Goal: Transaction & Acquisition: Purchase product/service

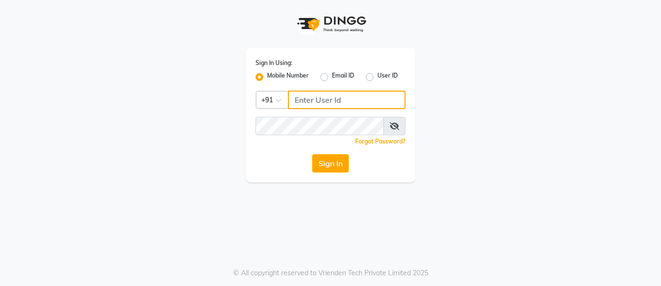
type input "7996678910"
click at [340, 163] on button "Sign In" at bounding box center [330, 163] width 37 height 18
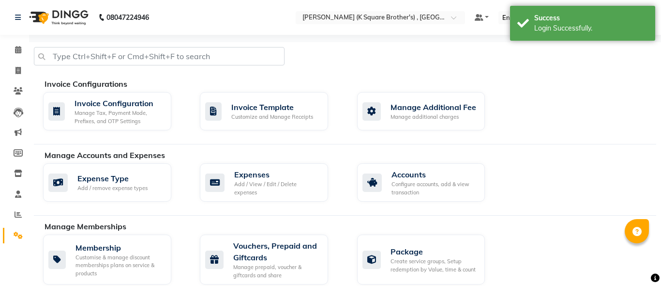
select select "en"
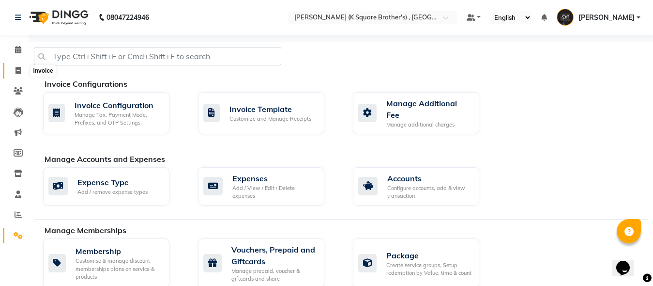
click at [19, 69] on icon at bounding box center [17, 70] width 5 height 7
select select "service"
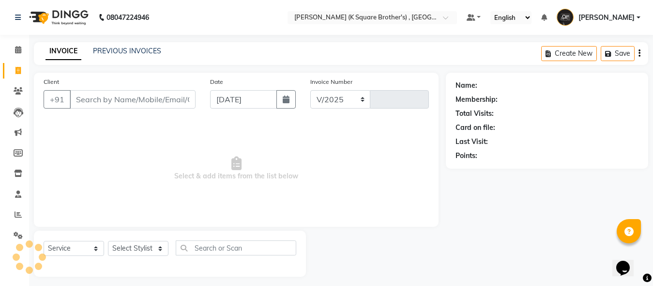
scroll to position [5, 0]
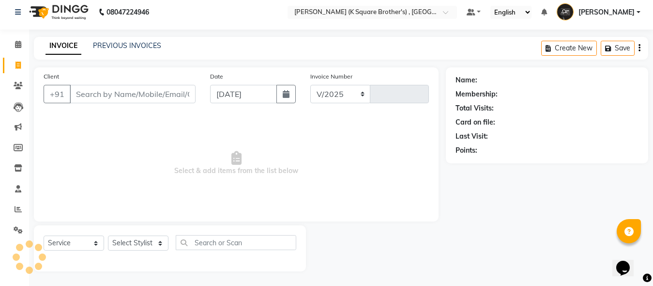
select select "8195"
type input "3970"
click at [124, 49] on link "PREVIOUS INVOICES" at bounding box center [127, 45] width 68 height 9
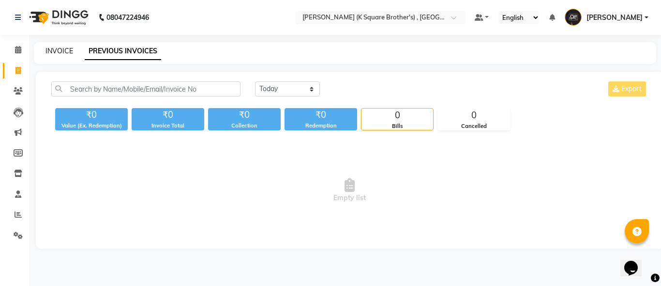
click at [63, 49] on link "INVOICE" at bounding box center [59, 50] width 28 height 9
select select "service"
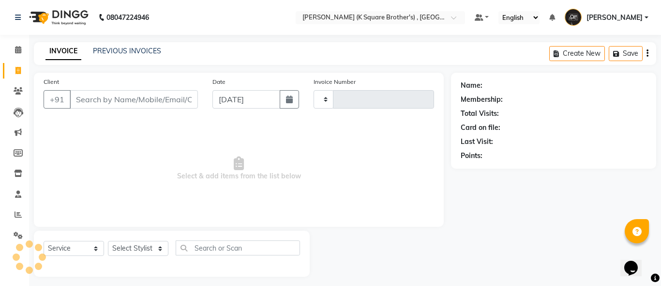
type input "3970"
select select "8195"
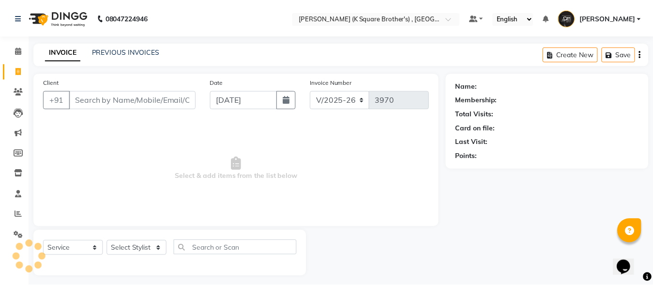
scroll to position [5, 0]
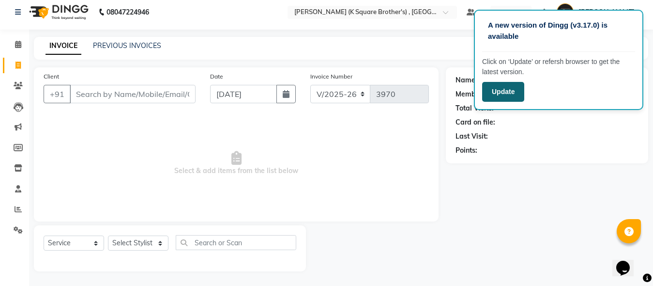
click at [491, 85] on button "Update" at bounding box center [503, 92] width 42 height 20
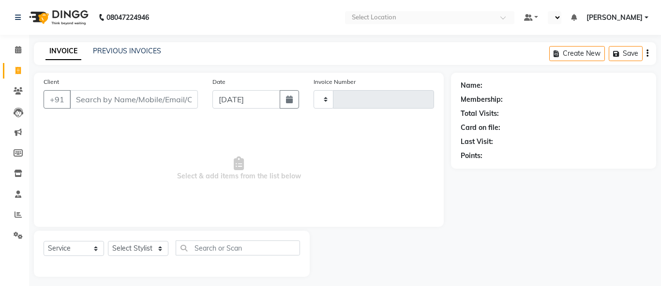
select select "service"
type input "3970"
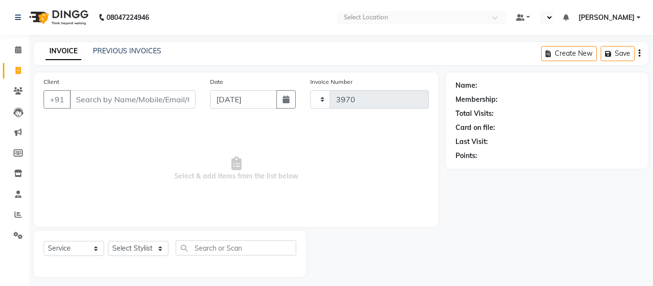
select select "en"
select select "8195"
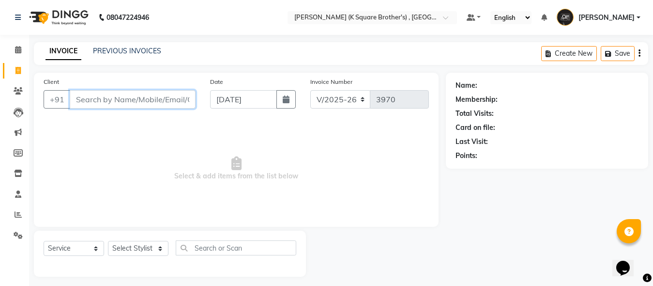
paste input "9943550336"
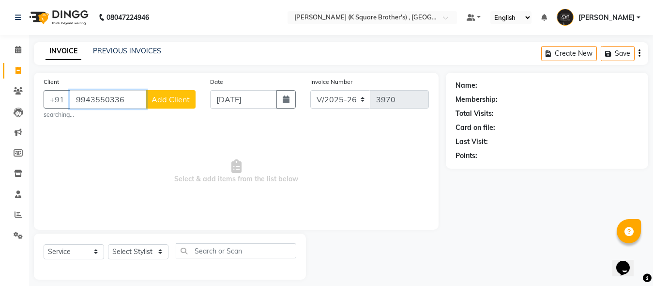
type input "9943550336"
click at [179, 103] on span "Add Client" at bounding box center [170, 99] width 38 height 10
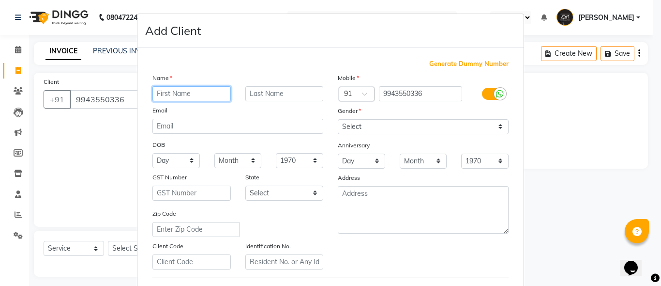
paste input "RAM"
type input "RAM"
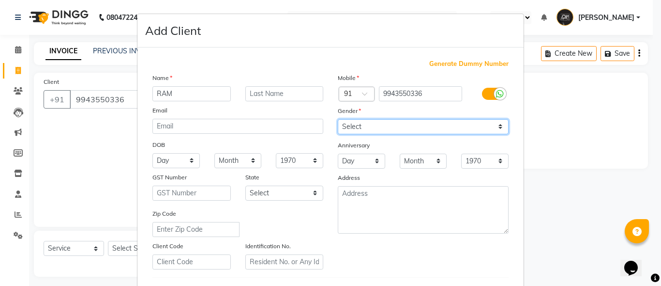
click at [358, 130] on select "Select [DEMOGRAPHIC_DATA] [DEMOGRAPHIC_DATA] Other Prefer Not To Say" at bounding box center [423, 126] width 171 height 15
select select "[DEMOGRAPHIC_DATA]"
click at [338, 119] on select "Select [DEMOGRAPHIC_DATA] [DEMOGRAPHIC_DATA] Other Prefer Not To Say" at bounding box center [423, 126] width 171 height 15
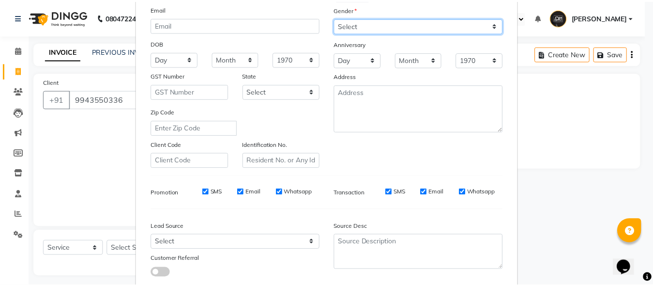
scroll to position [161, 0]
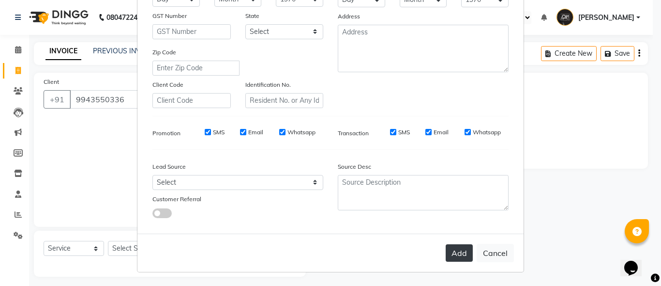
click at [454, 247] on button "Add" at bounding box center [459, 252] width 27 height 17
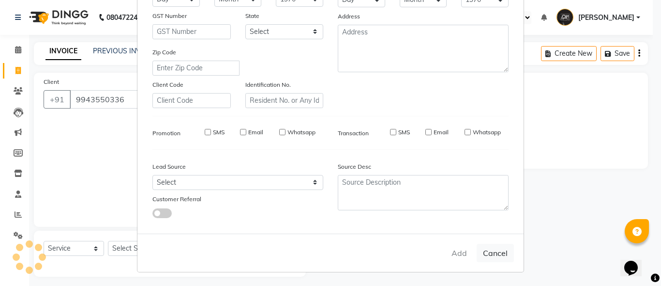
select select
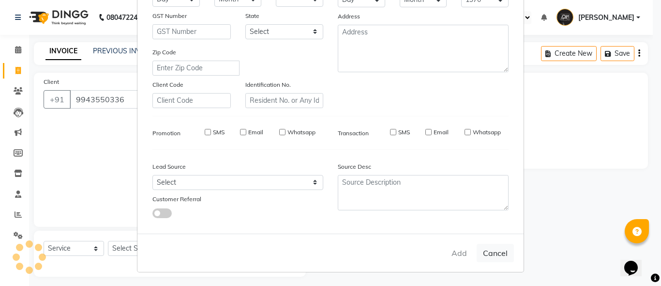
select select
checkbox input "false"
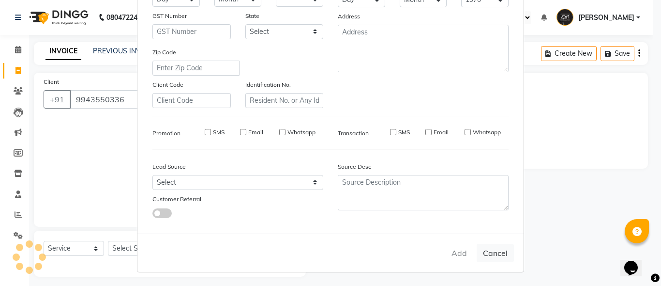
checkbox input "false"
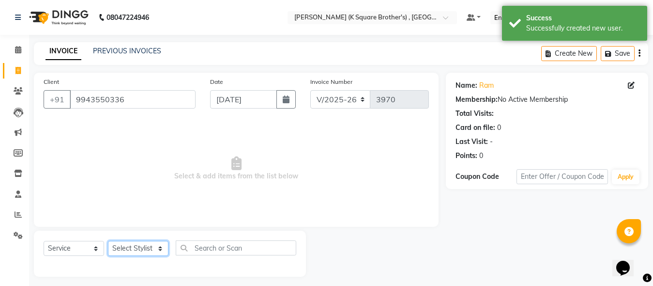
click at [151, 248] on select "Select Stylist [PERSON_NAME] [PERSON_NAME] [PERSON_NAME]" at bounding box center [138, 248] width 60 height 15
select select "78096"
click at [108, 241] on select "Select Stylist [PERSON_NAME] [PERSON_NAME] [PERSON_NAME]" at bounding box center [138, 248] width 60 height 15
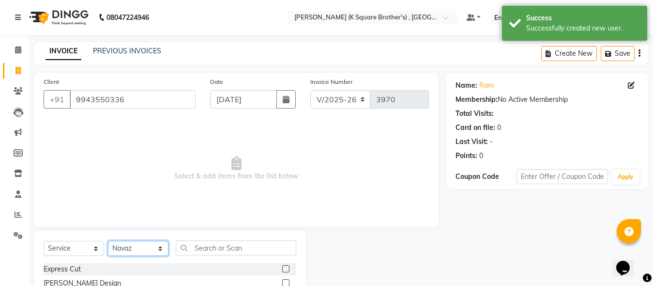
scroll to position [102, 0]
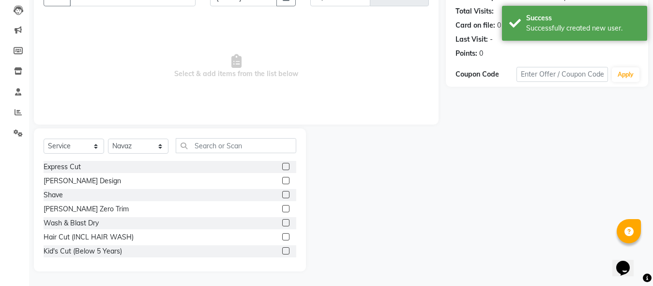
click at [282, 168] on label at bounding box center [285, 166] width 7 height 7
click at [282, 168] on input "checkbox" at bounding box center [285, 167] width 6 height 6
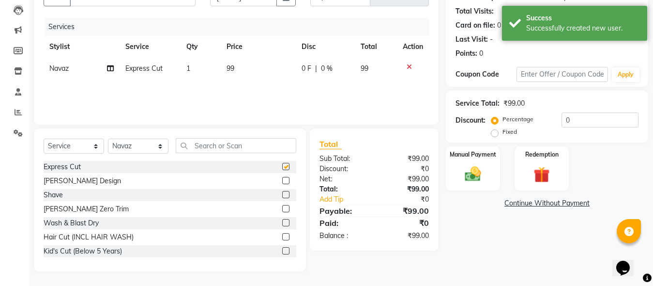
checkbox input "false"
click at [282, 194] on label at bounding box center [285, 194] width 7 height 7
click at [282, 194] on input "checkbox" at bounding box center [285, 195] width 6 height 6
checkbox input "false"
click at [489, 174] on div "Manual Payment" at bounding box center [473, 168] width 56 height 46
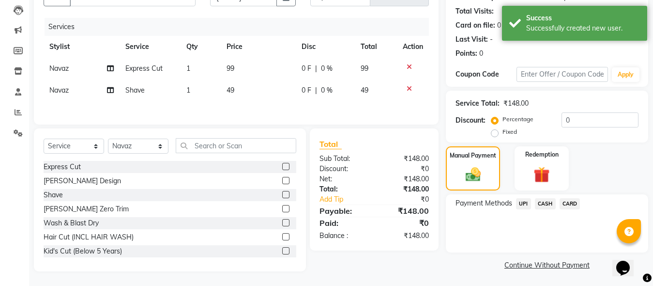
click at [539, 204] on span "CASH" at bounding box center [545, 203] width 21 height 11
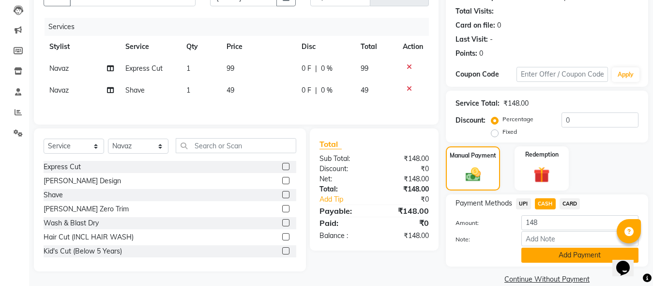
click at [537, 253] on button "Add Payment" at bounding box center [579, 254] width 117 height 15
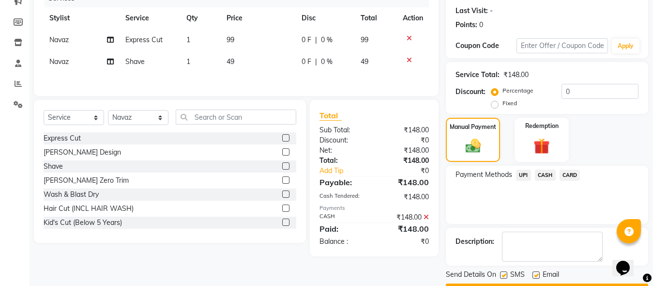
scroll to position [158, 0]
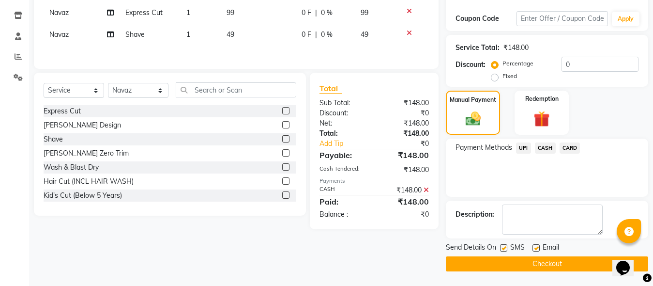
click at [536, 265] on button "Checkout" at bounding box center [547, 263] width 202 height 15
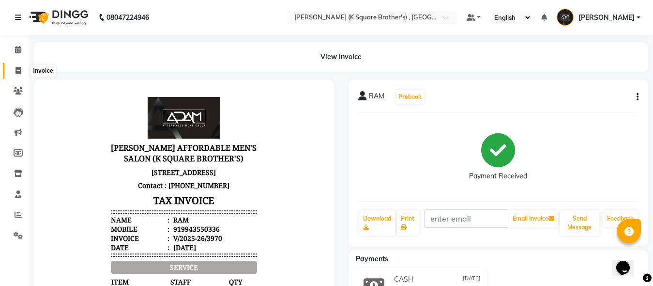
click at [18, 70] on icon at bounding box center [17, 70] width 5 height 7
select select "service"
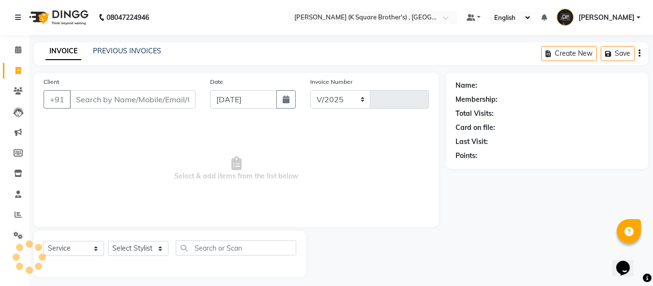
select select "8195"
type input "3971"
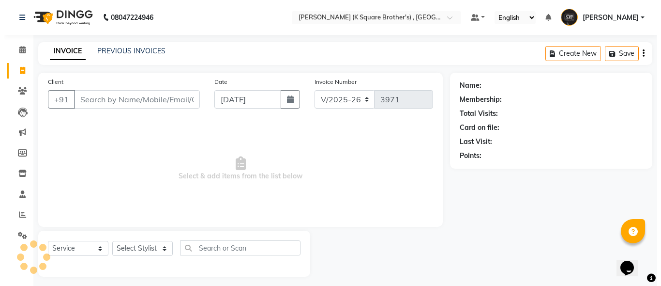
scroll to position [5, 0]
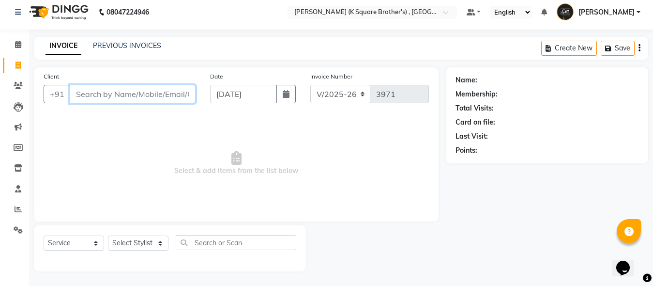
paste input "9976742386"
type input "9976742386"
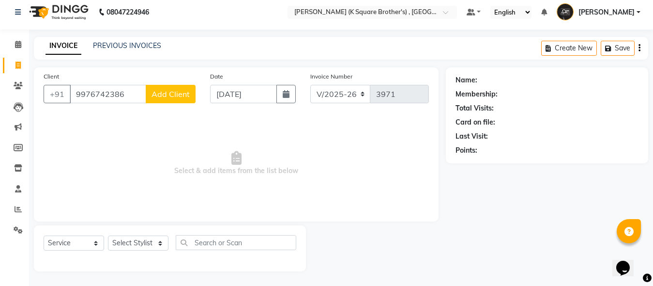
click at [176, 99] on button "Add Client" at bounding box center [171, 94] width 50 height 18
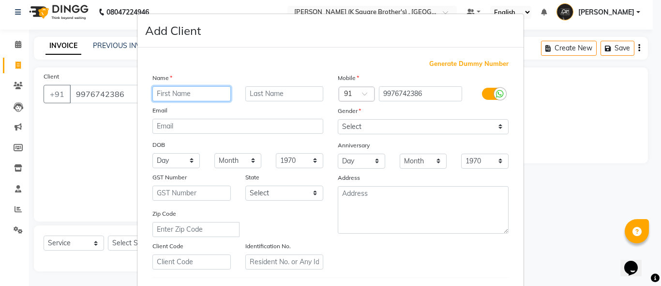
paste input "GABAL"
type input "GABAL"
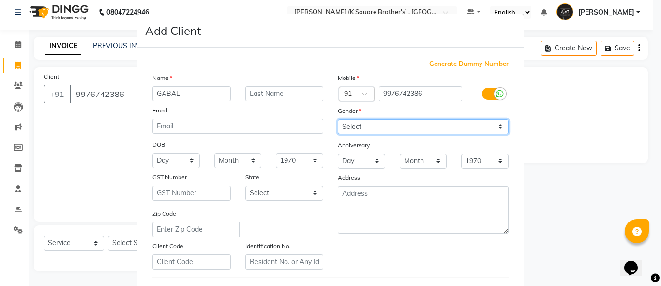
click at [352, 122] on select "Select [DEMOGRAPHIC_DATA] [DEMOGRAPHIC_DATA] Other Prefer Not To Say" at bounding box center [423, 126] width 171 height 15
select select "[DEMOGRAPHIC_DATA]"
click at [338, 119] on select "Select [DEMOGRAPHIC_DATA] [DEMOGRAPHIC_DATA] Other Prefer Not To Say" at bounding box center [423, 126] width 171 height 15
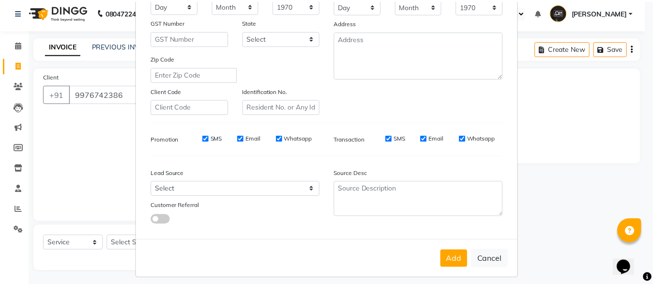
scroll to position [161, 0]
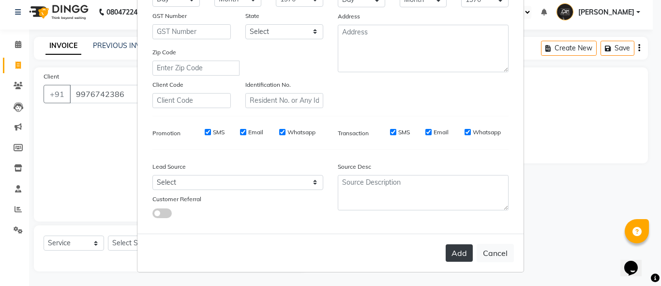
click at [450, 253] on button "Add" at bounding box center [459, 252] width 27 height 17
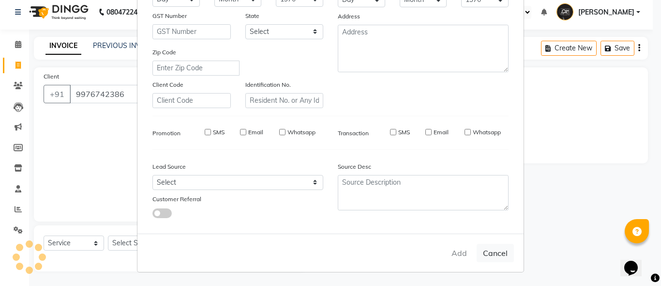
select select
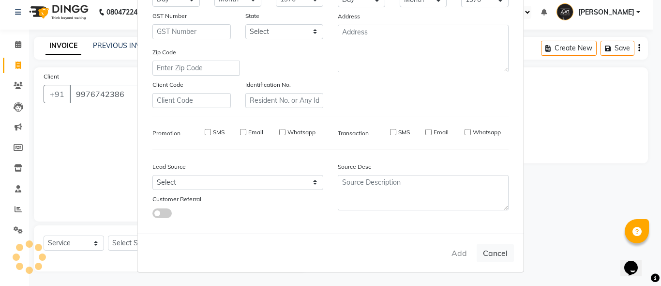
select select
checkbox input "false"
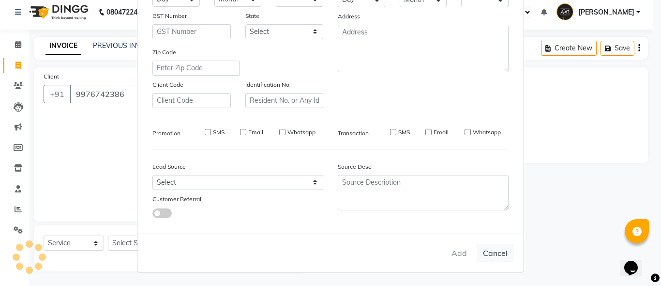
checkbox input "false"
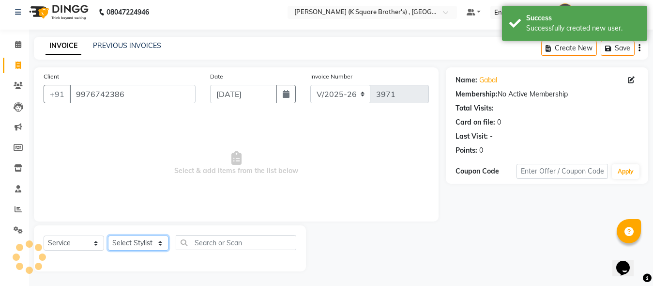
click at [139, 242] on select "Select Stylist [PERSON_NAME] [PERSON_NAME] [PERSON_NAME]" at bounding box center [138, 242] width 60 height 15
select select "88125"
click at [108, 235] on select "Select Stylist [PERSON_NAME] [PERSON_NAME] [PERSON_NAME]" at bounding box center [138, 242] width 60 height 15
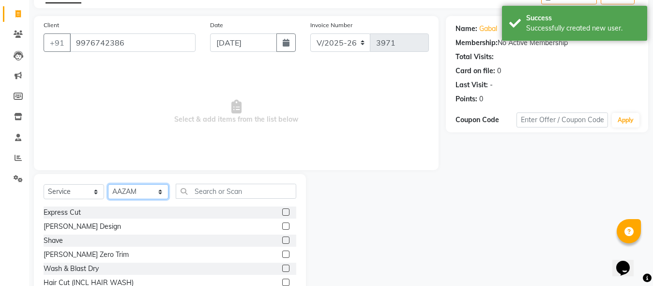
scroll to position [102, 0]
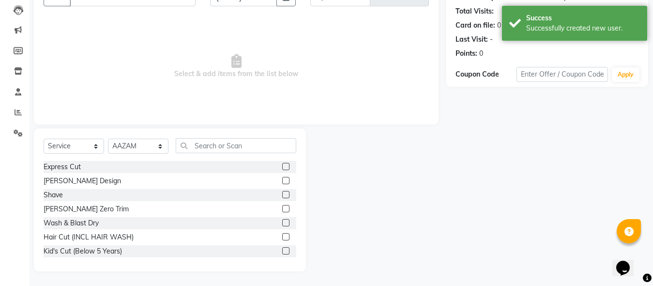
click at [282, 193] on label at bounding box center [285, 194] width 7 height 7
click at [282, 193] on input "checkbox" at bounding box center [285, 195] width 6 height 6
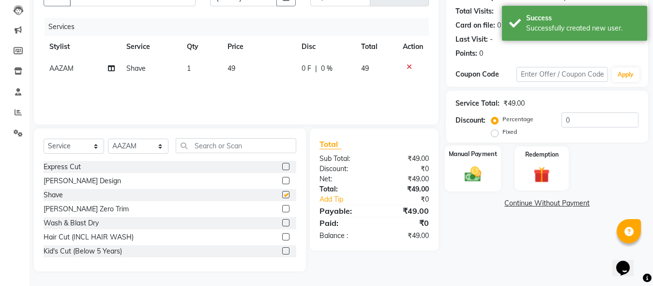
checkbox input "false"
click at [474, 172] on img at bounding box center [472, 173] width 27 height 19
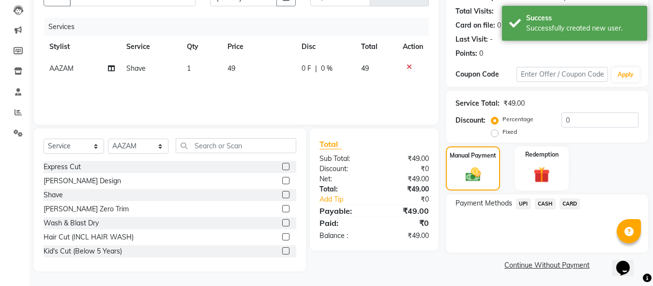
click at [545, 202] on span "CASH" at bounding box center [545, 203] width 21 height 11
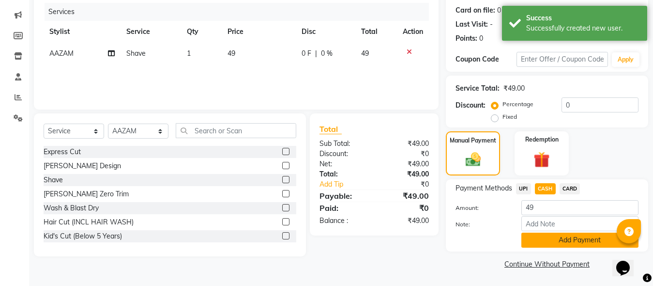
click at [534, 235] on button "Add Payment" at bounding box center [579, 239] width 117 height 15
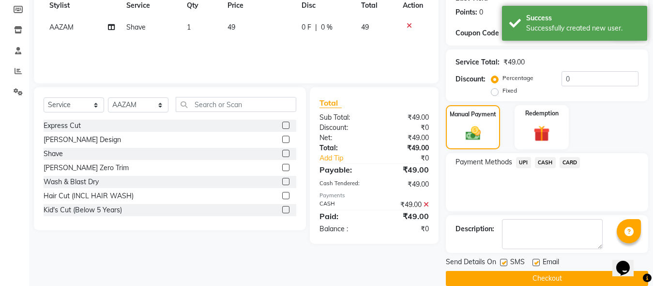
scroll to position [158, 0]
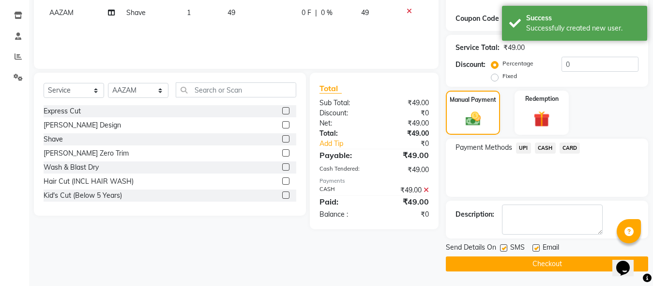
click at [527, 266] on button "Checkout" at bounding box center [547, 263] width 202 height 15
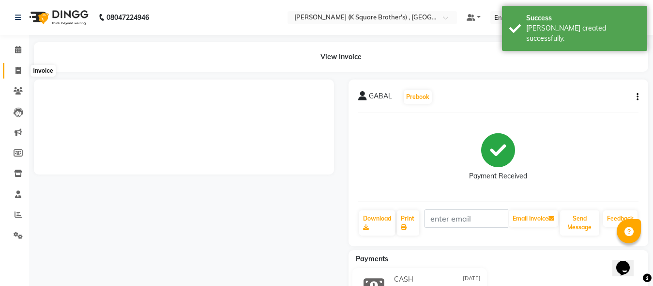
click at [19, 68] on icon at bounding box center [17, 70] width 5 height 7
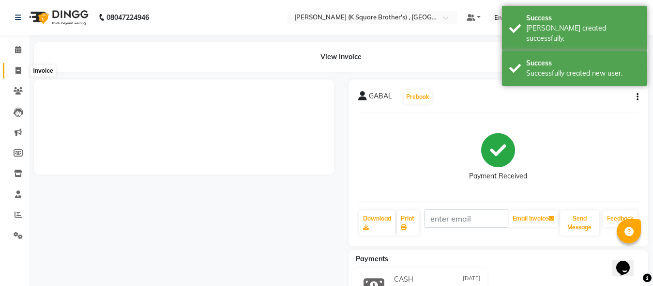
select select "service"
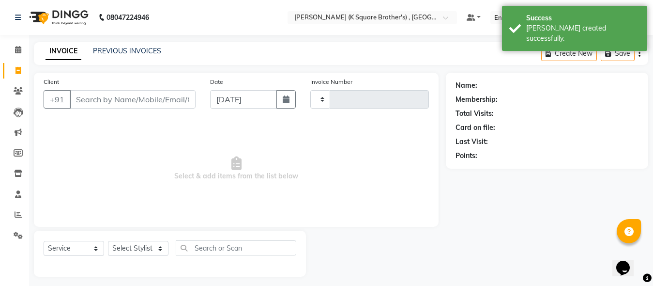
scroll to position [5, 0]
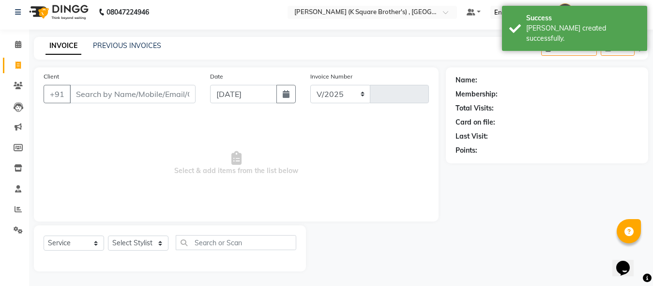
select select "8195"
type input "3972"
paste input "6369200322"
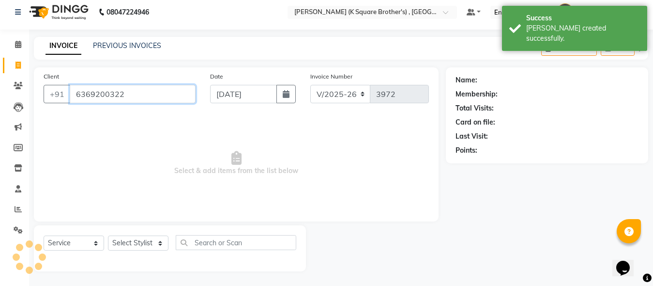
type input "6369200322"
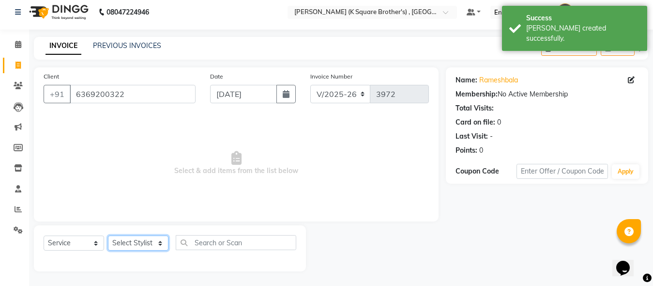
click at [138, 238] on select "Select Stylist [PERSON_NAME] [PERSON_NAME] [PERSON_NAME]" at bounding box center [138, 242] width 60 height 15
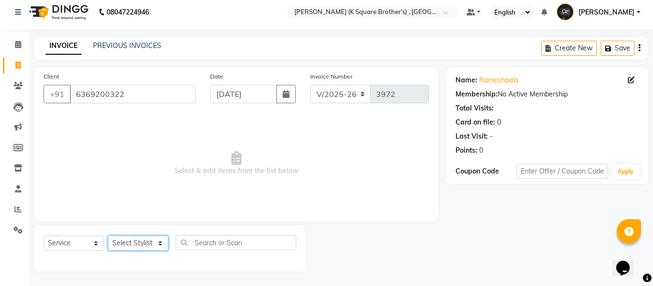
click at [132, 244] on select "Select Stylist [PERSON_NAME] [PERSON_NAME] [PERSON_NAME]" at bounding box center [138, 242] width 60 height 15
select select "88125"
click at [108, 235] on select "Select Stylist [PERSON_NAME] [PERSON_NAME] [PERSON_NAME]" at bounding box center [138, 242] width 60 height 15
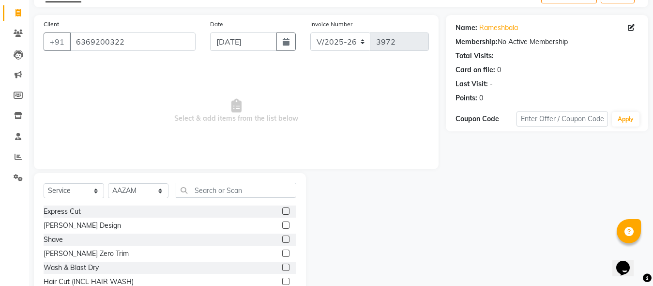
scroll to position [102, 0]
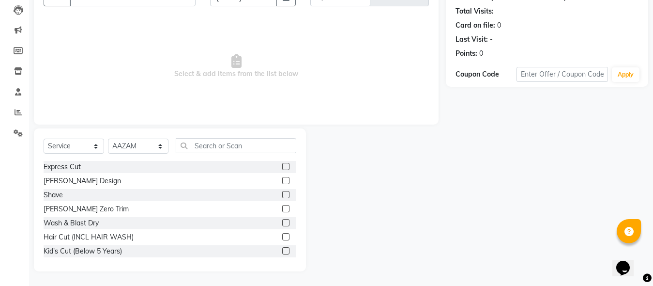
click at [282, 194] on label at bounding box center [285, 194] width 7 height 7
click at [282, 194] on input "checkbox" at bounding box center [285, 195] width 6 height 6
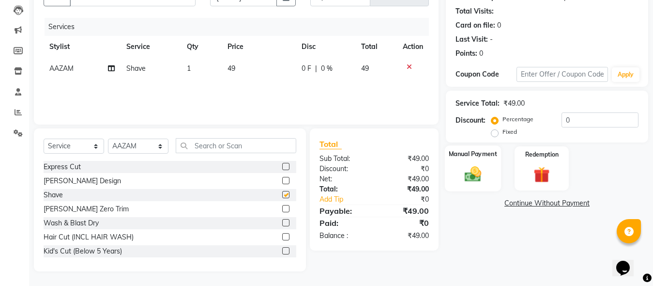
checkbox input "false"
click at [466, 183] on div "Manual Payment" at bounding box center [473, 168] width 56 height 46
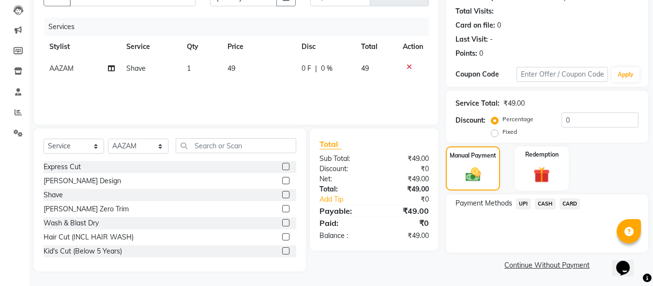
click at [548, 203] on span "CASH" at bounding box center [545, 203] width 21 height 11
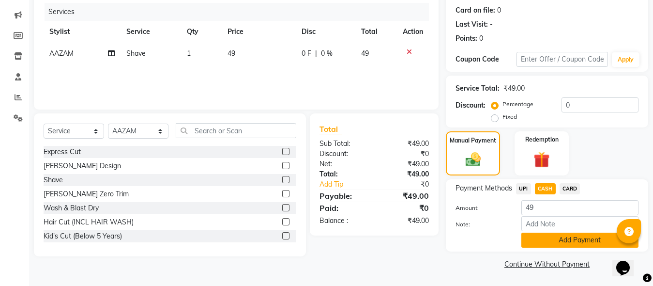
click at [550, 242] on button "Add Payment" at bounding box center [579, 239] width 117 height 15
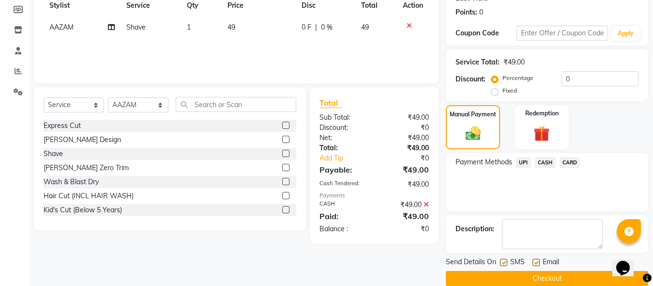
scroll to position [158, 0]
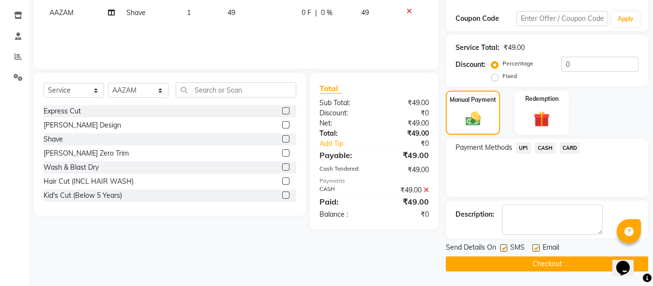
click at [548, 258] on button "Checkout" at bounding box center [547, 263] width 202 height 15
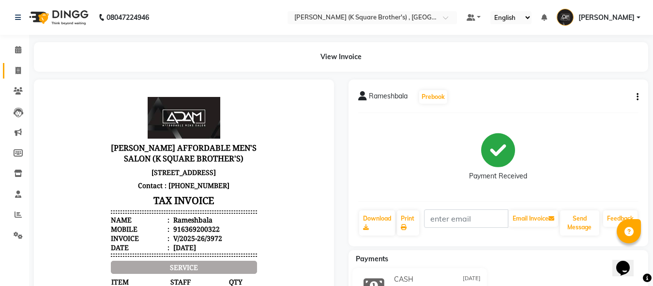
click at [19, 75] on span at bounding box center [18, 70] width 17 height 11
select select "service"
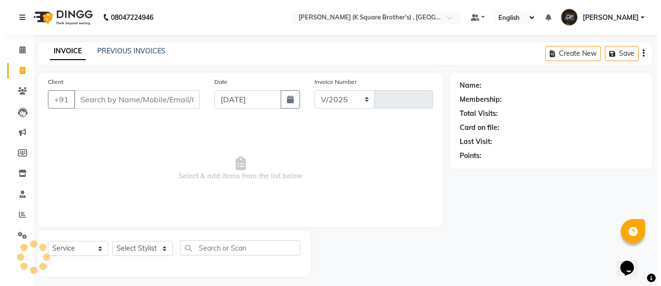
scroll to position [5, 0]
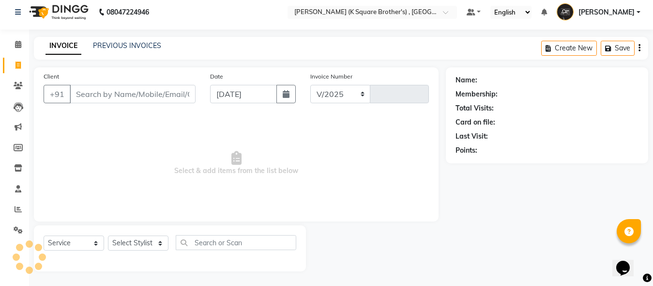
select select "8195"
type input "3973"
type input "9344786299"
click at [177, 93] on span "Add Client" at bounding box center [170, 94] width 38 height 10
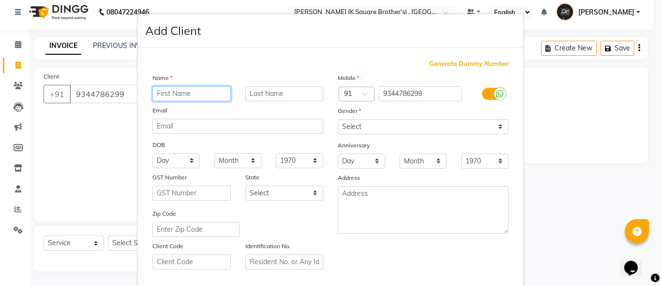
paste input "[PERSON_NAME]"
type input "[PERSON_NAME]"
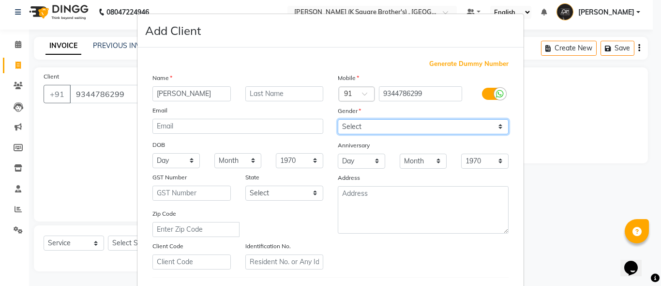
click at [353, 125] on select "Select [DEMOGRAPHIC_DATA] [DEMOGRAPHIC_DATA] Other Prefer Not To Say" at bounding box center [423, 126] width 171 height 15
select select "[DEMOGRAPHIC_DATA]"
click at [338, 119] on select "Select [DEMOGRAPHIC_DATA] [DEMOGRAPHIC_DATA] Other Prefer Not To Say" at bounding box center [423, 126] width 171 height 15
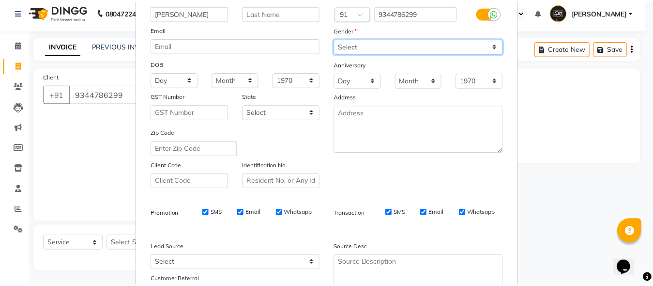
scroll to position [161, 0]
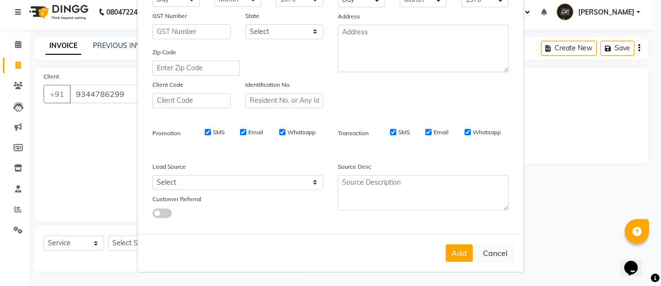
click at [464, 264] on div "Add Cancel" at bounding box center [330, 252] width 386 height 38
click at [459, 261] on button "Add" at bounding box center [459, 252] width 27 height 17
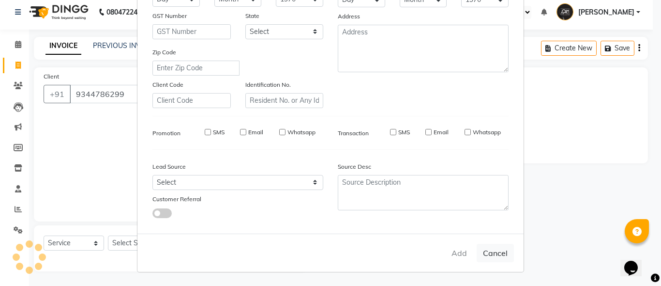
select select
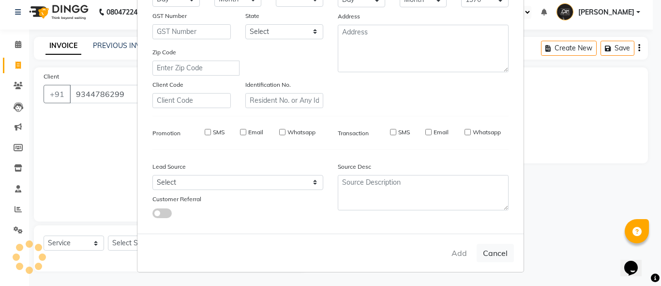
select select
checkbox input "false"
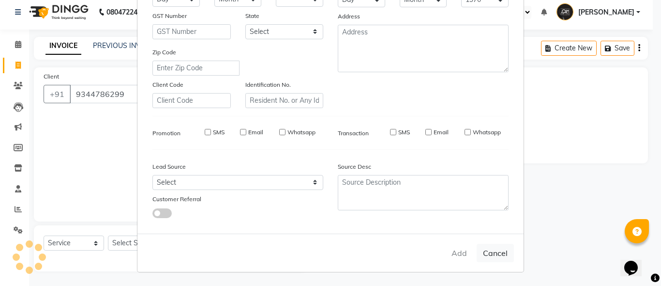
checkbox input "false"
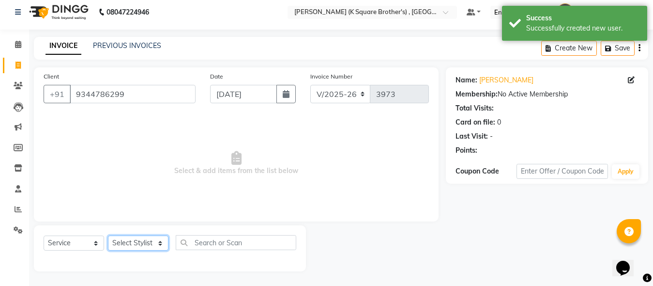
click at [157, 246] on select "Select Stylist [PERSON_NAME] [PERSON_NAME] [PERSON_NAME]" at bounding box center [138, 242] width 60 height 15
select select "88125"
click at [108, 235] on select "Select Stylist [PERSON_NAME] [PERSON_NAME] [PERSON_NAME]" at bounding box center [138, 242] width 60 height 15
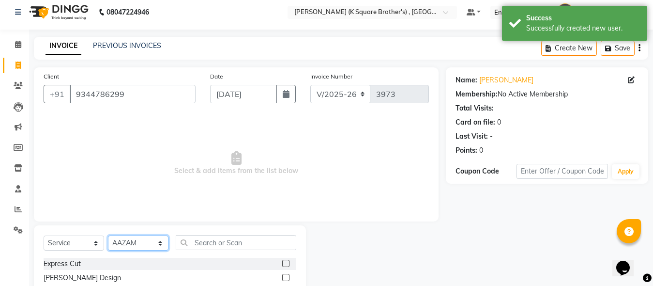
scroll to position [102, 0]
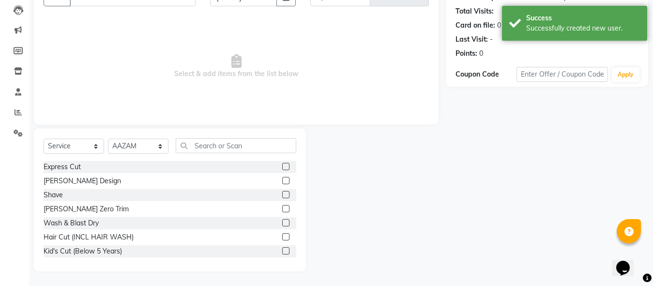
click at [273, 162] on div "Express Cut" at bounding box center [170, 167] width 253 height 12
click at [282, 167] on label at bounding box center [285, 166] width 7 height 7
click at [282, 167] on input "checkbox" at bounding box center [285, 167] width 6 height 6
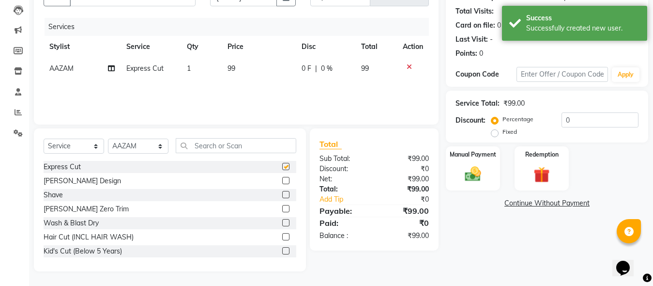
checkbox input "false"
click at [282, 179] on label at bounding box center [285, 180] width 7 height 7
click at [282, 179] on input "checkbox" at bounding box center [285, 181] width 6 height 6
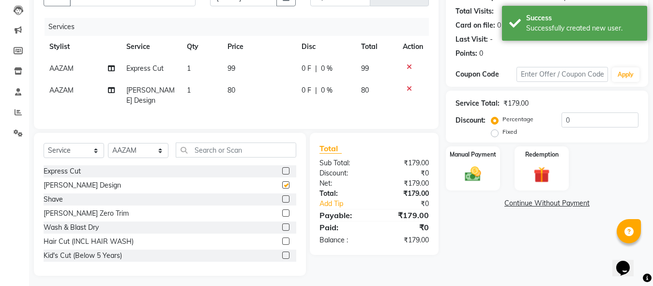
checkbox input "false"
click at [479, 170] on img at bounding box center [472, 173] width 27 height 19
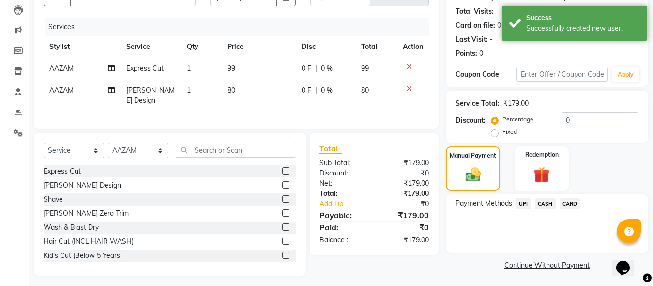
click at [526, 201] on span "UPI" at bounding box center [523, 203] width 15 height 11
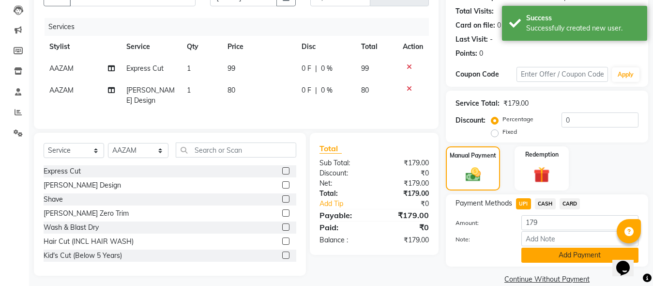
click at [533, 251] on button "Add Payment" at bounding box center [579, 254] width 117 height 15
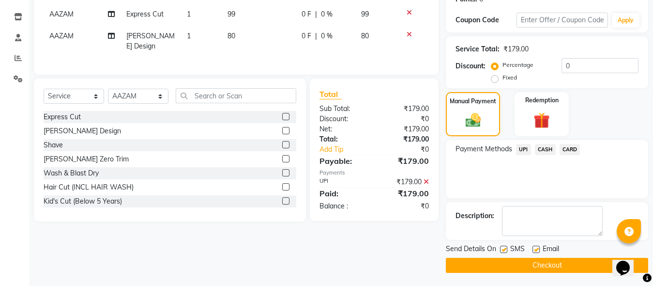
scroll to position [158, 0]
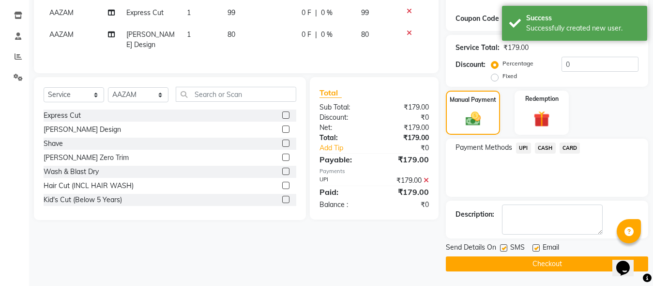
click at [531, 262] on button "Checkout" at bounding box center [547, 263] width 202 height 15
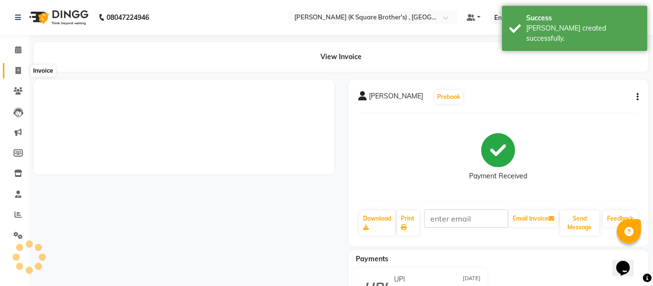
click at [18, 67] on icon at bounding box center [17, 70] width 5 height 7
select select "service"
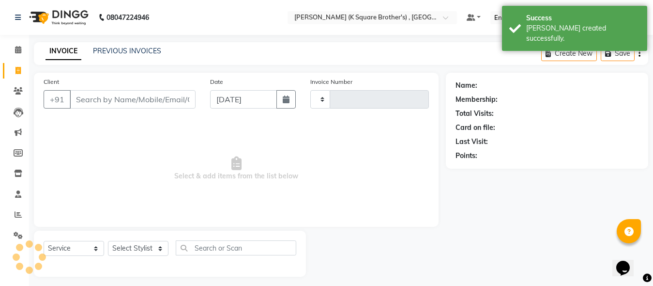
type input "3974"
select select "8195"
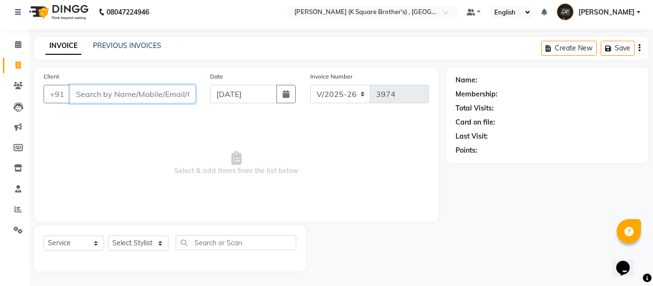
paste input "9360960080"
type input "9360960080"
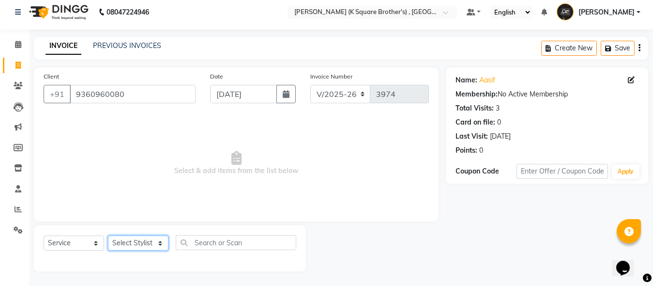
drag, startPoint x: 150, startPoint y: 238, endPoint x: 145, endPoint y: 235, distance: 5.2
click at [150, 238] on select "Select Stylist [PERSON_NAME] [PERSON_NAME] [PERSON_NAME]" at bounding box center [138, 242] width 60 height 15
select select "78096"
click at [108, 235] on select "Select Stylist [PERSON_NAME] [PERSON_NAME] [PERSON_NAME]" at bounding box center [138, 242] width 60 height 15
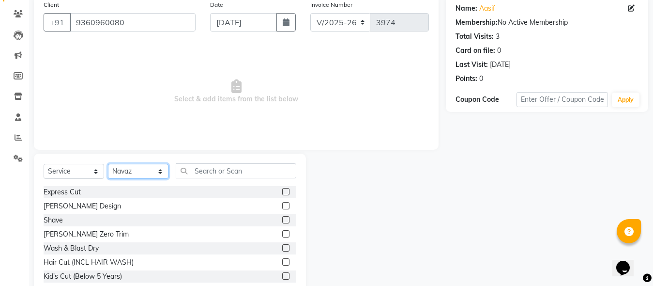
scroll to position [102, 0]
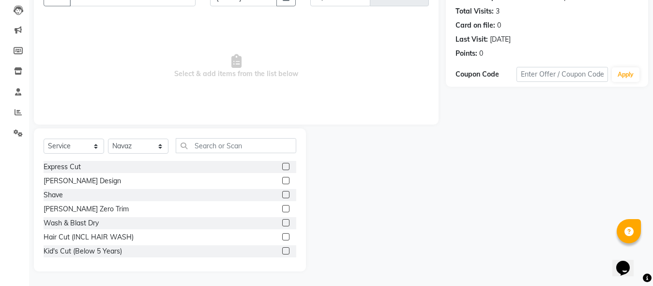
click at [282, 166] on label at bounding box center [285, 166] width 7 height 7
click at [282, 166] on input "checkbox" at bounding box center [285, 167] width 6 height 6
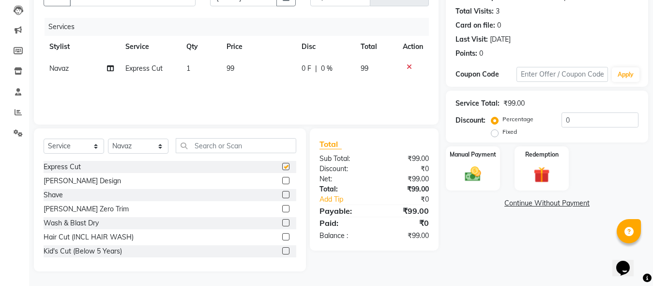
checkbox input "false"
click at [282, 180] on label at bounding box center [285, 180] width 7 height 7
click at [282, 180] on input "checkbox" at bounding box center [285, 181] width 6 height 6
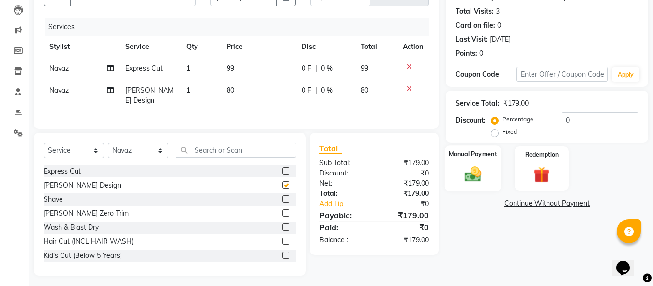
checkbox input "false"
click at [482, 173] on img at bounding box center [472, 173] width 27 height 19
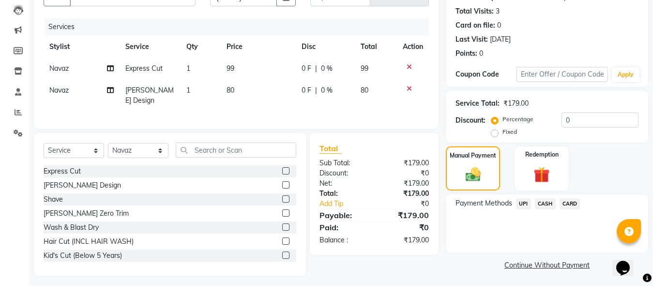
click at [517, 204] on span "UPI" at bounding box center [523, 203] width 15 height 11
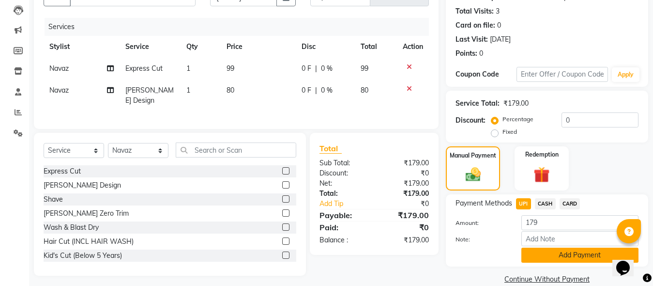
click at [556, 249] on button "Add Payment" at bounding box center [579, 254] width 117 height 15
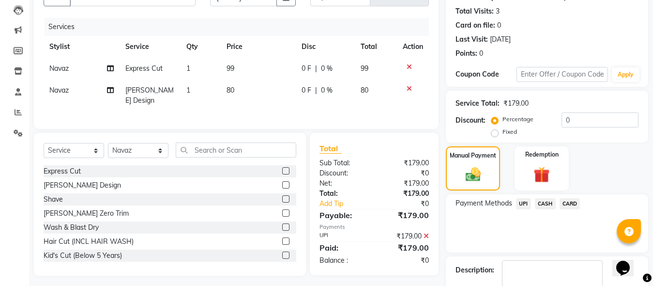
scroll to position [158, 0]
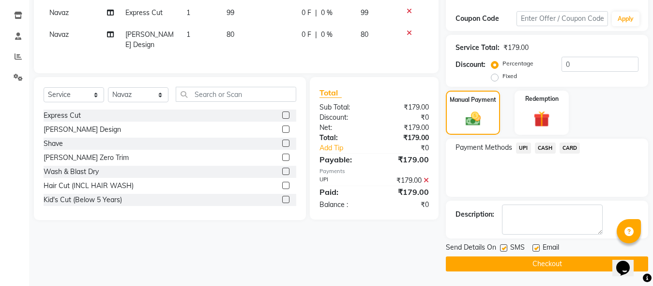
click at [562, 265] on button "Checkout" at bounding box center [547, 263] width 202 height 15
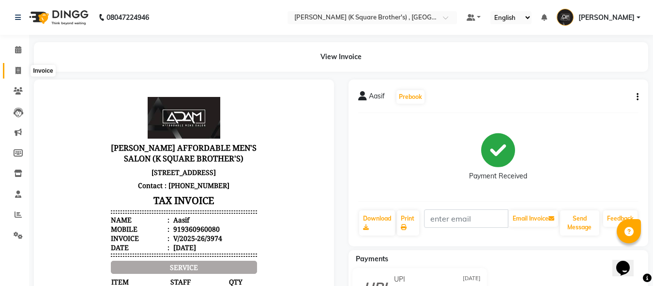
click at [15, 69] on icon at bounding box center [17, 70] width 5 height 7
select select "service"
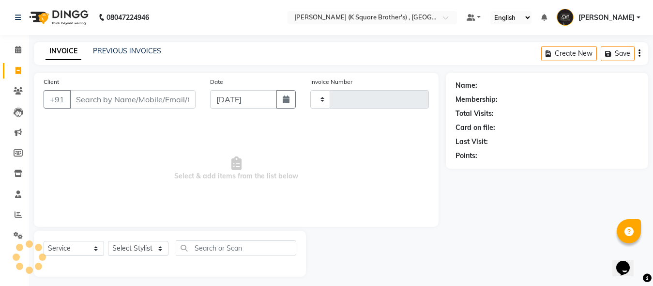
type input "3975"
select select "8195"
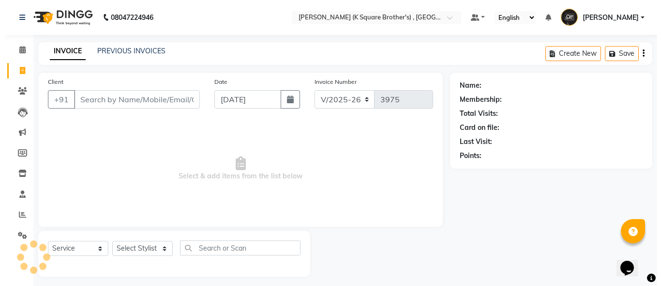
scroll to position [5, 0]
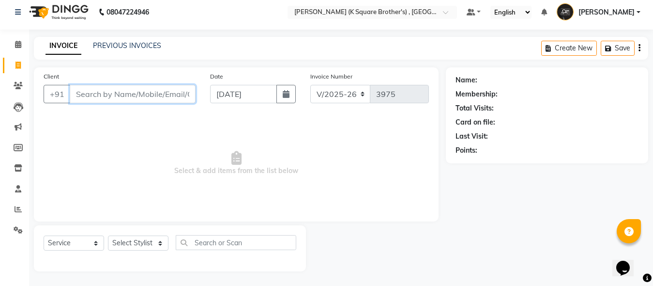
paste input "9715656785"
type input "9715656785"
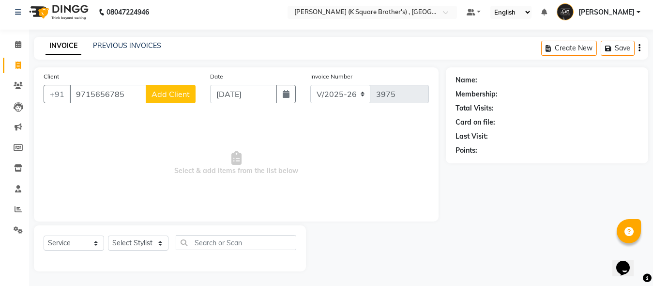
click at [166, 91] on span "Add Client" at bounding box center [170, 94] width 38 height 10
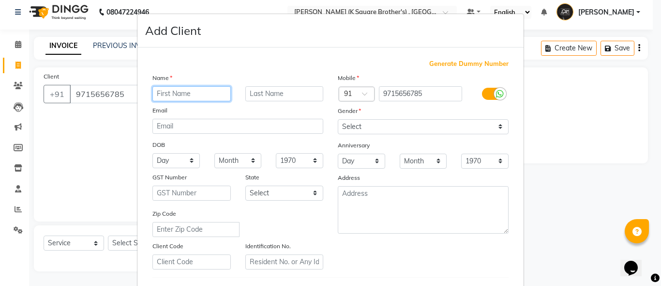
paste input "SANMUGAM"
type input "SANMUGAM"
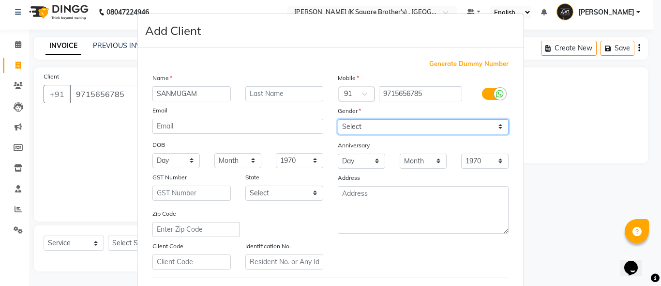
click at [423, 129] on select "Select [DEMOGRAPHIC_DATA] [DEMOGRAPHIC_DATA] Other Prefer Not To Say" at bounding box center [423, 126] width 171 height 15
select select "[DEMOGRAPHIC_DATA]"
click at [338, 119] on select "Select [DEMOGRAPHIC_DATA] [DEMOGRAPHIC_DATA] Other Prefer Not To Say" at bounding box center [423, 126] width 171 height 15
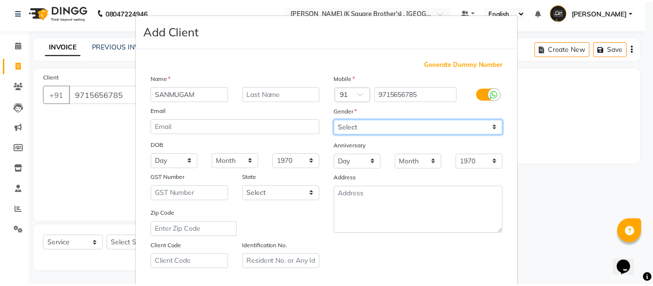
scroll to position [161, 0]
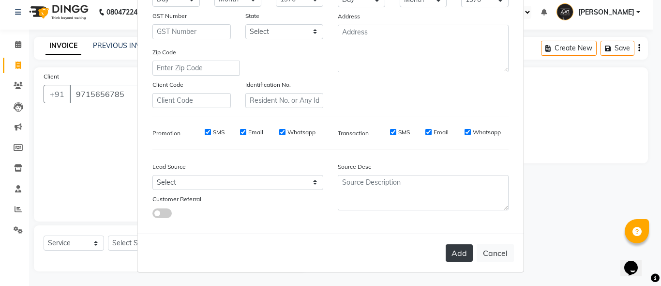
click at [455, 255] on button "Add" at bounding box center [459, 252] width 27 height 17
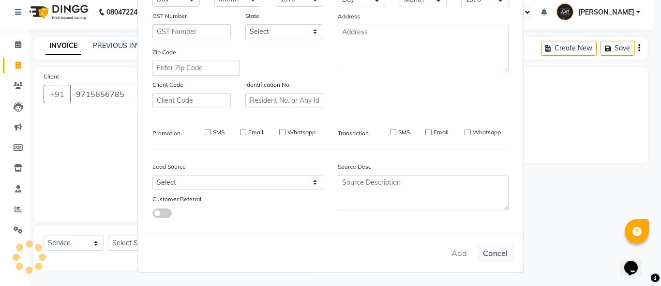
select select
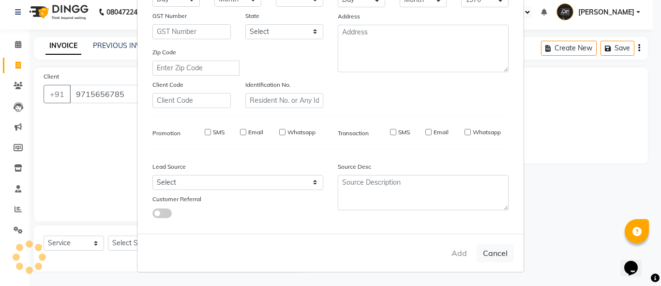
select select
checkbox input "false"
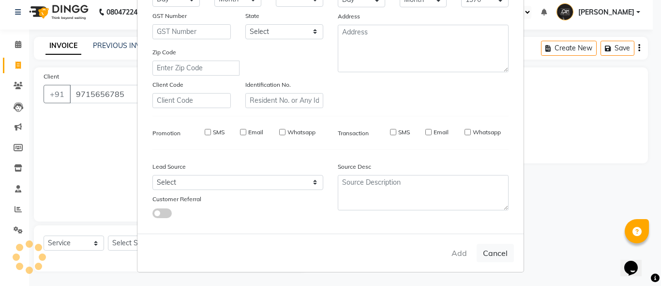
checkbox input "false"
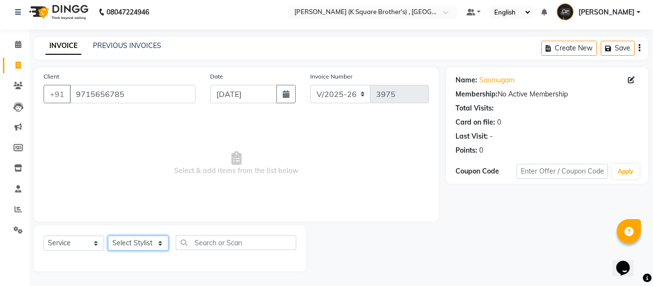
click at [159, 245] on select "Select Stylist [PERSON_NAME] [PERSON_NAME] [PERSON_NAME]" at bounding box center [138, 242] width 60 height 15
select select "88125"
click at [108, 235] on select "Select Stylist [PERSON_NAME] [PERSON_NAME] [PERSON_NAME]" at bounding box center [138, 242] width 60 height 15
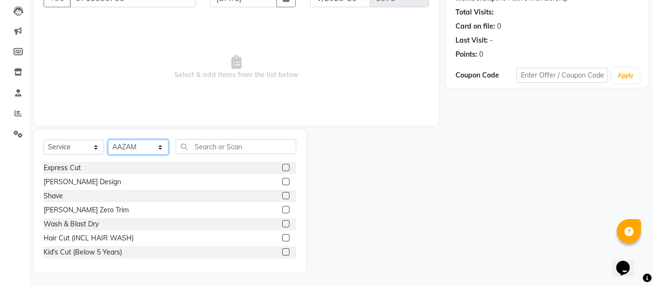
scroll to position [102, 0]
click at [282, 166] on label at bounding box center [285, 166] width 7 height 7
click at [282, 166] on input "checkbox" at bounding box center [285, 167] width 6 height 6
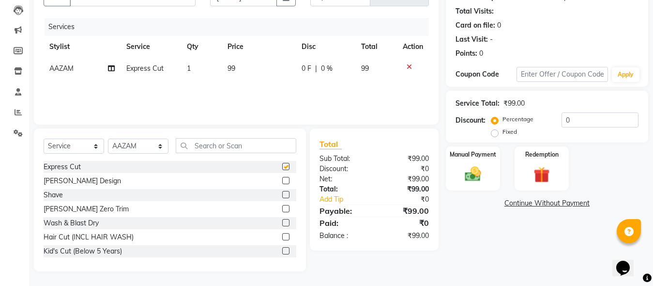
checkbox input "false"
click at [282, 198] on div at bounding box center [285, 196] width 6 height 10
click at [282, 194] on label at bounding box center [285, 194] width 7 height 7
click at [282, 194] on input "checkbox" at bounding box center [285, 195] width 6 height 6
checkbox input "false"
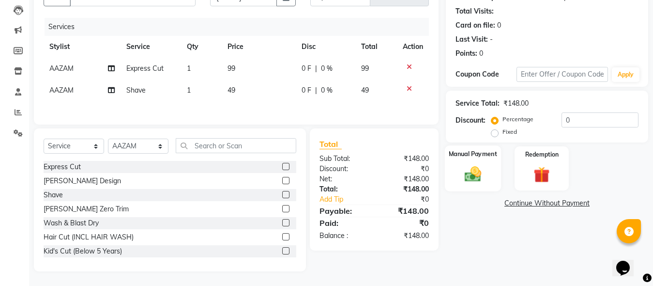
click at [467, 174] on img at bounding box center [472, 173] width 27 height 19
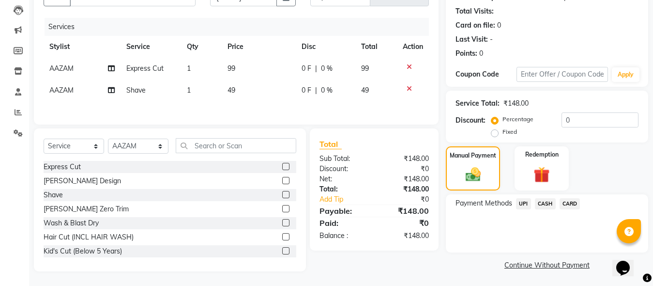
click at [539, 205] on span "CASH" at bounding box center [545, 203] width 21 height 11
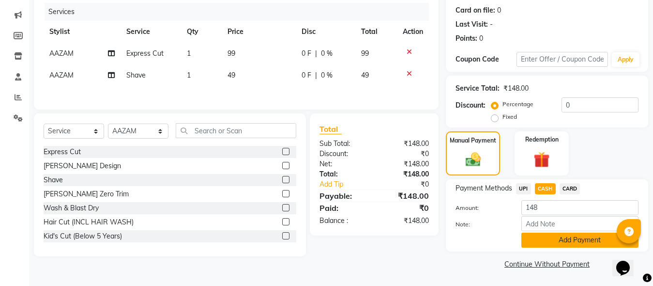
click at [565, 238] on button "Add Payment" at bounding box center [579, 239] width 117 height 15
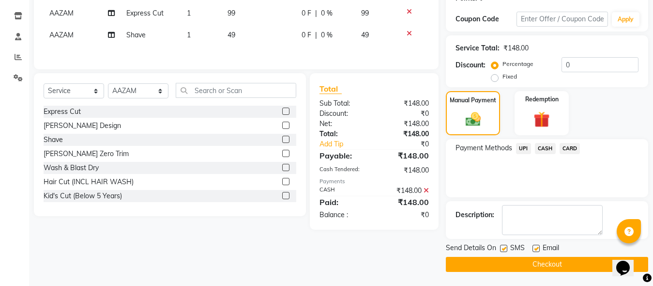
scroll to position [158, 0]
click at [563, 264] on button "Checkout" at bounding box center [547, 263] width 202 height 15
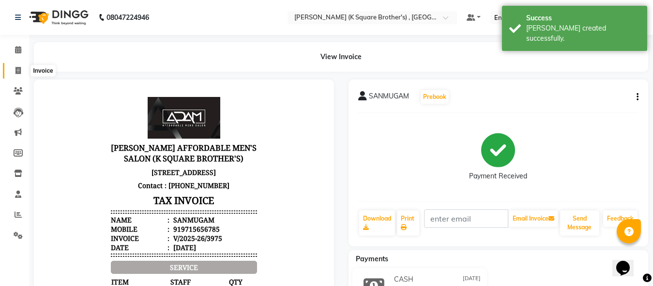
click at [18, 71] on icon at bounding box center [17, 70] width 5 height 7
select select "service"
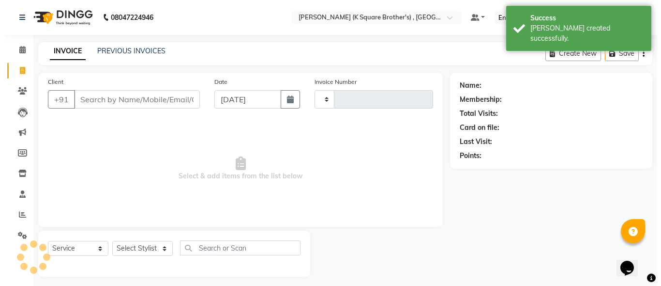
scroll to position [5, 0]
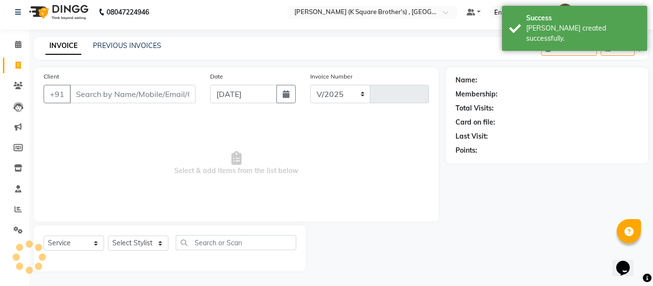
select select "8195"
type input "3976"
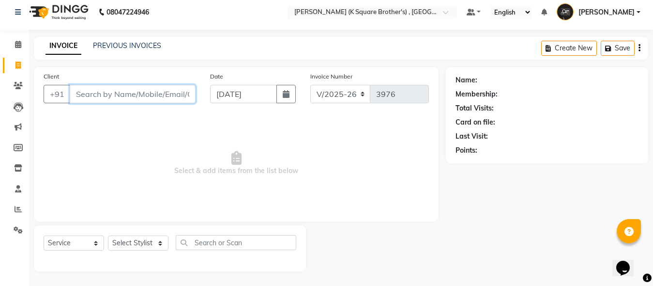
paste input "7845410045"
type input "7845410045"
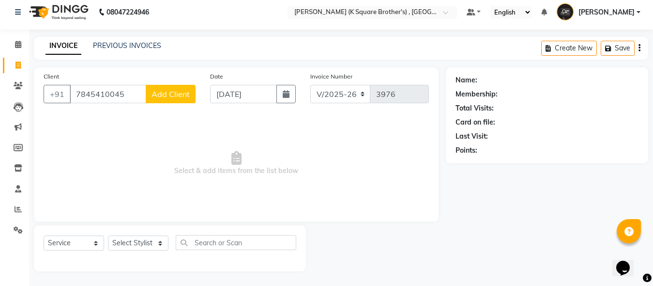
click at [175, 99] on button "Add Client" at bounding box center [171, 94] width 50 height 18
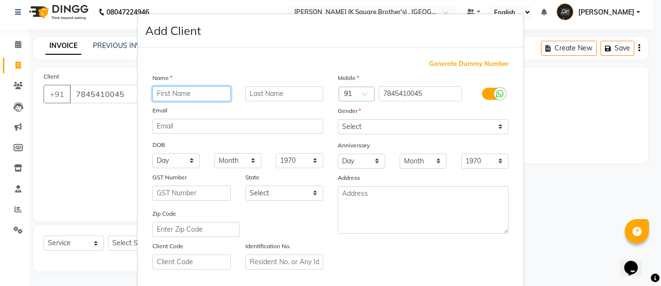
paste input "[PERSON_NAME]"
type input "[PERSON_NAME]"
click at [451, 118] on div "Gender" at bounding box center [423, 112] width 185 height 14
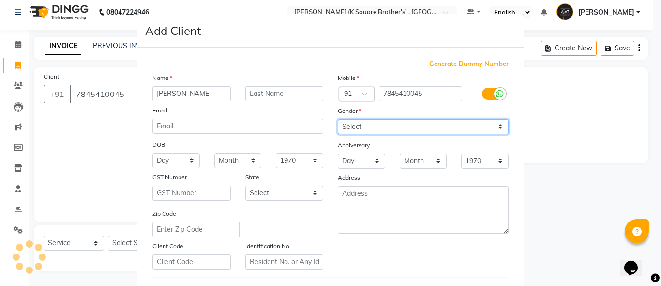
click at [451, 126] on select "Select [DEMOGRAPHIC_DATA] [DEMOGRAPHIC_DATA] Other Prefer Not To Say" at bounding box center [423, 126] width 171 height 15
select select "[DEMOGRAPHIC_DATA]"
click at [338, 119] on select "Select [DEMOGRAPHIC_DATA] [DEMOGRAPHIC_DATA] Other Prefer Not To Say" at bounding box center [423, 126] width 171 height 15
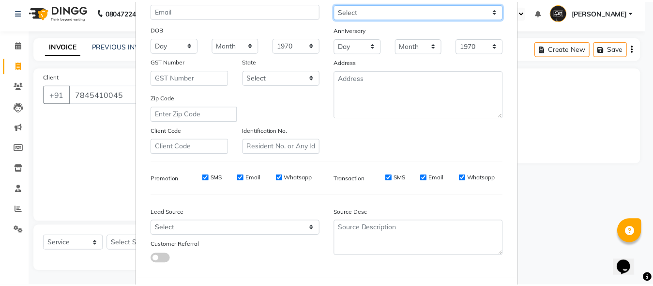
scroll to position [161, 0]
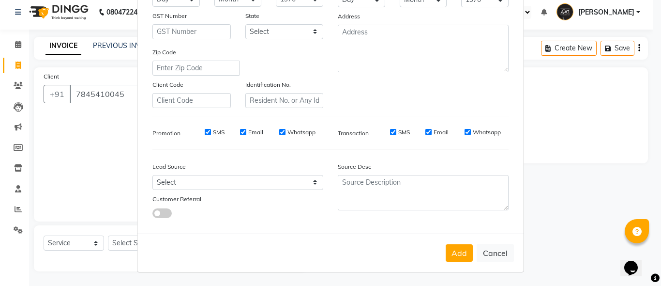
click at [461, 240] on div "Add Cancel" at bounding box center [330, 252] width 386 height 38
click at [461, 248] on button "Add" at bounding box center [459, 252] width 27 height 17
select select
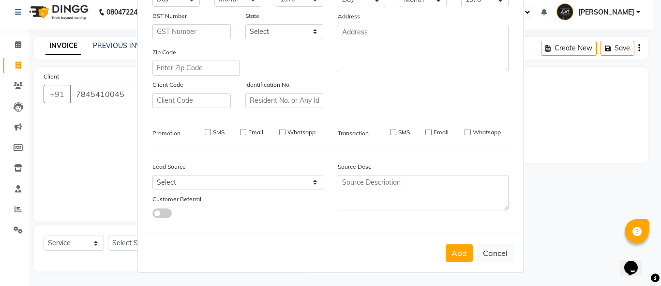
select select
checkbox input "false"
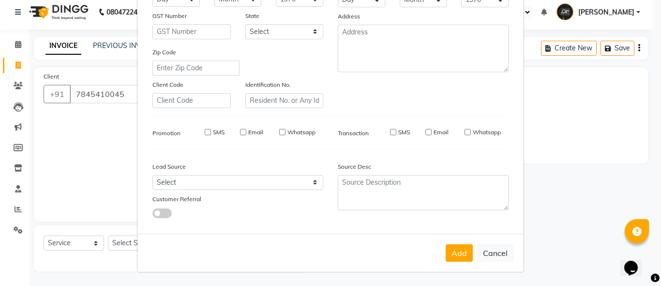
checkbox input "false"
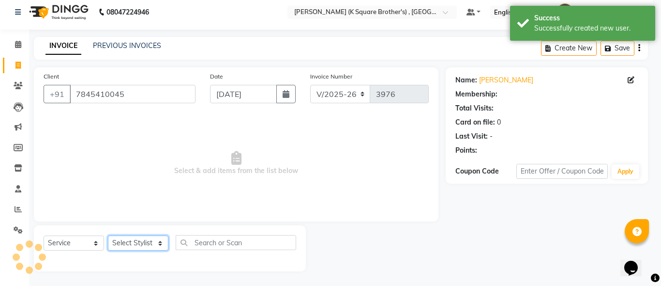
click at [127, 237] on select "Select Stylist [PERSON_NAME] [PERSON_NAME] [PERSON_NAME]" at bounding box center [138, 242] width 60 height 15
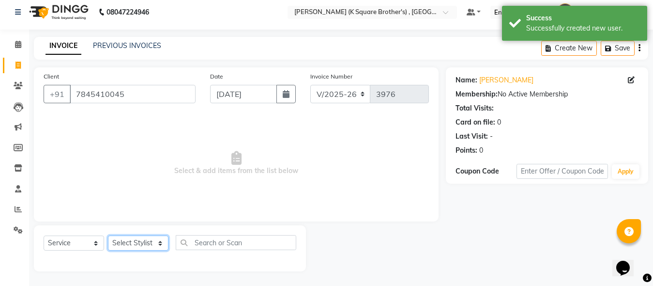
select select "78096"
click at [108, 235] on select "Select Stylist [PERSON_NAME] [PERSON_NAME] [PERSON_NAME]" at bounding box center [138, 242] width 60 height 15
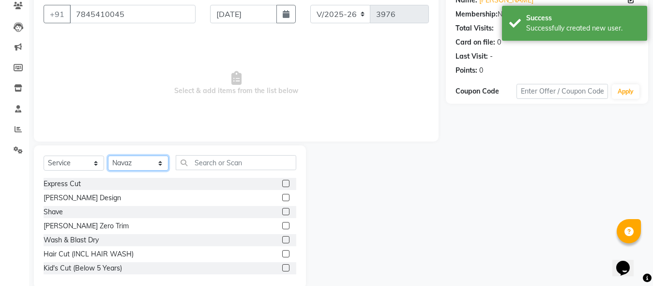
scroll to position [102, 0]
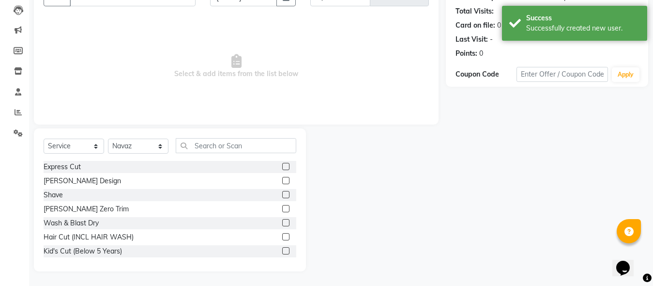
click at [282, 165] on label at bounding box center [285, 166] width 7 height 7
click at [282, 165] on input "checkbox" at bounding box center [285, 167] width 6 height 6
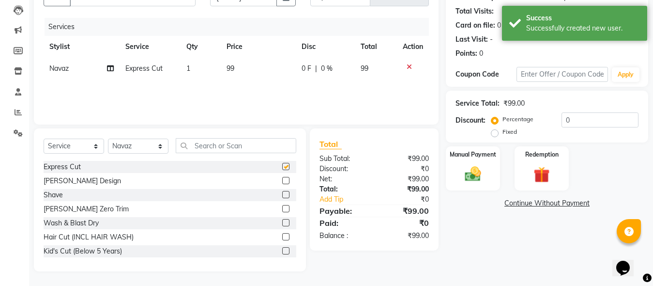
checkbox input "false"
click at [282, 177] on label at bounding box center [285, 180] width 7 height 7
click at [282, 178] on input "checkbox" at bounding box center [285, 181] width 6 height 6
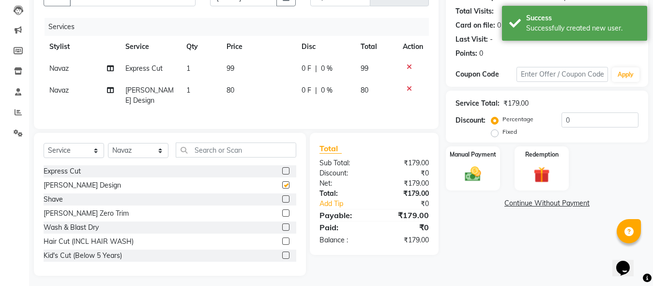
checkbox input "false"
click at [484, 175] on img at bounding box center [472, 173] width 27 height 19
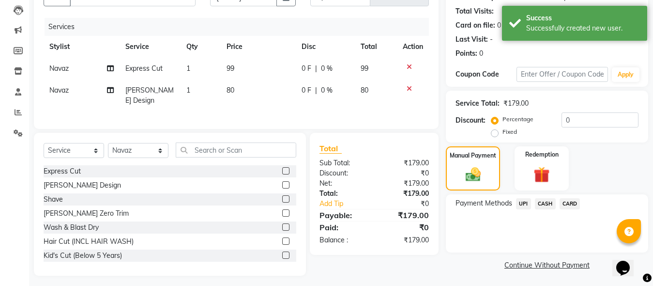
click at [521, 198] on span "UPI" at bounding box center [523, 203] width 15 height 11
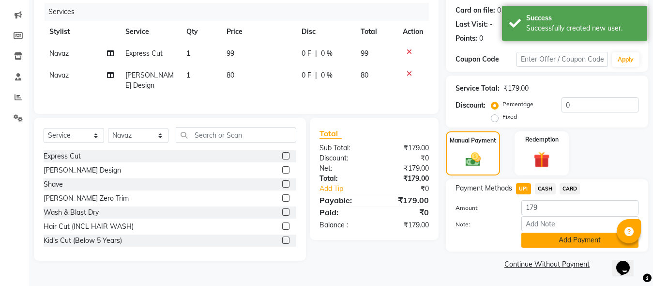
click at [536, 237] on button "Add Payment" at bounding box center [579, 239] width 117 height 15
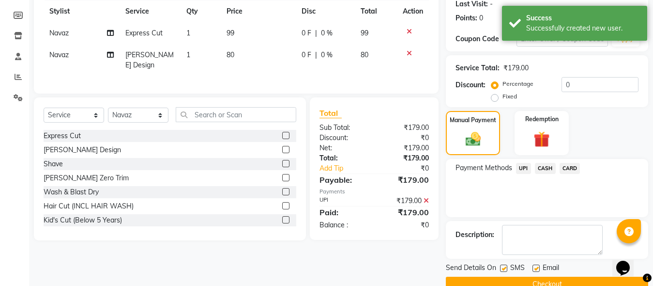
scroll to position [158, 0]
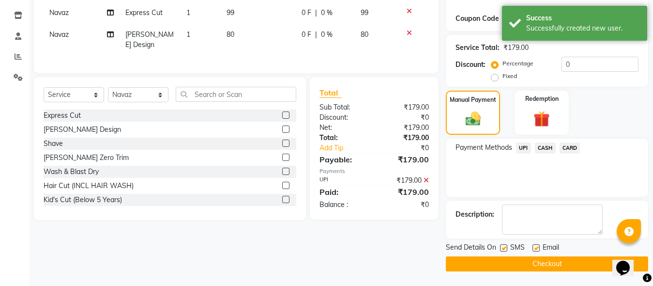
click at [536, 259] on button "Checkout" at bounding box center [547, 263] width 202 height 15
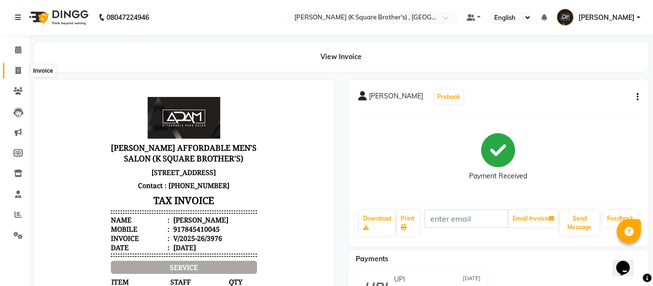
click at [13, 69] on span at bounding box center [18, 70] width 17 height 11
select select "service"
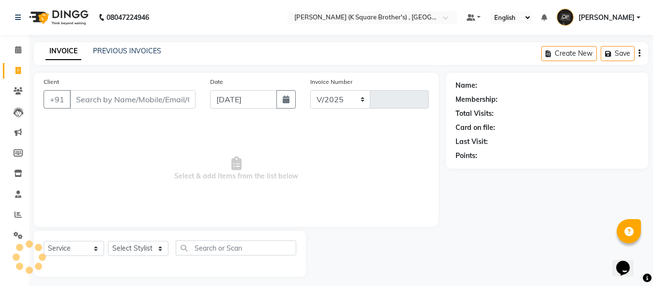
scroll to position [5, 0]
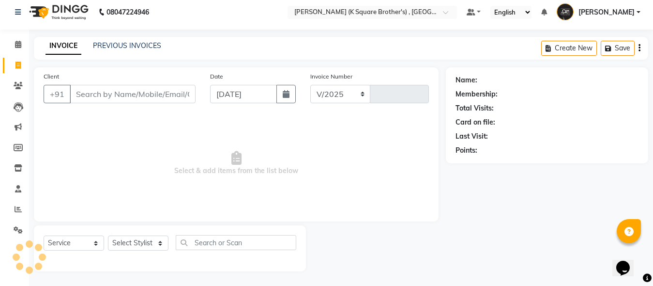
select select "8195"
type input "3977"
type input "9994308971"
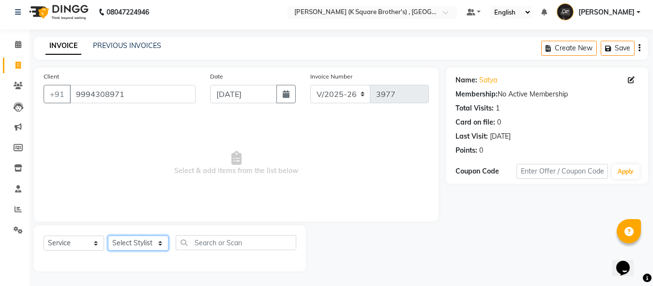
click at [147, 246] on select "Select Stylist [PERSON_NAME] [PERSON_NAME] [PERSON_NAME]" at bounding box center [138, 242] width 60 height 15
select select "88125"
click at [108, 235] on select "Select Stylist [PERSON_NAME] [PERSON_NAME] [PERSON_NAME]" at bounding box center [138, 242] width 60 height 15
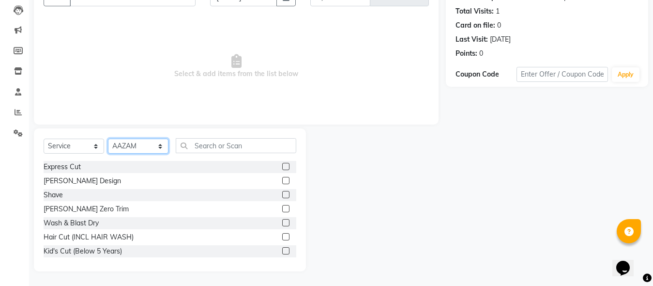
scroll to position [97, 0]
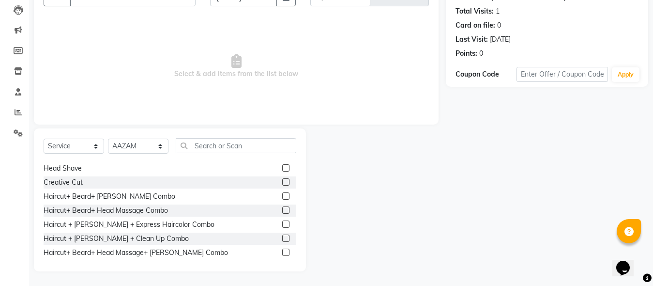
click at [282, 235] on label at bounding box center [285, 237] width 7 height 7
click at [282, 235] on input "checkbox" at bounding box center [285, 238] width 6 height 6
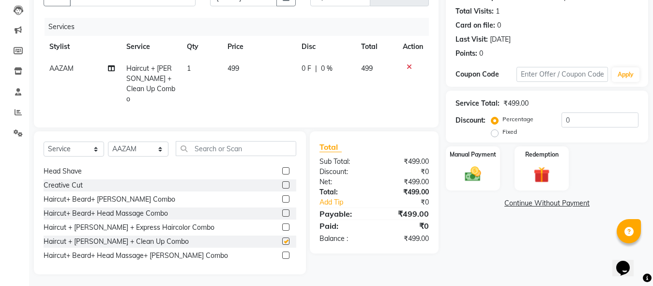
checkbox input "false"
click at [483, 188] on div "Manual Payment" at bounding box center [473, 168] width 56 height 46
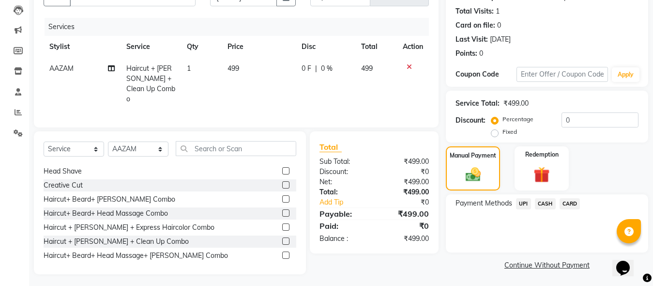
click at [525, 206] on span "UPI" at bounding box center [523, 203] width 15 height 11
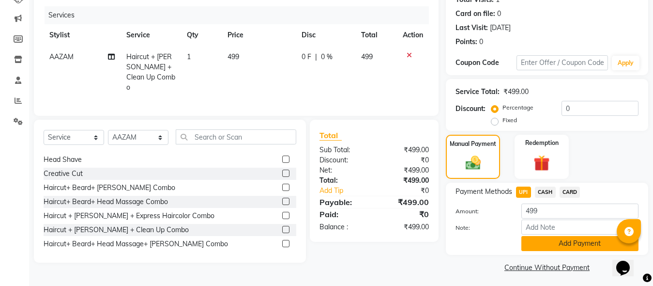
scroll to position [117, 0]
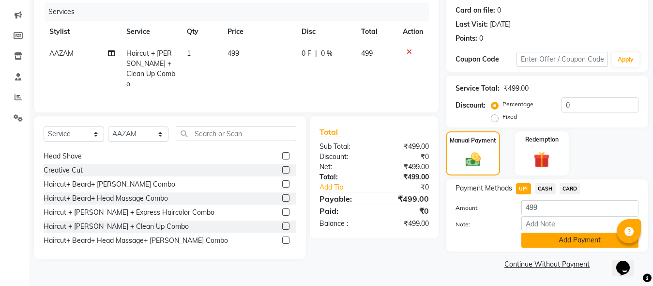
click at [544, 241] on button "Add Payment" at bounding box center [579, 239] width 117 height 15
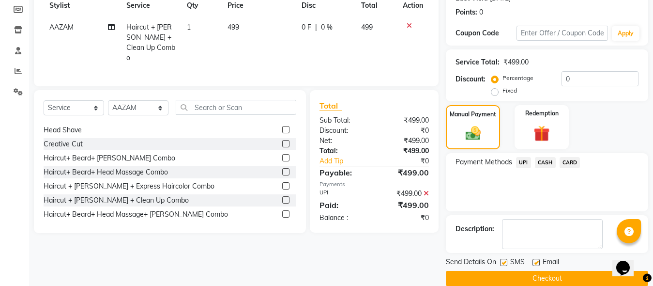
scroll to position [158, 0]
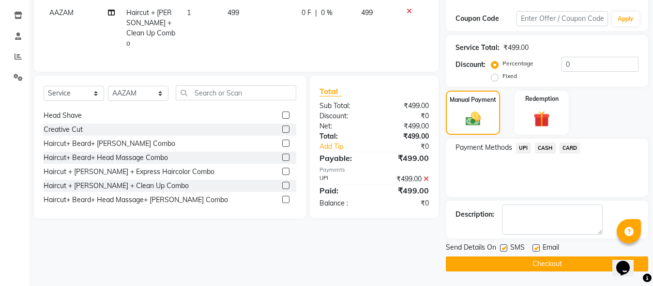
click at [550, 257] on button "Checkout" at bounding box center [547, 263] width 202 height 15
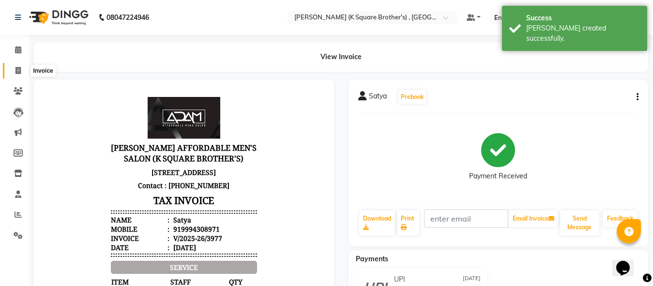
click at [24, 70] on span at bounding box center [18, 70] width 17 height 11
select select "service"
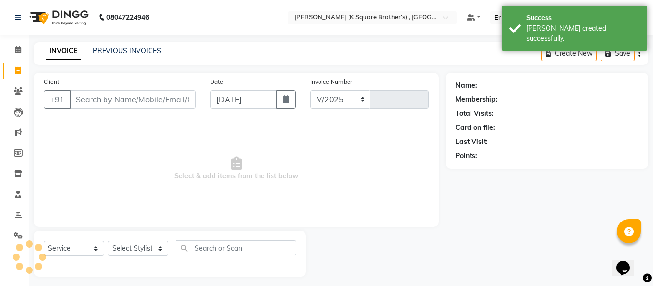
scroll to position [5, 0]
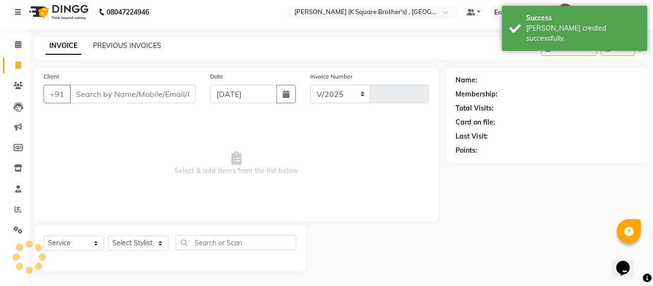
select select "8195"
type input "3978"
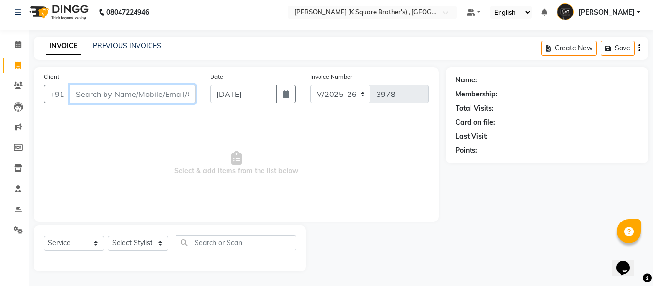
paste input "9842373736"
type input "9842373736"
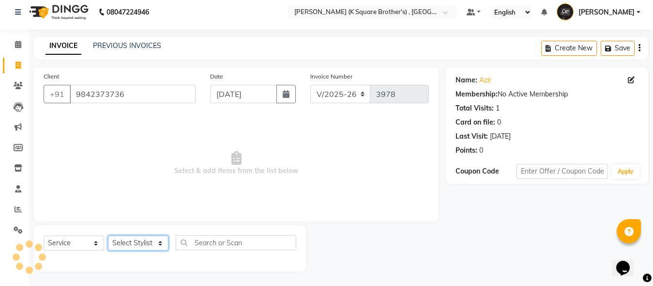
click at [153, 236] on select "Select Stylist [PERSON_NAME] [PERSON_NAME] [PERSON_NAME]" at bounding box center [138, 242] width 60 height 15
click at [149, 236] on select "Select Stylist [PERSON_NAME] [PERSON_NAME] [PERSON_NAME]" at bounding box center [138, 242] width 60 height 15
select select "78097"
click at [108, 235] on select "Select Stylist [PERSON_NAME] [PERSON_NAME] [PERSON_NAME]" at bounding box center [138, 242] width 60 height 15
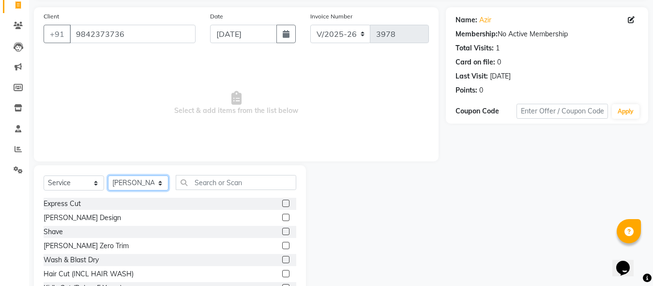
scroll to position [102, 0]
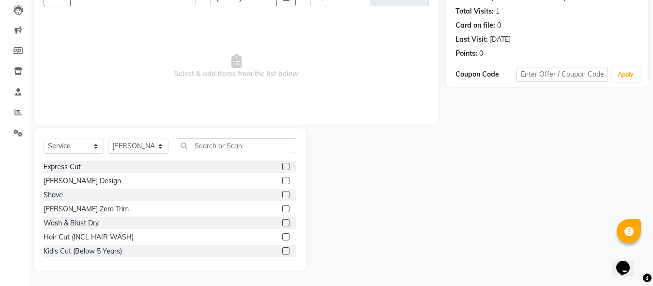
click at [282, 165] on label at bounding box center [285, 166] width 7 height 7
click at [282, 165] on input "checkbox" at bounding box center [285, 167] width 6 height 6
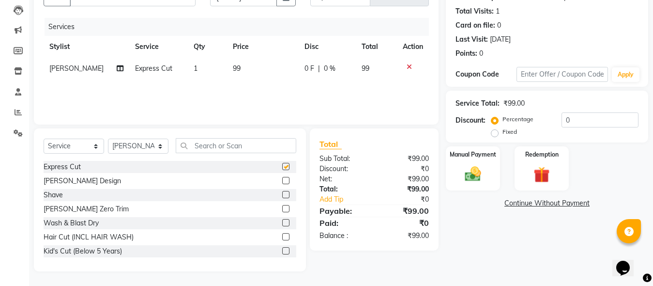
checkbox input "false"
click at [470, 174] on img at bounding box center [472, 173] width 27 height 19
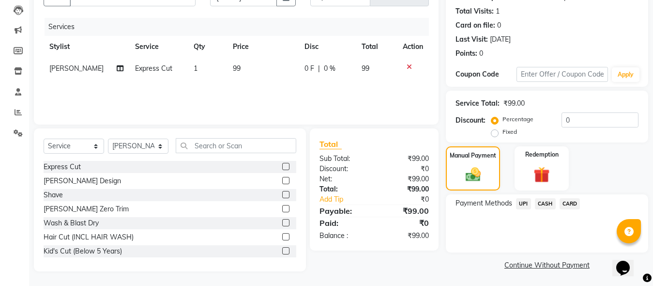
click at [543, 204] on span "CASH" at bounding box center [545, 203] width 21 height 11
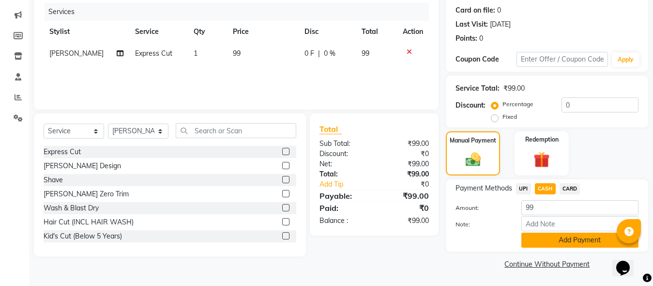
click at [545, 236] on button "Add Payment" at bounding box center [579, 239] width 117 height 15
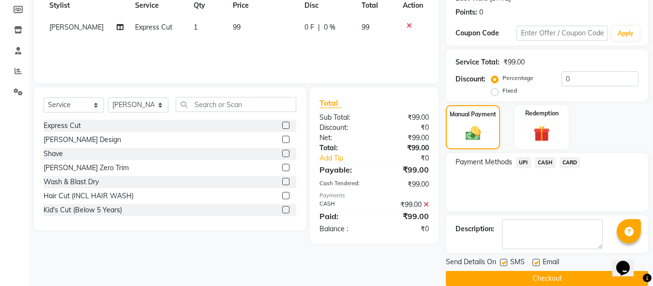
scroll to position [158, 0]
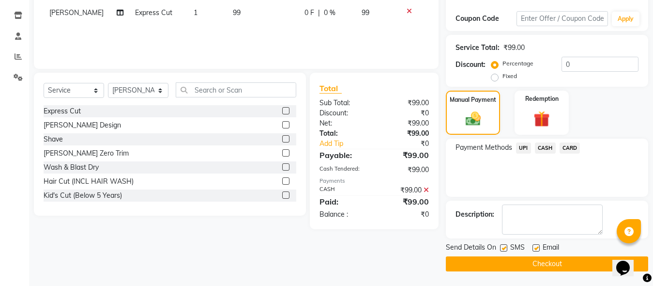
click at [545, 260] on button "Checkout" at bounding box center [547, 263] width 202 height 15
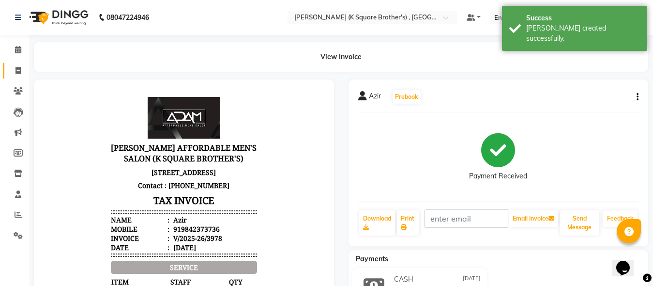
click at [22, 76] on link "Invoice" at bounding box center [14, 71] width 23 height 16
select select "service"
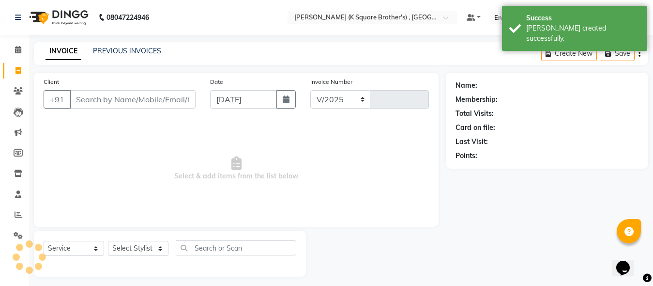
select select "8195"
type input "3979"
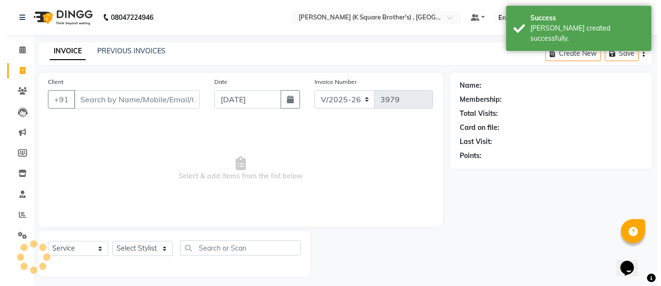
scroll to position [5, 0]
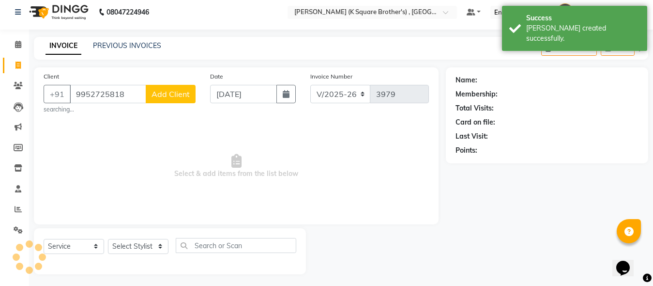
type input "9952725818"
click at [173, 93] on span "Add Client" at bounding box center [170, 94] width 38 height 10
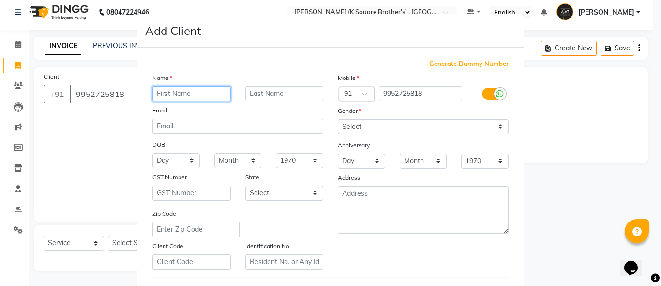
paste input "[PERSON_NAME]"
type input "[PERSON_NAME]"
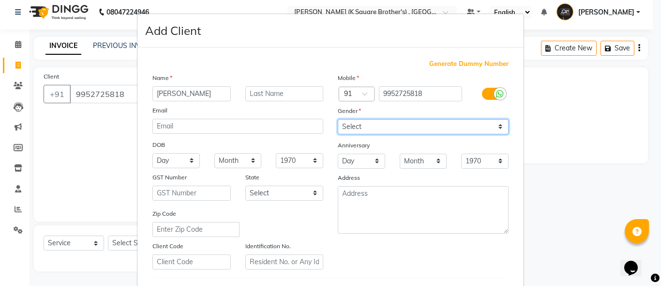
click at [360, 126] on select "Select [DEMOGRAPHIC_DATA] [DEMOGRAPHIC_DATA] Other Prefer Not To Say" at bounding box center [423, 126] width 171 height 15
select select "[DEMOGRAPHIC_DATA]"
click at [338, 119] on select "Select [DEMOGRAPHIC_DATA] [DEMOGRAPHIC_DATA] Other Prefer Not To Say" at bounding box center [423, 126] width 171 height 15
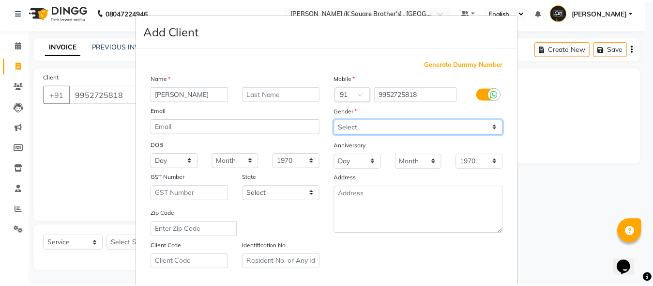
scroll to position [161, 0]
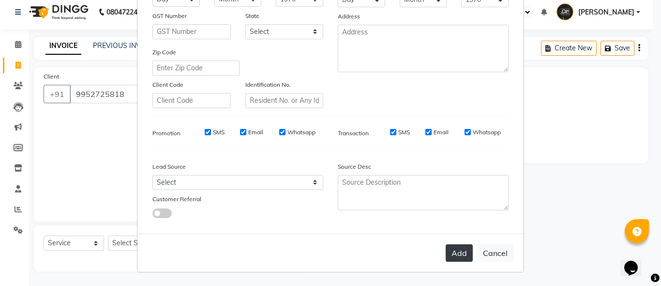
click at [446, 249] on button "Add" at bounding box center [459, 252] width 27 height 17
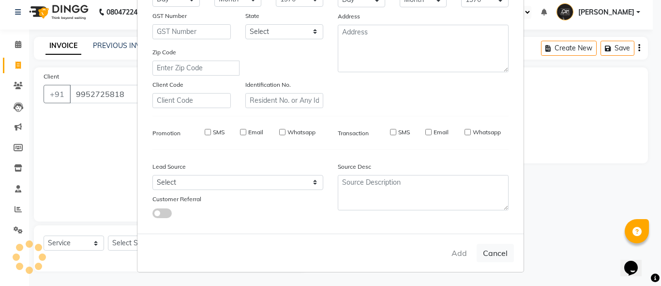
select select
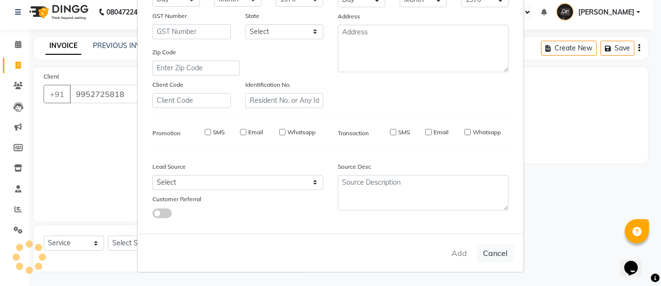
select select
checkbox input "false"
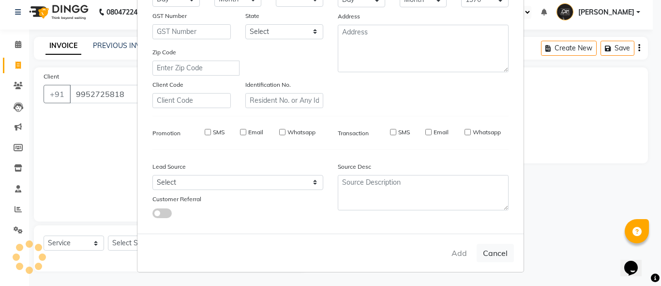
checkbox input "false"
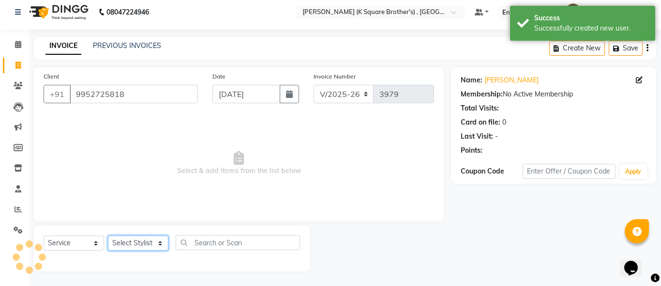
click at [138, 240] on select "Select Stylist [PERSON_NAME] [PERSON_NAME] [PERSON_NAME]" at bounding box center [138, 242] width 60 height 15
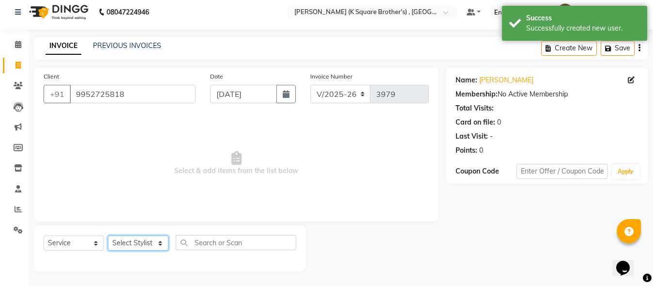
select select "88125"
click at [108, 235] on select "Select Stylist [PERSON_NAME] [PERSON_NAME] [PERSON_NAME]" at bounding box center [138, 242] width 60 height 15
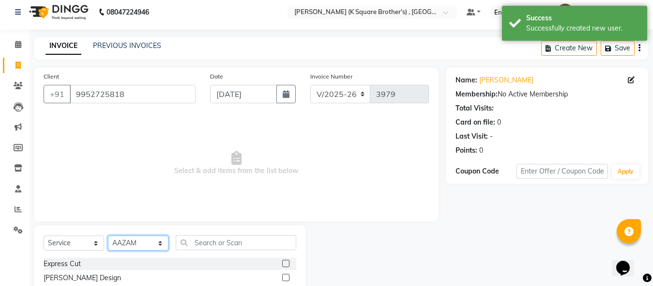
scroll to position [54, 0]
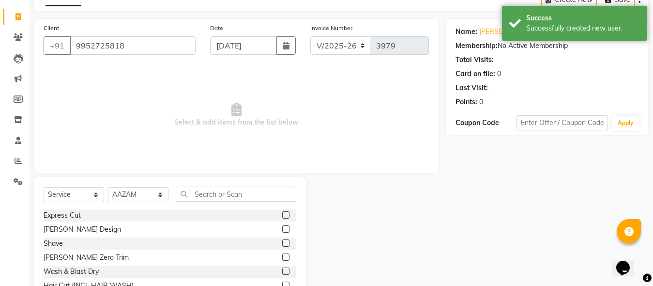
click at [282, 239] on label at bounding box center [285, 242] width 7 height 7
click at [282, 240] on input "checkbox" at bounding box center [285, 243] width 6 height 6
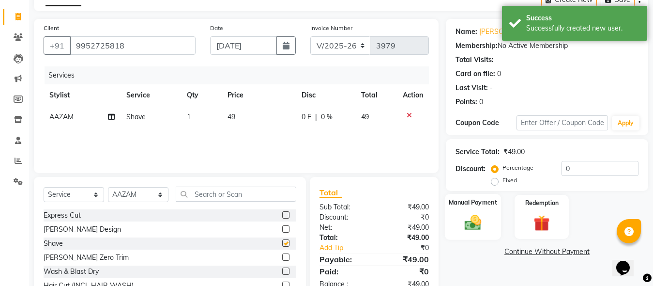
checkbox input "false"
click at [465, 229] on img at bounding box center [472, 221] width 27 height 19
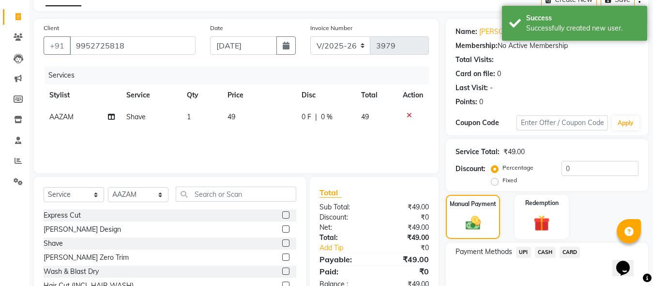
click at [542, 253] on span "CASH" at bounding box center [545, 251] width 21 height 11
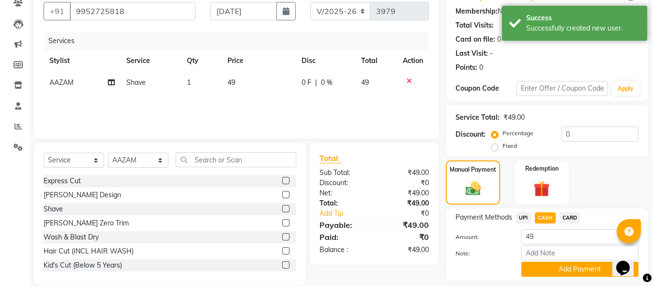
scroll to position [117, 0]
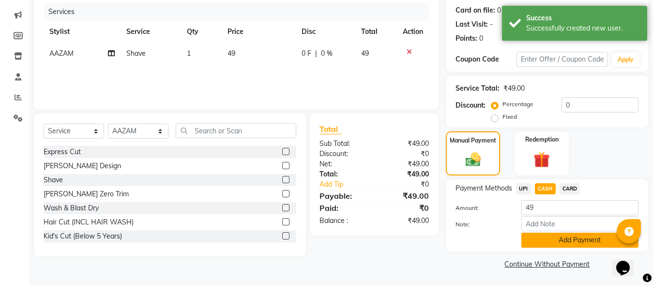
click at [550, 246] on button "Add Payment" at bounding box center [579, 239] width 117 height 15
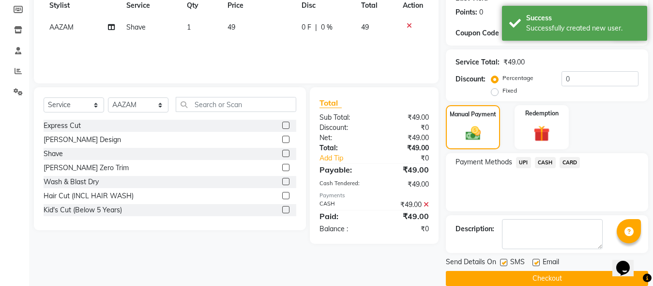
scroll to position [158, 0]
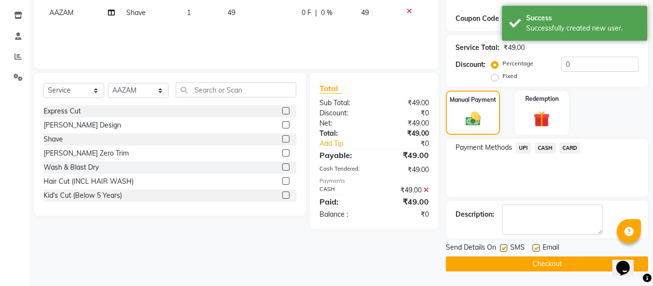
click at [556, 267] on button "Checkout" at bounding box center [547, 263] width 202 height 15
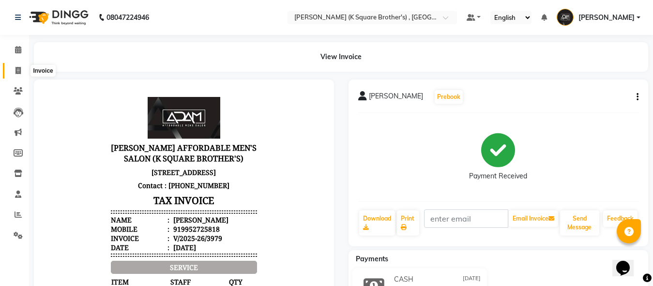
click at [15, 66] on span at bounding box center [18, 70] width 17 height 11
select select "service"
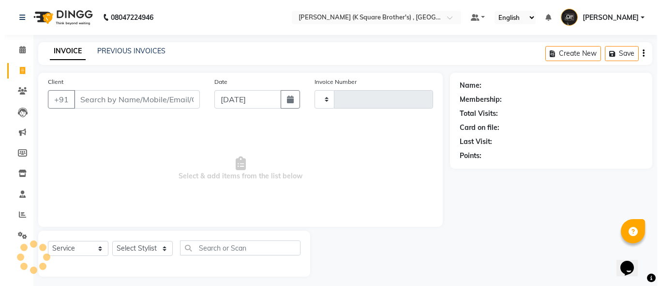
scroll to position [5, 0]
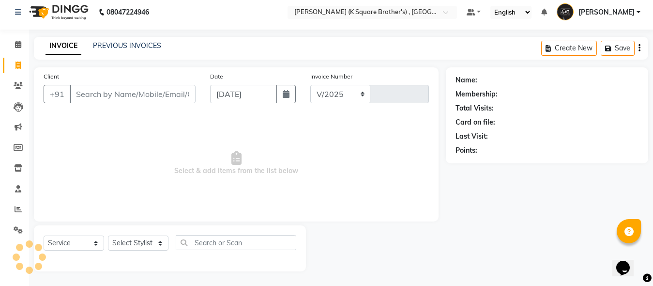
select select "8195"
type input "3980"
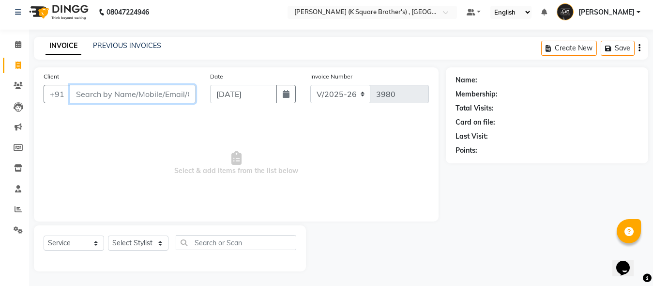
paste input "7502118311"
type input "7502118311"
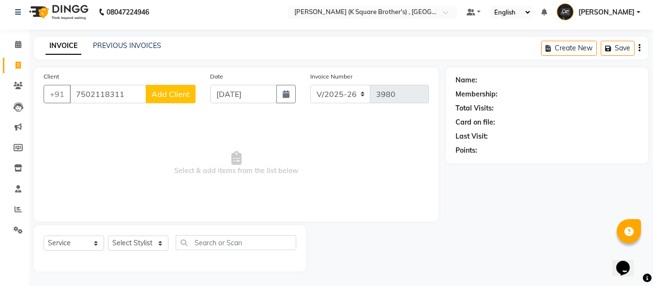
click at [163, 95] on span "Add Client" at bounding box center [170, 94] width 38 height 10
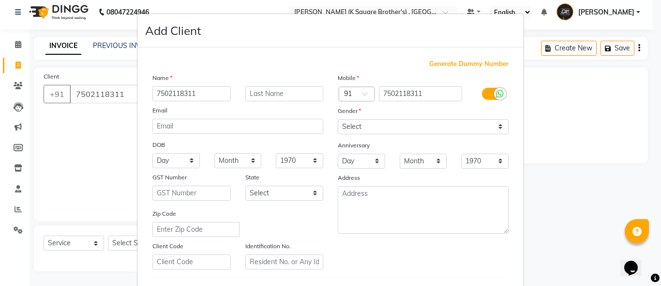
type input "7502118311"
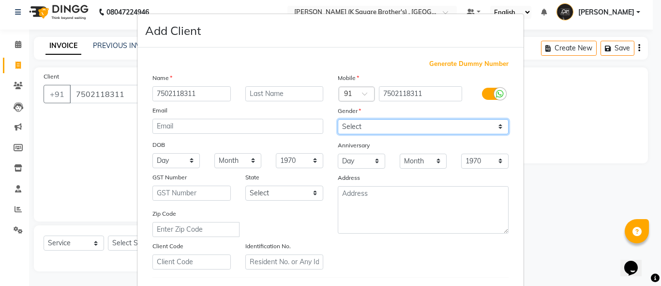
click at [375, 125] on select "Select [DEMOGRAPHIC_DATA] [DEMOGRAPHIC_DATA] Other Prefer Not To Say" at bounding box center [423, 126] width 171 height 15
click at [338, 119] on select "Select [DEMOGRAPHIC_DATA] [DEMOGRAPHIC_DATA] Other Prefer Not To Say" at bounding box center [423, 126] width 171 height 15
click at [375, 128] on select "Select [DEMOGRAPHIC_DATA] [DEMOGRAPHIC_DATA] Other Prefer Not To Say" at bounding box center [423, 126] width 171 height 15
select select "[DEMOGRAPHIC_DATA]"
click at [338, 119] on select "Select [DEMOGRAPHIC_DATA] [DEMOGRAPHIC_DATA] Other Prefer Not To Say" at bounding box center [423, 126] width 171 height 15
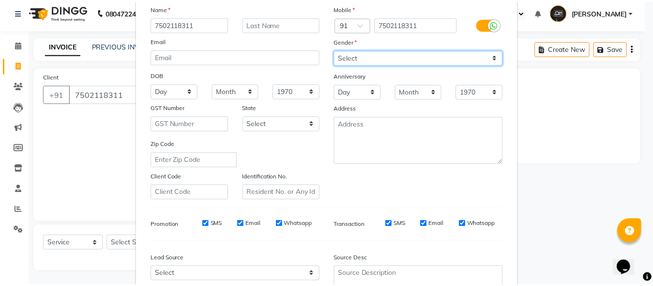
scroll to position [161, 0]
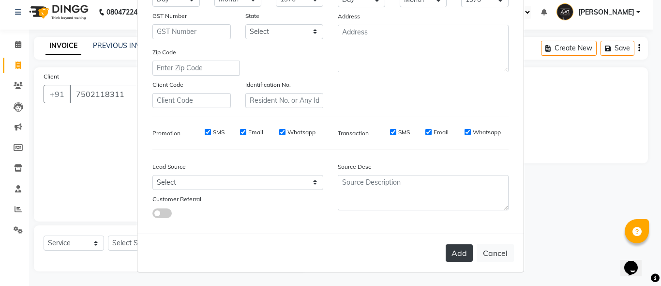
click at [449, 250] on button "Add" at bounding box center [459, 252] width 27 height 17
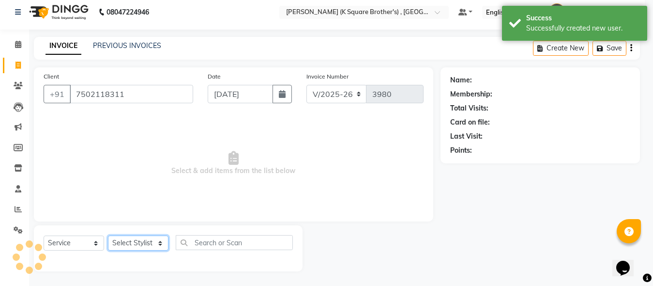
drag, startPoint x: 142, startPoint y: 244, endPoint x: 141, endPoint y: 236, distance: 7.8
click at [142, 244] on select "Select Stylist [PERSON_NAME] [PERSON_NAME] [PERSON_NAME]" at bounding box center [138, 242] width 60 height 15
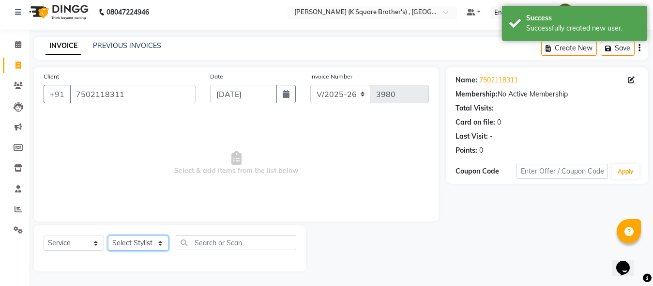
select select "88125"
click at [108, 235] on select "Select Stylist [PERSON_NAME] [PERSON_NAME] [PERSON_NAME]" at bounding box center [138, 242] width 60 height 15
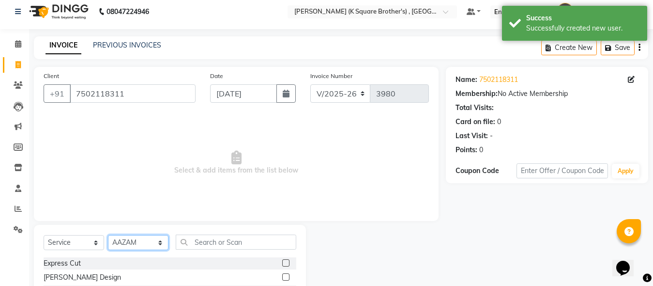
scroll to position [102, 0]
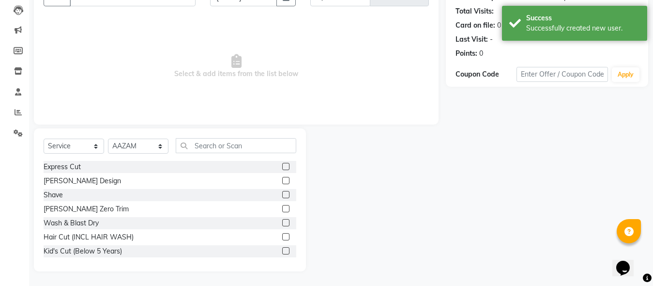
click at [282, 169] on label at bounding box center [285, 166] width 7 height 7
click at [282, 169] on input "checkbox" at bounding box center [285, 167] width 6 height 6
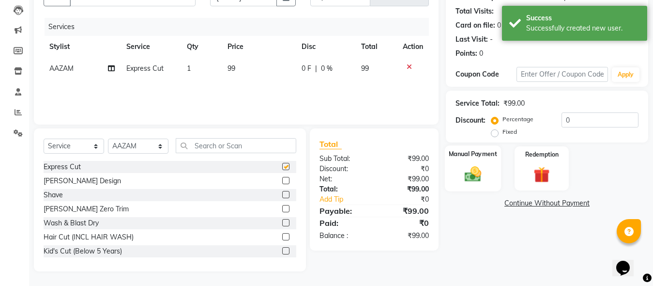
checkbox input "false"
click at [488, 172] on div "Manual Payment" at bounding box center [473, 168] width 56 height 46
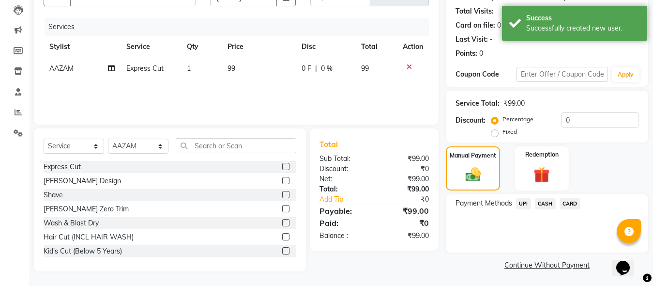
click at [552, 203] on span "CASH" at bounding box center [545, 203] width 21 height 11
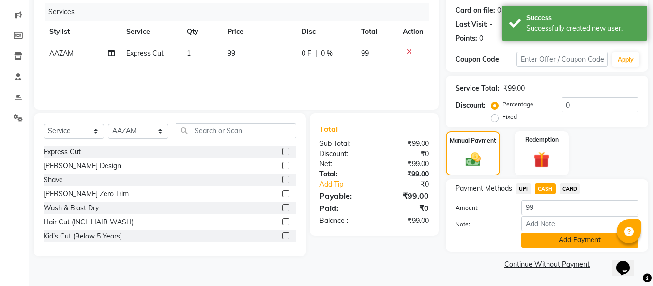
click at [556, 238] on button "Add Payment" at bounding box center [579, 239] width 117 height 15
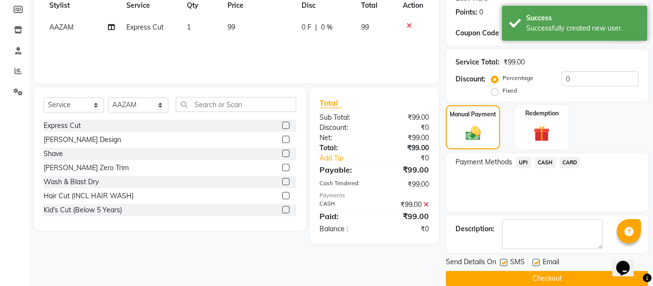
scroll to position [158, 0]
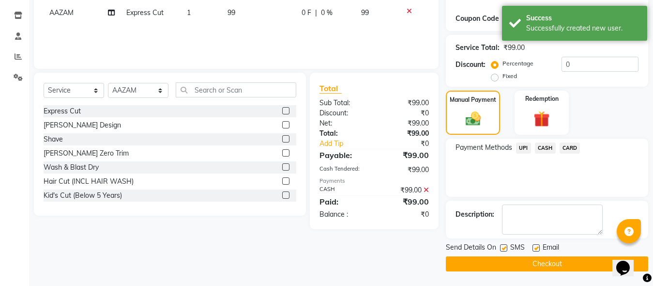
click at [544, 267] on button "Checkout" at bounding box center [547, 263] width 202 height 15
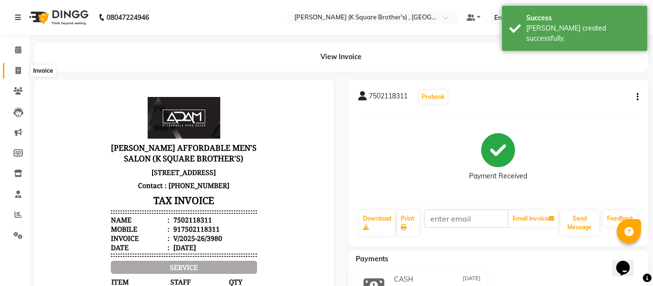
click at [24, 69] on span at bounding box center [18, 70] width 17 height 11
select select "service"
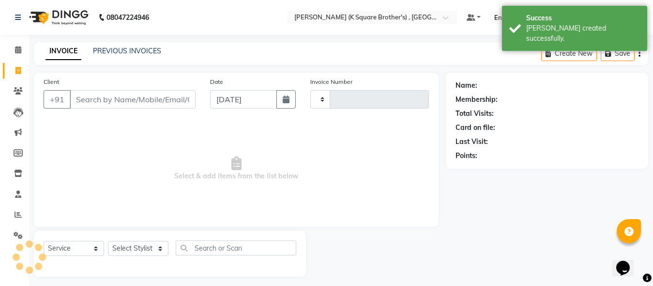
type input "3981"
select select "8195"
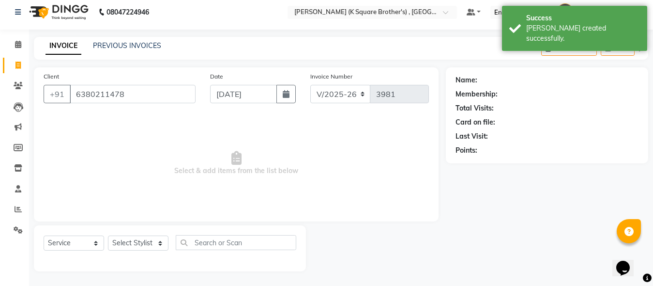
type input "6380211478"
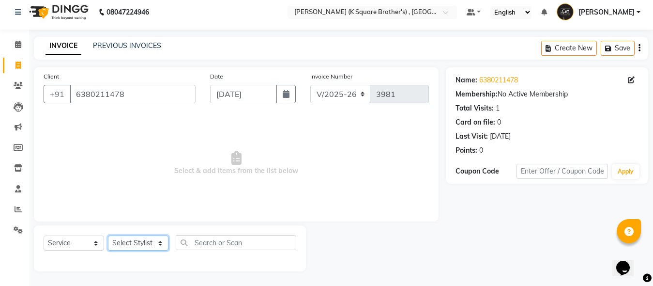
click at [133, 243] on select "Select Stylist [PERSON_NAME] [PERSON_NAME] [PERSON_NAME]" at bounding box center [138, 242] width 60 height 15
click at [108, 235] on select "Select Stylist [PERSON_NAME] [PERSON_NAME] [PERSON_NAME]" at bounding box center [138, 242] width 60 height 15
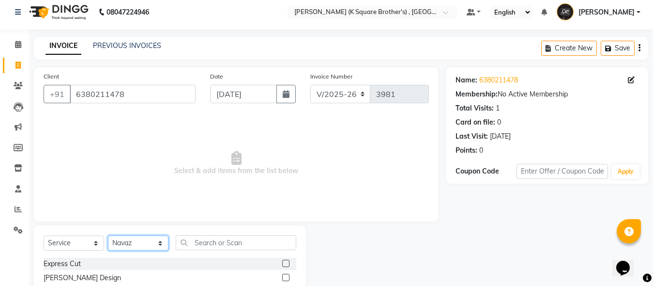
click at [160, 239] on select "Select Stylist [PERSON_NAME] [PERSON_NAME] [PERSON_NAME]" at bounding box center [138, 242] width 60 height 15
select select "78097"
click at [108, 235] on select "Select Stylist [PERSON_NAME] [PERSON_NAME] [PERSON_NAME]" at bounding box center [138, 242] width 60 height 15
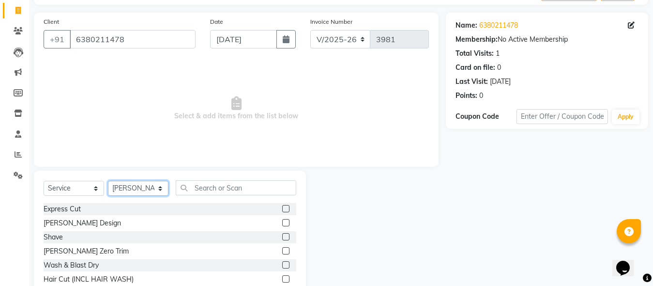
scroll to position [102, 0]
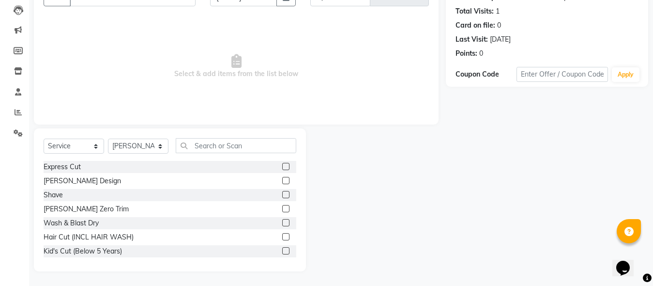
click at [282, 166] on label at bounding box center [285, 166] width 7 height 7
click at [282, 166] on input "checkbox" at bounding box center [285, 167] width 6 height 6
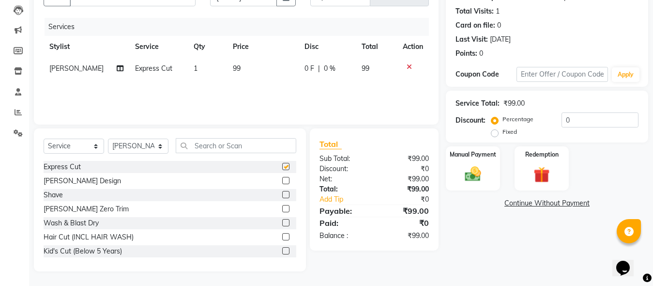
checkbox input "false"
click at [282, 182] on label at bounding box center [285, 180] width 7 height 7
click at [282, 182] on input "checkbox" at bounding box center [285, 181] width 6 height 6
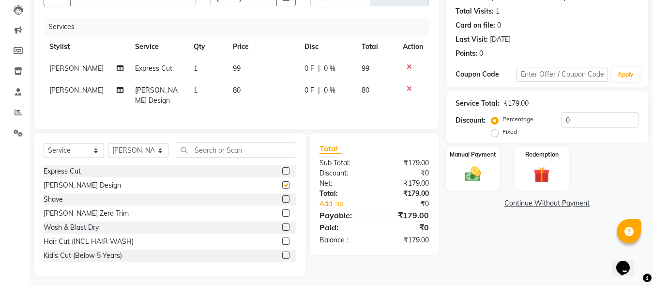
checkbox input "false"
click at [490, 168] on div "Manual Payment" at bounding box center [473, 168] width 56 height 46
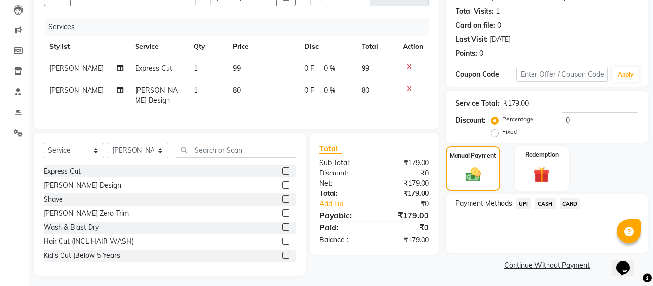
click at [549, 200] on span "CASH" at bounding box center [545, 203] width 21 height 11
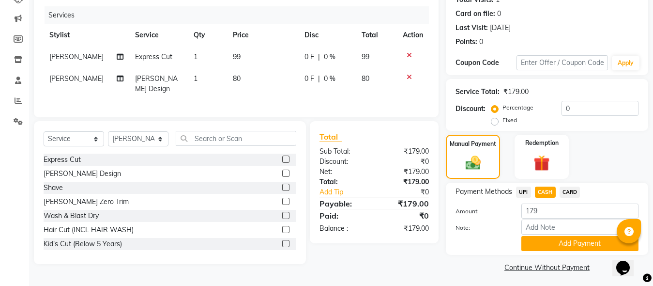
scroll to position [117, 0]
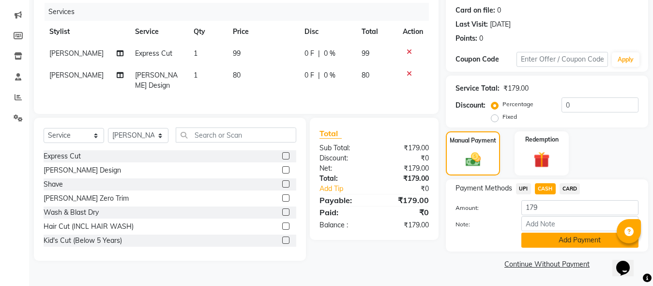
click at [550, 243] on button "Add Payment" at bounding box center [579, 239] width 117 height 15
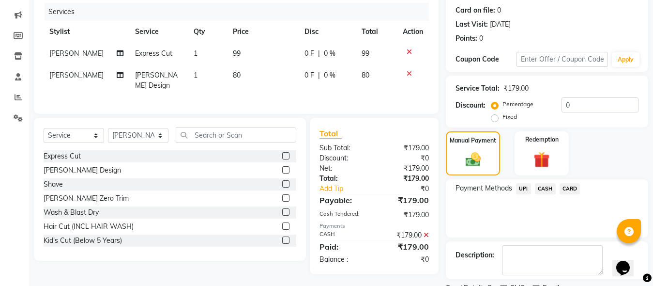
scroll to position [158, 0]
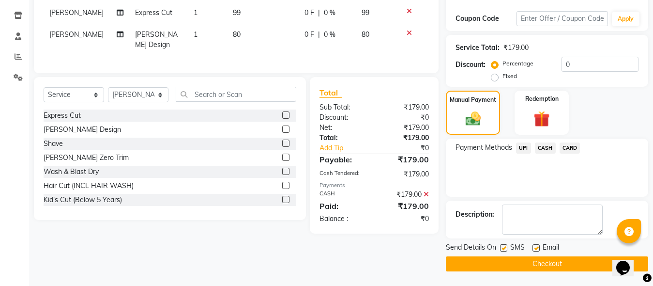
click at [546, 258] on button "Checkout" at bounding box center [547, 263] width 202 height 15
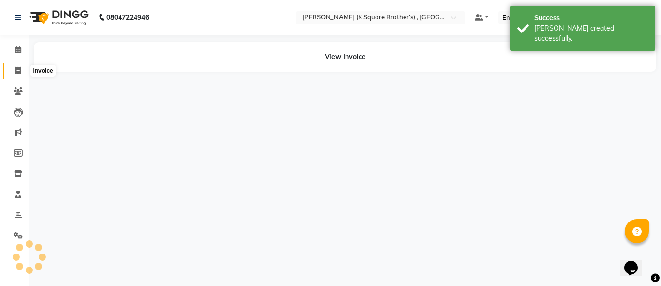
click at [20, 65] on span at bounding box center [18, 70] width 17 height 11
select select "service"
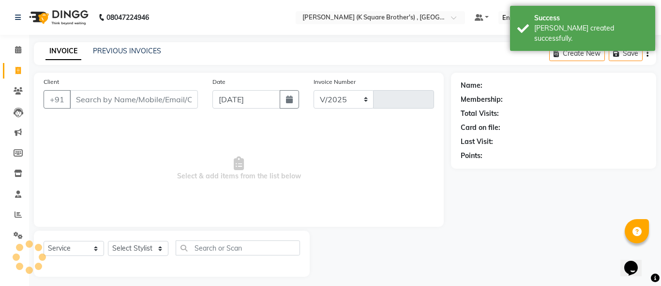
select select "8195"
type input "3982"
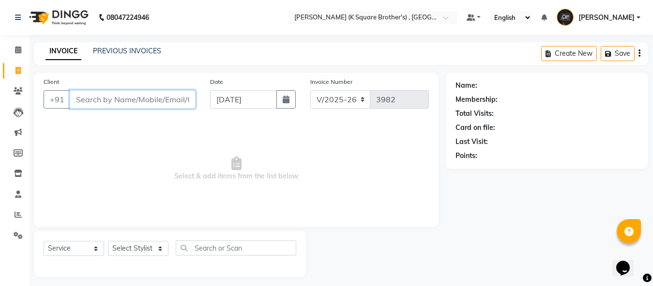
paste input "8838240501"
type input "8838240501"
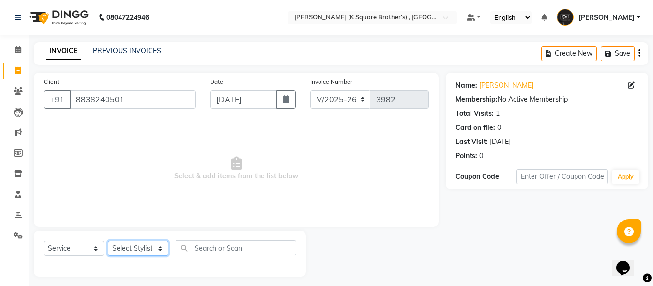
click at [150, 252] on select "Select Stylist [PERSON_NAME] [PERSON_NAME] [PERSON_NAME]" at bounding box center [138, 248] width 60 height 15
select select "88125"
click at [108, 241] on select "Select Stylist [PERSON_NAME] [PERSON_NAME] [PERSON_NAME]" at bounding box center [138, 248] width 60 height 15
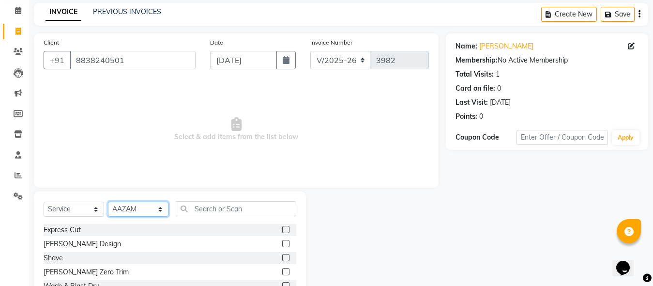
scroll to position [102, 0]
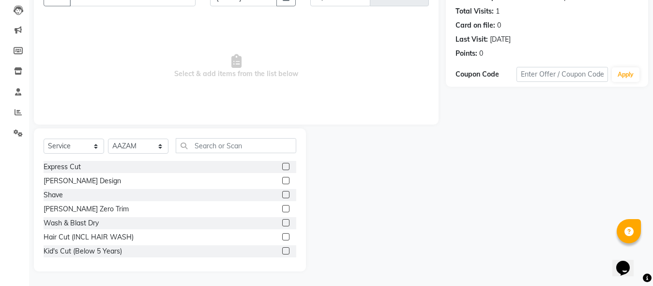
click at [282, 161] on div at bounding box center [289, 167] width 14 height 12
click at [282, 167] on label at bounding box center [285, 166] width 7 height 7
click at [282, 167] on input "checkbox" at bounding box center [285, 167] width 6 height 6
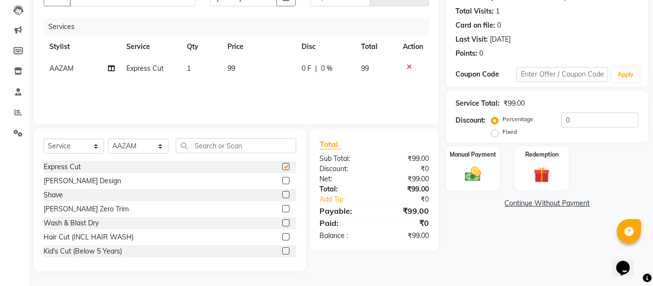
checkbox input "false"
click at [282, 196] on label at bounding box center [285, 194] width 7 height 7
click at [282, 196] on input "checkbox" at bounding box center [285, 195] width 6 height 6
checkbox input "false"
click at [457, 193] on div "Name: [PERSON_NAME] Membership: No Active Membership Total Visits: 1 Card on fi…" at bounding box center [551, 120] width 210 height 301
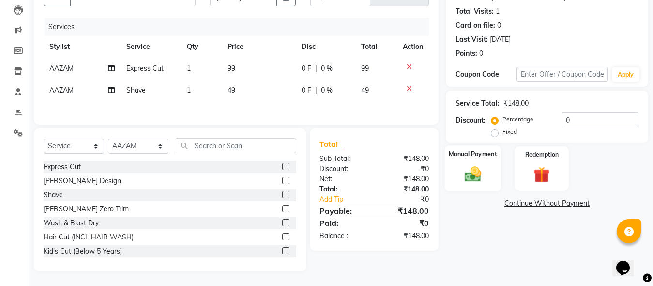
click at [488, 183] on div "Manual Payment" at bounding box center [473, 168] width 56 height 46
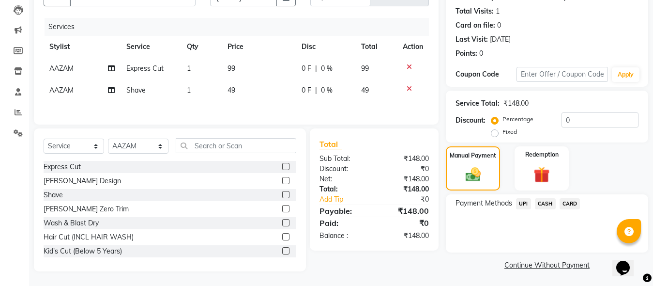
click at [544, 208] on span "CASH" at bounding box center [545, 203] width 21 height 11
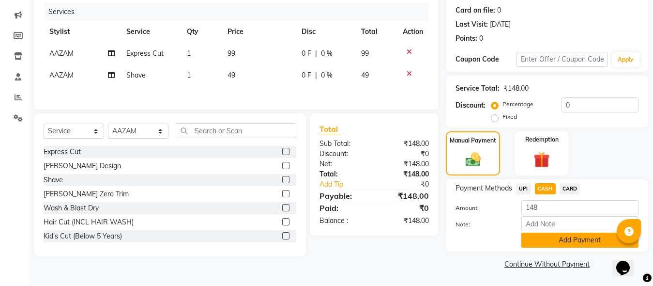
click at [546, 233] on button "Add Payment" at bounding box center [579, 239] width 117 height 15
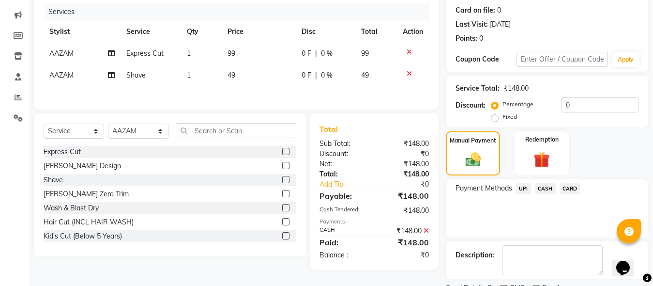
scroll to position [158, 0]
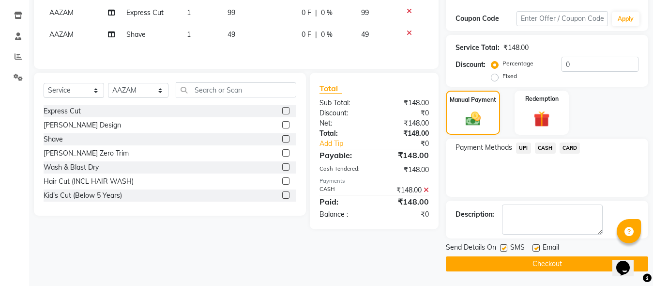
click at [545, 262] on button "Checkout" at bounding box center [547, 263] width 202 height 15
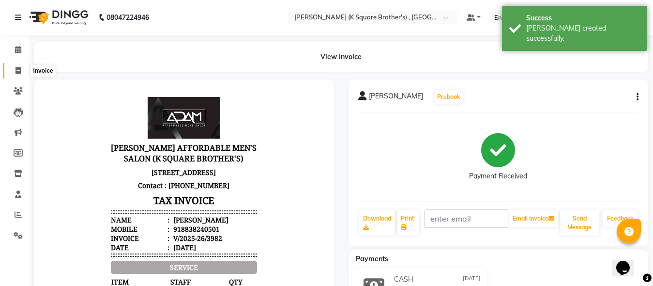
click at [26, 69] on span at bounding box center [18, 70] width 17 height 11
select select "service"
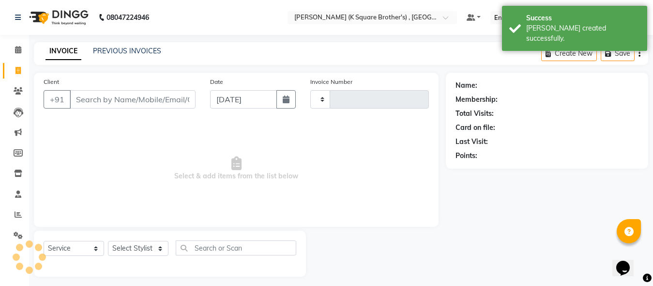
scroll to position [5, 0]
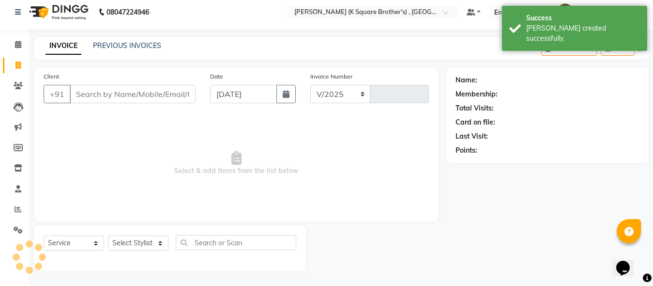
select select "8195"
type input "3983"
type input "9094990943"
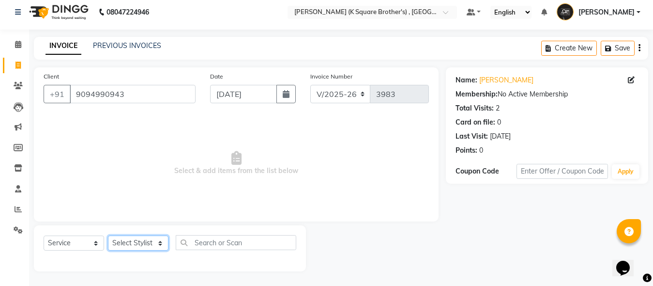
click at [142, 242] on select "Select Stylist [PERSON_NAME] [PERSON_NAME] [PERSON_NAME]" at bounding box center [138, 242] width 60 height 15
select select "78097"
click at [108, 235] on select "Select Stylist [PERSON_NAME] [PERSON_NAME] [PERSON_NAME]" at bounding box center [138, 242] width 60 height 15
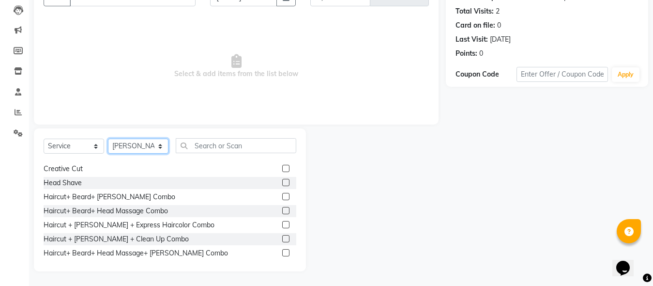
scroll to position [97, 0]
click at [282, 213] on label at bounding box center [285, 209] width 7 height 7
click at [282, 213] on input "checkbox" at bounding box center [285, 210] width 6 height 6
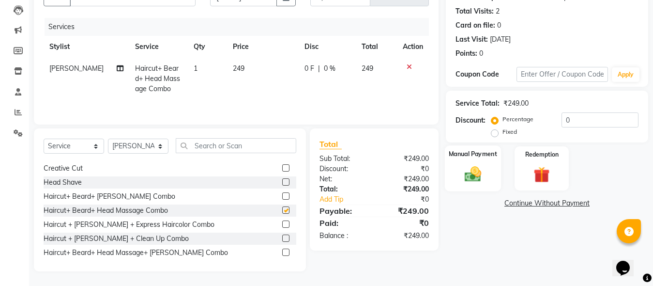
checkbox input "false"
click at [471, 186] on div "Manual Payment" at bounding box center [473, 168] width 56 height 46
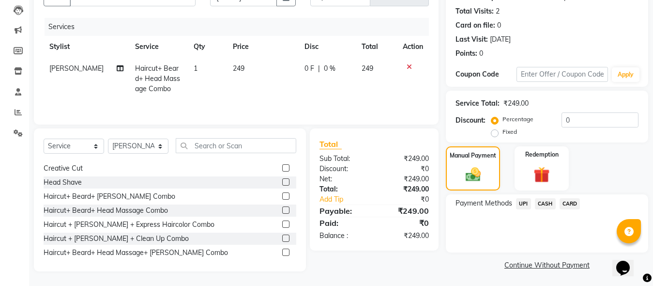
click at [544, 200] on span "CASH" at bounding box center [545, 203] width 21 height 11
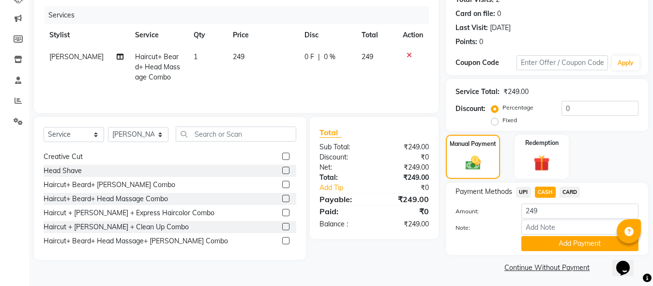
scroll to position [117, 0]
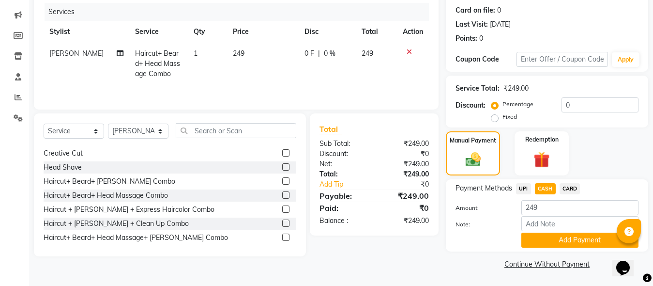
click at [528, 189] on span "UPI" at bounding box center [523, 188] width 15 height 11
click at [545, 245] on button "Add Payment" at bounding box center [579, 239] width 117 height 15
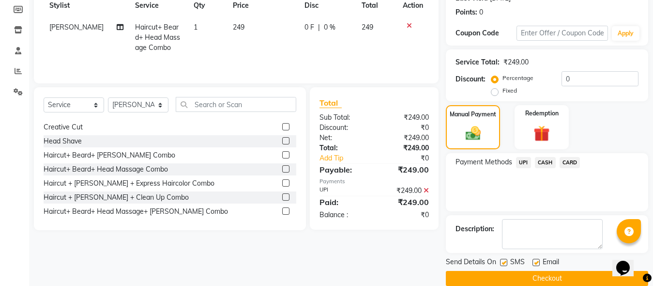
scroll to position [158, 0]
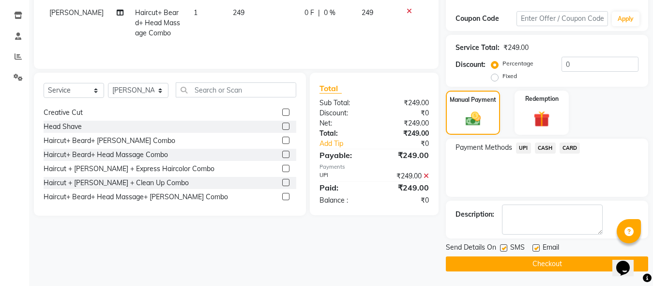
click at [543, 261] on button "Checkout" at bounding box center [547, 263] width 202 height 15
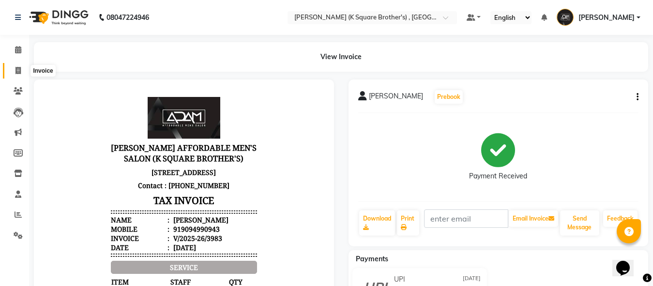
click at [14, 73] on span at bounding box center [18, 70] width 17 height 11
select select "service"
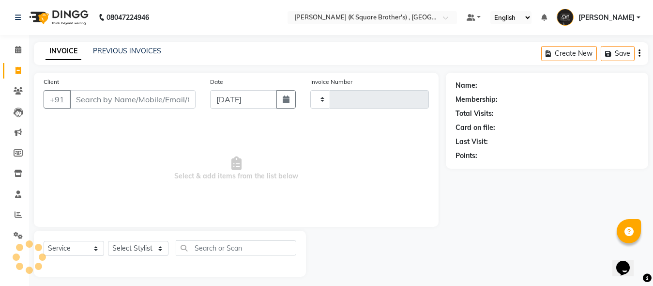
type input "3984"
select select "8195"
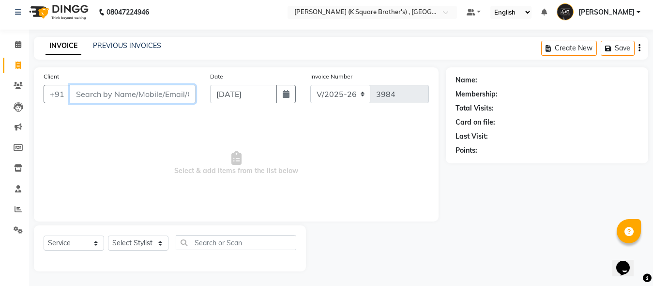
paste input "9626541045"
type input "9626541045"
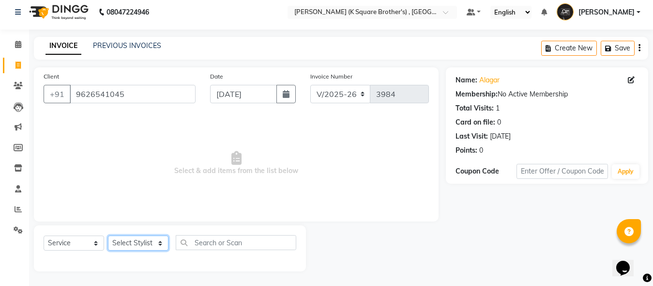
click at [161, 244] on select "Select Stylist [PERSON_NAME] [PERSON_NAME] [PERSON_NAME]" at bounding box center [138, 242] width 60 height 15
select select "88125"
click at [108, 235] on select "Select Stylist [PERSON_NAME] [PERSON_NAME] [PERSON_NAME]" at bounding box center [138, 242] width 60 height 15
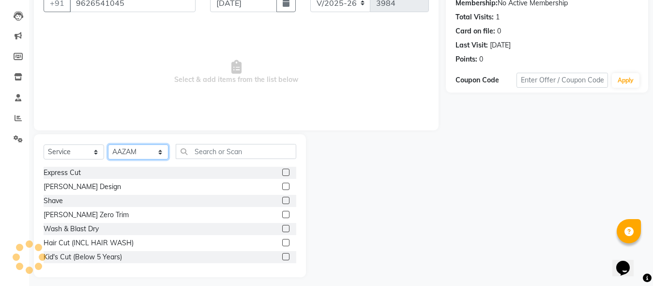
scroll to position [102, 0]
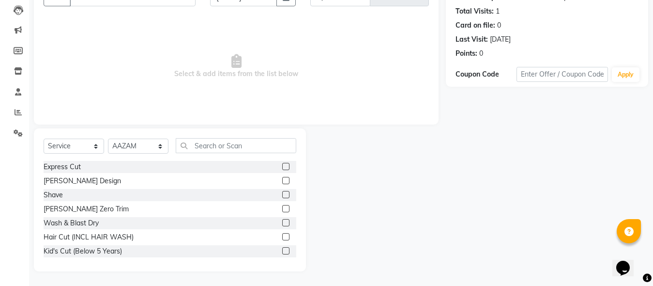
click at [282, 166] on label at bounding box center [285, 166] width 7 height 7
click at [282, 166] on input "checkbox" at bounding box center [285, 167] width 6 height 6
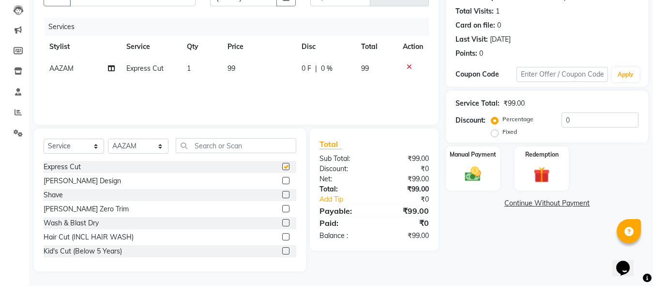
checkbox input "false"
click at [506, 177] on div "Manual Payment Redemption" at bounding box center [546, 168] width 217 height 44
click at [479, 173] on img at bounding box center [472, 173] width 27 height 19
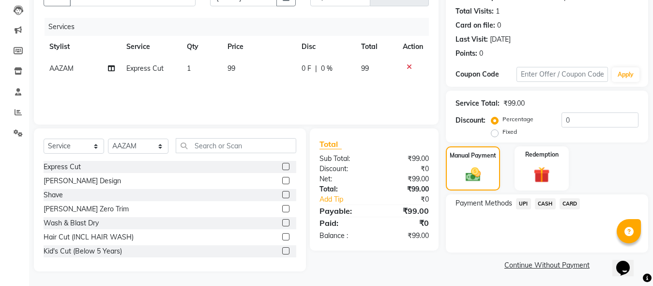
click at [547, 200] on span "CASH" at bounding box center [545, 203] width 21 height 11
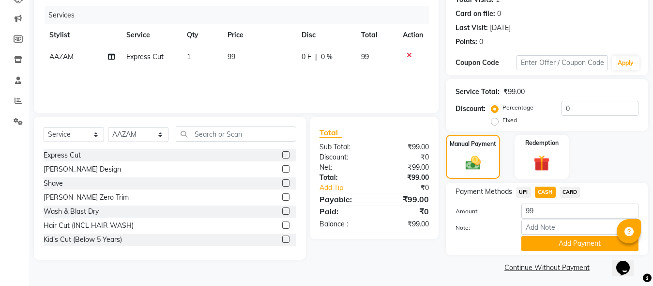
scroll to position [117, 0]
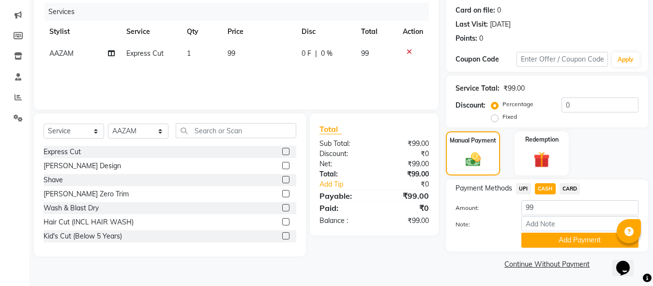
click at [518, 190] on span "UPI" at bounding box center [523, 188] width 15 height 11
click at [551, 241] on button "Add Payment" at bounding box center [579, 239] width 117 height 15
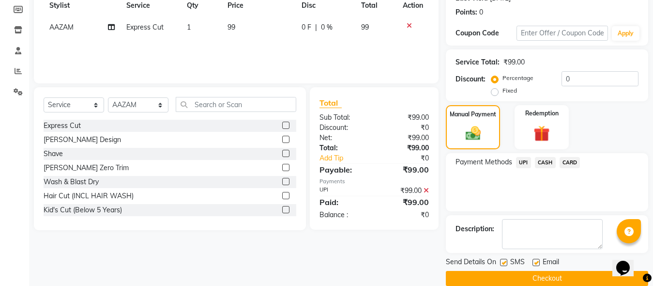
scroll to position [158, 0]
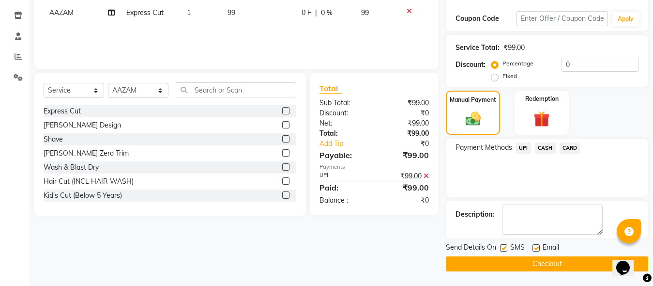
click at [548, 259] on button "Checkout" at bounding box center [547, 263] width 202 height 15
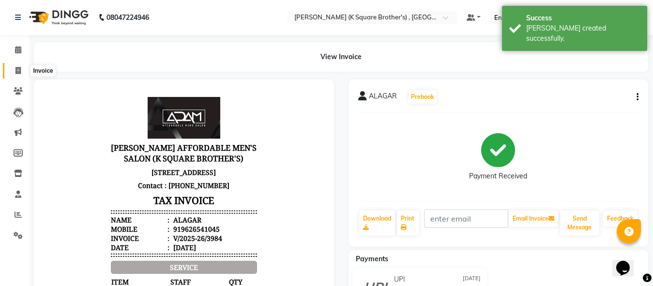
click at [17, 67] on icon at bounding box center [17, 70] width 5 height 7
select select "service"
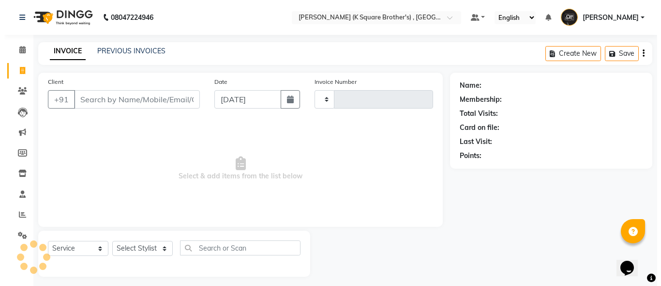
scroll to position [5, 0]
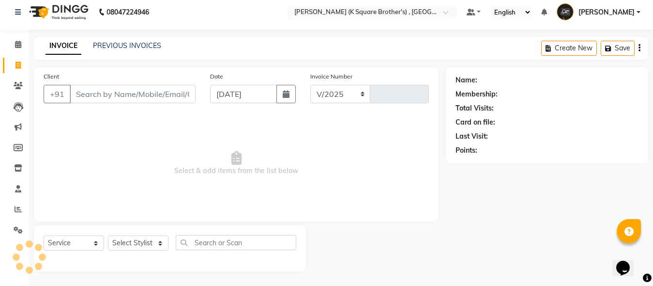
select select "8195"
type input "3985"
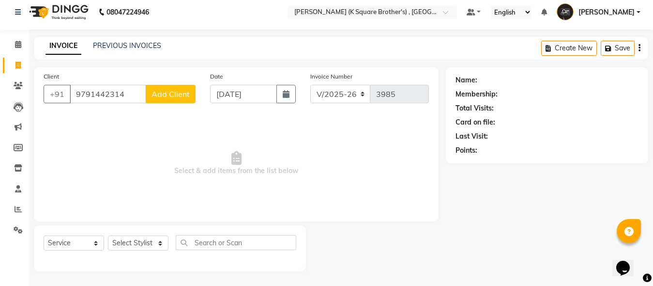
type input "9791442314"
click at [165, 95] on span "Add Client" at bounding box center [170, 94] width 38 height 10
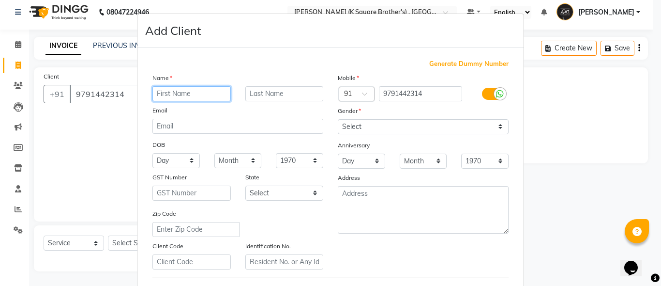
paste input "KISINDHER"
type input "KISINDHER"
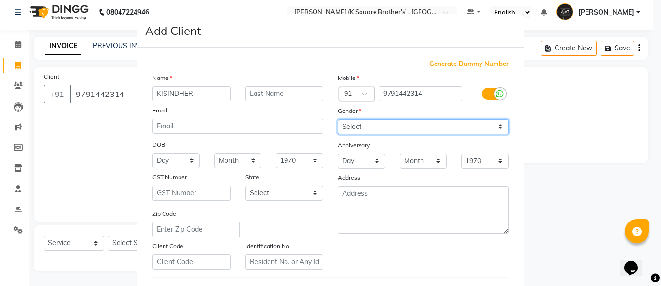
click at [380, 123] on select "Select [DEMOGRAPHIC_DATA] [DEMOGRAPHIC_DATA] Other Prefer Not To Say" at bounding box center [423, 126] width 171 height 15
select select "[DEMOGRAPHIC_DATA]"
click at [338, 119] on select "Select [DEMOGRAPHIC_DATA] [DEMOGRAPHIC_DATA] Other Prefer Not To Say" at bounding box center [423, 126] width 171 height 15
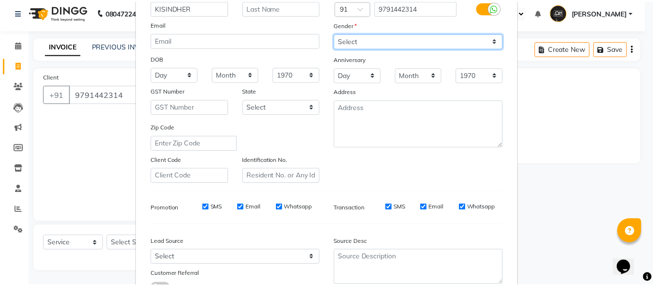
scroll to position [161, 0]
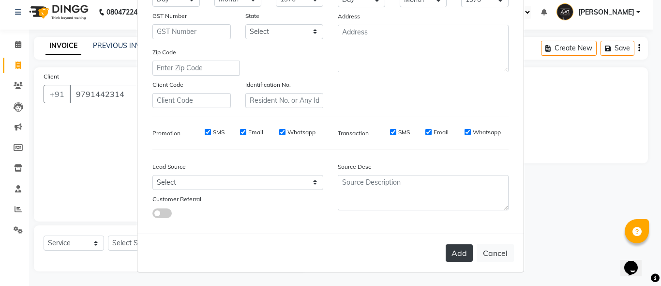
click at [454, 252] on button "Add" at bounding box center [459, 252] width 27 height 17
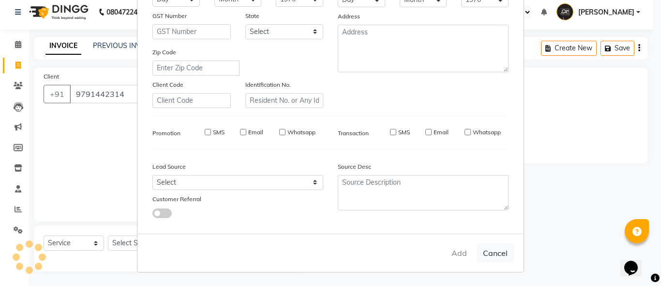
select select
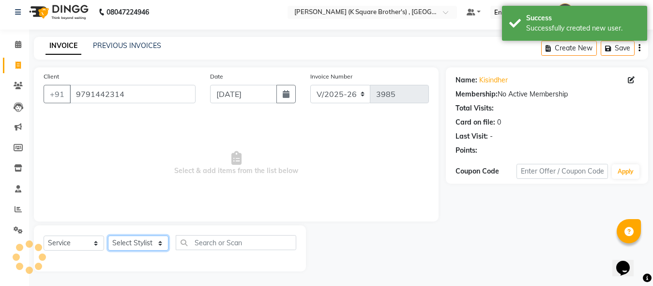
click at [153, 243] on select "Select Stylist [PERSON_NAME] [PERSON_NAME] [PERSON_NAME]" at bounding box center [138, 242] width 60 height 15
click at [108, 235] on select "Select Stylist [PERSON_NAME] [PERSON_NAME] [PERSON_NAME]" at bounding box center [138, 242] width 60 height 15
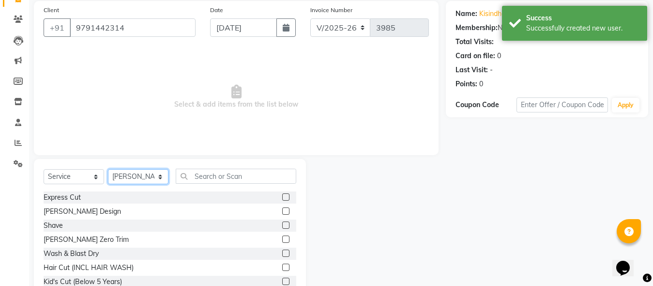
scroll to position [102, 0]
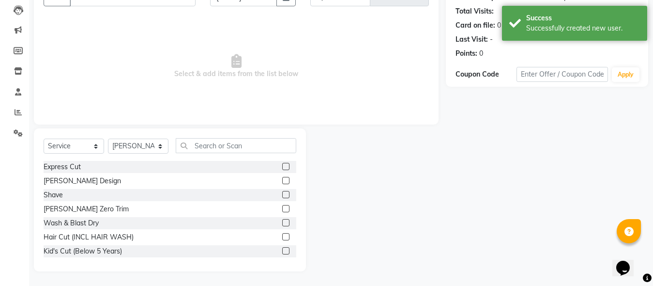
click at [282, 163] on label at bounding box center [285, 166] width 7 height 7
click at [282, 164] on input "checkbox" at bounding box center [285, 167] width 6 height 6
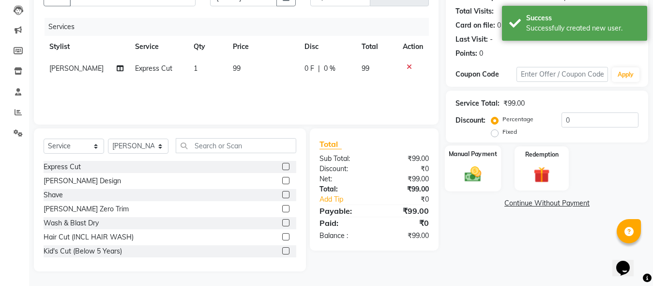
click at [469, 179] on img at bounding box center [472, 173] width 27 height 19
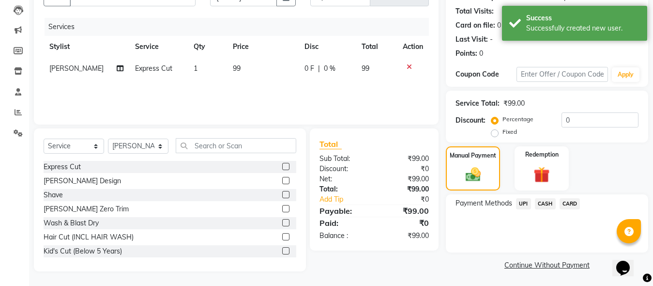
click at [519, 201] on span "UPI" at bounding box center [523, 203] width 15 height 11
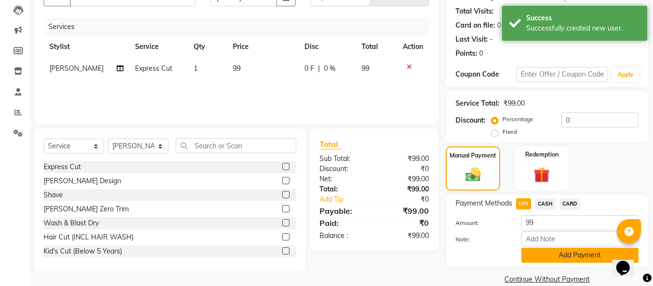
click at [528, 252] on button "Add Payment" at bounding box center [579, 254] width 117 height 15
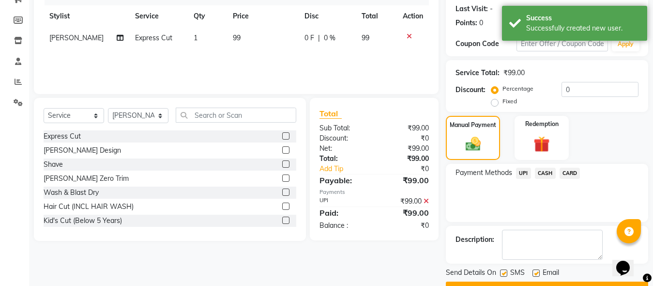
scroll to position [158, 0]
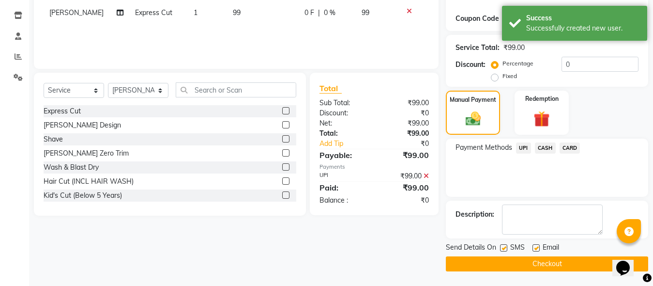
click at [528, 261] on button "Checkout" at bounding box center [547, 263] width 202 height 15
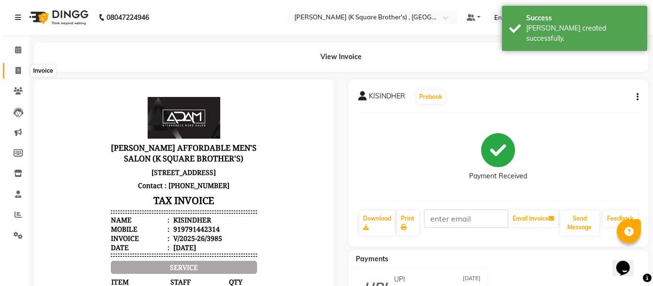
click at [21, 73] on span at bounding box center [18, 70] width 17 height 11
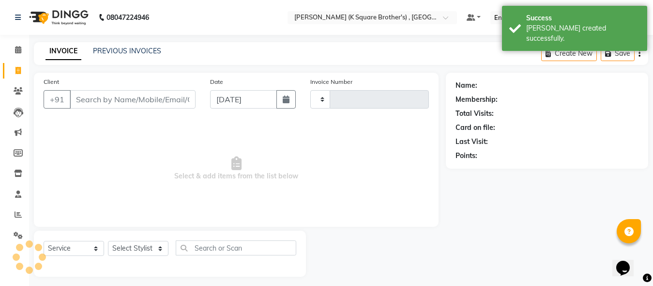
scroll to position [5, 0]
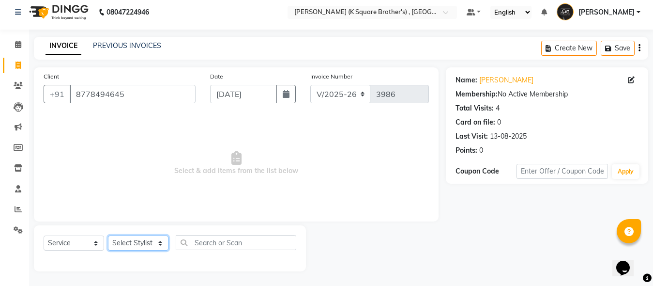
drag, startPoint x: 147, startPoint y: 240, endPoint x: 149, endPoint y: 235, distance: 5.4
click at [147, 240] on select "Select Stylist [PERSON_NAME] [PERSON_NAME] [PERSON_NAME]" at bounding box center [138, 242] width 60 height 15
click at [108, 235] on select "Select Stylist [PERSON_NAME] [PERSON_NAME] [PERSON_NAME]" at bounding box center [138, 242] width 60 height 15
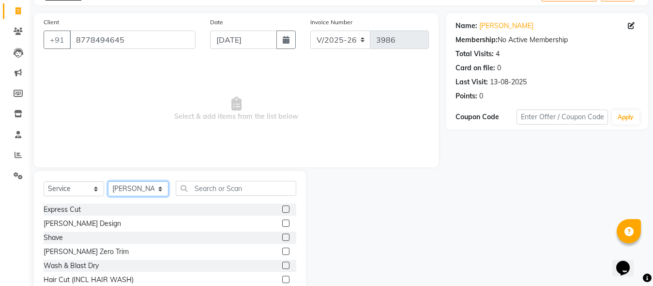
scroll to position [102, 0]
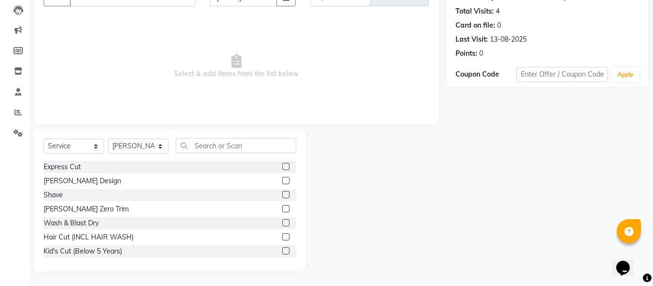
click at [282, 167] on label at bounding box center [285, 166] width 7 height 7
click at [282, 167] on input "checkbox" at bounding box center [285, 167] width 6 height 6
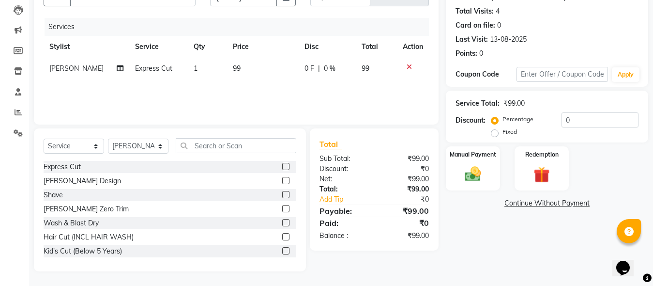
click at [282, 195] on label at bounding box center [285, 194] width 7 height 7
click at [282, 195] on input "checkbox" at bounding box center [285, 195] width 6 height 6
click at [282, 252] on label at bounding box center [285, 250] width 7 height 7
click at [282, 252] on input "checkbox" at bounding box center [285, 251] width 6 height 6
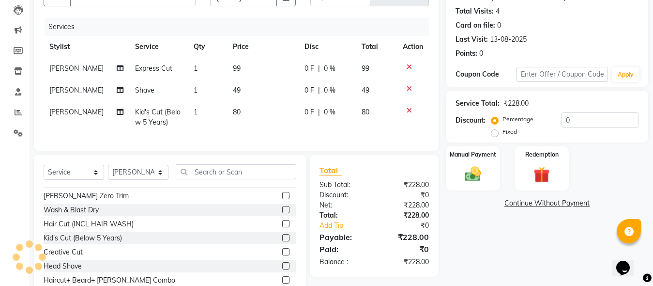
scroll to position [48, 0]
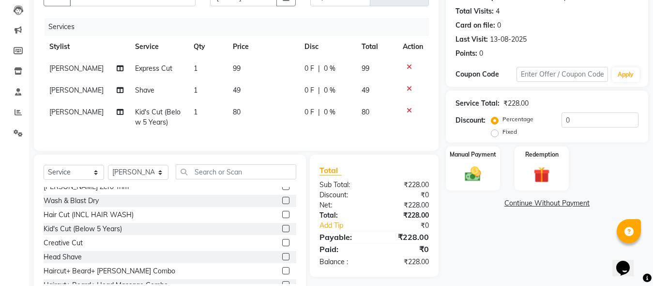
click at [282, 232] on label at bounding box center [285, 228] width 7 height 7
click at [282, 232] on input "checkbox" at bounding box center [285, 228] width 6 height 6
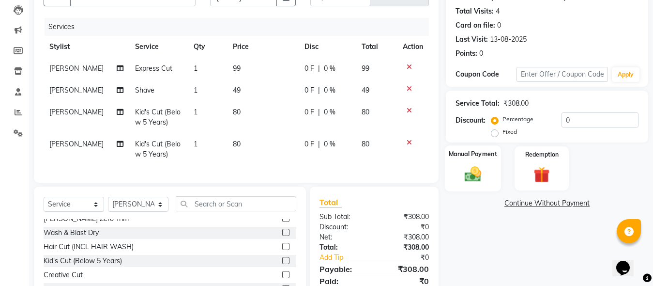
click at [492, 178] on div "Manual Payment" at bounding box center [473, 168] width 56 height 46
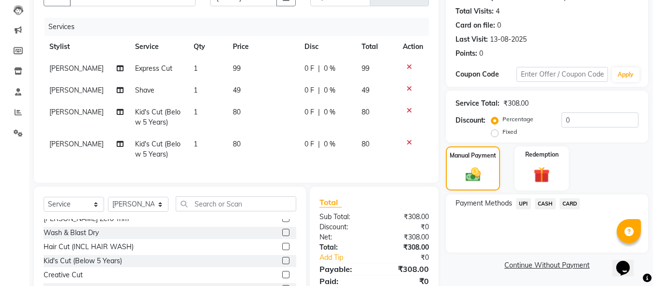
click at [547, 199] on span "CASH" at bounding box center [545, 203] width 21 height 11
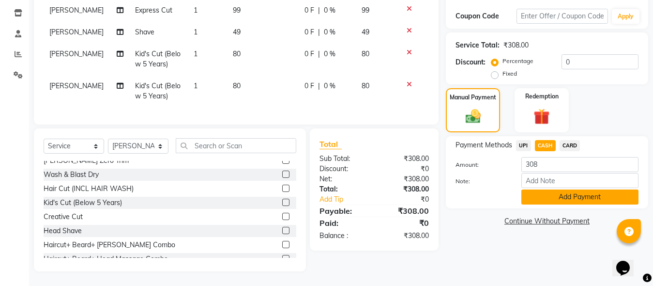
click at [539, 189] on button "Add Payment" at bounding box center [579, 196] width 117 height 15
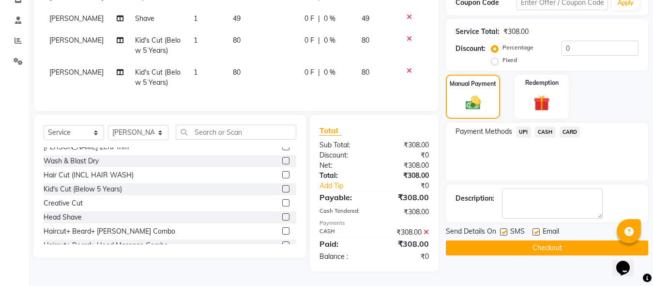
scroll to position [182, 0]
click at [534, 240] on button "Checkout" at bounding box center [547, 247] width 202 height 15
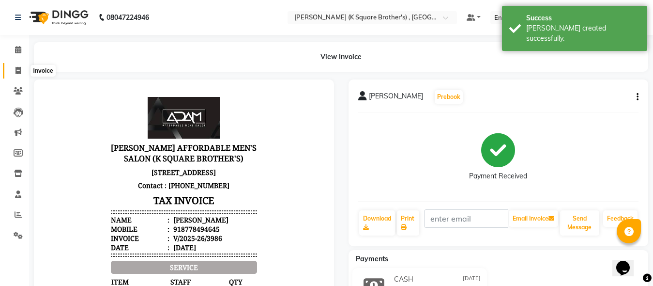
click at [12, 70] on span at bounding box center [18, 70] width 17 height 11
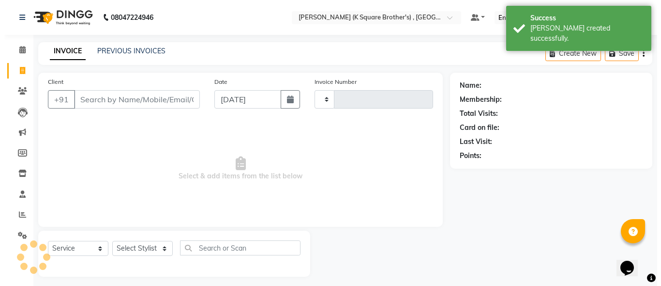
scroll to position [5, 0]
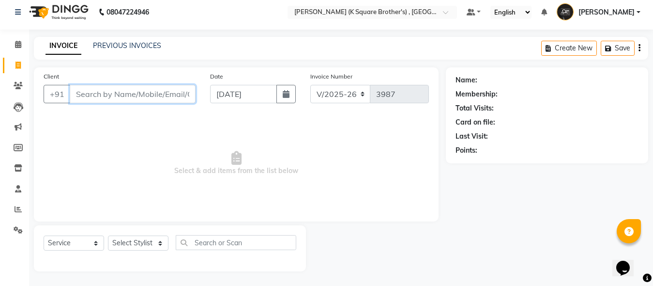
paste input "9698326900"
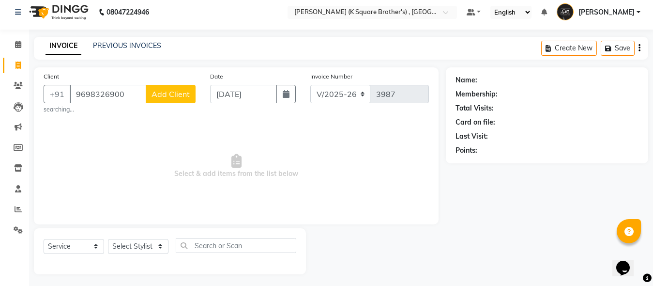
click at [175, 92] on span "Add Client" at bounding box center [170, 94] width 38 height 10
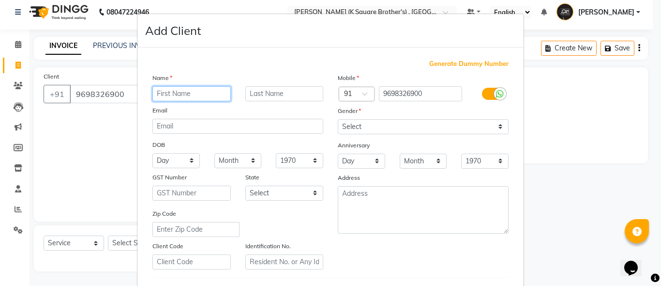
paste input "MANI"
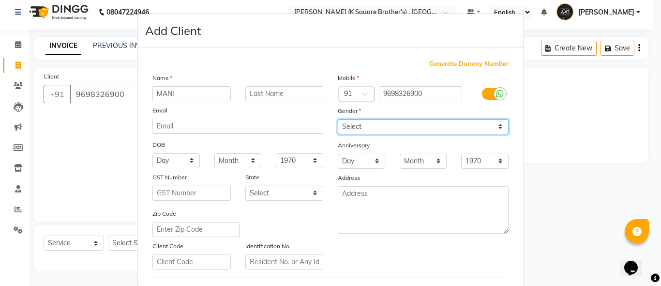
click at [351, 123] on select "Select [DEMOGRAPHIC_DATA] [DEMOGRAPHIC_DATA] Other Prefer Not To Say" at bounding box center [423, 126] width 171 height 15
click at [338, 119] on select "Select [DEMOGRAPHIC_DATA] [DEMOGRAPHIC_DATA] Other Prefer Not To Say" at bounding box center [423, 126] width 171 height 15
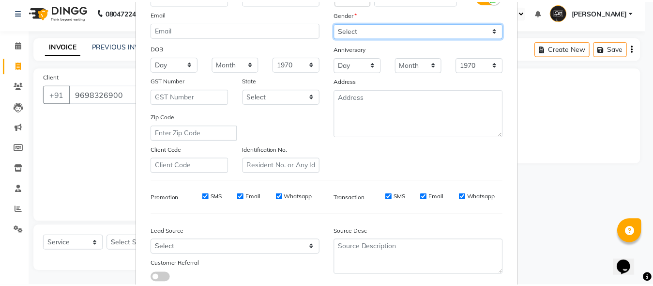
scroll to position [161, 0]
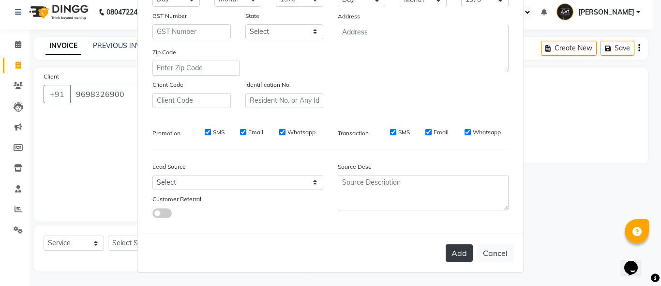
click at [456, 258] on button "Add" at bounding box center [459, 252] width 27 height 17
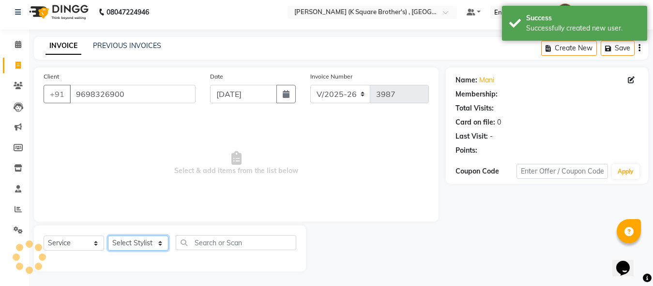
click at [118, 243] on select "Select Stylist [PERSON_NAME] [PERSON_NAME] [PERSON_NAME]" at bounding box center [138, 242] width 60 height 15
click at [135, 250] on select "Select Stylist [PERSON_NAME] [PERSON_NAME] [PERSON_NAME]" at bounding box center [138, 242] width 60 height 15
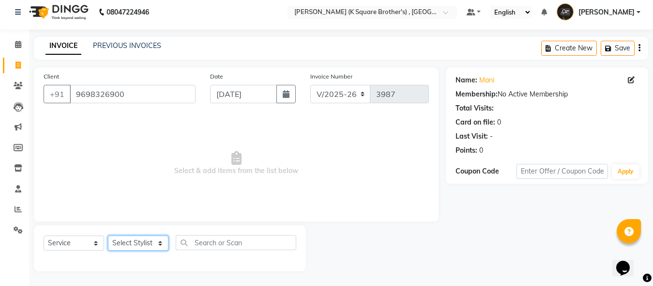
click at [138, 245] on select "Select Stylist [PERSON_NAME] [PERSON_NAME] [PERSON_NAME]" at bounding box center [138, 242] width 60 height 15
click at [108, 235] on select "Select Stylist [PERSON_NAME] [PERSON_NAME] [PERSON_NAME]" at bounding box center [138, 242] width 60 height 15
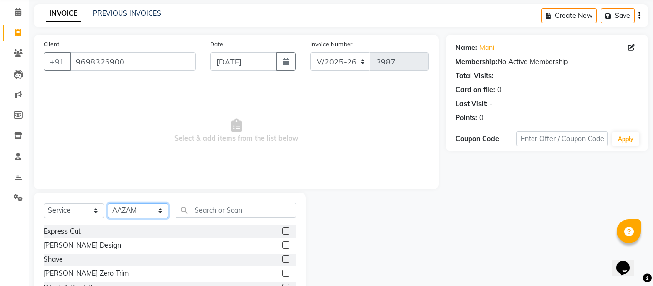
scroll to position [102, 0]
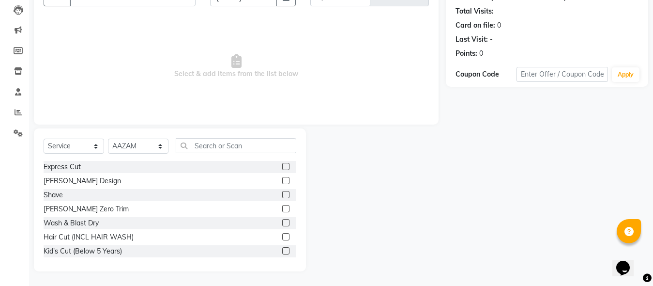
click at [282, 164] on label at bounding box center [285, 166] width 7 height 7
click at [282, 164] on input "checkbox" at bounding box center [285, 167] width 6 height 6
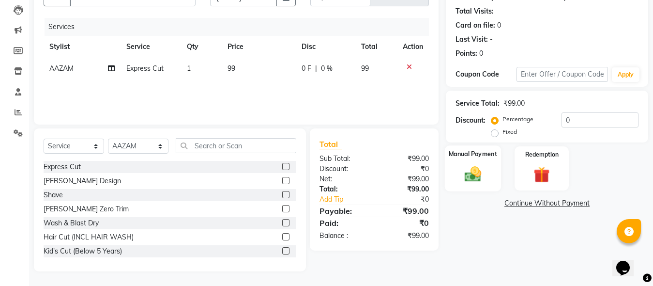
click at [472, 158] on label "Manual Payment" at bounding box center [473, 153] width 48 height 9
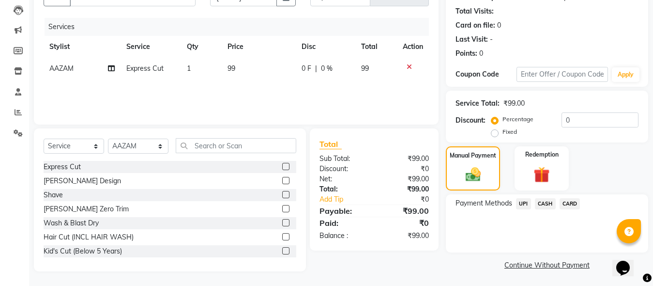
click at [531, 205] on div "CASH" at bounding box center [543, 204] width 25 height 13
click at [525, 202] on span "UPI" at bounding box center [523, 203] width 15 height 11
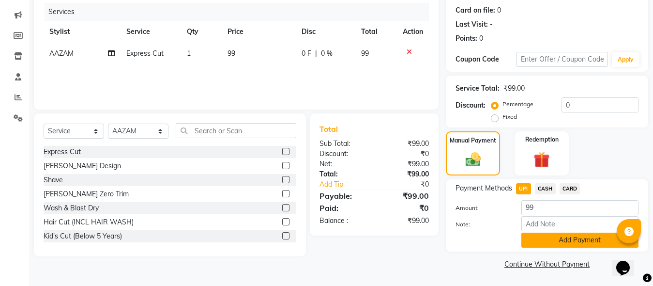
click at [537, 243] on button "Add Payment" at bounding box center [579, 239] width 117 height 15
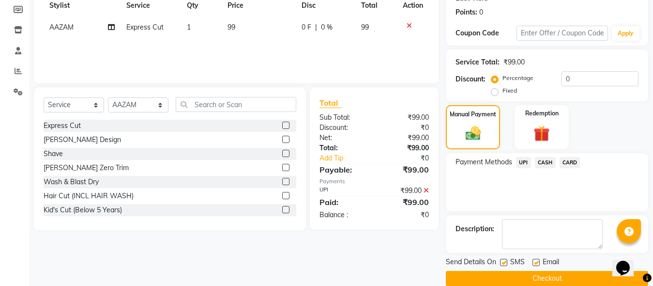
scroll to position [158, 0]
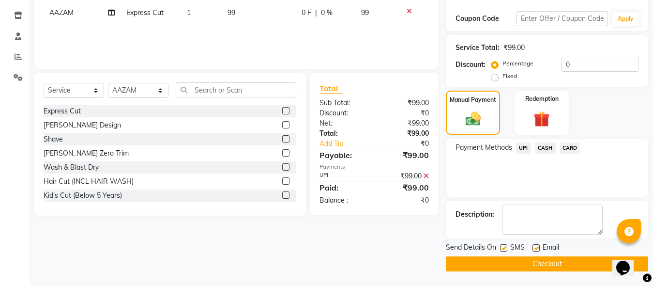
click at [530, 266] on button "Checkout" at bounding box center [547, 263] width 202 height 15
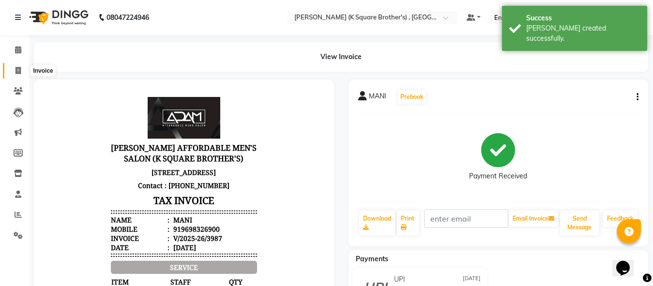
click at [21, 68] on icon at bounding box center [17, 70] width 5 height 7
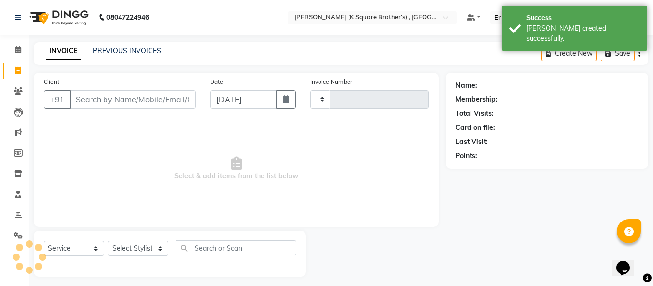
scroll to position [5, 0]
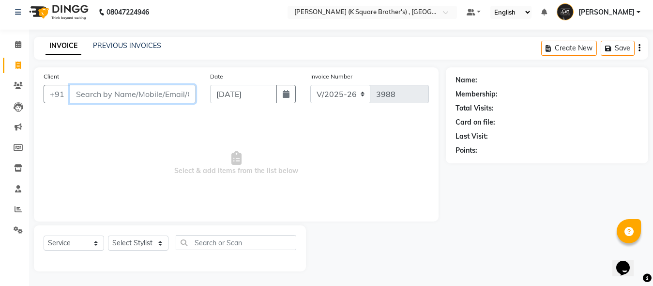
paste input "8220077463"
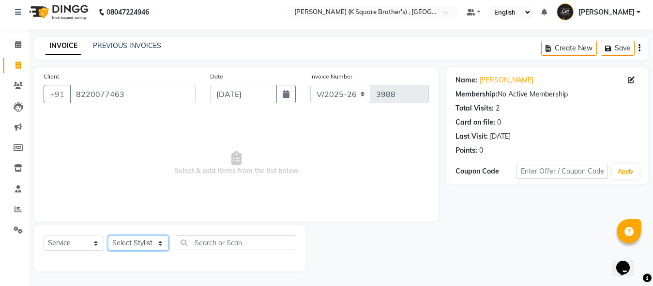
click at [135, 243] on select "Select Stylist [PERSON_NAME] [PERSON_NAME] [PERSON_NAME]" at bounding box center [138, 242] width 60 height 15
click at [140, 247] on select "Select Stylist [PERSON_NAME] [PERSON_NAME] [PERSON_NAME]" at bounding box center [138, 242] width 60 height 15
click at [108, 235] on select "Select Stylist [PERSON_NAME] [PERSON_NAME] [PERSON_NAME]" at bounding box center [138, 242] width 60 height 15
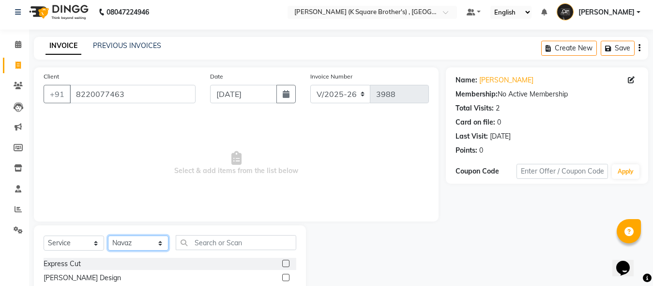
scroll to position [102, 0]
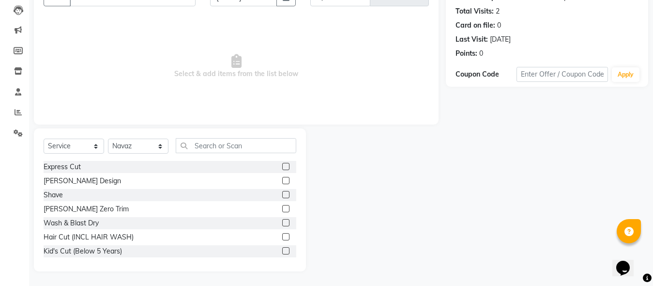
click at [282, 167] on label at bounding box center [285, 166] width 7 height 7
click at [282, 167] on input "checkbox" at bounding box center [285, 167] width 6 height 6
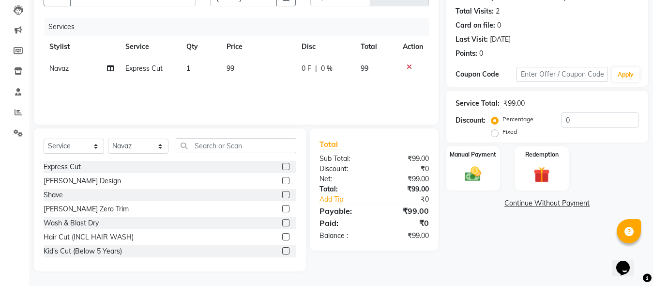
click at [445, 180] on div "Manual Payment Redemption" at bounding box center [546, 168] width 217 height 44
click at [452, 173] on div "Manual Payment" at bounding box center [473, 168] width 56 height 46
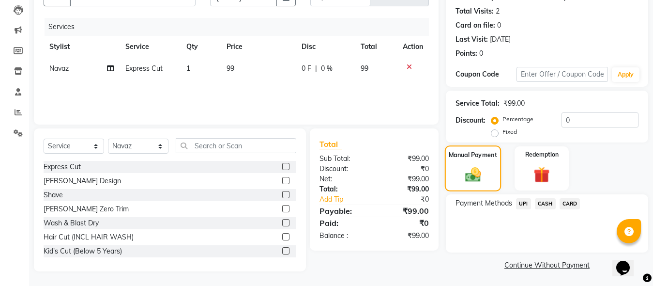
click at [450, 181] on div "Manual Payment" at bounding box center [473, 168] width 56 height 46
click at [549, 202] on span "CASH" at bounding box center [545, 203] width 21 height 11
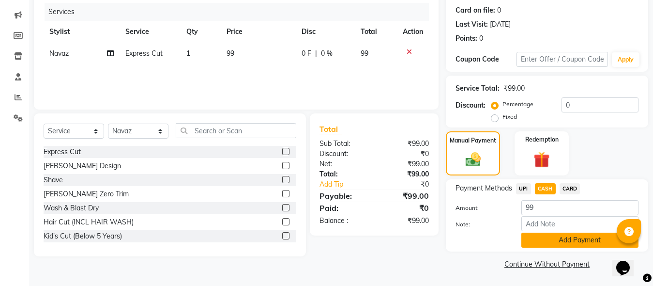
click at [549, 235] on button "Add Payment" at bounding box center [579, 239] width 117 height 15
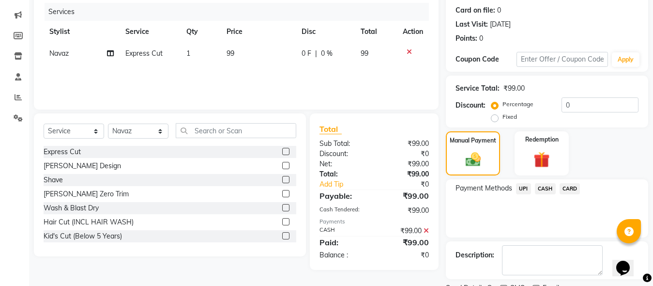
scroll to position [158, 0]
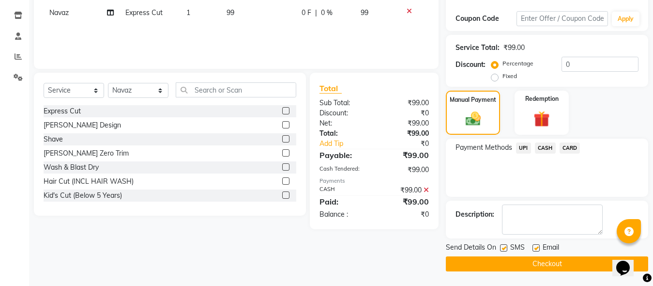
click at [550, 258] on button "Checkout" at bounding box center [547, 263] width 202 height 15
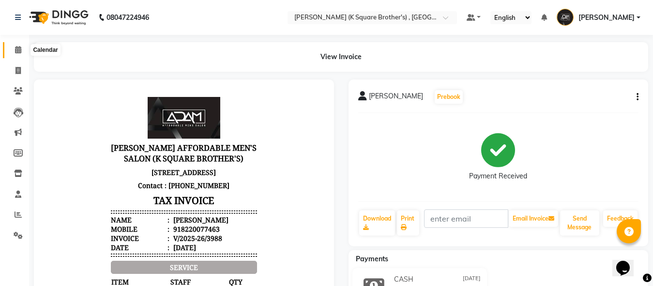
click at [18, 52] on icon at bounding box center [18, 49] width 6 height 7
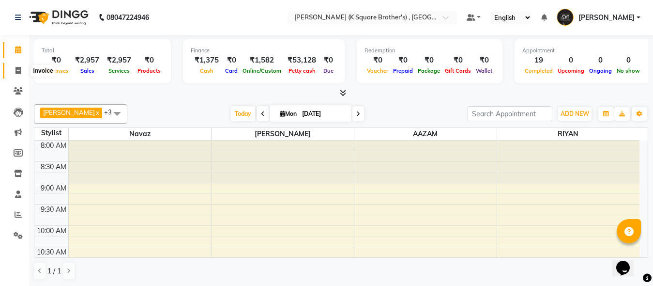
click at [16, 75] on span at bounding box center [18, 70] width 17 height 11
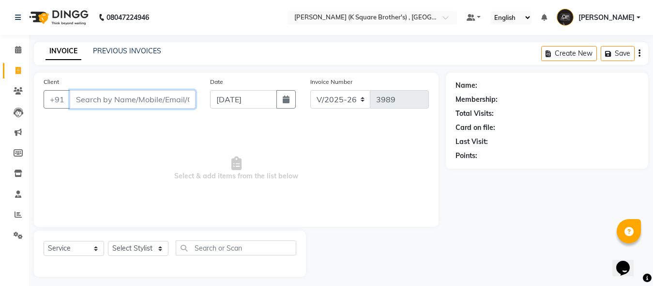
paste input "8667099351"
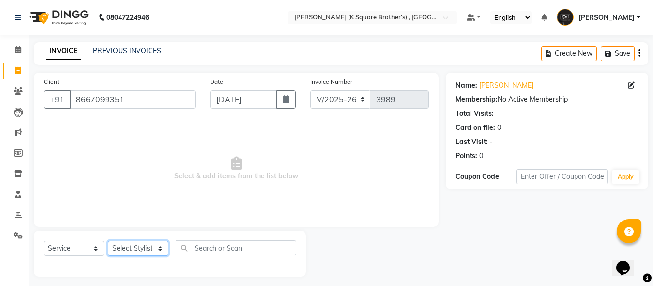
drag, startPoint x: 149, startPoint y: 250, endPoint x: 149, endPoint y: 241, distance: 9.2
click at [149, 250] on select "Select Stylist [PERSON_NAME] [PERSON_NAME] [PERSON_NAME]" at bounding box center [138, 248] width 60 height 15
click at [108, 241] on select "Select Stylist [PERSON_NAME] [PERSON_NAME] [PERSON_NAME]" at bounding box center [138, 248] width 60 height 15
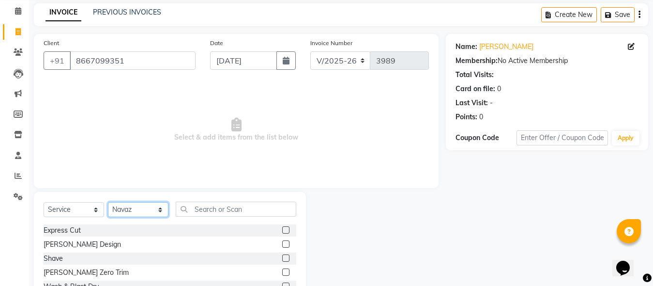
scroll to position [102, 0]
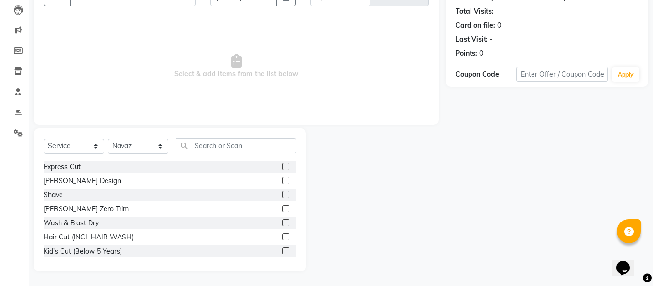
click at [282, 193] on label at bounding box center [285, 194] width 7 height 7
click at [282, 193] on input "checkbox" at bounding box center [285, 195] width 6 height 6
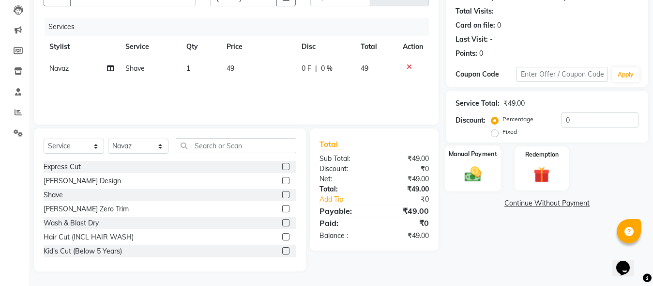
click at [464, 178] on img at bounding box center [472, 173] width 27 height 19
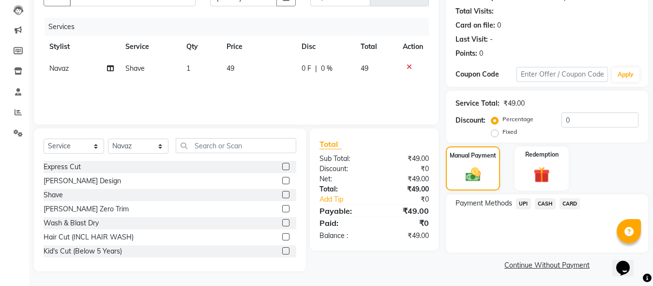
click at [553, 203] on span "CASH" at bounding box center [545, 203] width 21 height 11
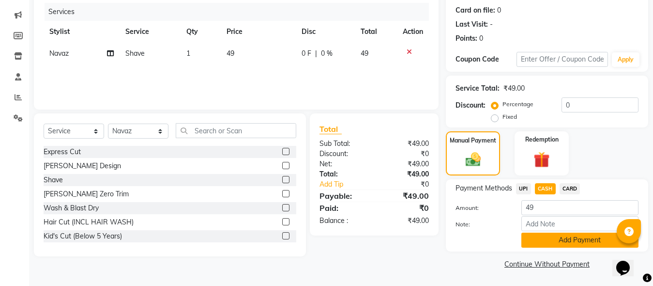
click at [551, 236] on button "Add Payment" at bounding box center [579, 239] width 117 height 15
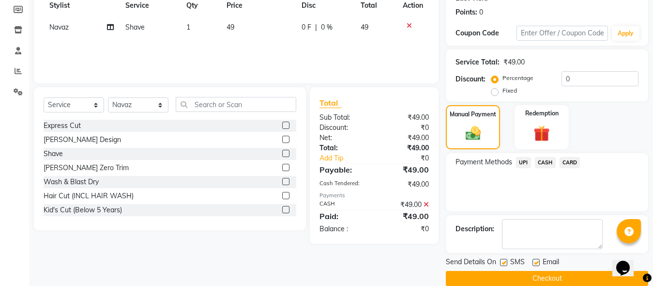
scroll to position [158, 0]
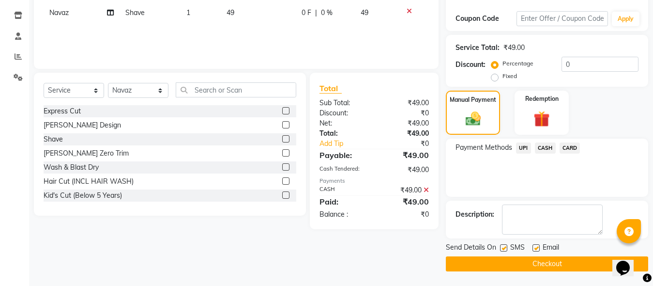
click at [542, 265] on button "Checkout" at bounding box center [547, 263] width 202 height 15
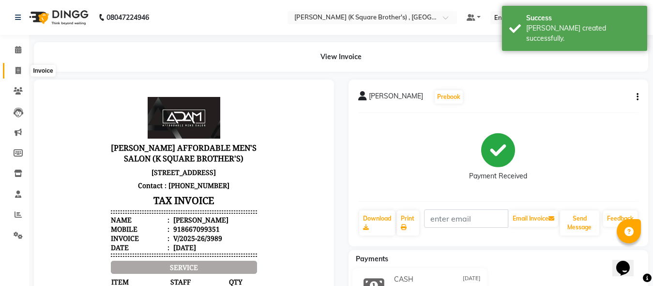
click at [15, 72] on icon at bounding box center [17, 70] width 5 height 7
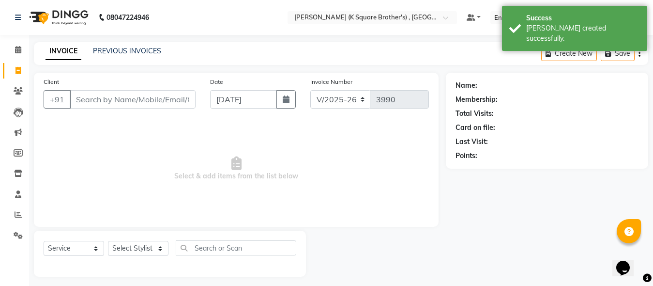
scroll to position [5, 0]
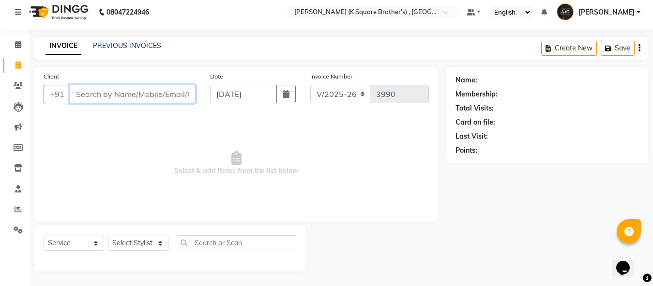
paste input "8754270454"
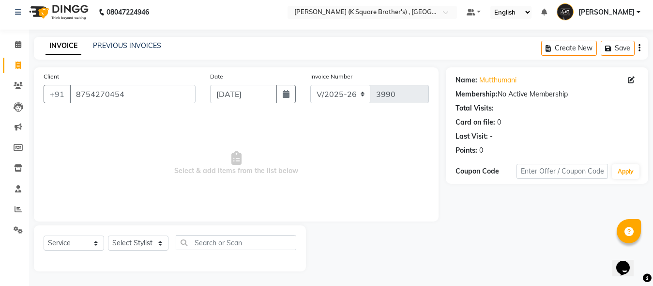
click at [133, 235] on div "Select Service Product Membership Package Voucher Prepaid Gift Card Select Styl…" at bounding box center [170, 246] width 253 height 23
click at [135, 240] on select "Select Stylist [PERSON_NAME] [PERSON_NAME] [PERSON_NAME]" at bounding box center [138, 242] width 60 height 15
click at [108, 235] on select "Select Stylist [PERSON_NAME] [PERSON_NAME] [PERSON_NAME]" at bounding box center [138, 242] width 60 height 15
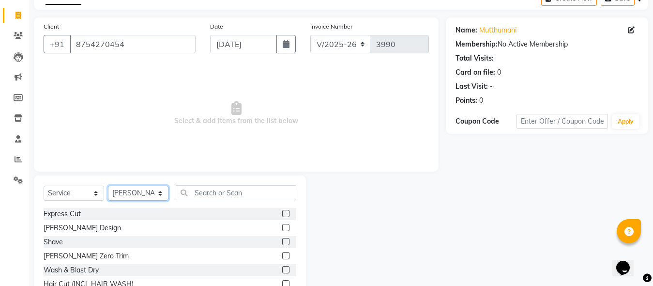
scroll to position [102, 0]
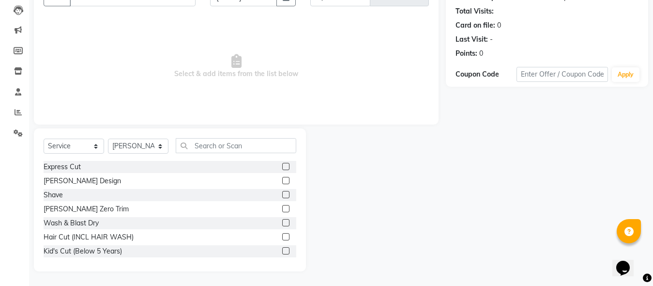
click at [282, 165] on label at bounding box center [285, 166] width 7 height 7
click at [282, 165] on input "checkbox" at bounding box center [285, 167] width 6 height 6
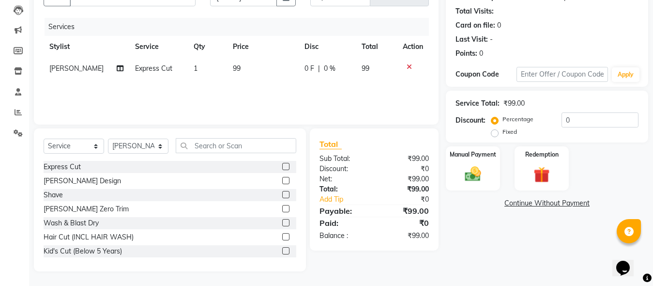
click at [282, 194] on label at bounding box center [285, 194] width 7 height 7
click at [282, 194] on input "checkbox" at bounding box center [285, 195] width 6 height 6
click at [450, 168] on div "Manual Payment" at bounding box center [473, 168] width 56 height 46
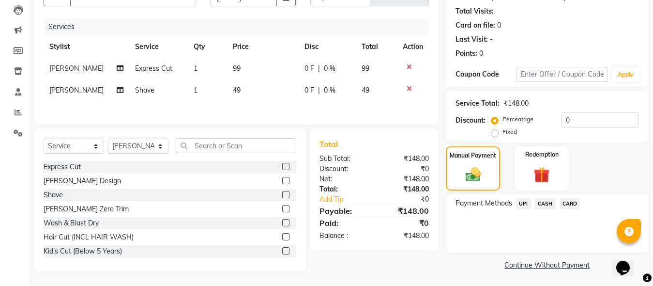
click at [543, 203] on span "CASH" at bounding box center [545, 203] width 21 height 11
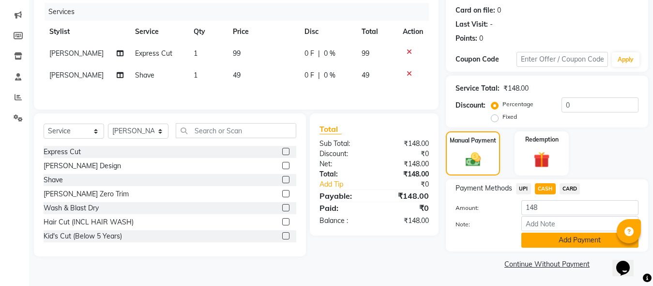
click at [541, 240] on button "Add Payment" at bounding box center [579, 239] width 117 height 15
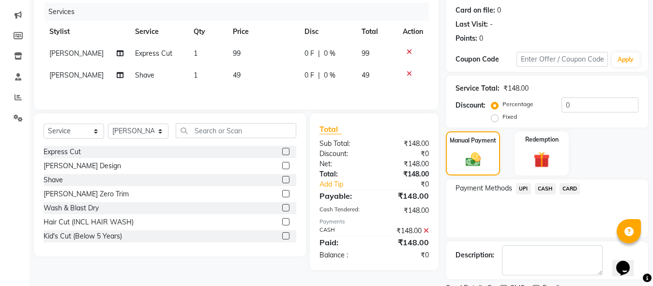
scroll to position [158, 0]
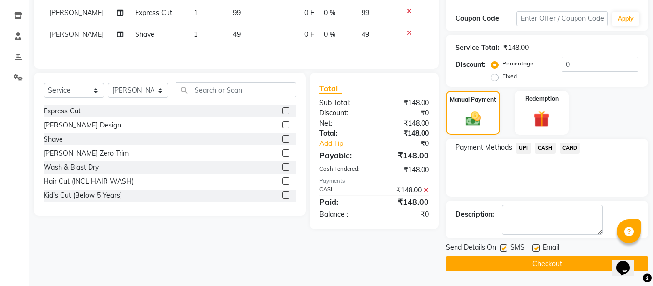
click at [531, 263] on button "Checkout" at bounding box center [547, 263] width 202 height 15
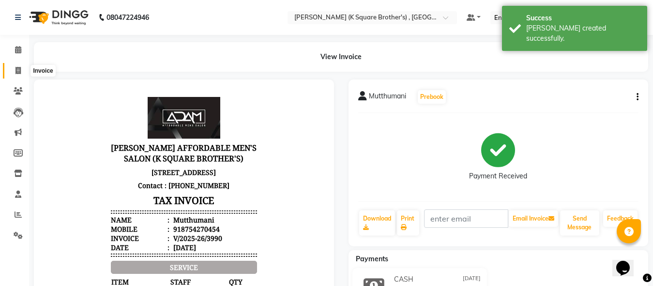
click at [17, 67] on icon at bounding box center [17, 70] width 5 height 7
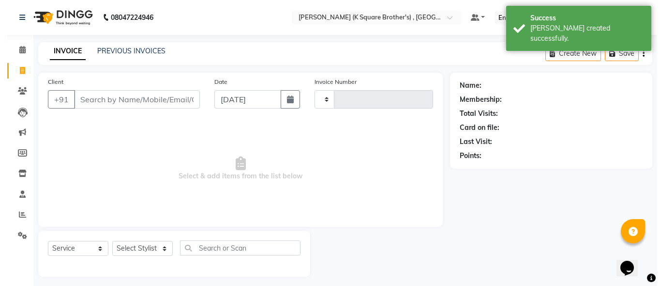
scroll to position [5, 0]
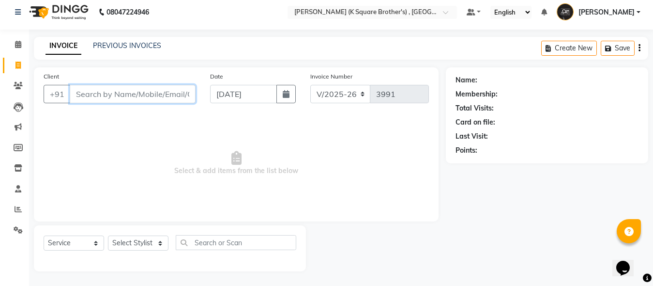
paste input "7397381201"
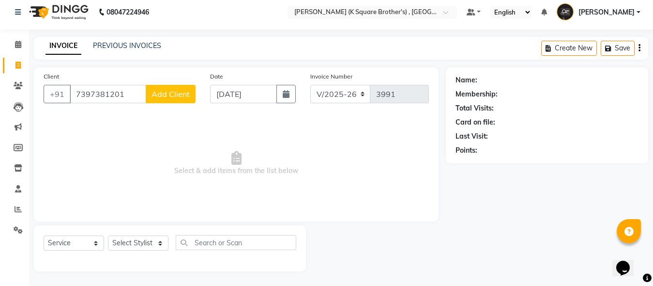
click at [172, 96] on span "Add Client" at bounding box center [170, 94] width 38 height 10
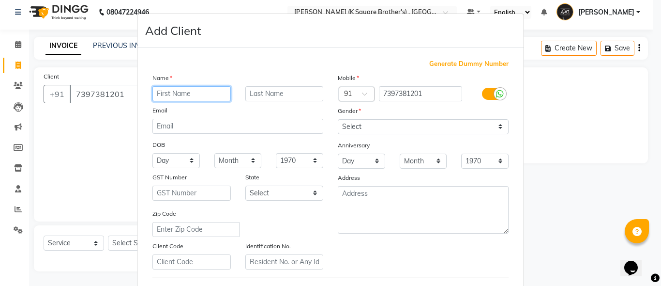
paste input "AVANTHIKA"
click at [373, 117] on div "Gender" at bounding box center [423, 112] width 185 height 14
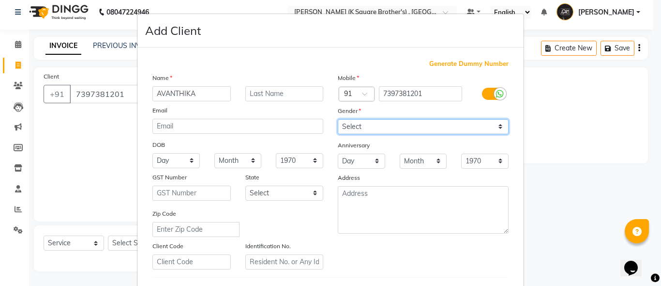
click at [375, 122] on select "Select [DEMOGRAPHIC_DATA] [DEMOGRAPHIC_DATA] Other Prefer Not To Say" at bounding box center [423, 126] width 171 height 15
click at [338, 119] on select "Select [DEMOGRAPHIC_DATA] [DEMOGRAPHIC_DATA] Other Prefer Not To Say" at bounding box center [423, 126] width 171 height 15
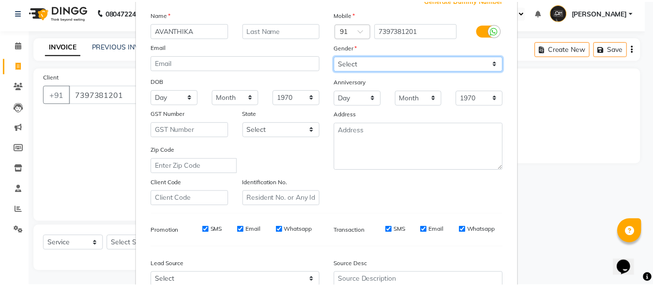
scroll to position [161, 0]
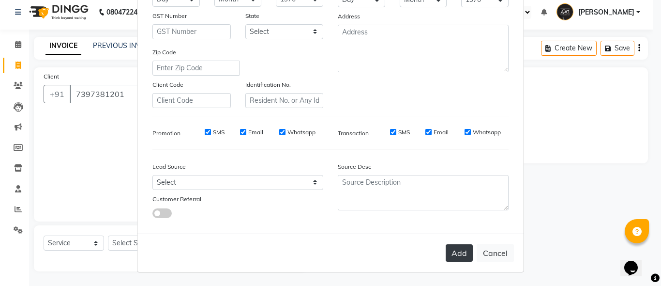
click at [446, 253] on button "Add" at bounding box center [459, 252] width 27 height 17
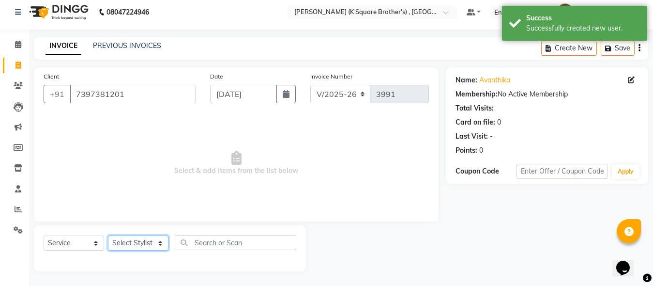
click at [144, 247] on select "Select Stylist [PERSON_NAME] [PERSON_NAME] [PERSON_NAME]" at bounding box center [138, 242] width 60 height 15
click at [108, 235] on select "Select Stylist [PERSON_NAME] [PERSON_NAME] [PERSON_NAME]" at bounding box center [138, 242] width 60 height 15
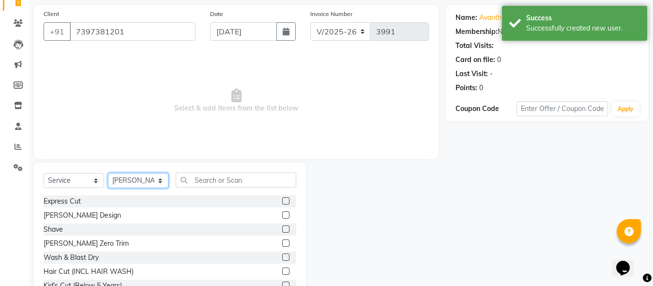
scroll to position [102, 0]
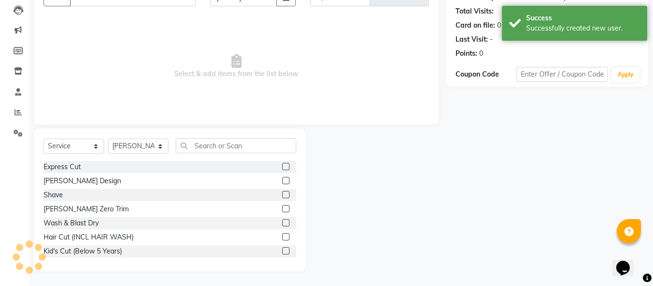
click at [282, 251] on label at bounding box center [285, 250] width 7 height 7
click at [282, 251] on input "checkbox" at bounding box center [285, 251] width 6 height 6
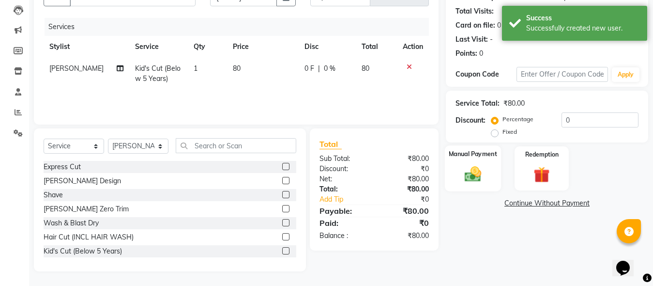
click at [475, 169] on img at bounding box center [472, 173] width 27 height 19
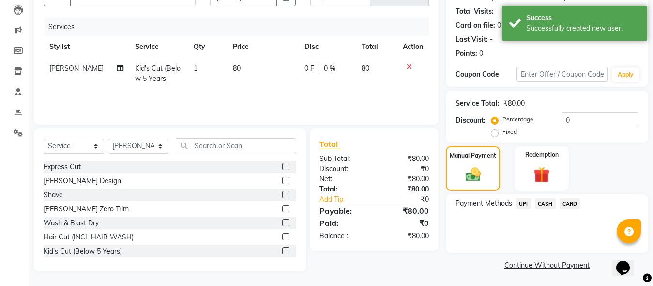
click at [526, 202] on span "UPI" at bounding box center [523, 203] width 15 height 11
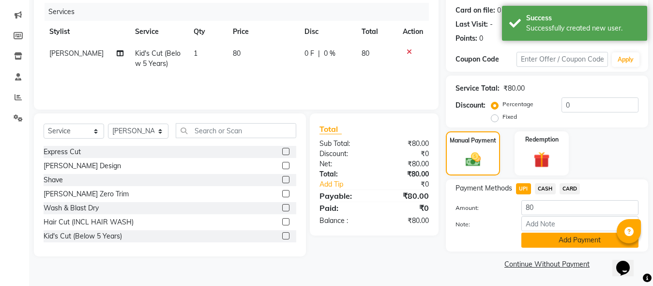
click at [542, 239] on button "Add Payment" at bounding box center [579, 239] width 117 height 15
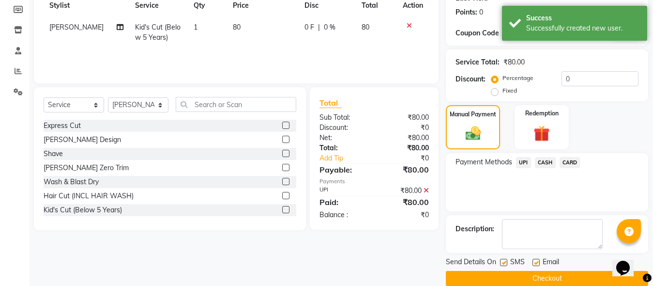
scroll to position [158, 0]
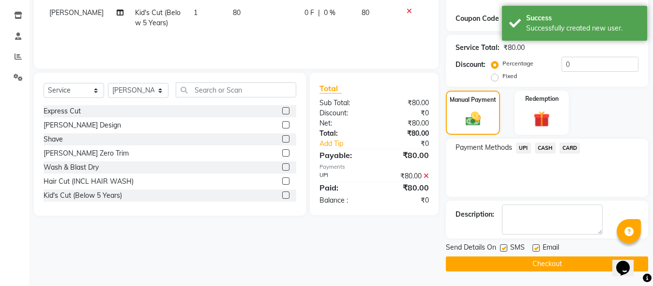
click at [544, 262] on button "Checkout" at bounding box center [547, 263] width 202 height 15
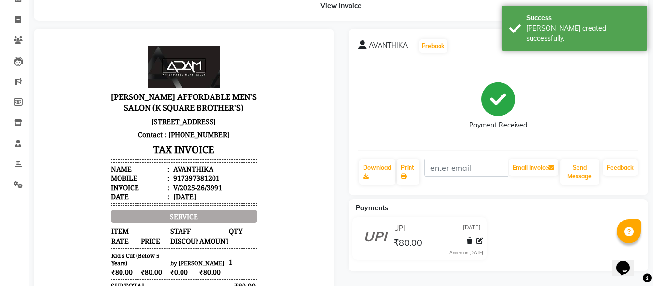
scroll to position [145, 0]
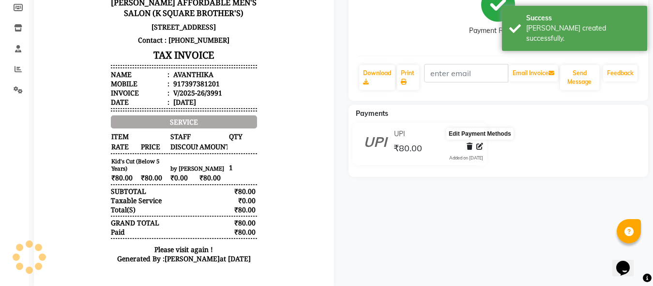
click at [476, 145] on icon at bounding box center [479, 146] width 7 height 7
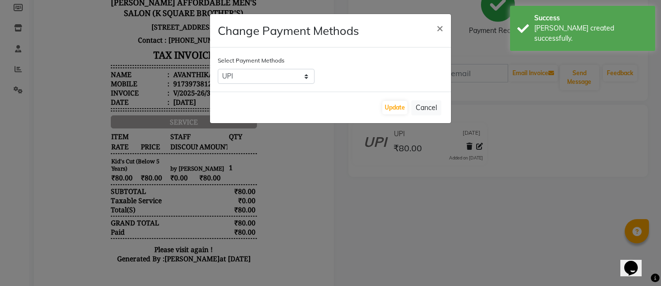
click at [272, 65] on div "Select Payment Methods UPI CASH CARD" at bounding box center [330, 69] width 241 height 44
click at [275, 77] on select "UPI CASH CARD" at bounding box center [266, 76] width 97 height 15
click at [218, 69] on select "UPI CASH CARD" at bounding box center [266, 76] width 97 height 15
click at [392, 107] on button "Update" at bounding box center [394, 108] width 25 height 14
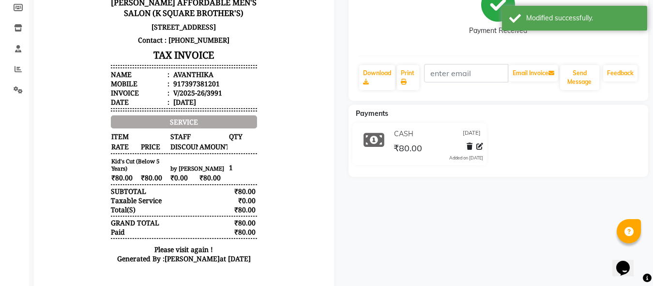
scroll to position [0, 0]
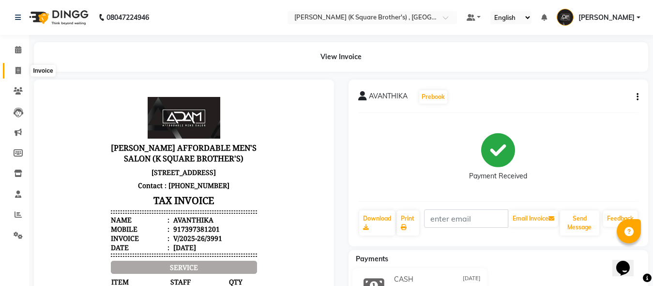
click at [20, 72] on icon at bounding box center [17, 70] width 5 height 7
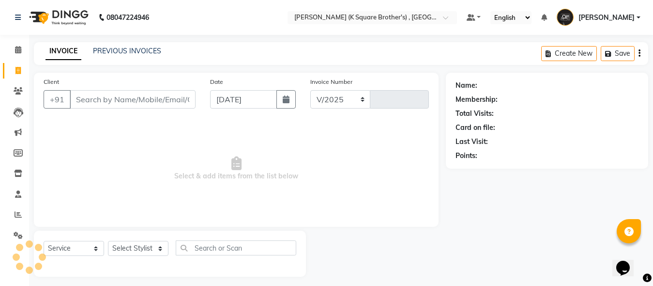
scroll to position [5, 0]
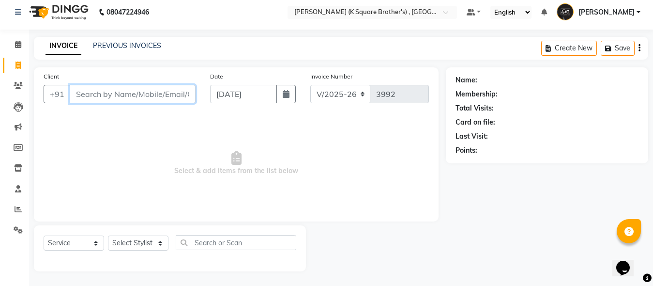
paste input "8015483041"
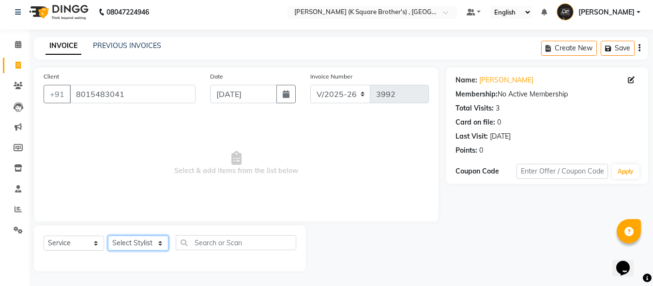
drag, startPoint x: 153, startPoint y: 247, endPoint x: 152, endPoint y: 238, distance: 8.7
click at [153, 247] on select "Select Stylist [PERSON_NAME] [PERSON_NAME] [PERSON_NAME]" at bounding box center [138, 242] width 60 height 15
click at [108, 235] on select "Select Stylist [PERSON_NAME] [PERSON_NAME] [PERSON_NAME]" at bounding box center [138, 242] width 60 height 15
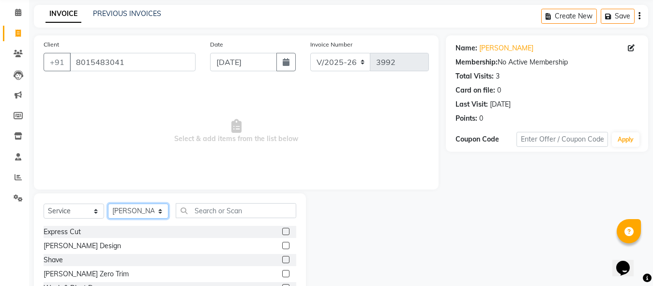
scroll to position [102, 0]
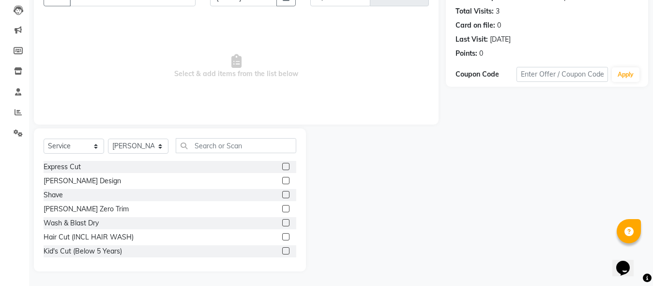
click at [282, 181] on label at bounding box center [285, 180] width 7 height 7
click at [282, 181] on input "checkbox" at bounding box center [285, 181] width 6 height 6
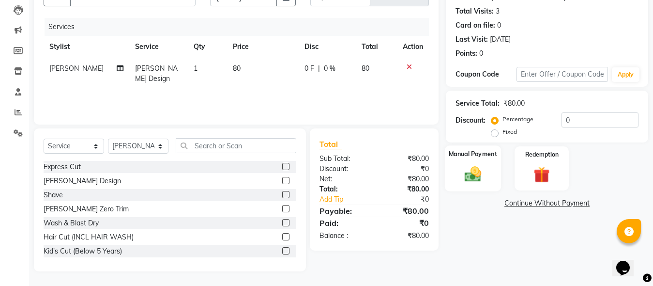
click at [477, 188] on div "Manual Payment" at bounding box center [473, 168] width 56 height 46
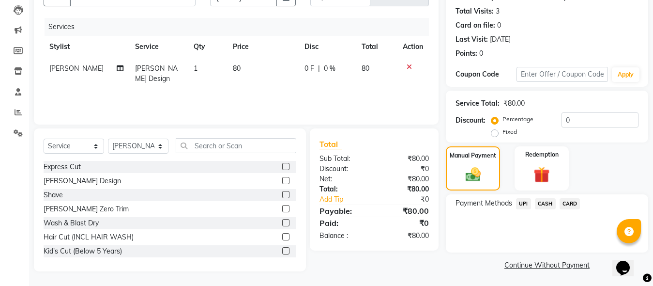
click at [523, 207] on span "UPI" at bounding box center [523, 203] width 15 height 11
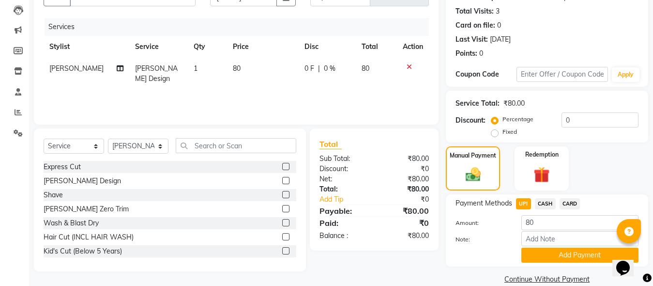
click at [540, 263] on div "Payment Methods UPI CASH CARD Amount: 80 Note: Add Payment" at bounding box center [547, 230] width 202 height 72
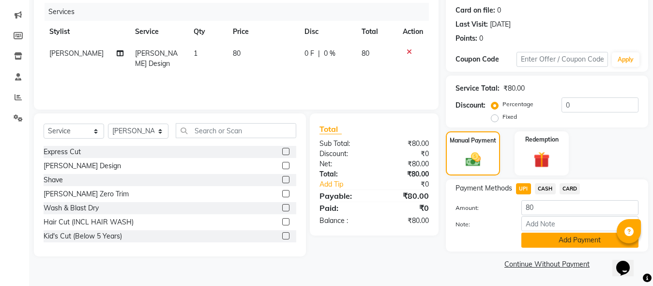
click at [540, 244] on button "Add Payment" at bounding box center [579, 239] width 117 height 15
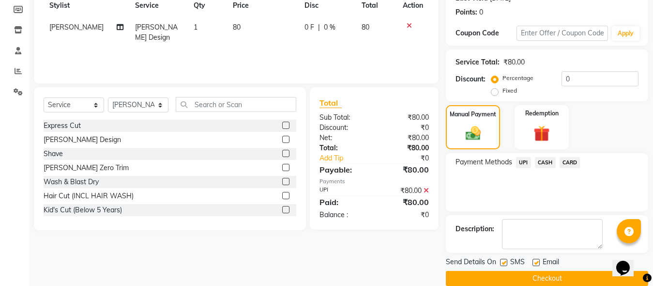
scroll to position [158, 0]
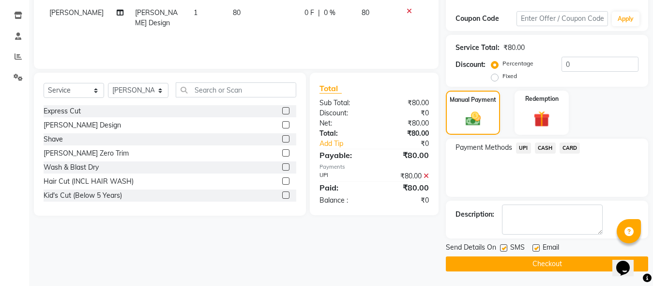
click at [521, 262] on button "Checkout" at bounding box center [547, 263] width 202 height 15
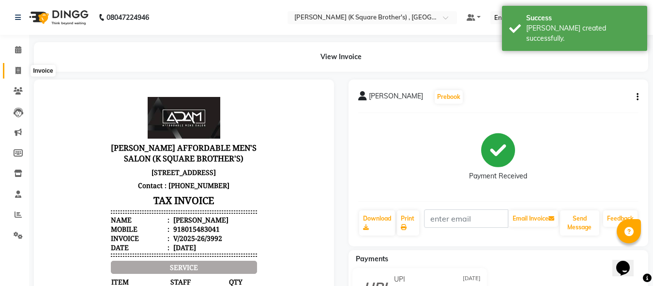
click at [16, 70] on icon at bounding box center [17, 70] width 5 height 7
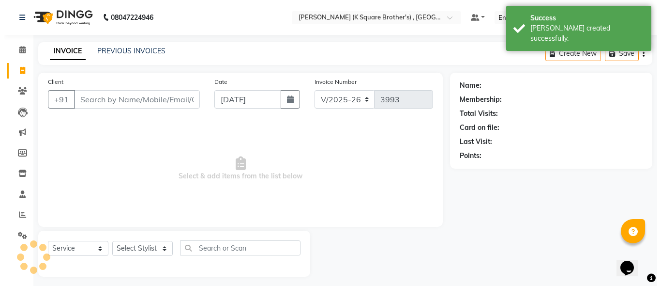
scroll to position [5, 0]
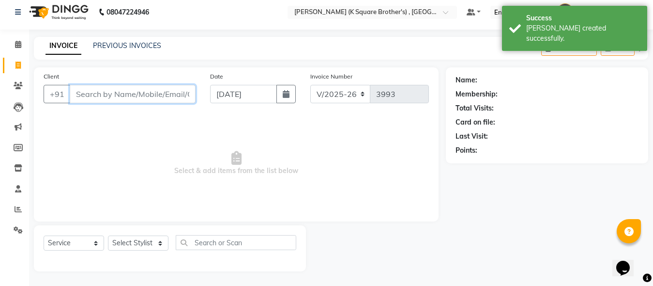
paste input "9080995327"
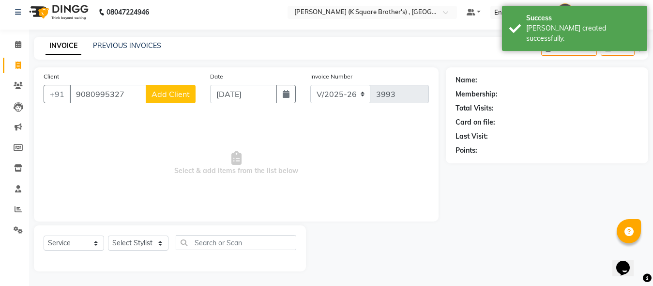
click at [170, 97] on span "Add Client" at bounding box center [170, 94] width 38 height 10
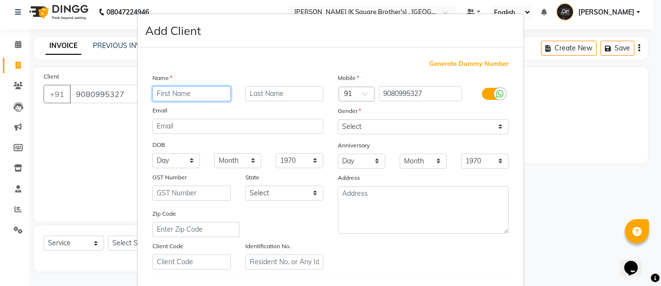
paste input "[PERSON_NAME]"
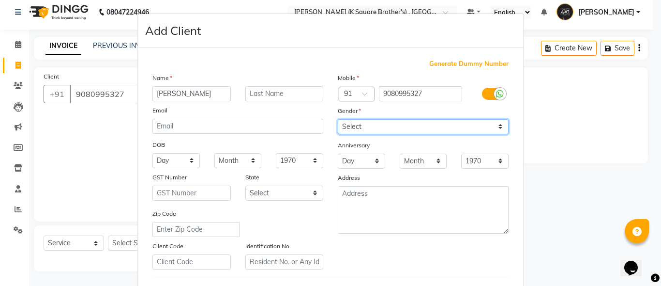
click at [361, 127] on select "Select [DEMOGRAPHIC_DATA] [DEMOGRAPHIC_DATA] Other Prefer Not To Say" at bounding box center [423, 126] width 171 height 15
click at [338, 119] on select "Select [DEMOGRAPHIC_DATA] [DEMOGRAPHIC_DATA] Other Prefer Not To Say" at bounding box center [423, 126] width 171 height 15
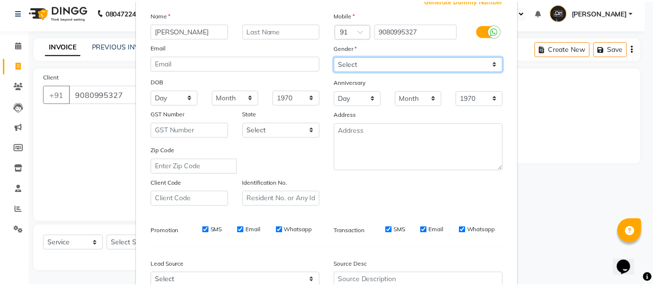
scroll to position [161, 0]
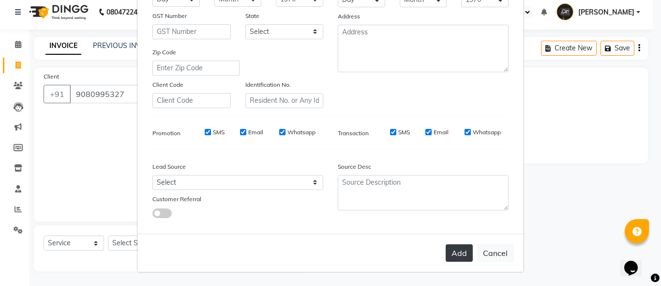
click at [458, 255] on button "Add" at bounding box center [459, 252] width 27 height 17
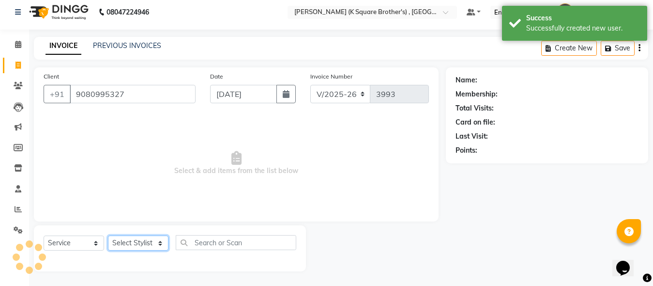
click at [131, 236] on select "Select Stylist [PERSON_NAME] [PERSON_NAME] [PERSON_NAME]" at bounding box center [138, 242] width 60 height 15
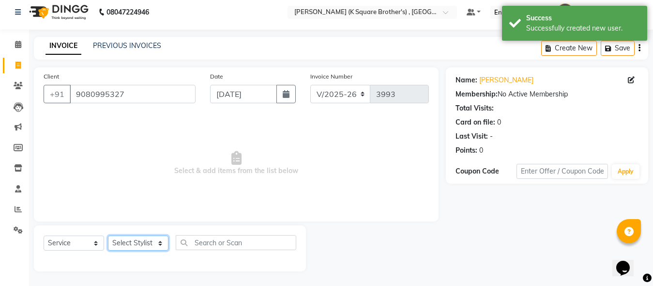
click at [153, 243] on select "Select Stylist [PERSON_NAME] [PERSON_NAME] [PERSON_NAME]" at bounding box center [138, 242] width 60 height 15
click at [108, 235] on select "Select Stylist [PERSON_NAME] [PERSON_NAME] [PERSON_NAME]" at bounding box center [138, 242] width 60 height 15
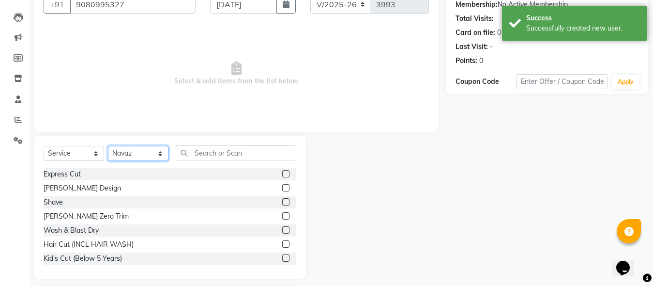
scroll to position [102, 0]
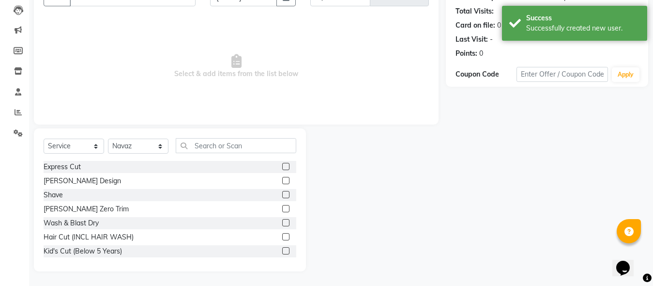
click at [282, 169] on label at bounding box center [285, 166] width 7 height 7
click at [282, 169] on input "checkbox" at bounding box center [285, 167] width 6 height 6
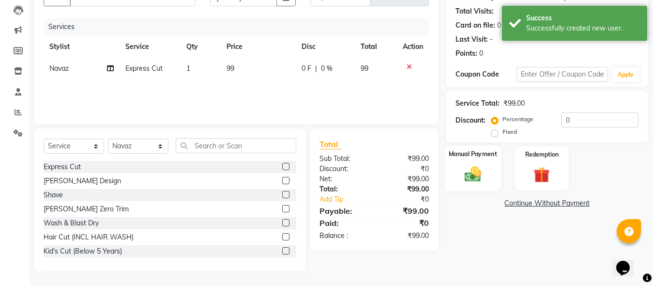
click at [490, 164] on div "Manual Payment" at bounding box center [473, 168] width 56 height 46
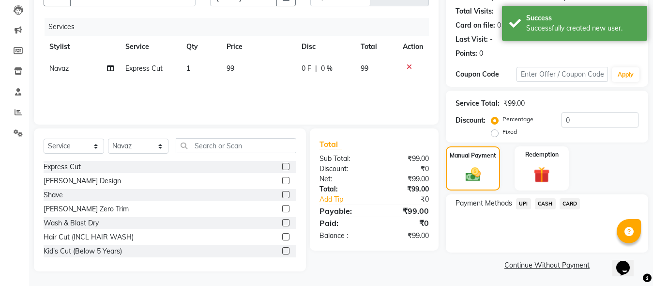
click at [518, 200] on span "UPI" at bounding box center [523, 203] width 15 height 11
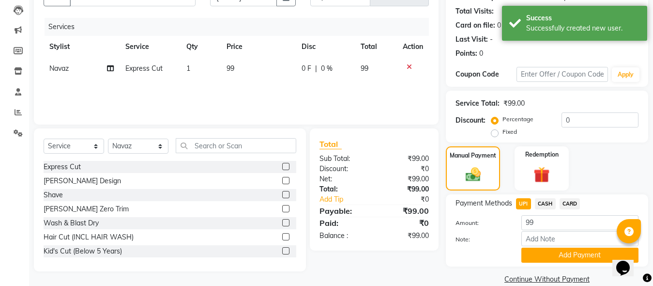
click at [553, 250] on button "Add Payment" at bounding box center [579, 254] width 117 height 15
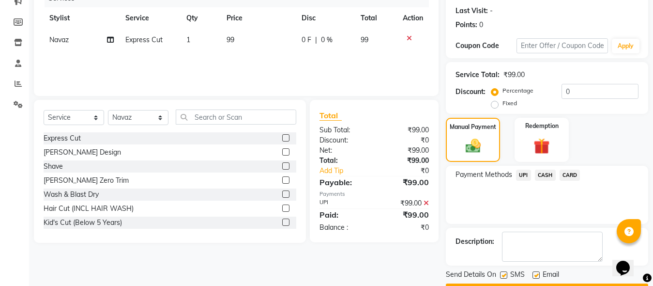
scroll to position [158, 0]
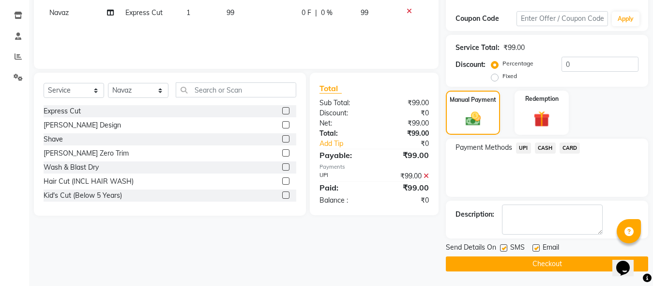
click at [555, 254] on span "Email" at bounding box center [550, 248] width 16 height 12
click at [555, 254] on div "Send Details On SMS Email Checkout" at bounding box center [547, 256] width 202 height 29
click at [558, 272] on main "INVOICE PREVIOUS INVOICES Create New Save Client [PHONE_NUMBER] Date [DATE] Inv…" at bounding box center [341, 84] width 624 height 401
click at [554, 262] on button "Checkout" at bounding box center [547, 263] width 202 height 15
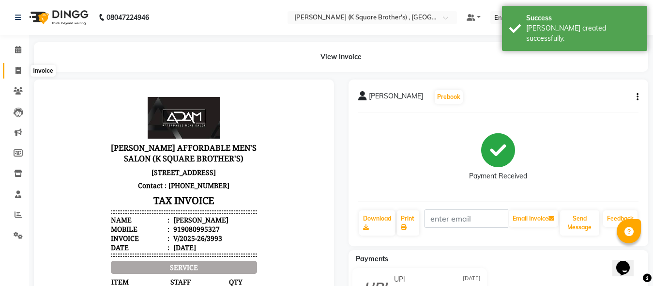
click at [19, 65] on span at bounding box center [18, 70] width 17 height 11
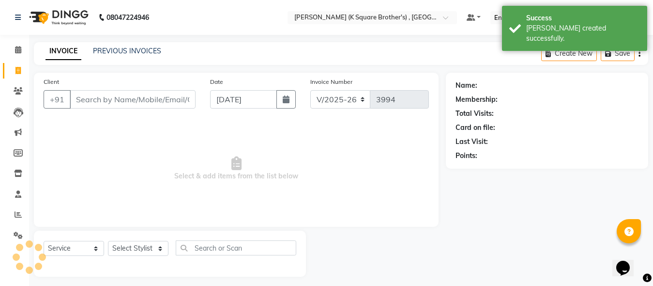
scroll to position [5, 0]
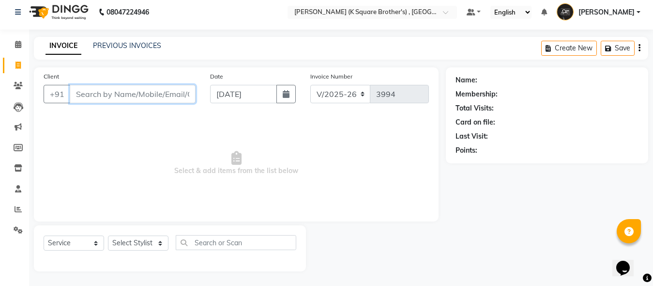
paste input "7904500380"
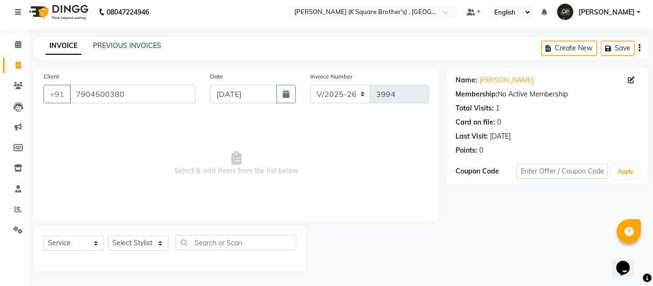
click at [146, 285] on main "INVOICE PREVIOUS INVOICES Create New Save Client [PHONE_NUMBER] Date [DATE] Inv…" at bounding box center [341, 161] width 624 height 249
click at [135, 226] on div "Select Service Product Membership Package Voucher Prepaid Gift Card Select Styl…" at bounding box center [170, 248] width 272 height 46
click at [141, 247] on select "Select Stylist [PERSON_NAME] [PERSON_NAME] [PERSON_NAME]" at bounding box center [138, 242] width 60 height 15
click at [108, 235] on select "Select Stylist [PERSON_NAME] [PERSON_NAME] [PERSON_NAME]" at bounding box center [138, 242] width 60 height 15
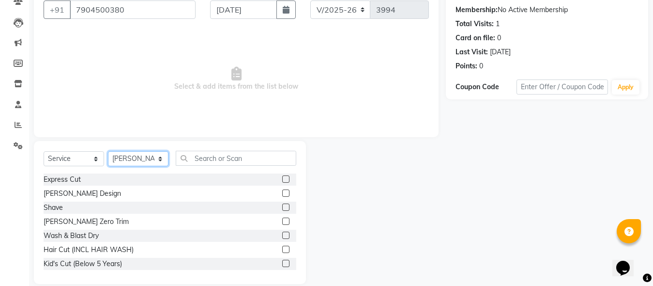
scroll to position [102, 0]
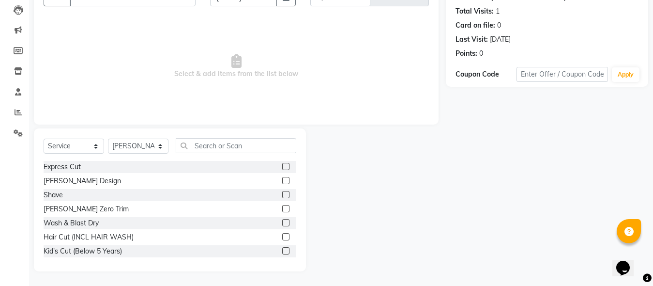
click at [282, 165] on label at bounding box center [285, 166] width 7 height 7
click at [282, 165] on input "checkbox" at bounding box center [285, 167] width 6 height 6
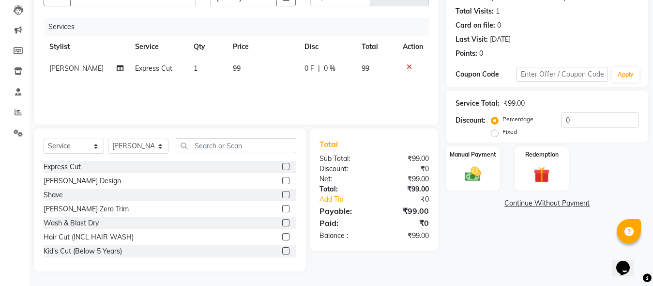
click at [282, 184] on div at bounding box center [285, 182] width 6 height 10
click at [282, 181] on label at bounding box center [285, 180] width 7 height 7
click at [282, 181] on input "checkbox" at bounding box center [285, 181] width 6 height 6
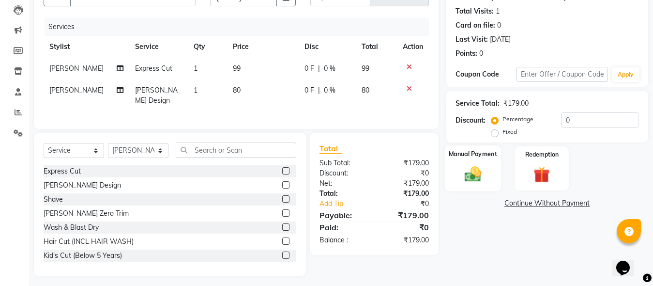
click at [468, 180] on img at bounding box center [472, 173] width 27 height 19
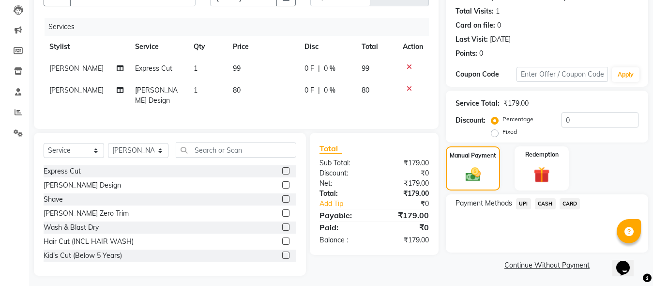
click at [517, 200] on span "UPI" at bounding box center [523, 203] width 15 height 11
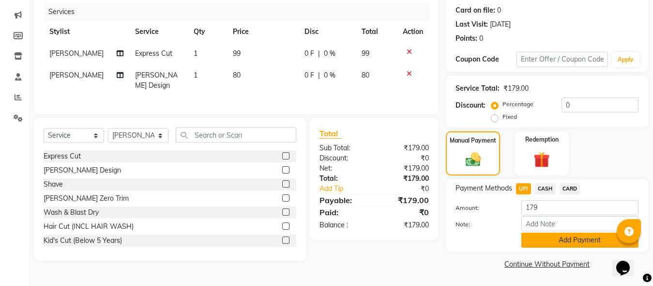
click at [543, 235] on button "Add Payment" at bounding box center [579, 239] width 117 height 15
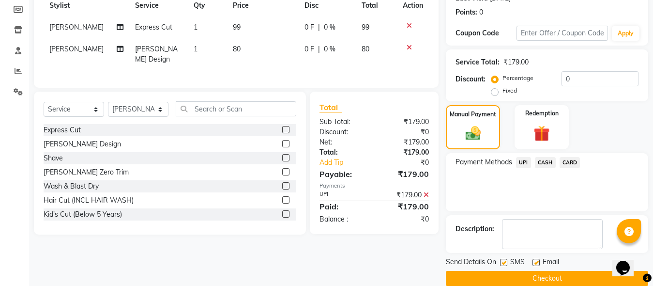
scroll to position [158, 0]
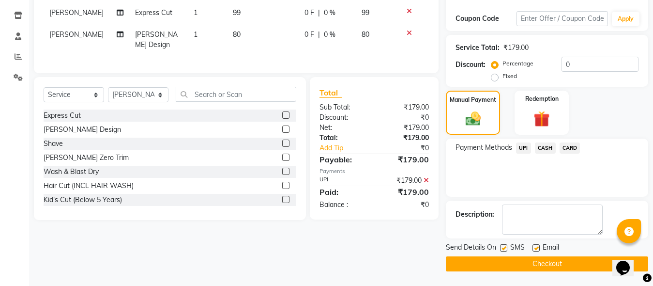
click at [538, 258] on button "Checkout" at bounding box center [547, 263] width 202 height 15
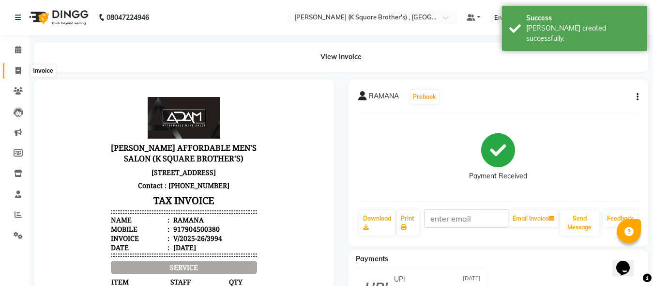
click at [20, 72] on icon at bounding box center [17, 70] width 5 height 7
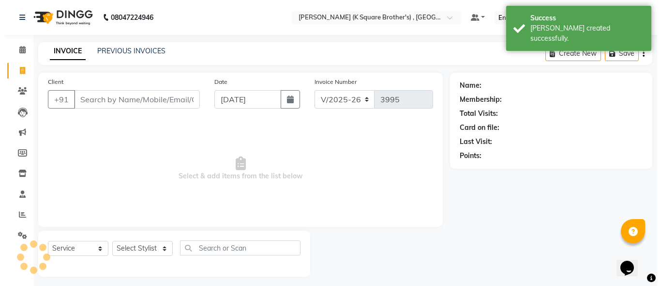
scroll to position [5, 0]
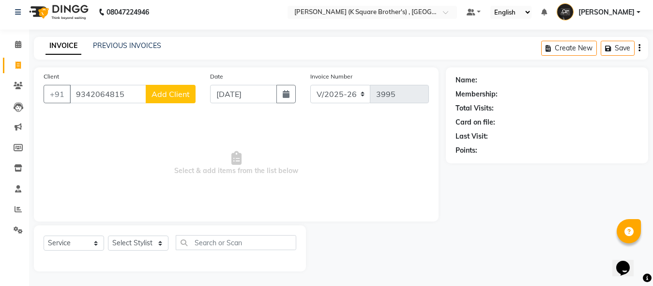
click at [174, 92] on span "Add Client" at bounding box center [170, 94] width 38 height 10
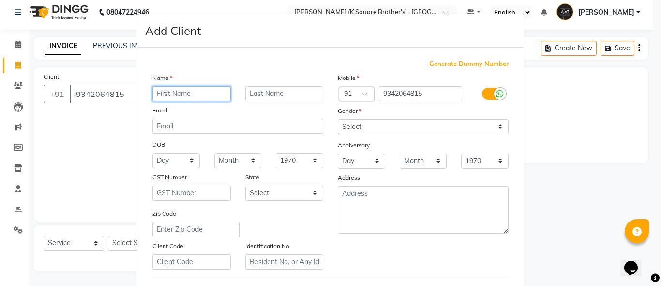
paste input "SACHIN"
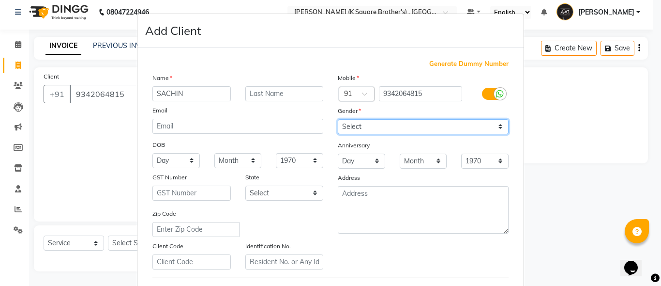
click at [376, 123] on select "Select [DEMOGRAPHIC_DATA] [DEMOGRAPHIC_DATA] Other Prefer Not To Say" at bounding box center [423, 126] width 171 height 15
click at [338, 119] on select "Select [DEMOGRAPHIC_DATA] [DEMOGRAPHIC_DATA] Other Prefer Not To Say" at bounding box center [423, 126] width 171 height 15
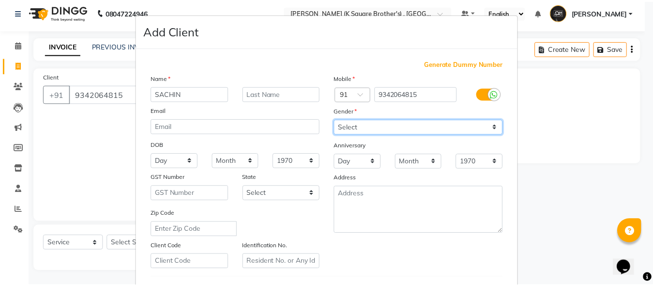
scroll to position [161, 0]
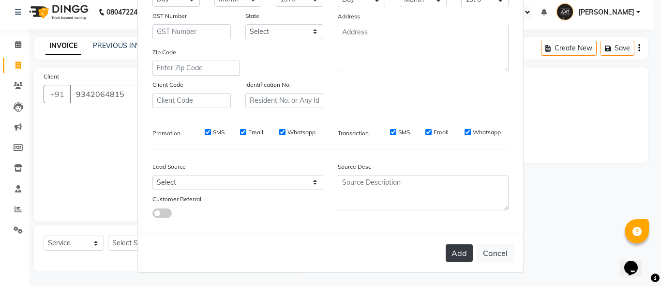
click at [446, 252] on button "Add" at bounding box center [459, 252] width 27 height 17
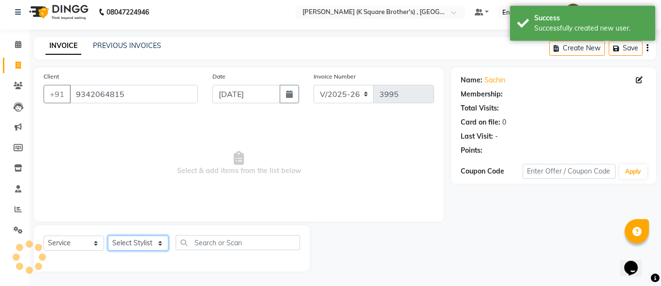
click at [140, 238] on select "Select Stylist [PERSON_NAME] [PERSON_NAME] [PERSON_NAME]" at bounding box center [138, 242] width 60 height 15
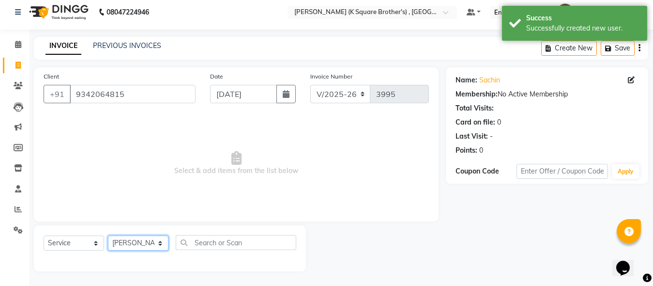
click at [108, 235] on select "Select Stylist [PERSON_NAME] [PERSON_NAME] [PERSON_NAME]" at bounding box center [138, 242] width 60 height 15
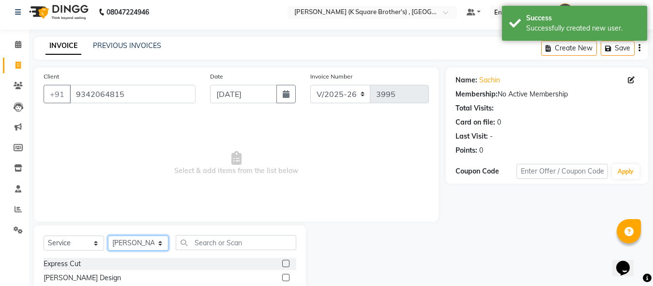
scroll to position [102, 0]
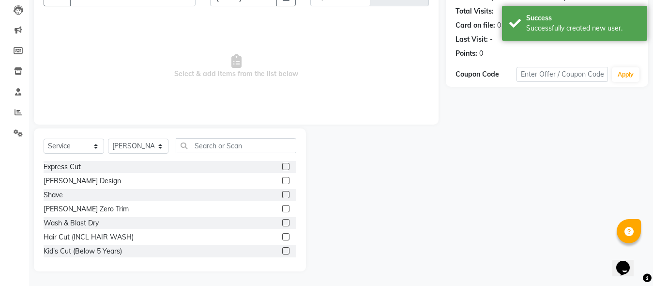
click at [282, 167] on label at bounding box center [285, 166] width 7 height 7
click at [282, 167] on input "checkbox" at bounding box center [285, 167] width 6 height 6
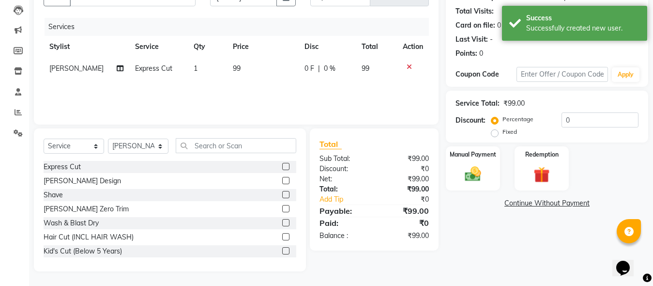
click at [282, 198] on div at bounding box center [285, 196] width 6 height 10
click at [282, 194] on label at bounding box center [285, 194] width 7 height 7
click at [282, 194] on input "checkbox" at bounding box center [285, 195] width 6 height 6
click at [458, 176] on div "Manual Payment" at bounding box center [473, 168] width 56 height 46
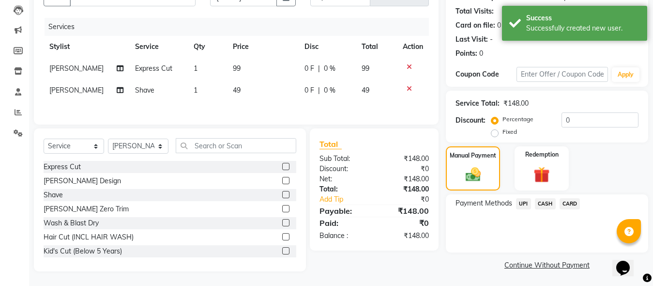
click at [546, 205] on span "CASH" at bounding box center [545, 203] width 21 height 11
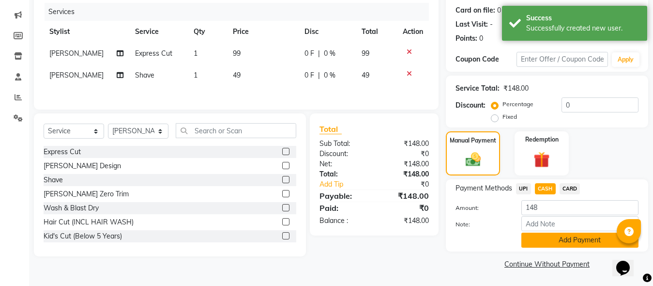
click at [541, 238] on button "Add Payment" at bounding box center [579, 239] width 117 height 15
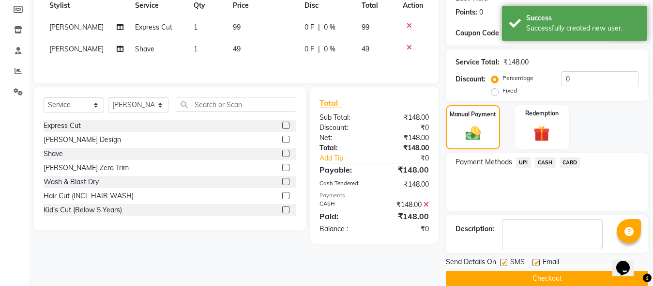
scroll to position [158, 0]
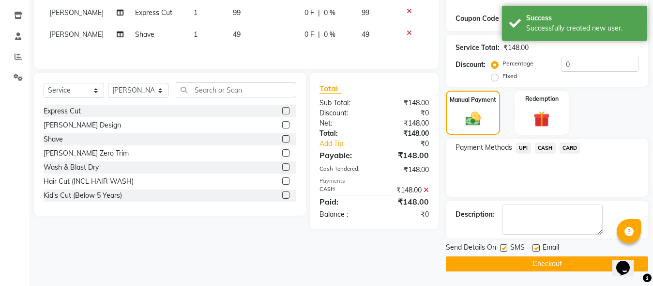
click at [524, 266] on button "Checkout" at bounding box center [547, 263] width 202 height 15
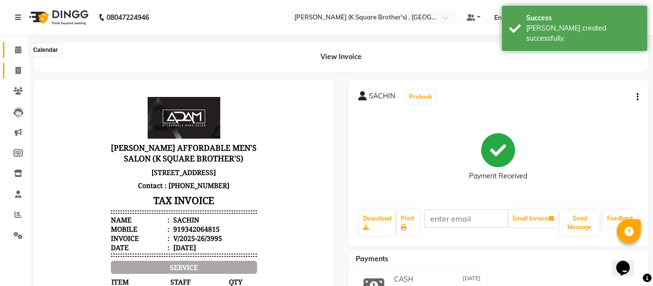
drag, startPoint x: 17, startPoint y: 52, endPoint x: 18, endPoint y: 62, distance: 10.7
click at [17, 52] on icon at bounding box center [18, 49] width 6 height 7
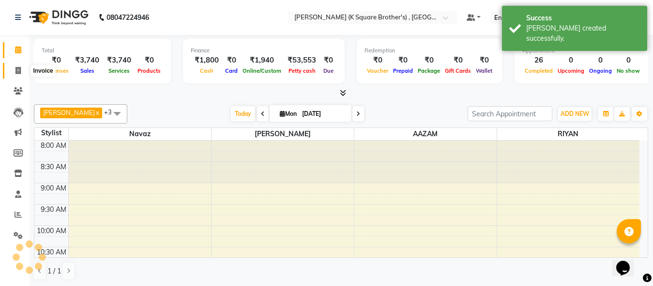
click at [18, 68] on icon at bounding box center [17, 70] width 5 height 7
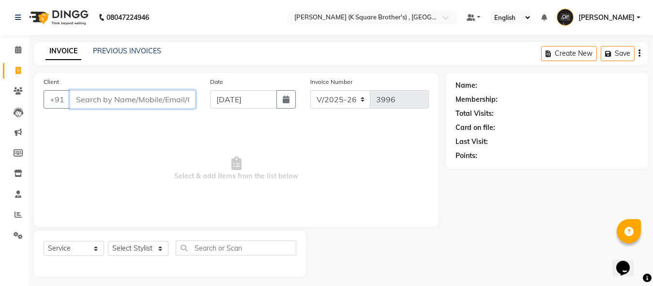
paste input "7695897123"
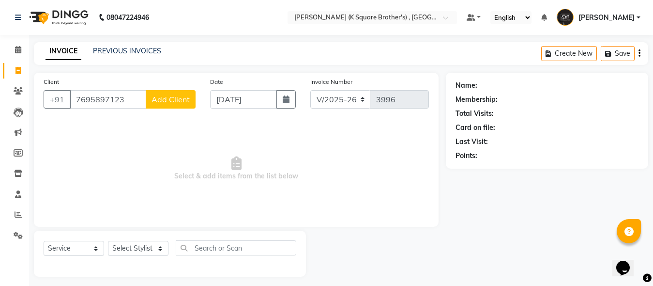
click at [168, 101] on span "Add Client" at bounding box center [170, 99] width 38 height 10
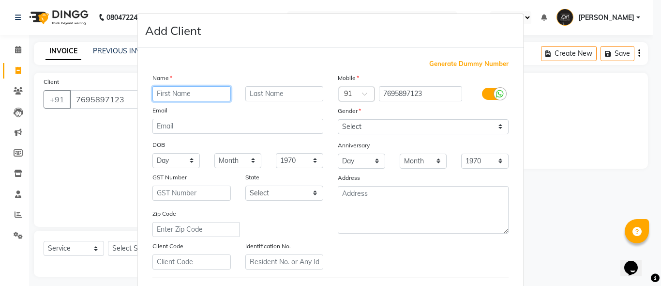
paste input "PANDIYAN"
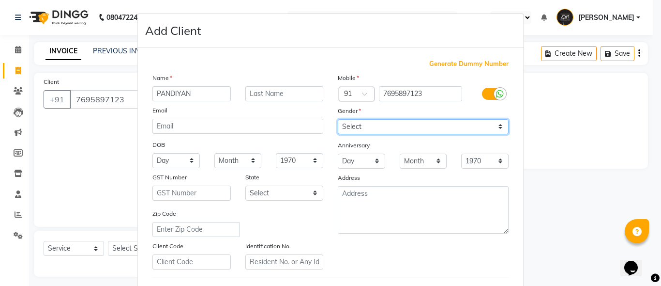
click at [399, 130] on select "Select [DEMOGRAPHIC_DATA] [DEMOGRAPHIC_DATA] Other Prefer Not To Say" at bounding box center [423, 126] width 171 height 15
click at [338, 119] on select "Select [DEMOGRAPHIC_DATA] [DEMOGRAPHIC_DATA] Other Prefer Not To Say" at bounding box center [423, 126] width 171 height 15
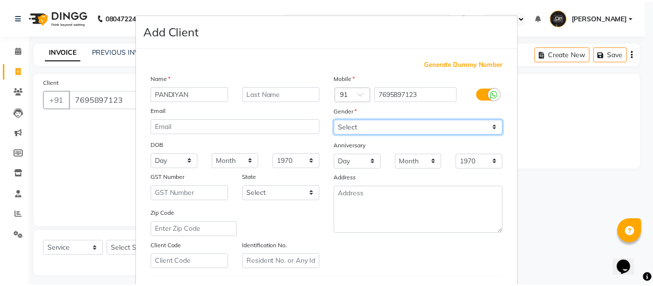
scroll to position [161, 0]
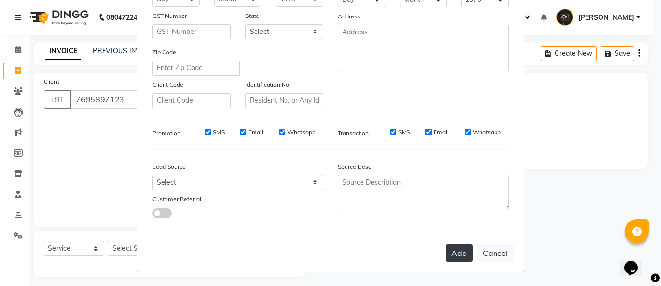
click at [454, 258] on button "Add" at bounding box center [459, 252] width 27 height 17
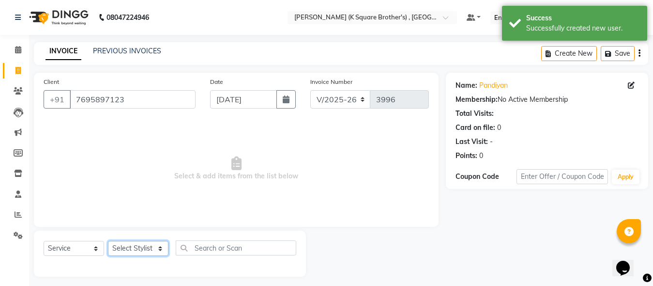
click at [137, 247] on select "Select Stylist [PERSON_NAME] [PERSON_NAME] [PERSON_NAME]" at bounding box center [138, 248] width 60 height 15
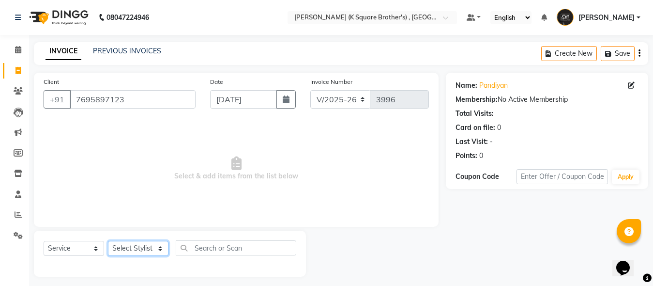
click at [149, 241] on select "Select Stylist [PERSON_NAME] [PERSON_NAME] [PERSON_NAME]" at bounding box center [138, 248] width 60 height 15
click at [108, 241] on select "Select Stylist [PERSON_NAME] [PERSON_NAME] [PERSON_NAME]" at bounding box center [138, 248] width 60 height 15
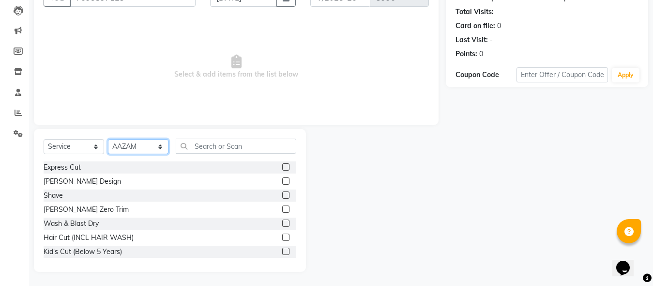
scroll to position [102, 0]
click at [282, 251] on label at bounding box center [285, 250] width 7 height 7
click at [282, 251] on input "checkbox" at bounding box center [285, 251] width 6 height 6
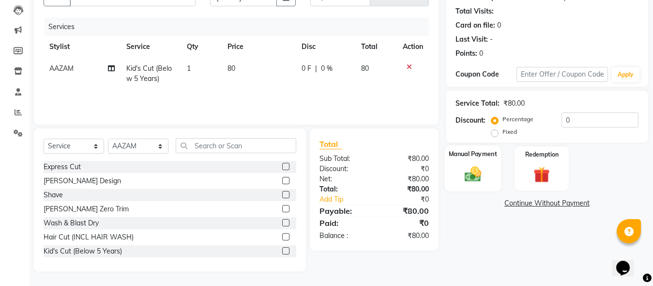
click at [487, 167] on div "Manual Payment" at bounding box center [473, 168] width 56 height 46
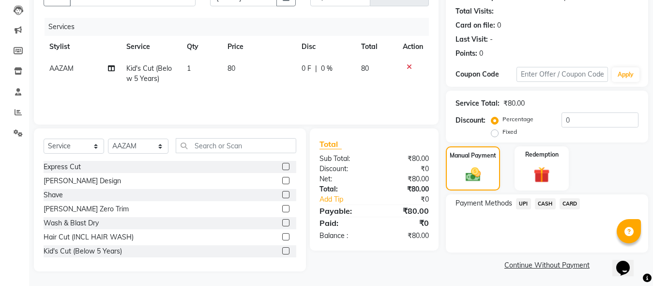
click at [539, 206] on span "CASH" at bounding box center [545, 203] width 21 height 11
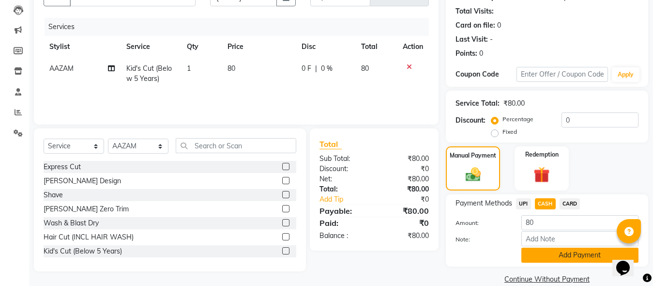
click at [544, 254] on button "Add Payment" at bounding box center [579, 254] width 117 height 15
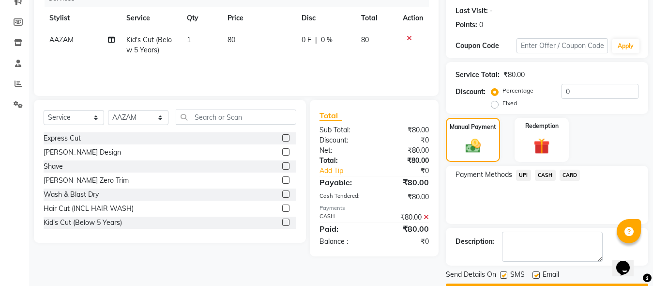
scroll to position [158, 0]
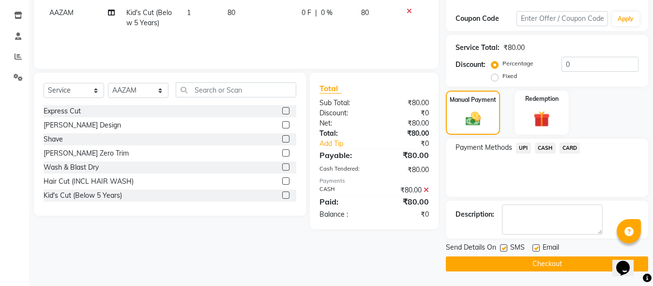
click at [519, 264] on button "Checkout" at bounding box center [547, 263] width 202 height 15
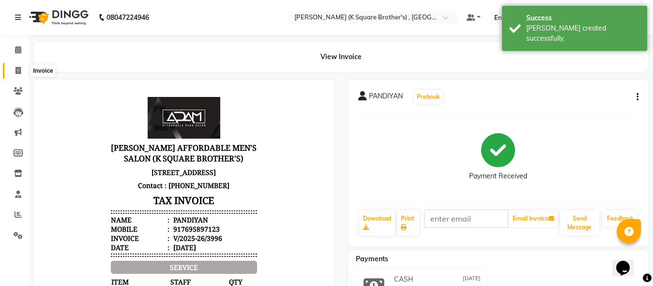
click at [19, 70] on icon at bounding box center [17, 70] width 5 height 7
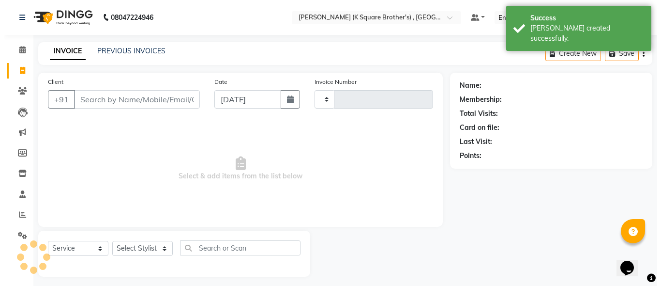
scroll to position [5, 0]
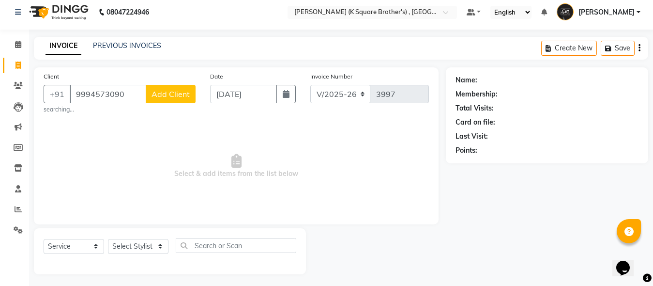
click at [176, 100] on button "Add Client" at bounding box center [171, 94] width 50 height 18
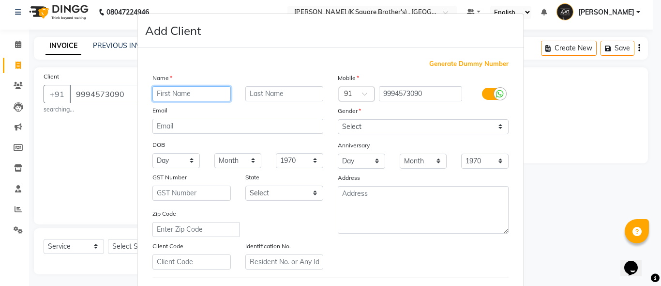
paste input "[PERSON_NAME]"
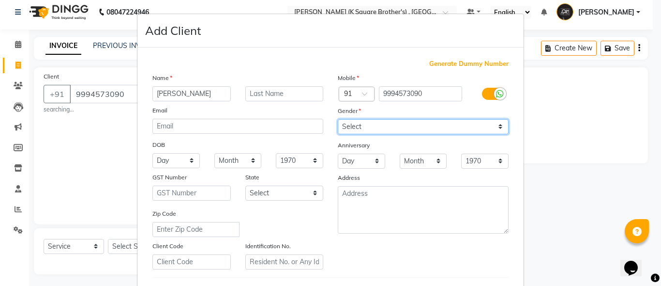
click at [352, 127] on select "Select [DEMOGRAPHIC_DATA] [DEMOGRAPHIC_DATA] Other Prefer Not To Say" at bounding box center [423, 126] width 171 height 15
click at [338, 119] on select "Select [DEMOGRAPHIC_DATA] [DEMOGRAPHIC_DATA] Other Prefer Not To Say" at bounding box center [423, 126] width 171 height 15
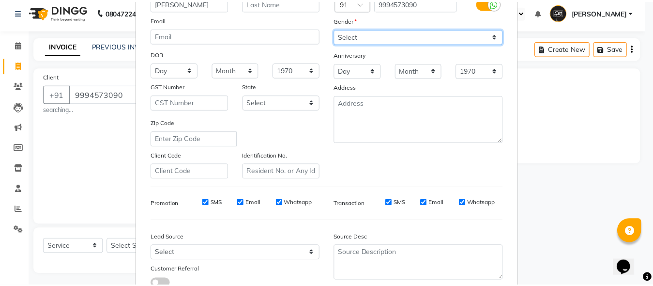
scroll to position [161, 0]
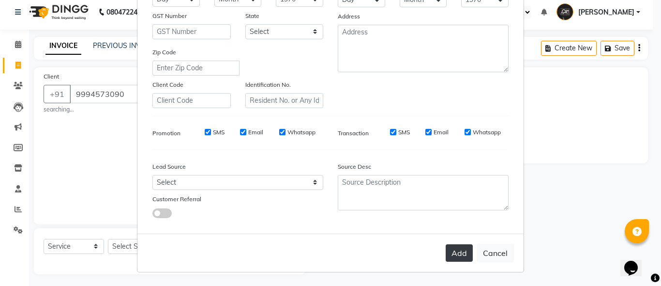
click at [462, 256] on button "Add" at bounding box center [459, 252] width 27 height 17
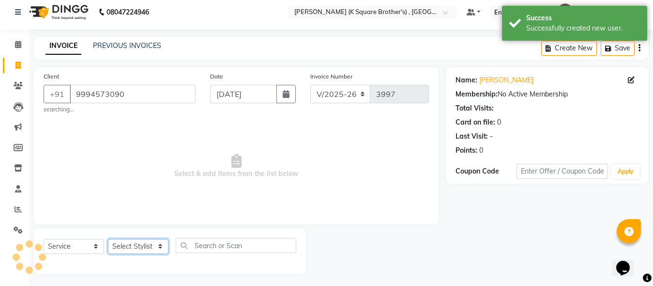
click at [138, 247] on select "Select Stylist [PERSON_NAME] [PERSON_NAME] [PERSON_NAME]" at bounding box center [138, 246] width 60 height 15
click at [108, 239] on select "Select Stylist [PERSON_NAME] [PERSON_NAME] [PERSON_NAME]" at bounding box center [138, 246] width 60 height 15
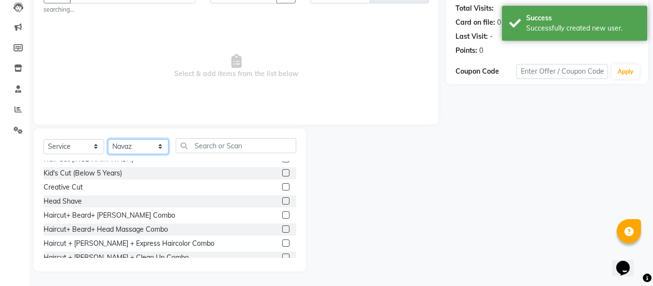
scroll to position [97, 0]
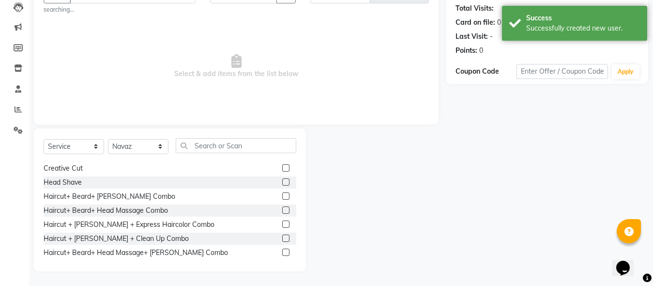
click at [282, 224] on label at bounding box center [285, 223] width 7 height 7
click at [282, 224] on input "checkbox" at bounding box center [285, 224] width 6 height 6
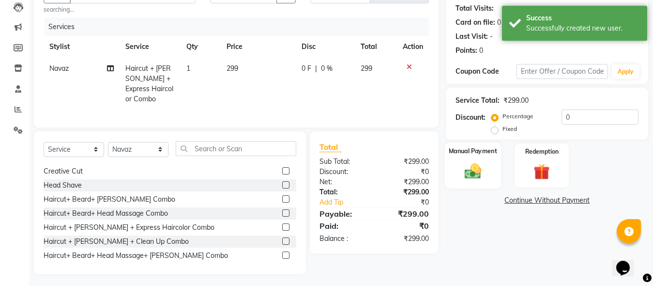
click at [490, 175] on div "Manual Payment" at bounding box center [473, 165] width 56 height 46
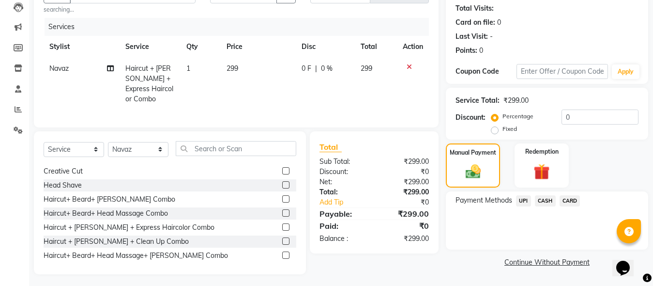
click at [525, 203] on span "UPI" at bounding box center [523, 200] width 15 height 11
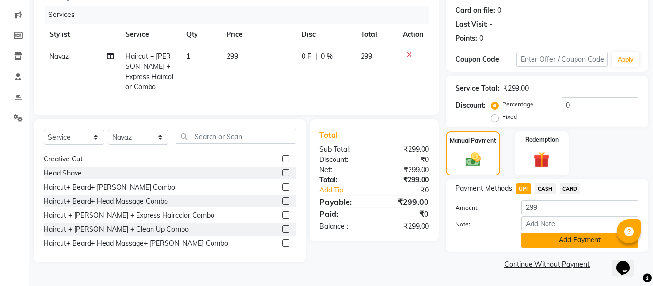
click at [548, 238] on button "Add Payment" at bounding box center [579, 239] width 117 height 15
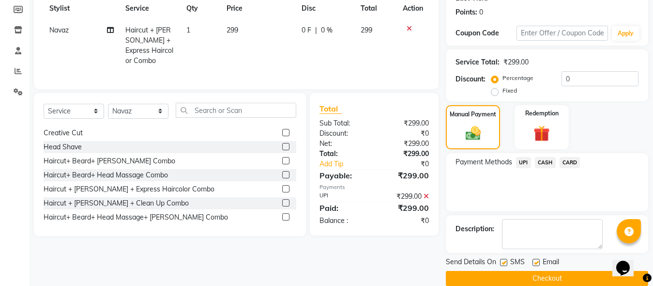
scroll to position [158, 0]
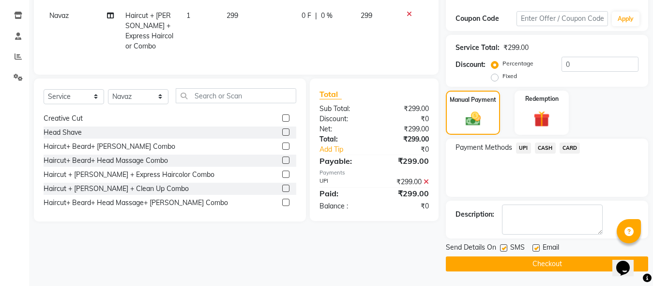
click at [550, 260] on button "Checkout" at bounding box center [547, 263] width 202 height 15
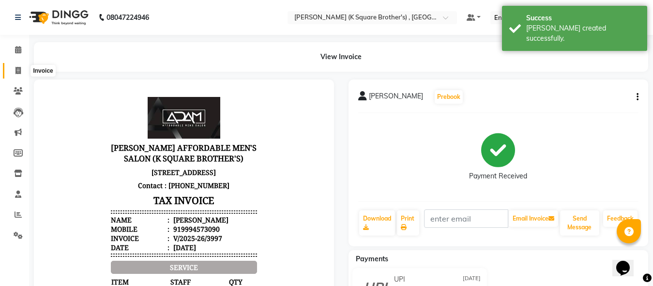
click at [17, 67] on icon at bounding box center [17, 70] width 5 height 7
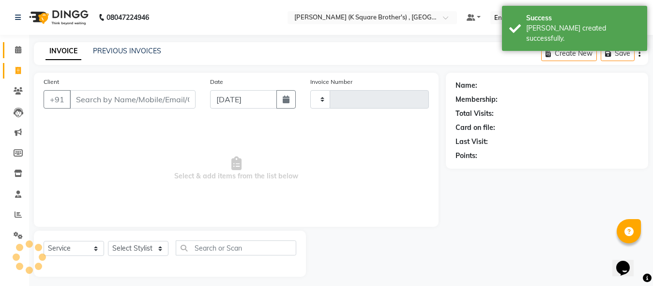
click at [18, 46] on icon at bounding box center [18, 49] width 6 height 7
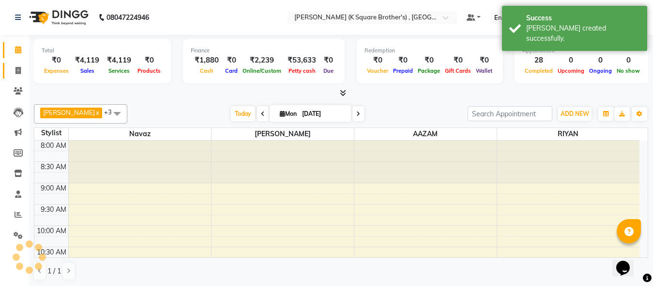
click at [19, 72] on icon at bounding box center [17, 70] width 5 height 7
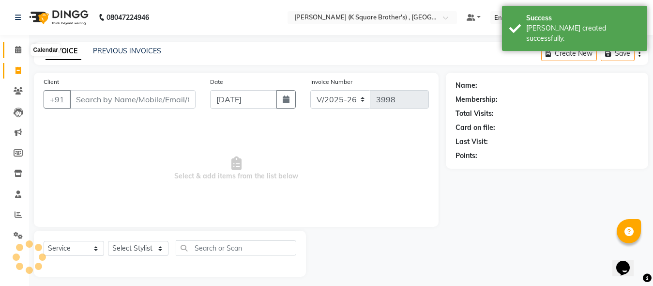
click at [22, 47] on span at bounding box center [18, 50] width 17 height 11
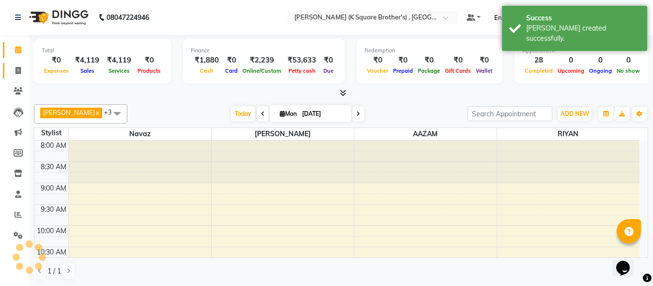
click at [16, 76] on link "Invoice" at bounding box center [14, 71] width 23 height 16
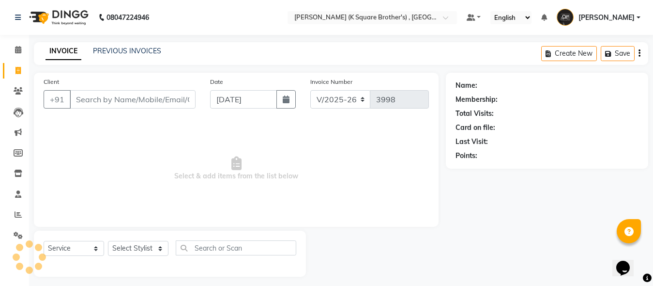
click at [127, 100] on input "Client" at bounding box center [133, 99] width 126 height 18
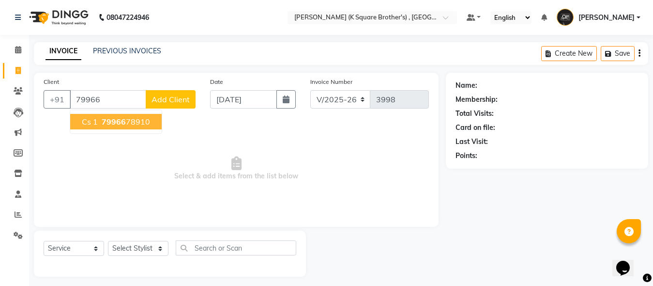
click at [127, 121] on ngb-highlight "79966 78910" at bounding box center [125, 122] width 50 height 10
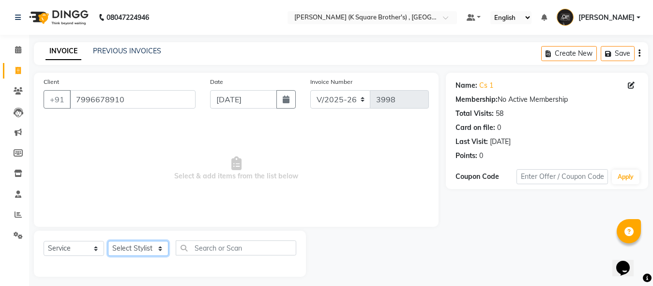
click at [146, 246] on select "Select Stylist [PERSON_NAME] [PERSON_NAME] [PERSON_NAME]" at bounding box center [138, 248] width 60 height 15
click at [108, 241] on select "Select Stylist [PERSON_NAME] [PERSON_NAME] [PERSON_NAME]" at bounding box center [138, 248] width 60 height 15
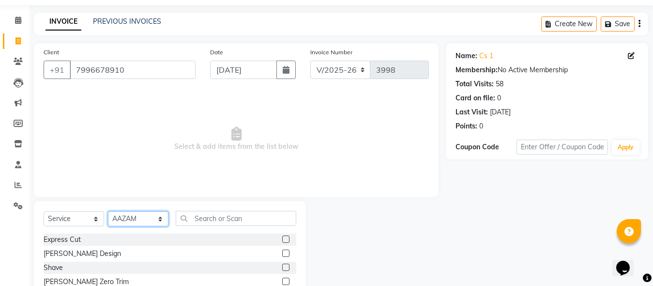
scroll to position [102, 0]
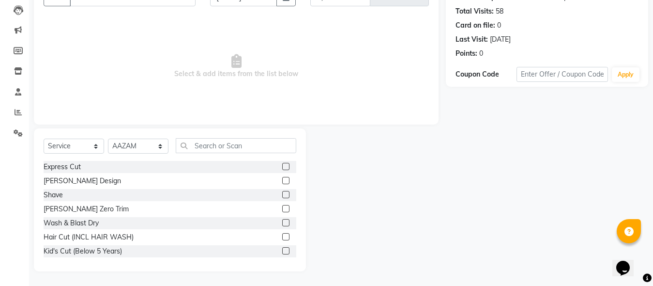
click at [282, 165] on label at bounding box center [285, 166] width 7 height 7
click at [282, 165] on input "checkbox" at bounding box center [285, 167] width 6 height 6
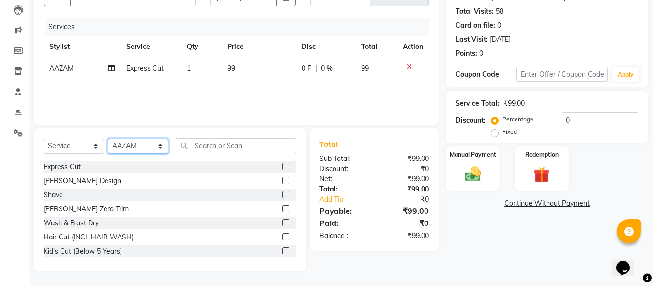
click at [150, 144] on select "Select Stylist [PERSON_NAME] [PERSON_NAME] [PERSON_NAME]" at bounding box center [138, 145] width 60 height 15
click at [108, 138] on select "Select Stylist [PERSON_NAME] [PERSON_NAME] [PERSON_NAME]" at bounding box center [138, 145] width 60 height 15
click at [282, 165] on label at bounding box center [285, 166] width 7 height 7
click at [282, 165] on input "checkbox" at bounding box center [285, 167] width 6 height 6
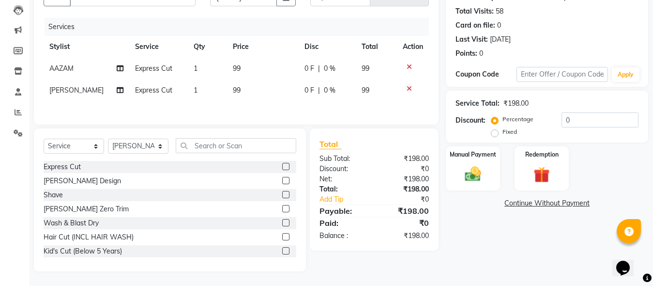
click at [282, 195] on label at bounding box center [285, 194] width 7 height 7
click at [282, 195] on input "checkbox" at bounding box center [285, 195] width 6 height 6
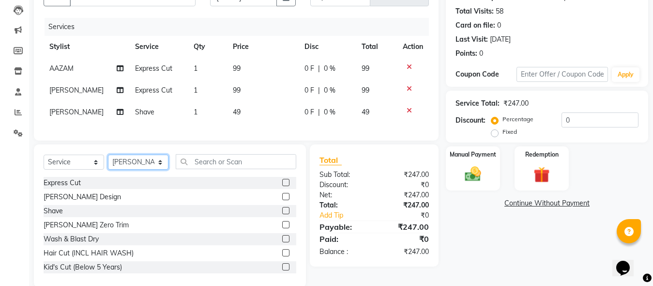
click at [155, 169] on select "Select Stylist [PERSON_NAME] [PERSON_NAME] [PERSON_NAME]" at bounding box center [138, 161] width 60 height 15
click at [108, 163] on select "Select Stylist [PERSON_NAME] [PERSON_NAME] [PERSON_NAME]" at bounding box center [138, 161] width 60 height 15
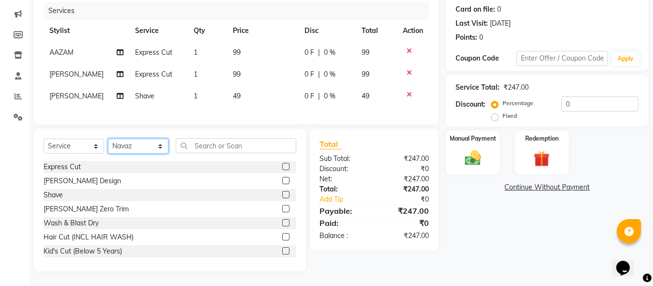
scroll to position [126, 0]
click at [282, 251] on label at bounding box center [285, 250] width 7 height 7
click at [282, 251] on input "checkbox" at bounding box center [285, 251] width 6 height 6
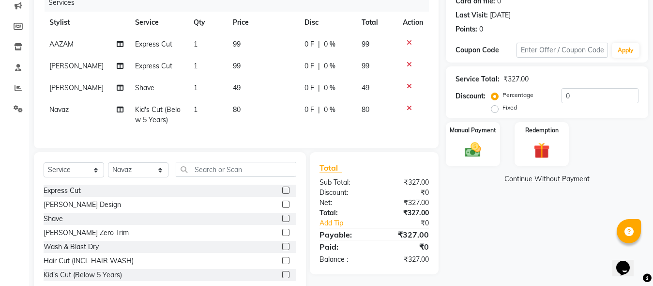
click at [282, 278] on label at bounding box center [285, 274] width 7 height 7
click at [282, 278] on input "checkbox" at bounding box center [285, 274] width 6 height 6
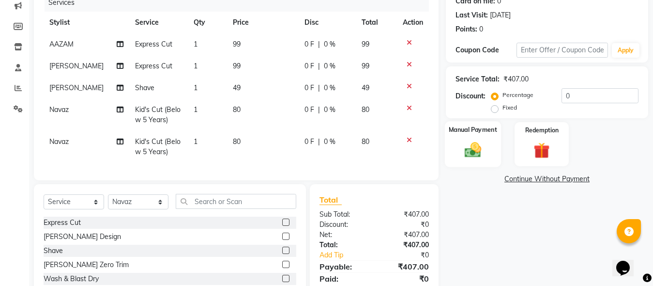
click at [492, 145] on div "Manual Payment" at bounding box center [473, 144] width 56 height 46
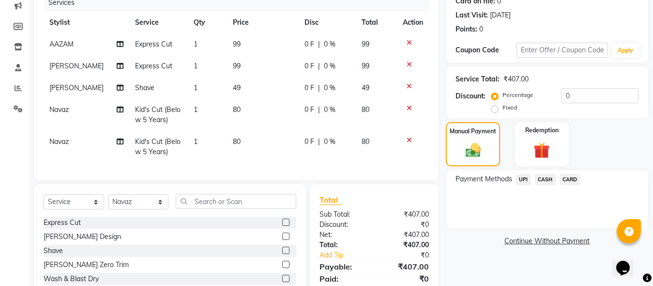
click at [551, 176] on span "CASH" at bounding box center [545, 179] width 21 height 11
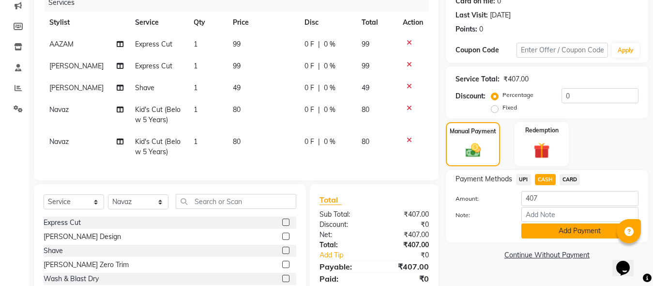
click at [544, 230] on button "Add Payment" at bounding box center [579, 230] width 117 height 15
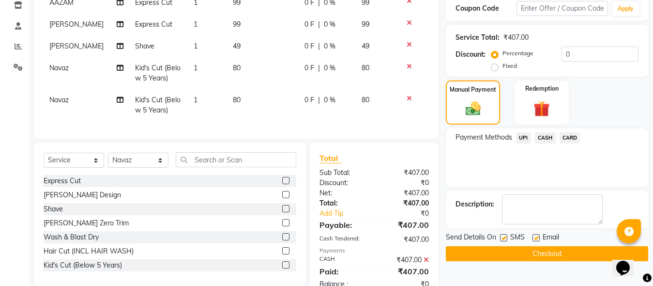
scroll to position [204, 0]
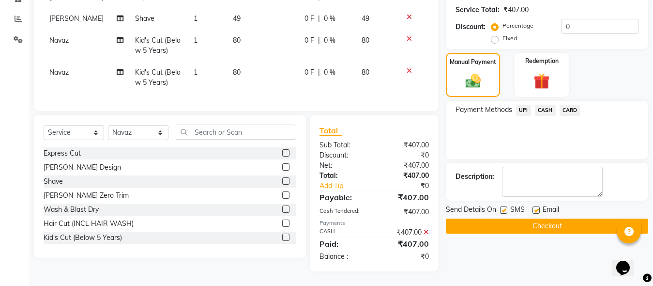
click at [535, 230] on div "Name: Cs 1 Membership: No Active Membership Total Visits: 58 Card on file: 0 La…" at bounding box center [551, 74] width 210 height 394
click at [526, 218] on button "Checkout" at bounding box center [547, 225] width 202 height 15
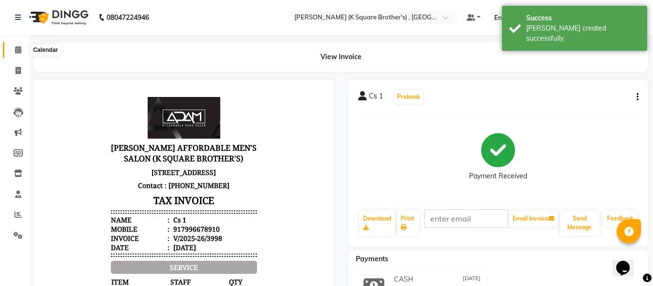
click at [18, 49] on icon at bounding box center [18, 49] width 6 height 7
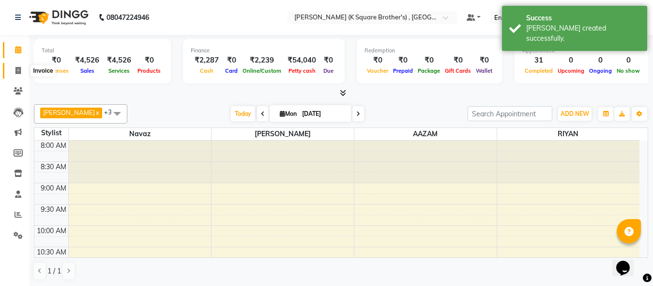
click at [18, 70] on icon at bounding box center [17, 70] width 5 height 7
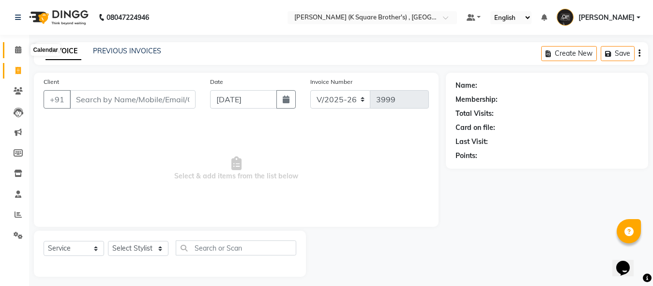
click at [16, 50] on icon at bounding box center [18, 49] width 6 height 7
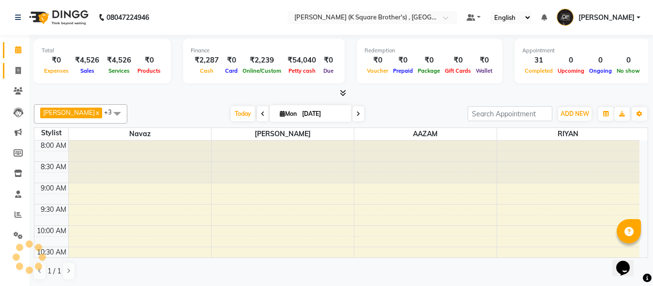
click at [19, 70] on icon at bounding box center [17, 70] width 5 height 7
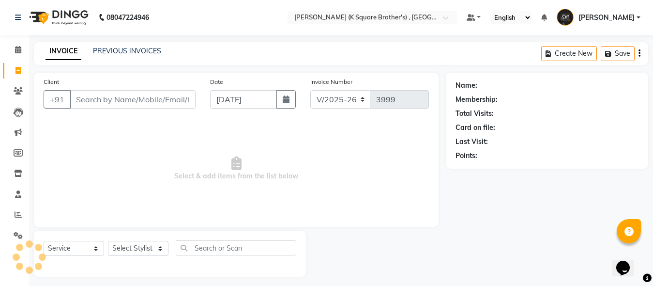
click at [128, 99] on input "Client" at bounding box center [133, 99] width 126 height 18
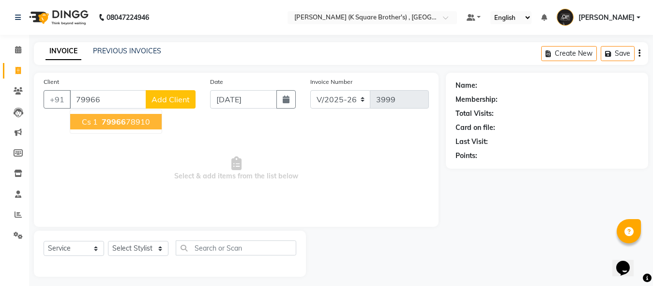
click at [136, 122] on ngb-highlight "79966 78910" at bounding box center [125, 122] width 50 height 10
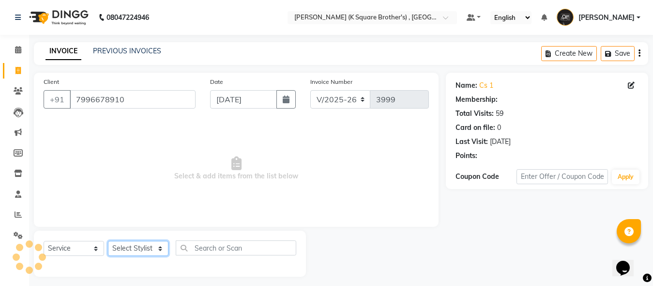
click at [147, 249] on select "Select Stylist [PERSON_NAME] [PERSON_NAME] [PERSON_NAME]" at bounding box center [138, 248] width 60 height 15
click at [108, 241] on select "Select Stylist [PERSON_NAME] [PERSON_NAME] [PERSON_NAME]" at bounding box center [138, 248] width 60 height 15
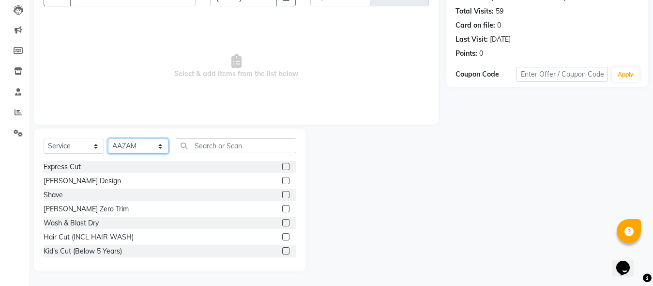
scroll to position [48, 0]
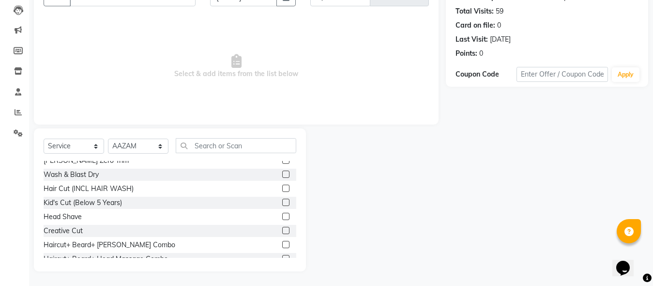
click at [282, 218] on label at bounding box center [285, 215] width 7 height 7
click at [282, 218] on input "checkbox" at bounding box center [285, 216] width 6 height 6
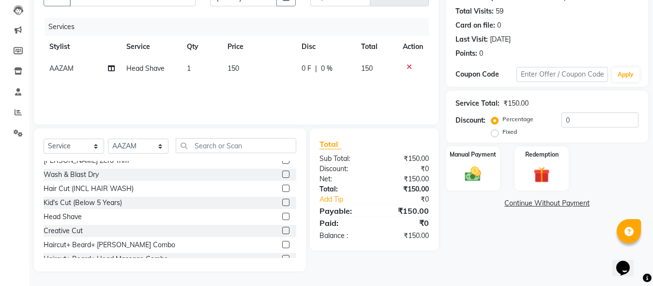
click at [282, 173] on label at bounding box center [285, 173] width 7 height 7
click at [282, 173] on input "checkbox" at bounding box center [285, 174] width 6 height 6
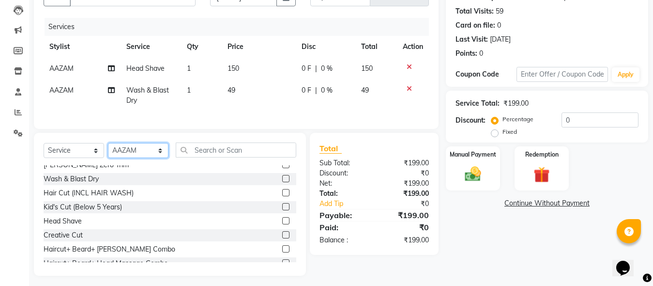
click at [150, 158] on select "Select Stylist [PERSON_NAME] [PERSON_NAME] [PERSON_NAME]" at bounding box center [138, 150] width 60 height 15
click at [108, 151] on select "Select Stylist [PERSON_NAME] [PERSON_NAME] [PERSON_NAME]" at bounding box center [138, 150] width 60 height 15
click at [282, 196] on label at bounding box center [285, 192] width 7 height 7
click at [282, 196] on input "checkbox" at bounding box center [285, 193] width 6 height 6
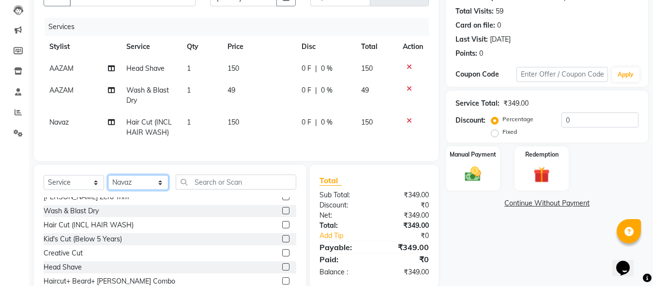
click at [120, 189] on select "Select Stylist [PERSON_NAME] [PERSON_NAME] [PERSON_NAME]" at bounding box center [138, 182] width 60 height 15
click at [108, 183] on select "Select Stylist [PERSON_NAME] [PERSON_NAME] [PERSON_NAME]" at bounding box center [138, 182] width 60 height 15
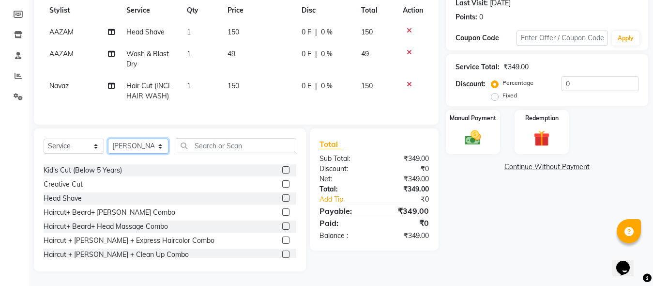
scroll to position [97, 0]
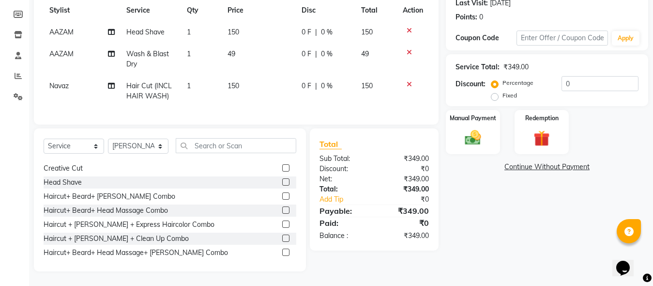
click at [282, 197] on label at bounding box center [285, 195] width 7 height 7
click at [282, 197] on input "checkbox" at bounding box center [285, 196] width 6 height 6
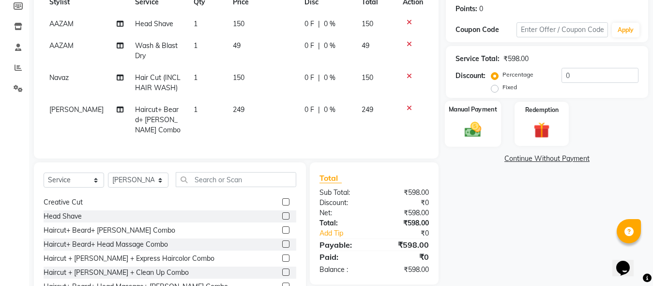
click at [462, 135] on img at bounding box center [472, 129] width 27 height 19
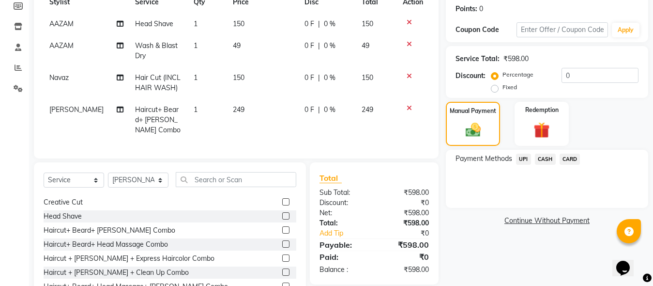
click at [526, 157] on span "UPI" at bounding box center [523, 158] width 15 height 11
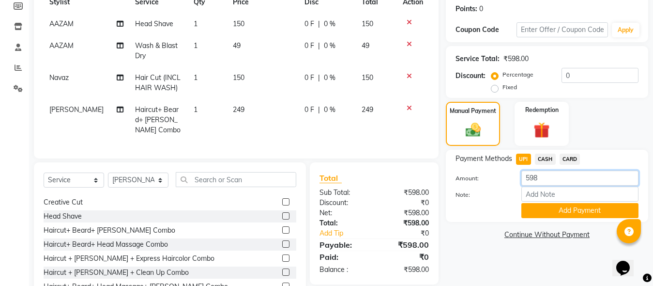
click at [540, 178] on input "598" at bounding box center [579, 177] width 117 height 15
click at [547, 210] on button "Add Payment" at bounding box center [579, 210] width 117 height 15
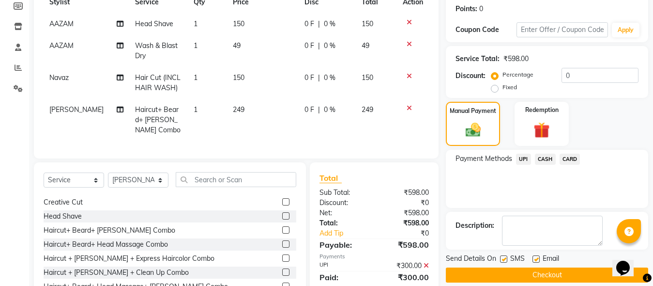
click at [550, 159] on span "CASH" at bounding box center [545, 158] width 21 height 11
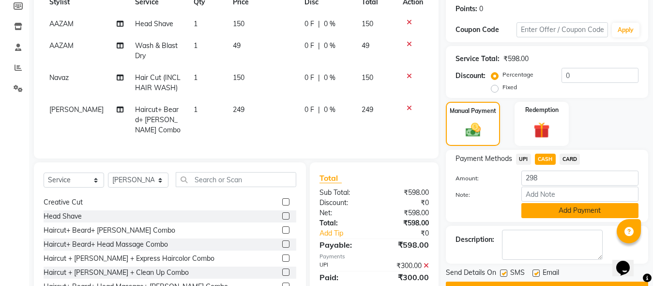
click at [549, 205] on button "Add Payment" at bounding box center [579, 210] width 117 height 15
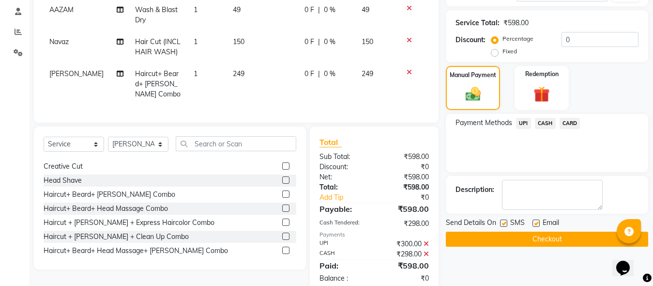
scroll to position [212, 0]
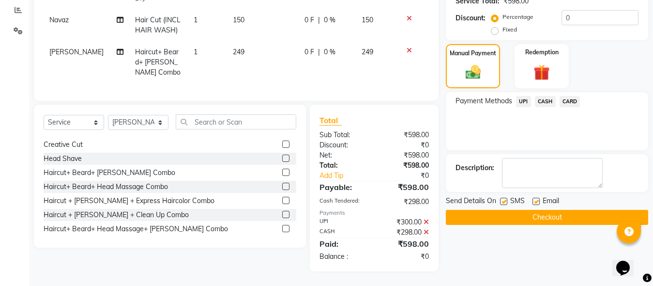
click at [537, 210] on button "Checkout" at bounding box center [547, 217] width 202 height 15
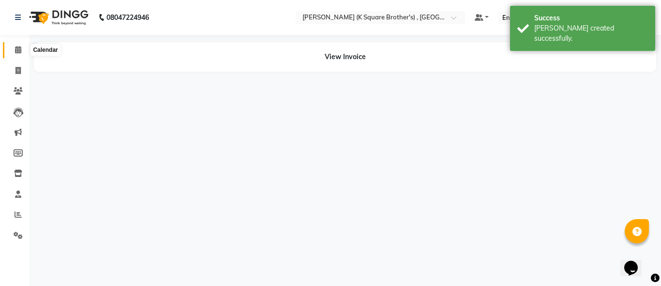
click at [16, 49] on icon at bounding box center [18, 49] width 6 height 7
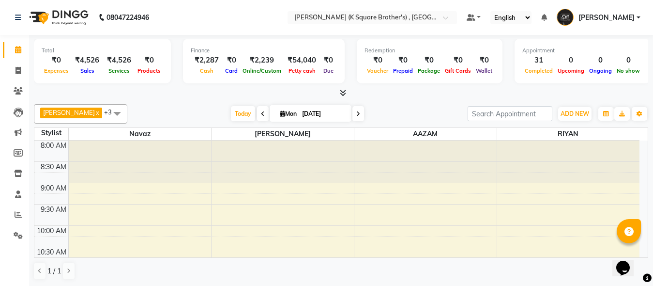
click at [340, 95] on icon at bounding box center [343, 92] width 6 height 7
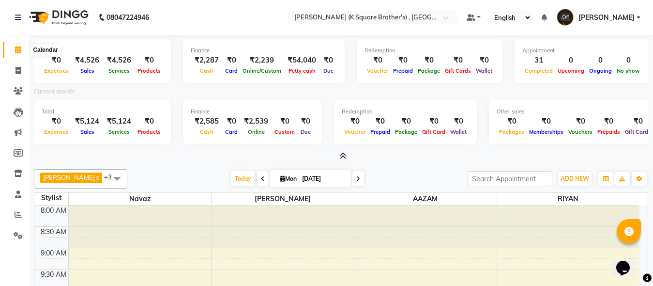
click at [22, 49] on span at bounding box center [18, 50] width 17 height 11
click at [18, 66] on span at bounding box center [18, 70] width 17 height 11
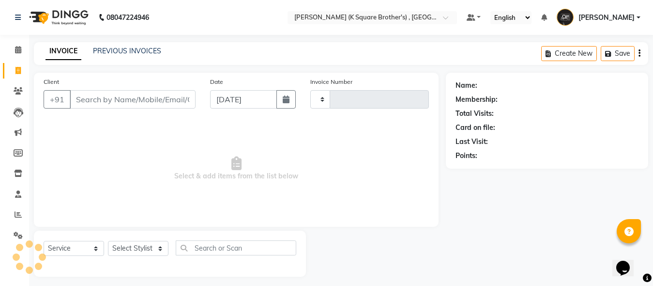
scroll to position [4, 0]
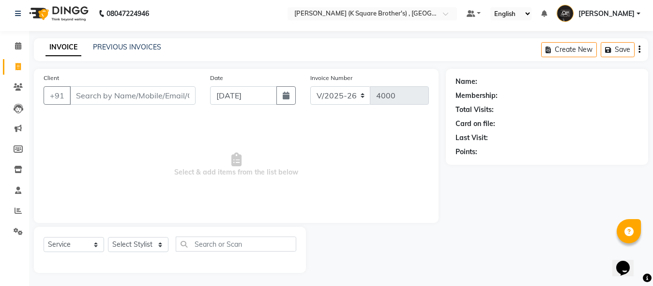
click at [18, 66] on icon at bounding box center [17, 66] width 5 height 7
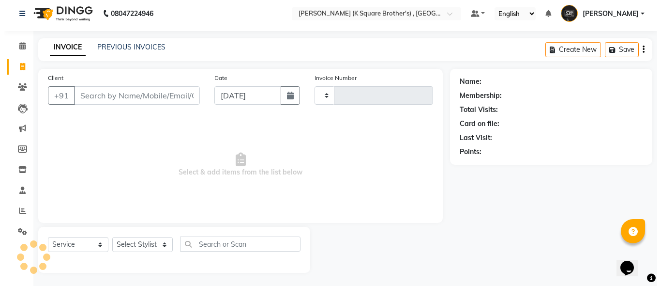
scroll to position [5, 0]
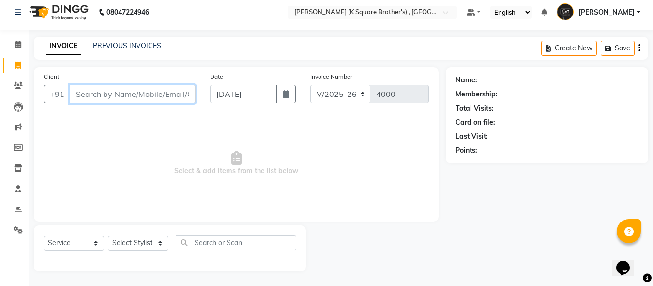
paste input "8489018998"
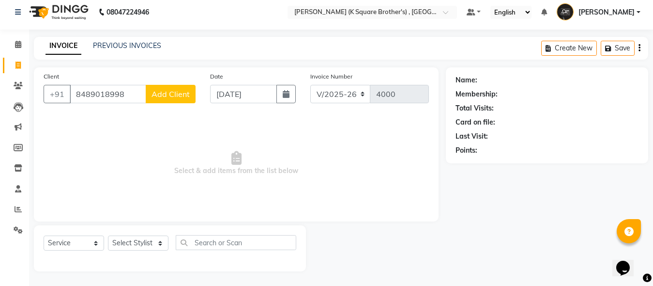
click at [176, 97] on span "Add Client" at bounding box center [170, 94] width 38 height 10
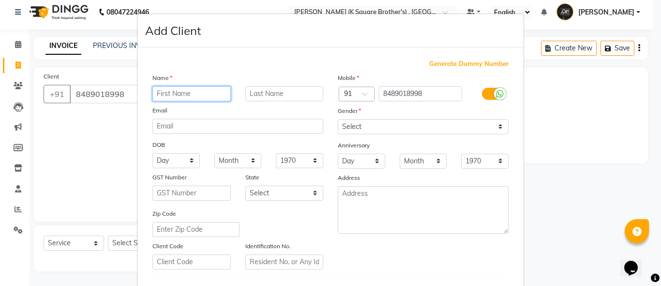
paste input "[PERSON_NAME]"
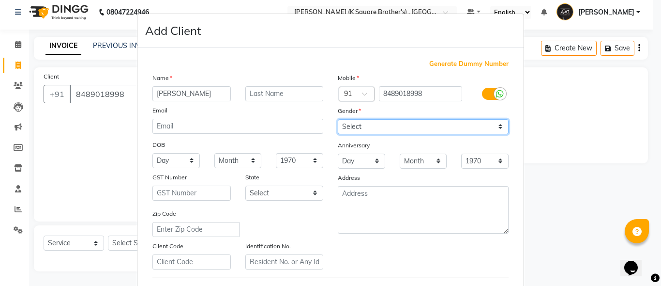
click at [408, 126] on select "Select [DEMOGRAPHIC_DATA] [DEMOGRAPHIC_DATA] Other Prefer Not To Say" at bounding box center [423, 126] width 171 height 15
click at [338, 119] on select "Select [DEMOGRAPHIC_DATA] [DEMOGRAPHIC_DATA] Other Prefer Not To Say" at bounding box center [423, 126] width 171 height 15
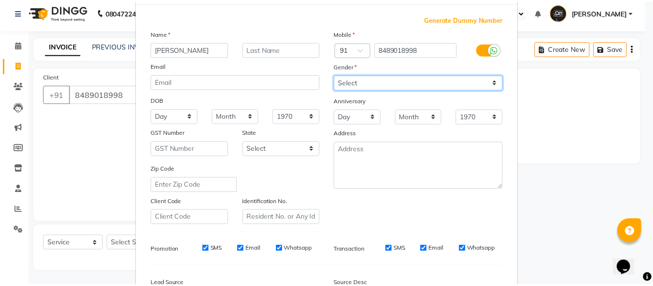
scroll to position [145, 0]
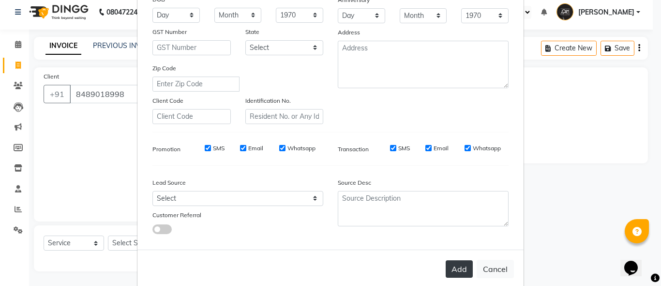
click at [461, 264] on button "Add" at bounding box center [459, 268] width 27 height 17
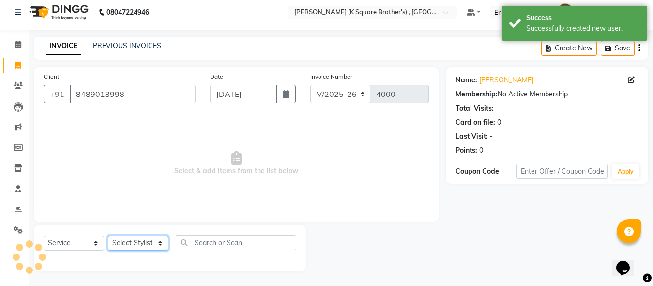
click at [159, 240] on select "Select Stylist [PERSON_NAME] [PERSON_NAME] [PERSON_NAME]" at bounding box center [138, 242] width 60 height 15
click at [108, 235] on select "Select Stylist [PERSON_NAME] [PERSON_NAME] [PERSON_NAME]" at bounding box center [138, 242] width 60 height 15
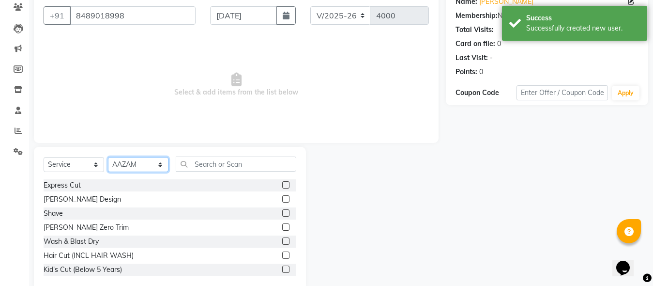
scroll to position [102, 0]
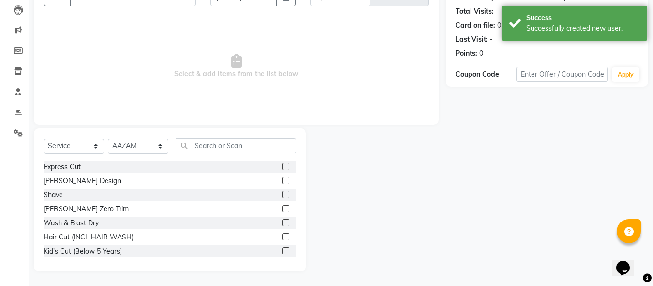
click at [282, 181] on label at bounding box center [285, 180] width 7 height 7
click at [282, 181] on input "checkbox" at bounding box center [285, 181] width 6 height 6
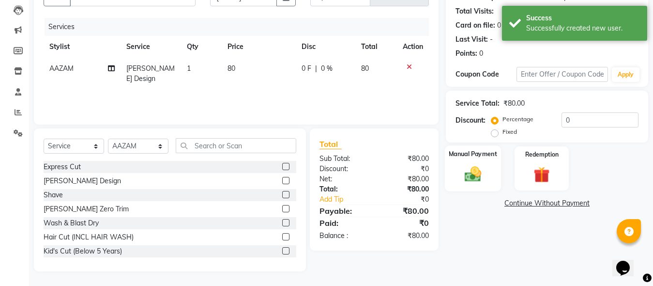
click at [485, 176] on img at bounding box center [472, 173] width 27 height 19
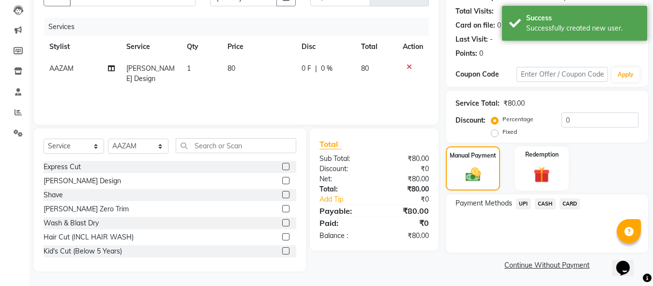
click at [517, 203] on span "UPI" at bounding box center [523, 203] width 15 height 11
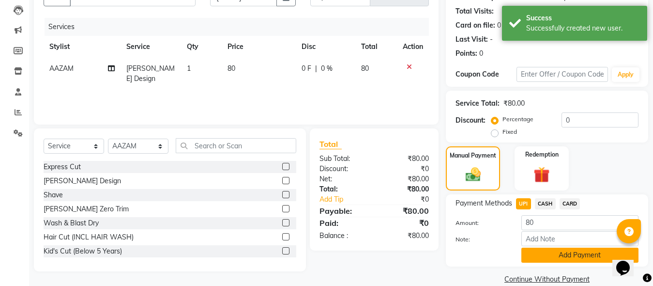
click at [547, 256] on button "Add Payment" at bounding box center [579, 254] width 117 height 15
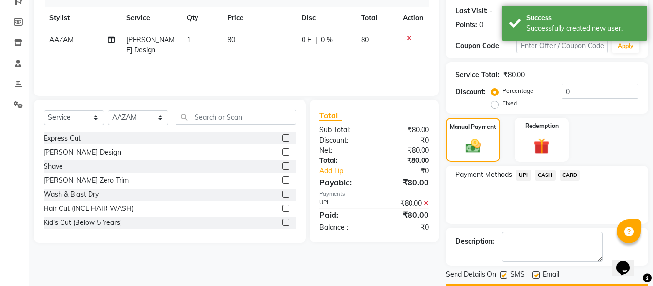
scroll to position [158, 0]
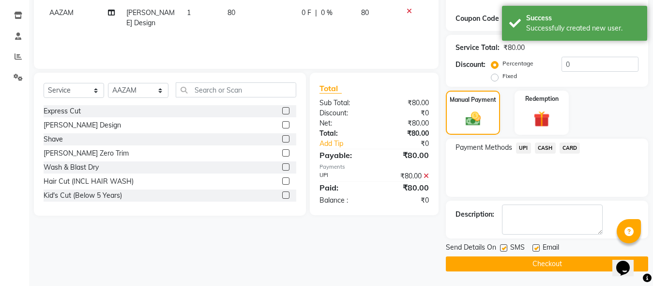
click at [542, 261] on button "Checkout" at bounding box center [547, 263] width 202 height 15
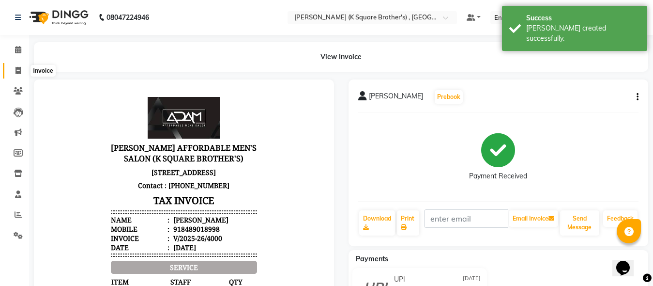
click at [18, 70] on icon at bounding box center [17, 70] width 5 height 7
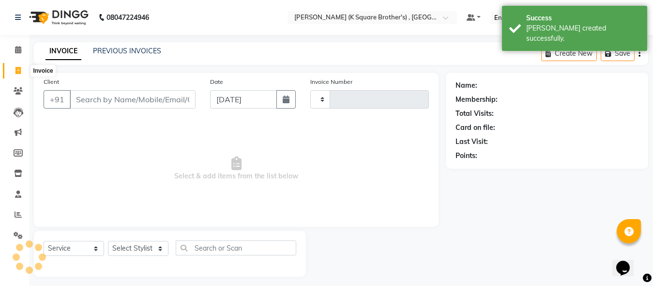
scroll to position [5, 0]
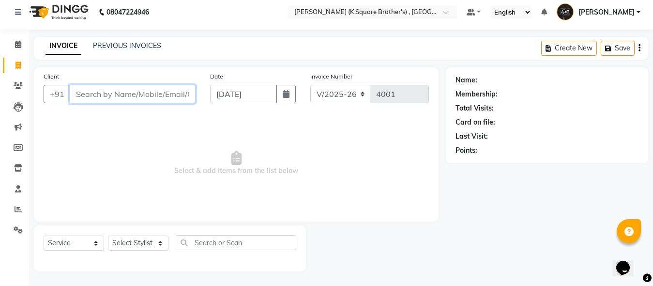
paste input "9342707837"
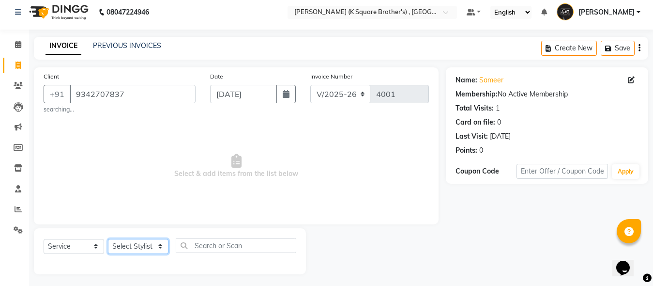
drag, startPoint x: 144, startPoint y: 243, endPoint x: 141, endPoint y: 239, distance: 5.0
click at [144, 243] on select "Select Stylist [PERSON_NAME] [PERSON_NAME] [PERSON_NAME]" at bounding box center [138, 246] width 60 height 15
click at [108, 239] on select "Select Stylist [PERSON_NAME] [PERSON_NAME] [PERSON_NAME]" at bounding box center [138, 246] width 60 height 15
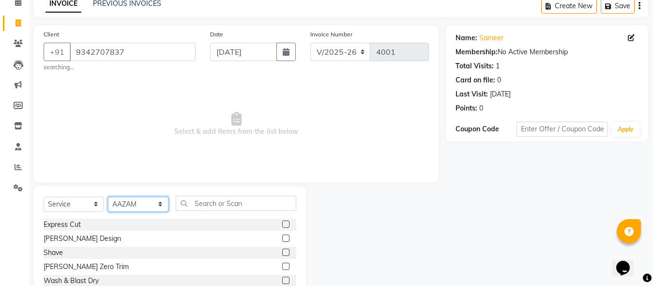
scroll to position [105, 0]
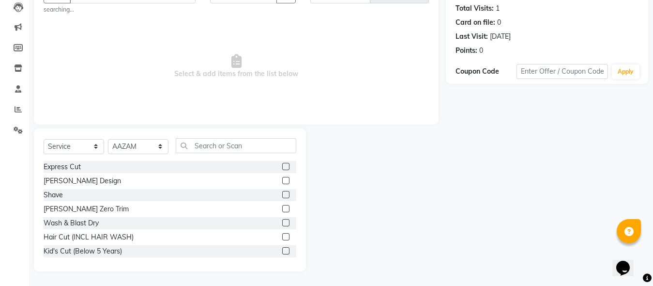
click at [282, 163] on label at bounding box center [285, 166] width 7 height 7
click at [282, 164] on input "checkbox" at bounding box center [285, 167] width 6 height 6
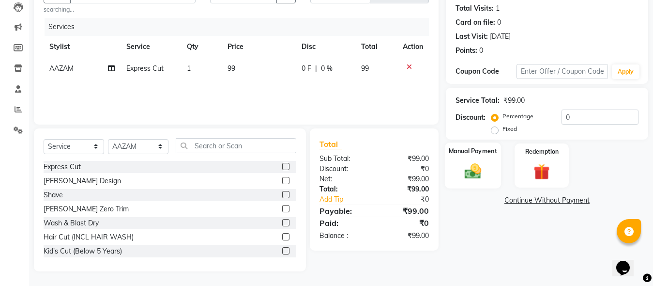
click at [469, 177] on img at bounding box center [472, 170] width 27 height 19
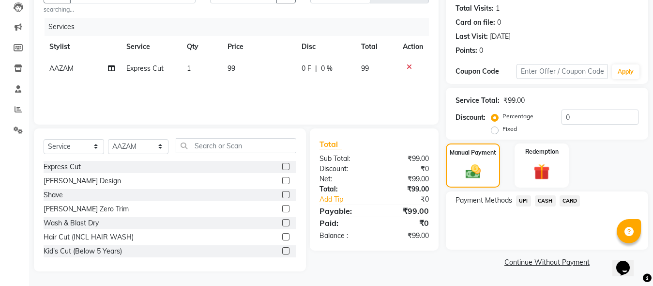
click at [547, 200] on span "CASH" at bounding box center [545, 200] width 21 height 11
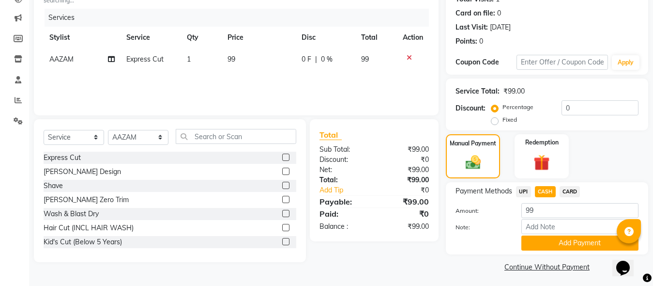
scroll to position [117, 0]
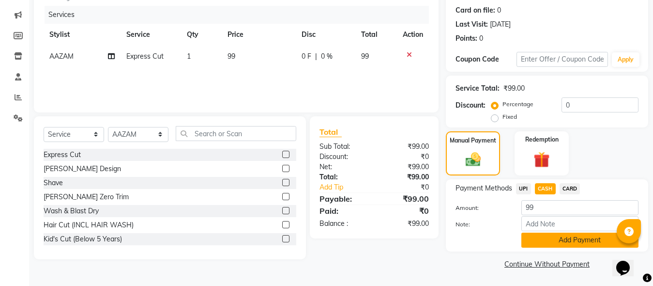
click at [549, 235] on button "Add Payment" at bounding box center [579, 239] width 117 height 15
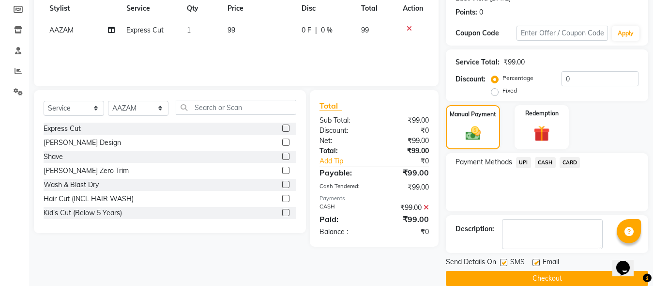
scroll to position [158, 0]
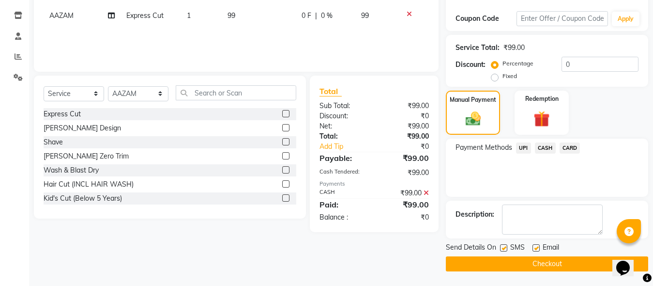
click at [540, 261] on button "Checkout" at bounding box center [547, 263] width 202 height 15
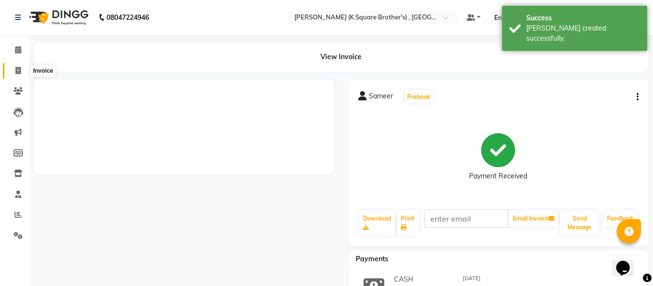
click at [20, 67] on icon at bounding box center [17, 70] width 5 height 7
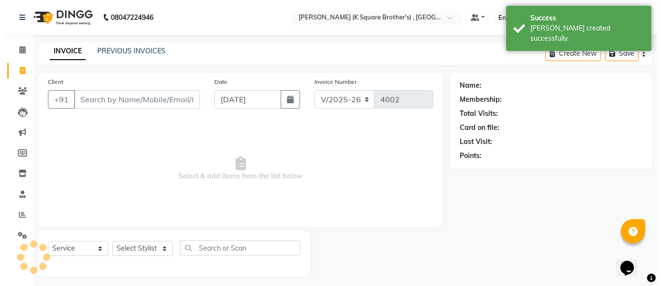
scroll to position [5, 0]
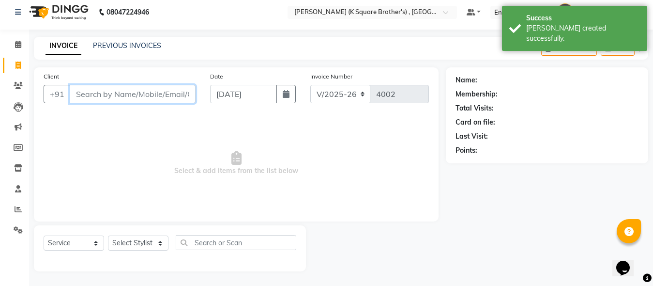
paste input "9043832747"
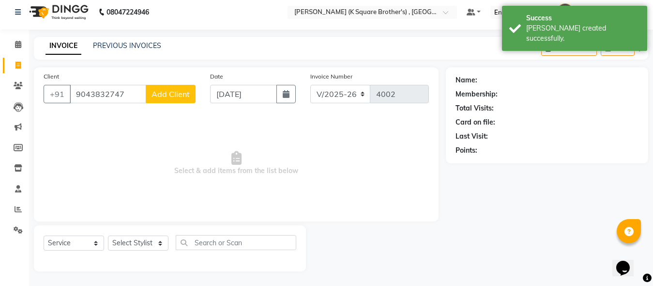
click at [164, 94] on span "Add Client" at bounding box center [170, 94] width 38 height 10
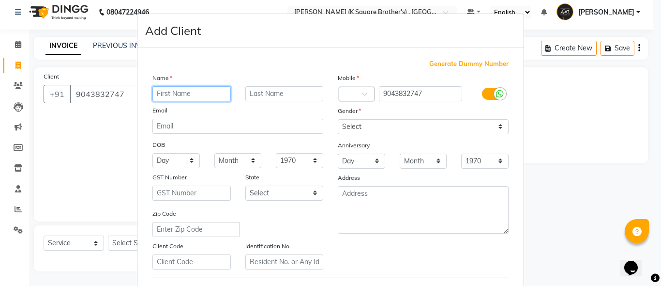
paste input "9043832747"
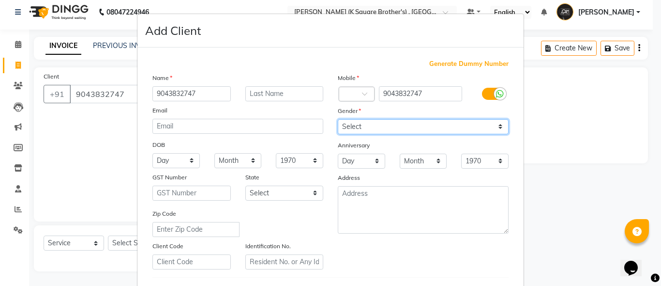
click at [443, 128] on select "Select [DEMOGRAPHIC_DATA] [DEMOGRAPHIC_DATA] Other Prefer Not To Say" at bounding box center [423, 126] width 171 height 15
click at [338, 119] on select "Select [DEMOGRAPHIC_DATA] [DEMOGRAPHIC_DATA] Other Prefer Not To Say" at bounding box center [423, 126] width 171 height 15
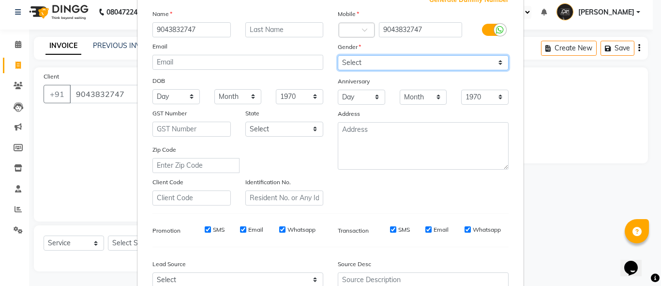
scroll to position [161, 0]
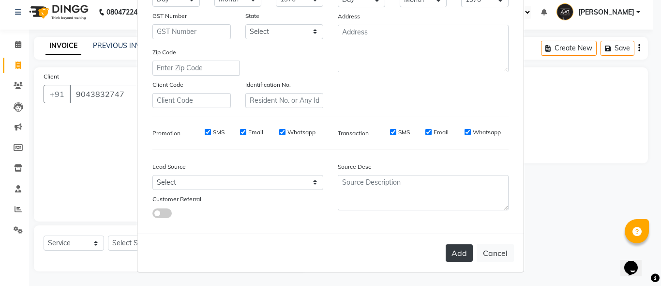
click at [449, 251] on button "Add" at bounding box center [459, 252] width 27 height 17
click at [455, 254] on div "Add Cancel" at bounding box center [330, 252] width 386 height 38
click at [458, 254] on div "Add Cancel" at bounding box center [330, 252] width 386 height 38
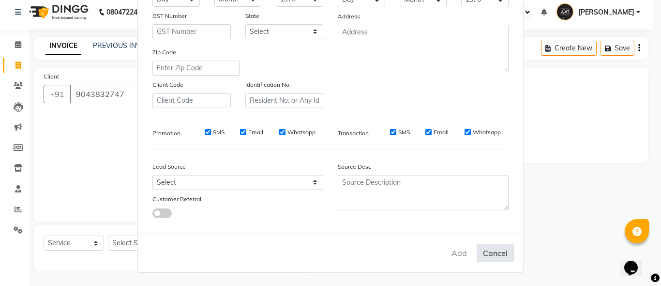
click at [489, 255] on button "Cancel" at bounding box center [495, 252] width 37 height 18
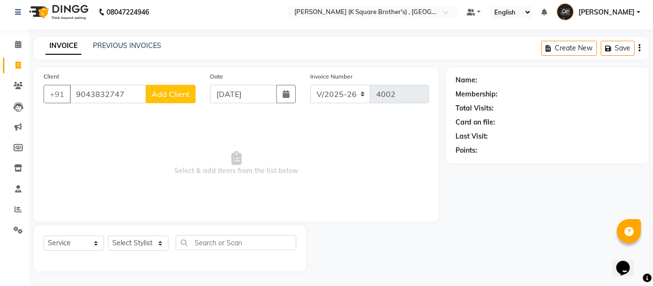
click at [179, 95] on span "Add Client" at bounding box center [170, 94] width 38 height 10
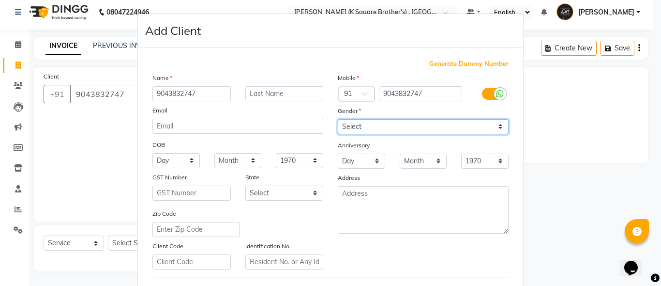
click at [376, 129] on select "Select [DEMOGRAPHIC_DATA] [DEMOGRAPHIC_DATA] Other Prefer Not To Say" at bounding box center [423, 126] width 171 height 15
click at [338, 119] on select "Select [DEMOGRAPHIC_DATA] [DEMOGRAPHIC_DATA] Other Prefer Not To Say" at bounding box center [423, 126] width 171 height 15
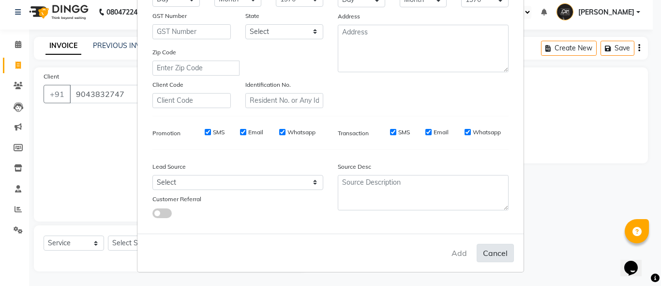
click at [492, 256] on button "Cancel" at bounding box center [495, 252] width 37 height 18
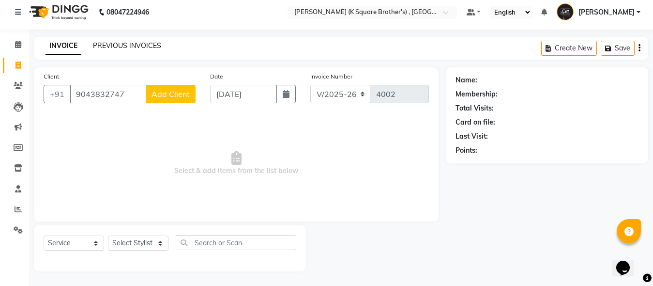
click at [134, 46] on link "PREVIOUS INVOICES" at bounding box center [127, 45] width 68 height 9
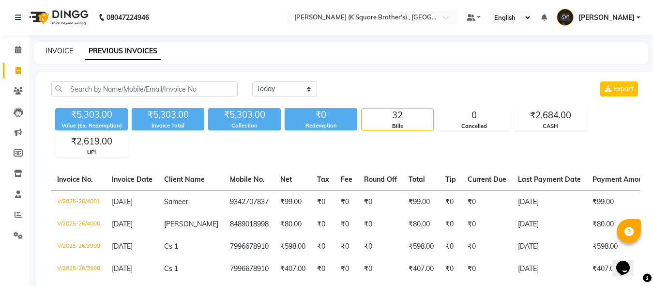
click at [67, 52] on link "INVOICE" at bounding box center [59, 50] width 28 height 9
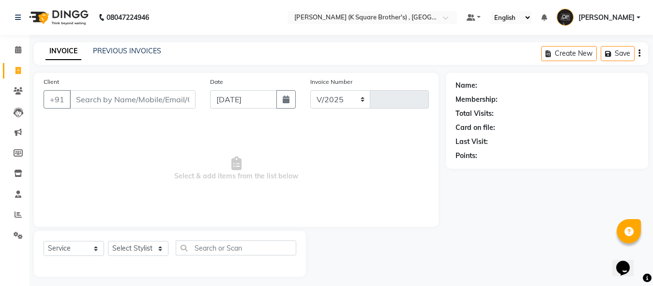
scroll to position [5, 0]
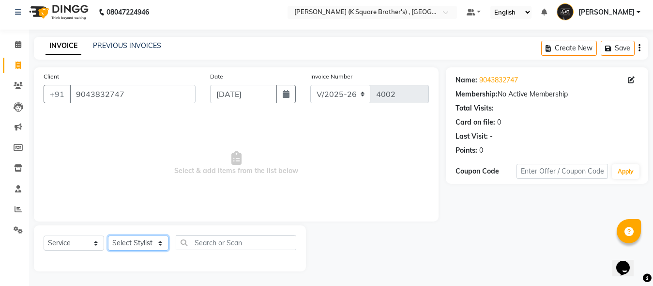
click at [158, 241] on select "Select Stylist [PERSON_NAME] [PERSON_NAME] [PERSON_NAME]" at bounding box center [138, 242] width 60 height 15
click at [154, 244] on select "Select Stylist [PERSON_NAME] [PERSON_NAME] [PERSON_NAME]" at bounding box center [138, 242] width 60 height 15
click at [108, 235] on select "Select Stylist [PERSON_NAME] [PERSON_NAME] [PERSON_NAME]" at bounding box center [138, 242] width 60 height 15
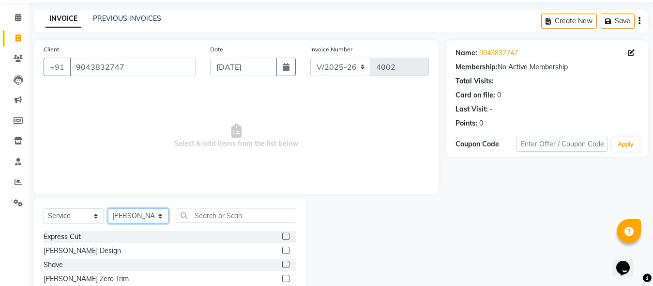
scroll to position [102, 0]
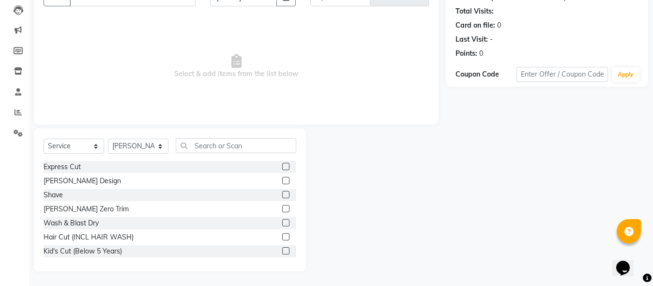
click at [282, 166] on label at bounding box center [285, 166] width 7 height 7
click at [282, 166] on input "checkbox" at bounding box center [285, 167] width 6 height 6
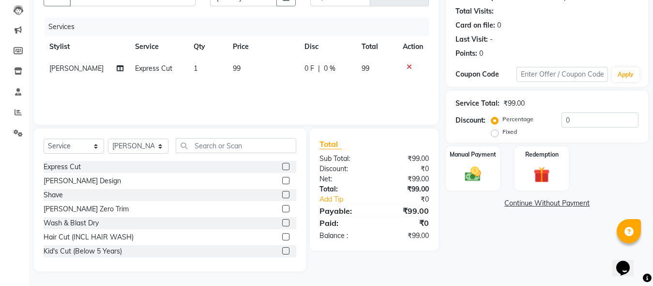
click at [282, 180] on label at bounding box center [285, 180] width 7 height 7
click at [282, 180] on input "checkbox" at bounding box center [285, 181] width 6 height 6
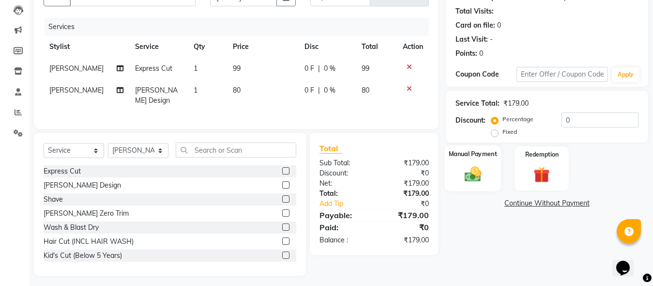
click at [495, 182] on div "Manual Payment" at bounding box center [473, 168] width 56 height 46
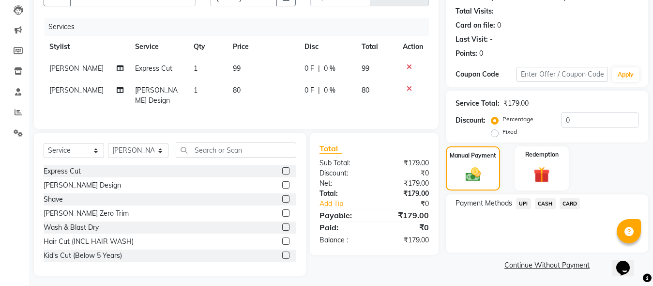
click at [550, 202] on span "CASH" at bounding box center [545, 203] width 21 height 11
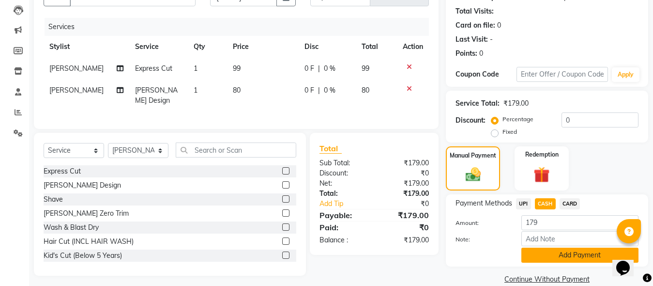
click at [544, 258] on button "Add Payment" at bounding box center [579, 254] width 117 height 15
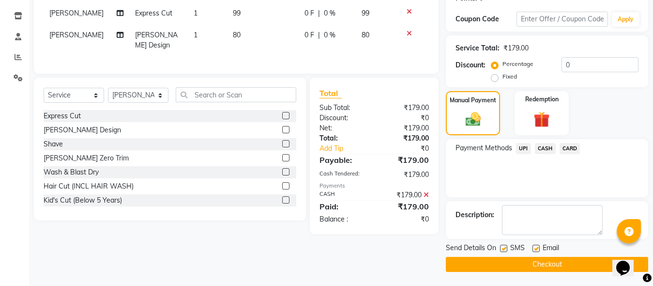
scroll to position [158, 0]
click at [542, 257] on button "Checkout" at bounding box center [547, 263] width 202 height 15
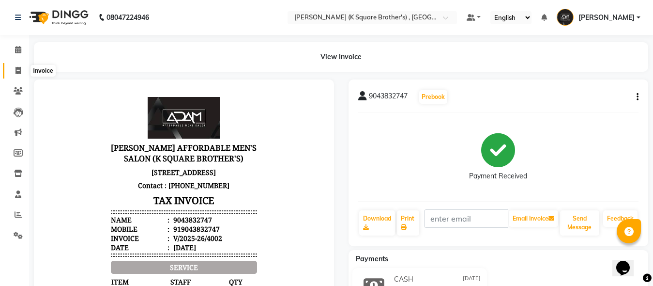
click at [18, 74] on span at bounding box center [18, 70] width 17 height 11
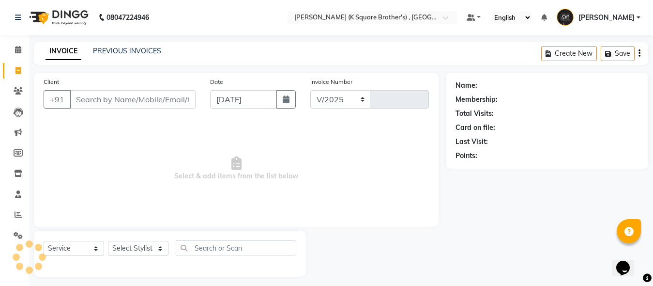
scroll to position [5, 0]
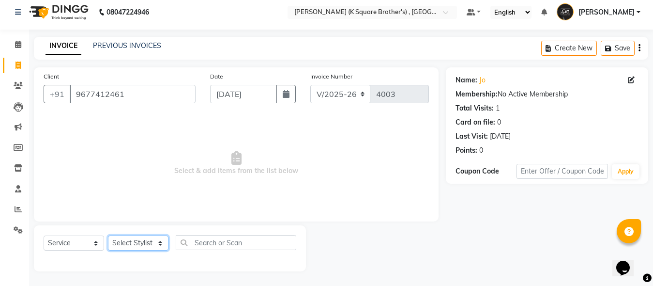
click at [147, 241] on select "Select Stylist [PERSON_NAME] [PERSON_NAME] [PERSON_NAME]" at bounding box center [138, 242] width 60 height 15
click at [108, 235] on select "Select Stylist [PERSON_NAME] [PERSON_NAME] [PERSON_NAME]" at bounding box center [138, 242] width 60 height 15
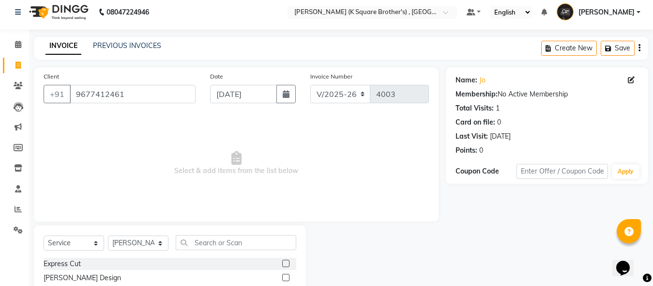
click at [282, 264] on label at bounding box center [285, 262] width 7 height 7
click at [282, 264] on input "checkbox" at bounding box center [285, 263] width 6 height 6
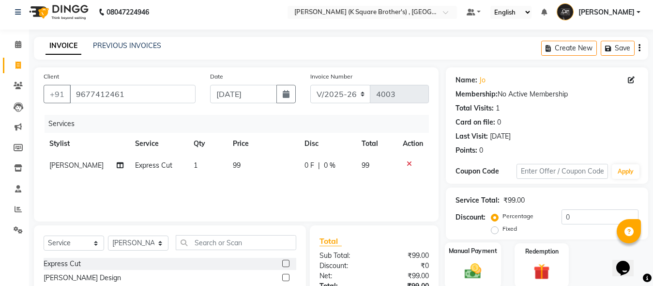
click at [493, 269] on div "Manual Payment" at bounding box center [473, 265] width 56 height 46
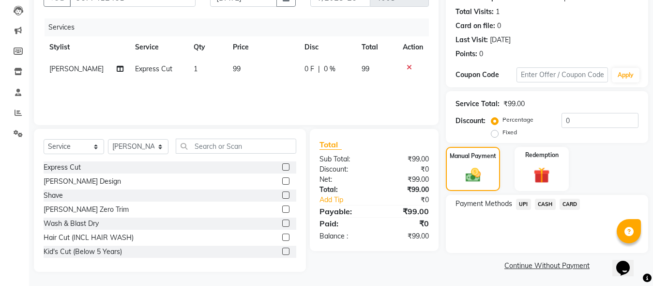
scroll to position [103, 0]
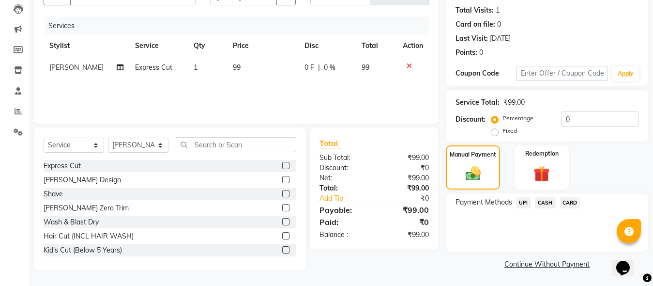
click at [541, 202] on span "CASH" at bounding box center [545, 202] width 21 height 11
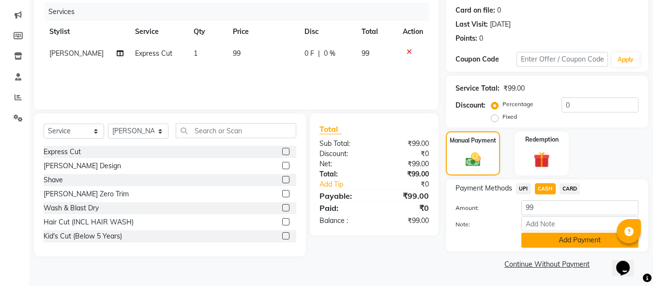
click at [548, 233] on button "Add Payment" at bounding box center [579, 239] width 117 height 15
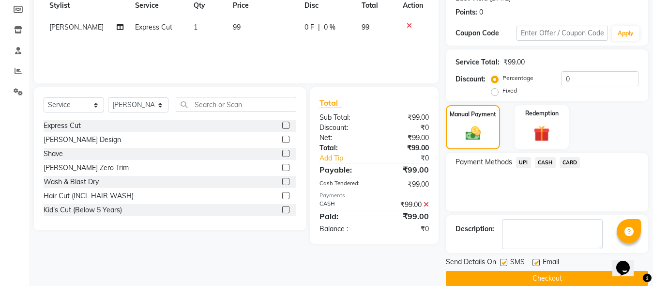
scroll to position [158, 0]
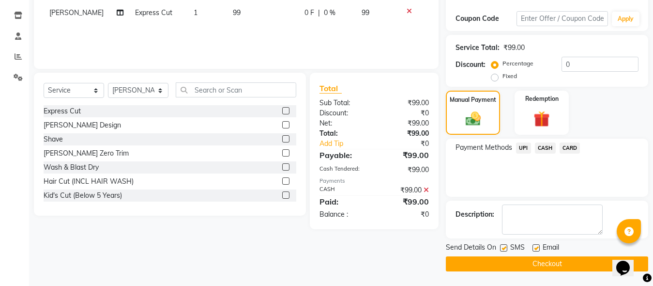
click at [536, 271] on button "Checkout" at bounding box center [547, 263] width 202 height 15
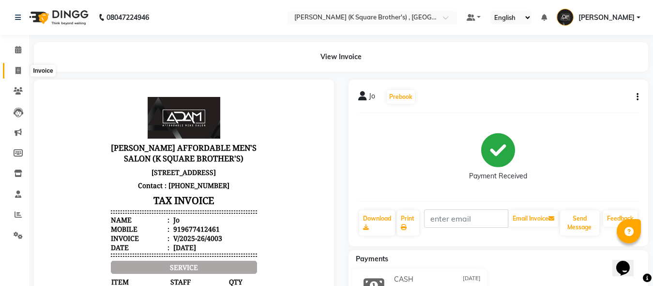
click at [22, 73] on span at bounding box center [18, 70] width 17 height 11
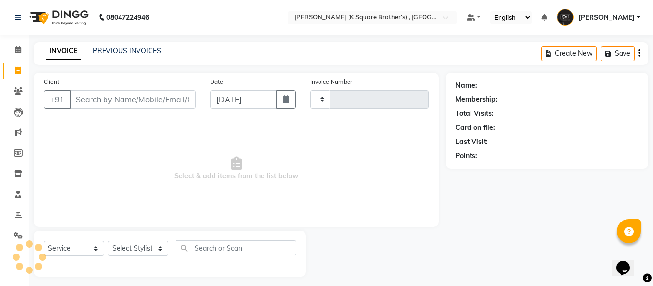
scroll to position [5, 0]
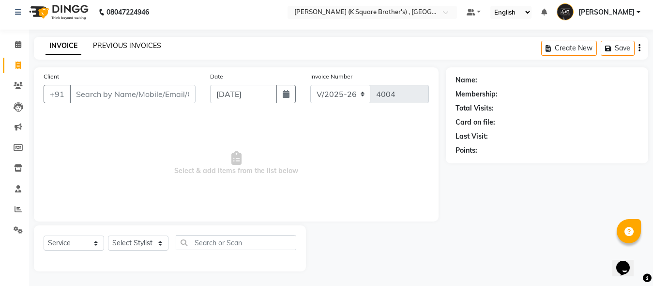
click at [115, 45] on link "PREVIOUS INVOICES" at bounding box center [127, 45] width 68 height 9
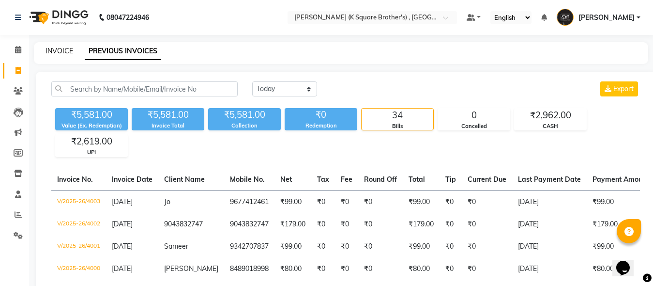
click at [60, 49] on link "INVOICE" at bounding box center [59, 50] width 28 height 9
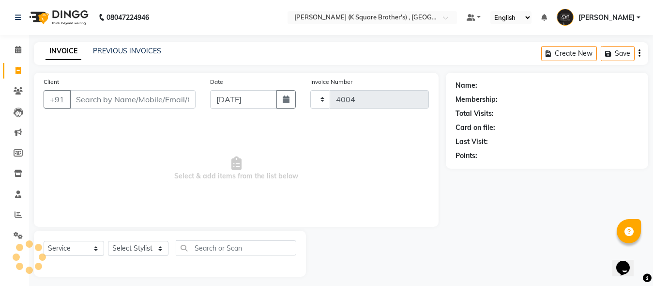
scroll to position [5, 0]
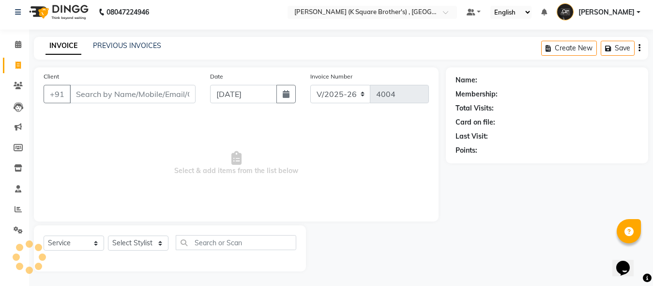
click at [123, 92] on input "Client" at bounding box center [133, 94] width 126 height 18
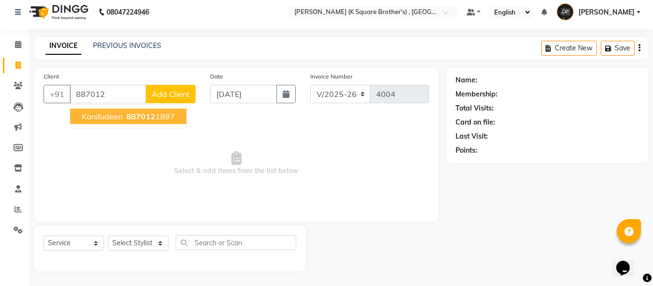
click at [122, 114] on span "Kanifudeen" at bounding box center [102, 116] width 41 height 10
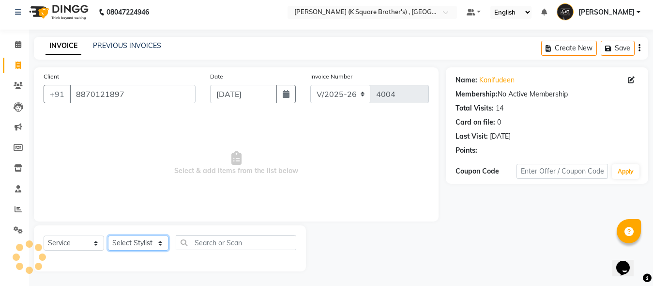
click at [128, 242] on select "Select Stylist [PERSON_NAME] [PERSON_NAME] [PERSON_NAME]" at bounding box center [138, 242] width 60 height 15
click at [108, 235] on select "Select Stylist [PERSON_NAME] [PERSON_NAME] [PERSON_NAME]" at bounding box center [138, 242] width 60 height 15
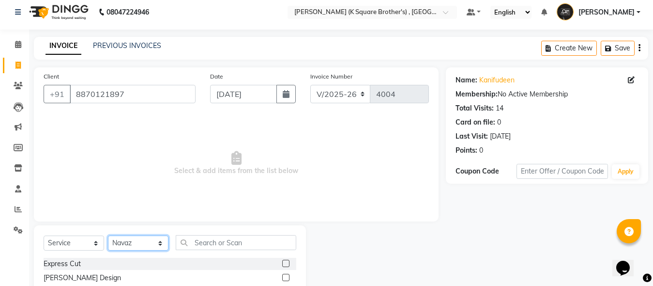
scroll to position [102, 0]
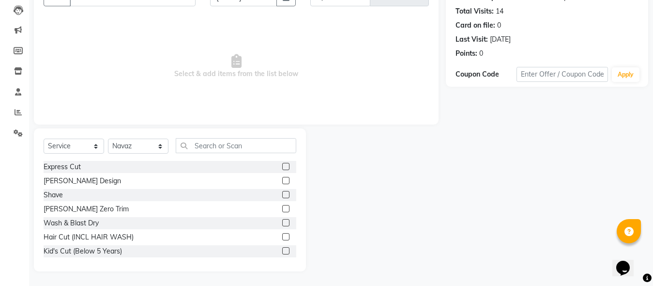
click at [282, 166] on label at bounding box center [285, 166] width 7 height 7
click at [282, 166] on input "checkbox" at bounding box center [285, 167] width 6 height 6
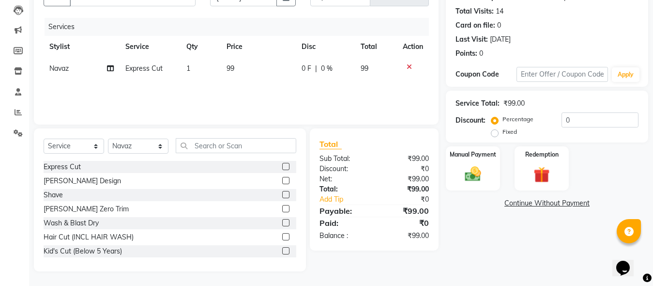
click at [282, 180] on label at bounding box center [285, 180] width 7 height 7
click at [282, 180] on input "checkbox" at bounding box center [285, 181] width 6 height 6
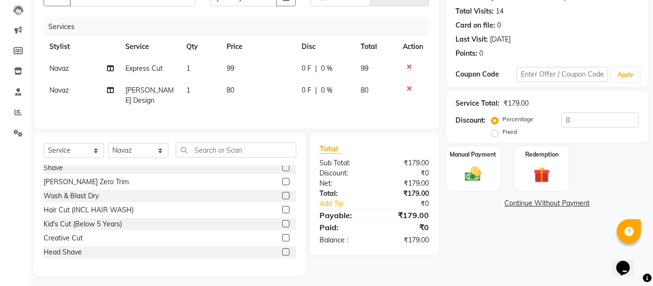
scroll to position [48, 0]
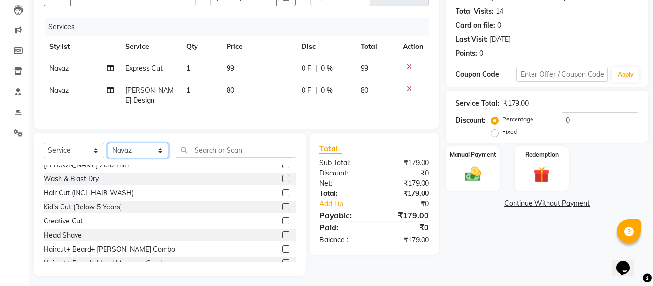
click at [138, 145] on select "Select Stylist [PERSON_NAME] [PERSON_NAME] [PERSON_NAME]" at bounding box center [138, 150] width 60 height 15
click at [108, 143] on select "Select Stylist [PERSON_NAME] [PERSON_NAME] [PERSON_NAME]" at bounding box center [138, 150] width 60 height 15
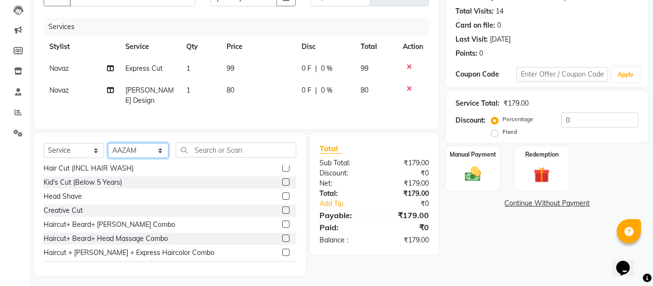
scroll to position [97, 0]
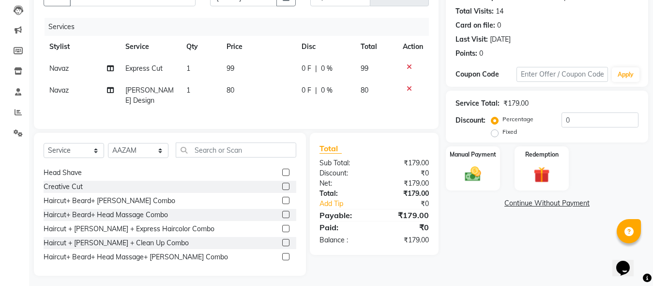
click at [282, 197] on label at bounding box center [285, 199] width 7 height 7
click at [282, 197] on input "checkbox" at bounding box center [285, 200] width 6 height 6
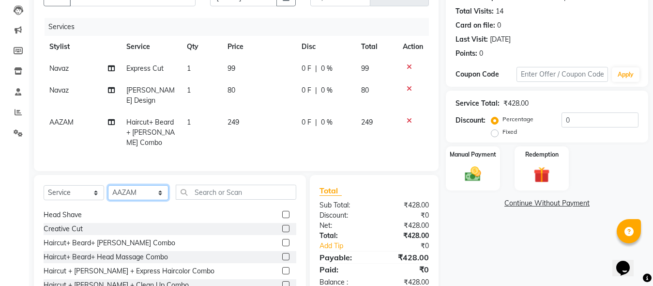
click at [137, 187] on select "Select Stylist [PERSON_NAME] [PERSON_NAME] [PERSON_NAME]" at bounding box center [138, 192] width 60 height 15
click at [108, 185] on select "Select Stylist [PERSON_NAME] [PERSON_NAME] [PERSON_NAME]" at bounding box center [138, 192] width 60 height 15
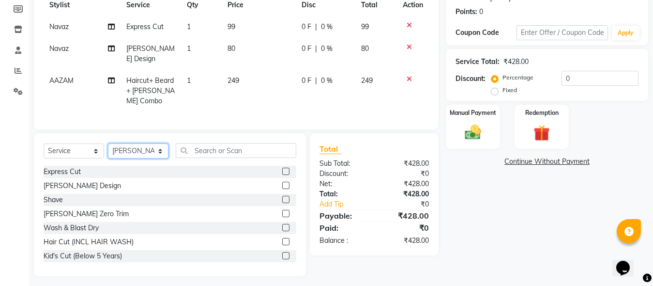
scroll to position [147, 0]
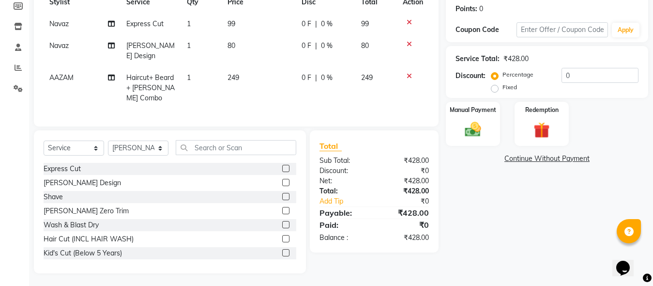
click at [282, 208] on label at bounding box center [285, 210] width 7 height 7
click at [282, 208] on input "checkbox" at bounding box center [285, 211] width 6 height 6
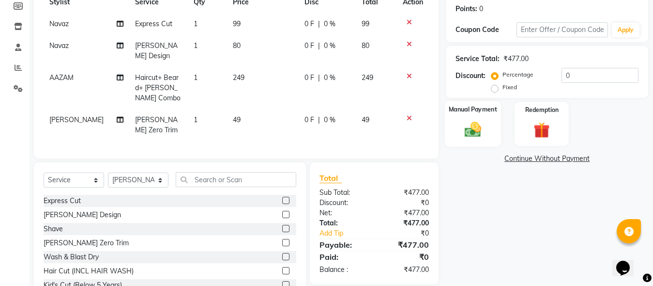
click at [485, 128] on img at bounding box center [472, 129] width 27 height 19
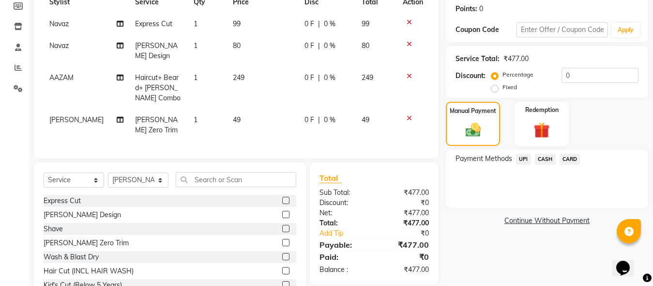
click at [520, 158] on span "UPI" at bounding box center [523, 158] width 15 height 11
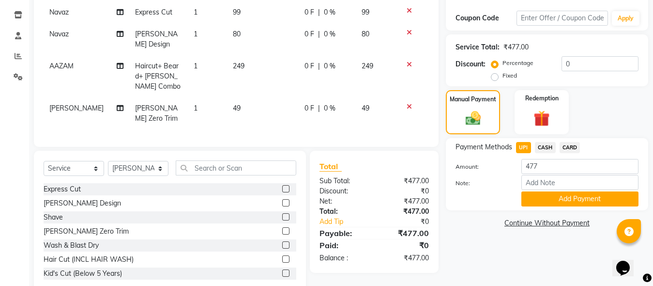
scroll to position [179, 0]
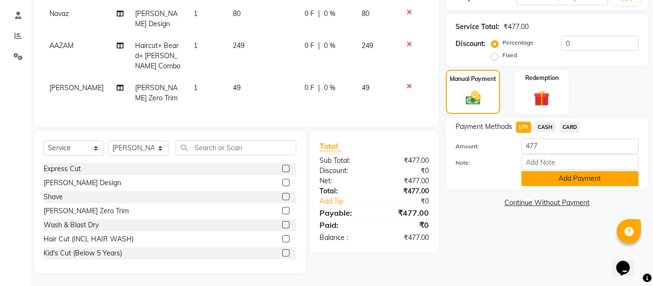
click at [565, 179] on button "Add Payment" at bounding box center [579, 178] width 117 height 15
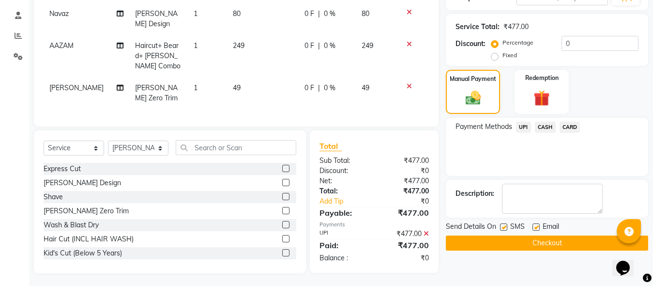
click at [556, 241] on button "Checkout" at bounding box center [547, 242] width 202 height 15
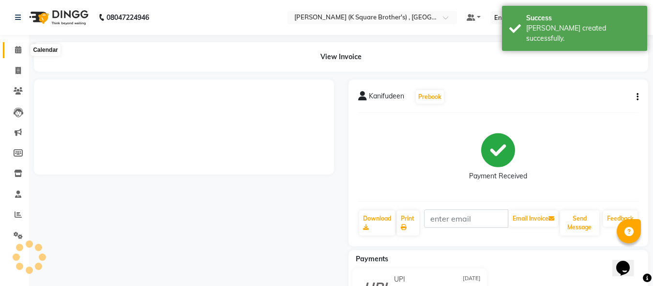
click at [18, 45] on span at bounding box center [18, 50] width 17 height 11
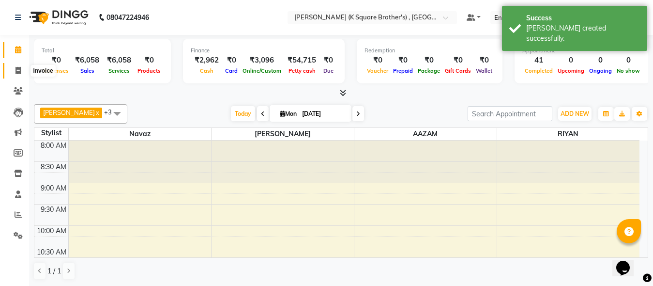
click at [19, 67] on icon at bounding box center [17, 70] width 5 height 7
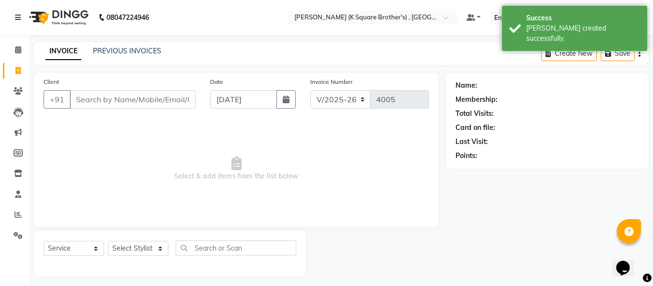
click at [120, 101] on input "Client" at bounding box center [133, 99] width 126 height 18
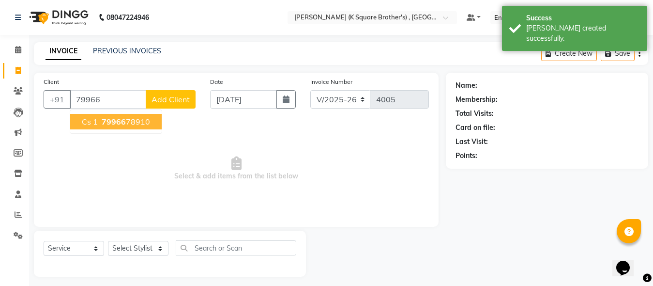
click at [121, 124] on span "79966" at bounding box center [114, 122] width 24 height 10
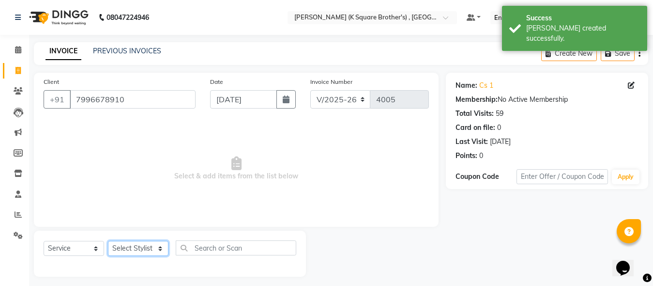
click at [135, 247] on select "Select Stylist [PERSON_NAME] [PERSON_NAME] [PERSON_NAME]" at bounding box center [138, 248] width 60 height 15
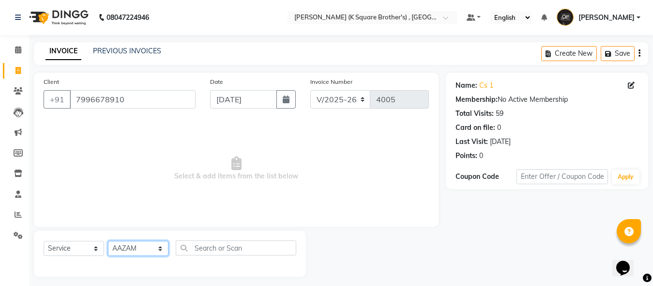
click at [108, 241] on select "Select Stylist [PERSON_NAME] [PERSON_NAME] [PERSON_NAME]" at bounding box center [138, 248] width 60 height 15
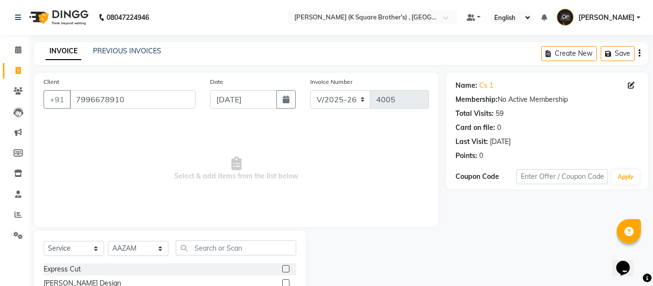
click at [282, 267] on label at bounding box center [285, 268] width 7 height 7
click at [282, 267] on input "checkbox" at bounding box center [285, 269] width 6 height 6
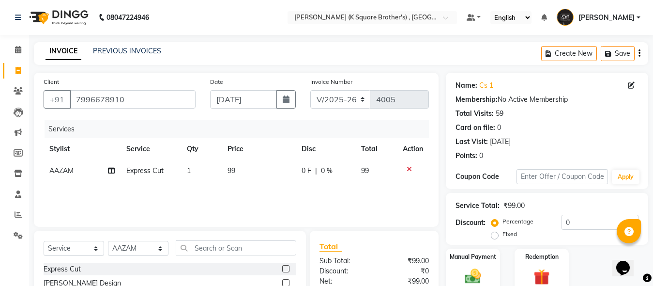
click at [282, 270] on label at bounding box center [285, 268] width 7 height 7
click at [282, 270] on input "checkbox" at bounding box center [285, 269] width 6 height 6
click at [282, 270] on label at bounding box center [285, 268] width 7 height 7
click at [282, 270] on input "checkbox" at bounding box center [285, 269] width 6 height 6
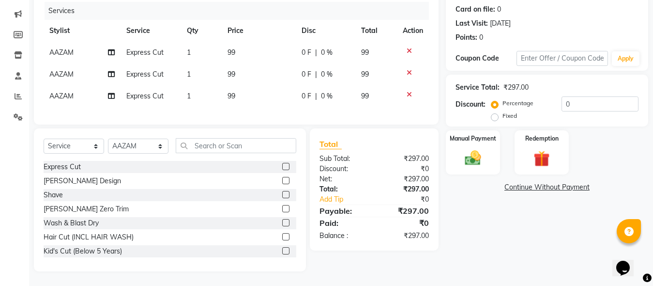
scroll to position [126, 0]
click at [136, 142] on select "Select Stylist [PERSON_NAME] [PERSON_NAME] [PERSON_NAME]" at bounding box center [138, 145] width 60 height 15
click at [108, 138] on select "Select Stylist [PERSON_NAME] [PERSON_NAME] [PERSON_NAME]" at bounding box center [138, 145] width 60 height 15
click at [282, 193] on label at bounding box center [285, 194] width 7 height 7
click at [282, 193] on input "checkbox" at bounding box center [285, 195] width 6 height 6
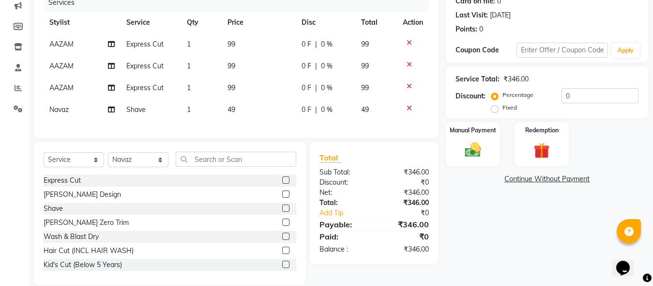
click at [282, 211] on label at bounding box center [285, 207] width 7 height 7
click at [282, 211] on input "checkbox" at bounding box center [285, 208] width 6 height 6
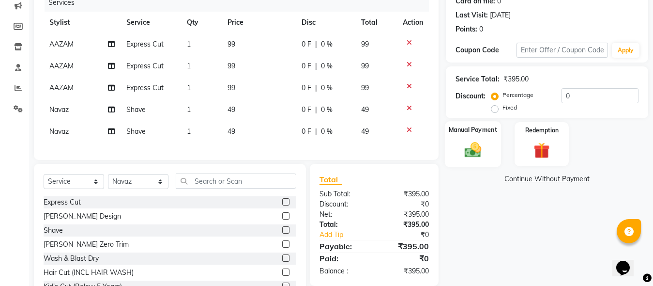
click at [450, 146] on div "Manual Payment" at bounding box center [473, 144] width 56 height 46
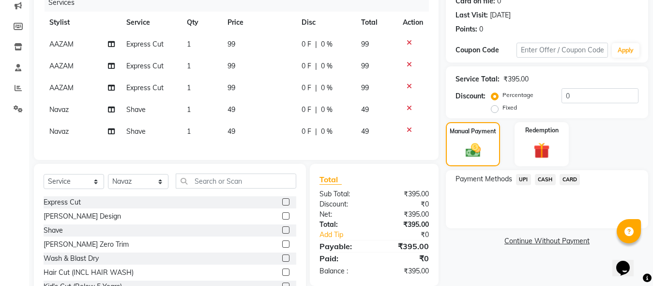
click at [545, 179] on span "CASH" at bounding box center [545, 179] width 21 height 11
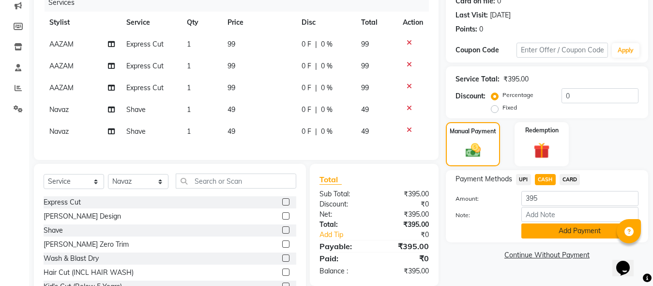
click at [546, 234] on button "Add Payment" at bounding box center [579, 230] width 117 height 15
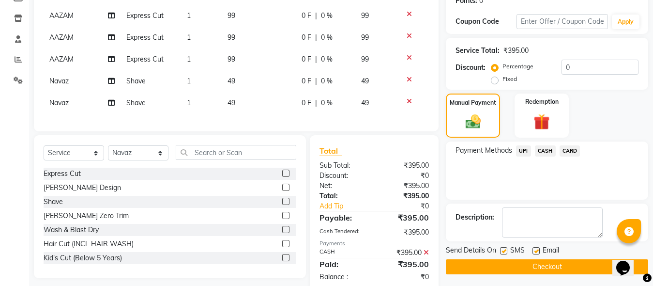
scroll to position [183, 0]
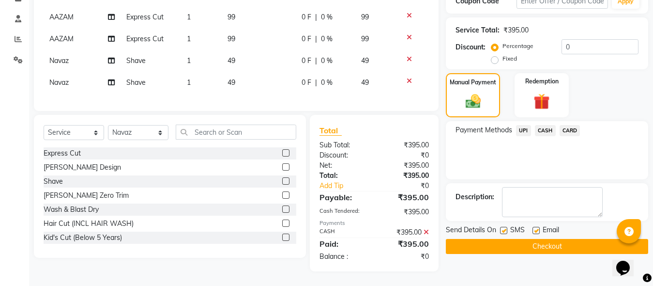
click at [541, 239] on button "Checkout" at bounding box center [547, 246] width 202 height 15
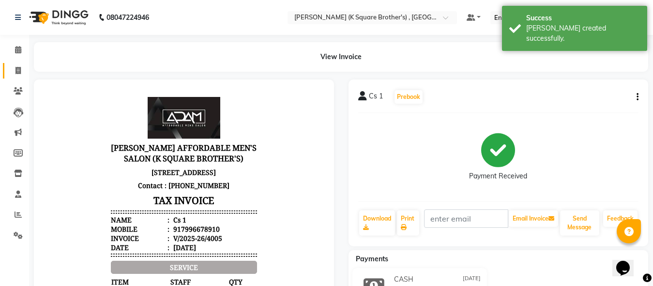
click at [22, 68] on span at bounding box center [18, 70] width 17 height 11
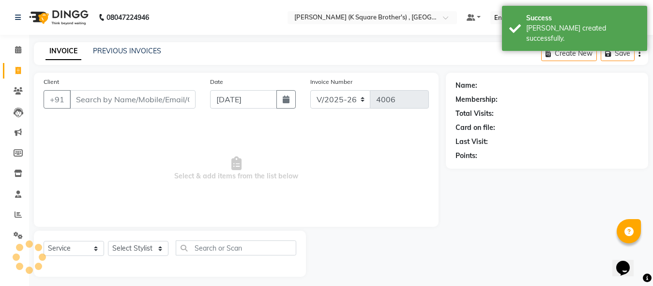
scroll to position [5, 0]
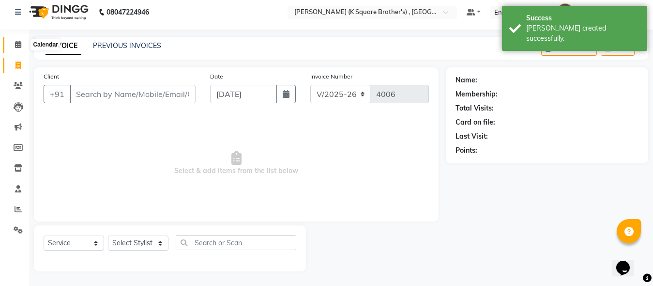
click at [14, 44] on span at bounding box center [18, 44] width 17 height 11
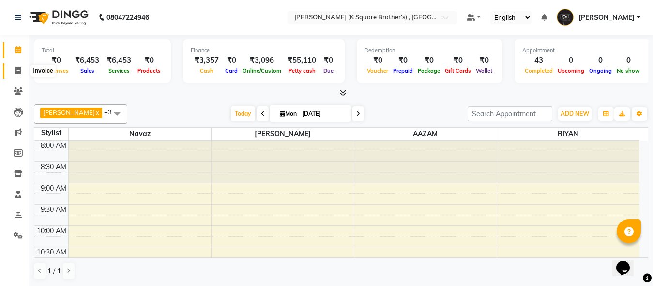
click at [12, 70] on span at bounding box center [18, 70] width 17 height 11
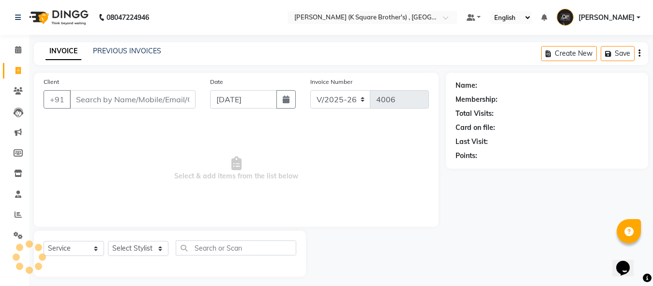
click at [108, 100] on input "Client" at bounding box center [133, 99] width 126 height 18
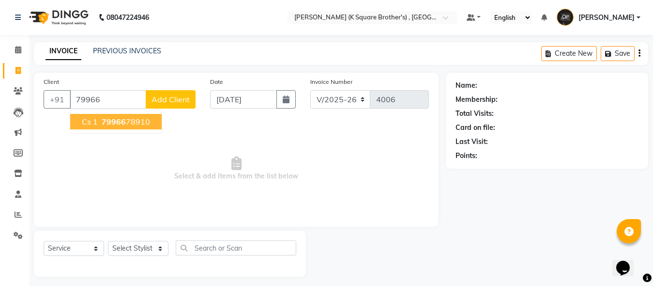
click at [110, 125] on span "79966" at bounding box center [114, 122] width 24 height 10
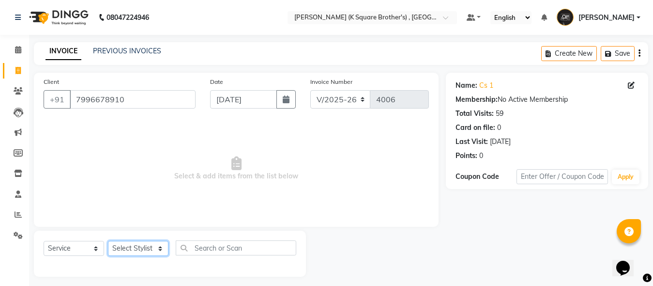
click at [149, 247] on select "Select Stylist [PERSON_NAME] [PERSON_NAME] [PERSON_NAME]" at bounding box center [138, 248] width 60 height 15
click at [108, 241] on select "Select Stylist [PERSON_NAME] [PERSON_NAME] [PERSON_NAME]" at bounding box center [138, 248] width 60 height 15
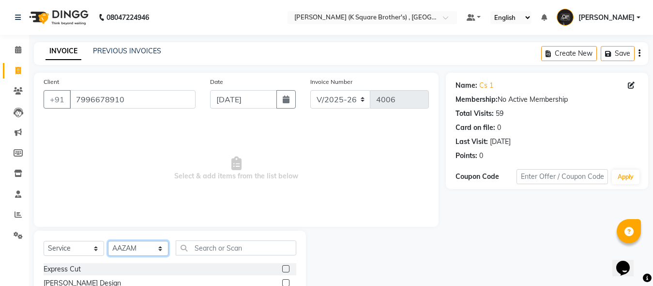
scroll to position [102, 0]
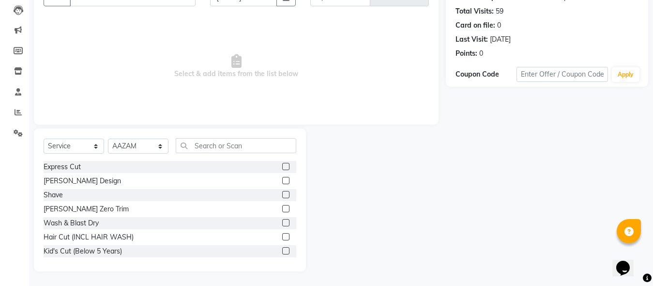
click at [282, 192] on label at bounding box center [285, 194] width 7 height 7
click at [282, 192] on input "checkbox" at bounding box center [285, 195] width 6 height 6
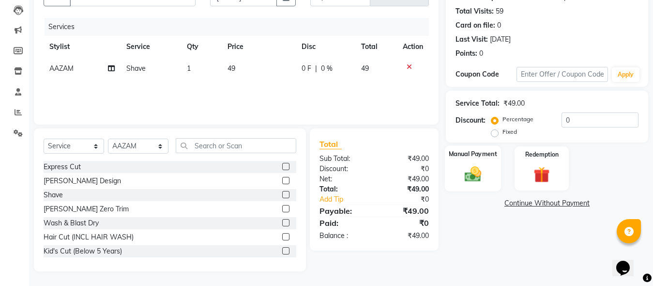
click at [484, 174] on img at bounding box center [472, 173] width 27 height 19
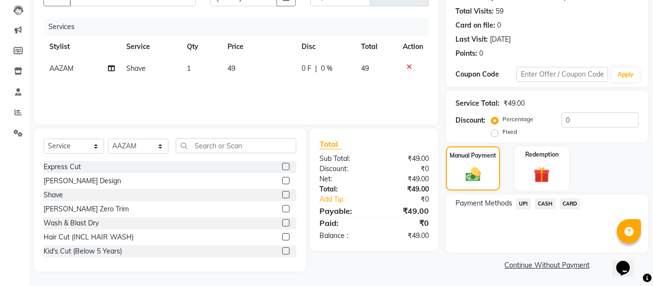
click at [547, 206] on span "CASH" at bounding box center [545, 203] width 21 height 11
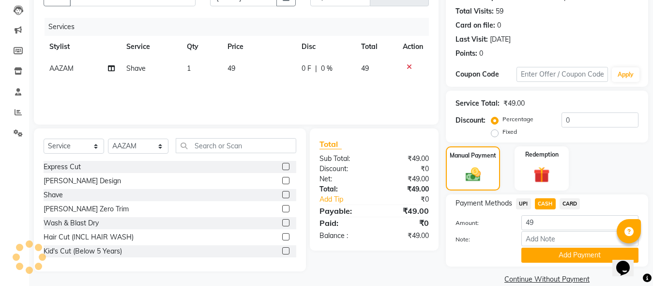
scroll to position [117, 0]
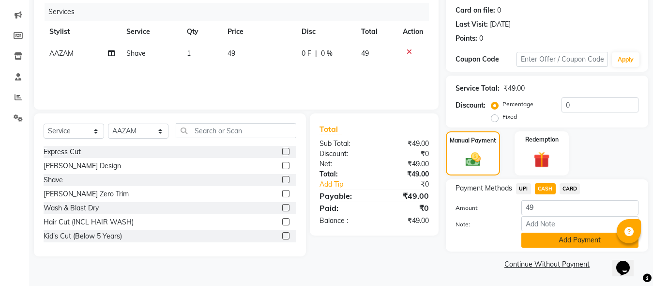
click at [549, 240] on button "Add Payment" at bounding box center [579, 239] width 117 height 15
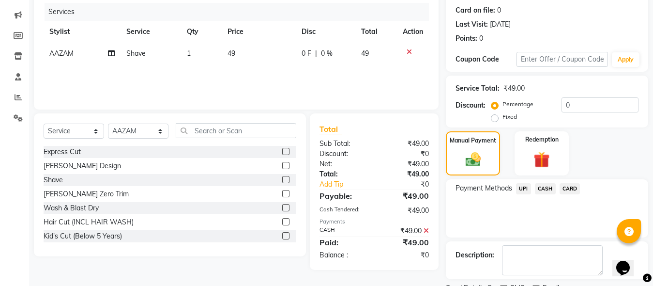
scroll to position [158, 0]
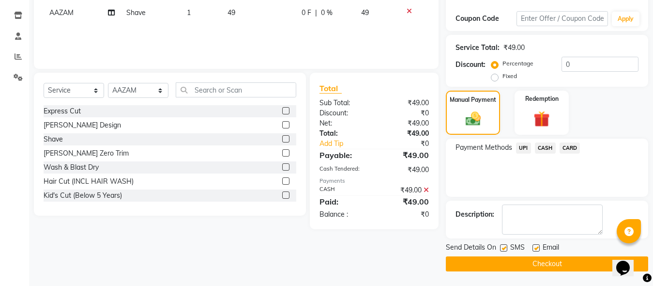
click at [555, 264] on button "Checkout" at bounding box center [547, 263] width 202 height 15
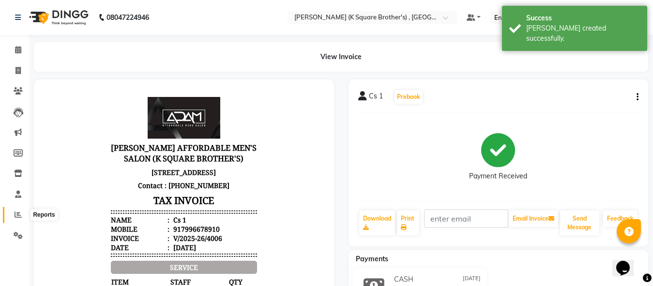
click at [22, 214] on span at bounding box center [18, 214] width 17 height 11
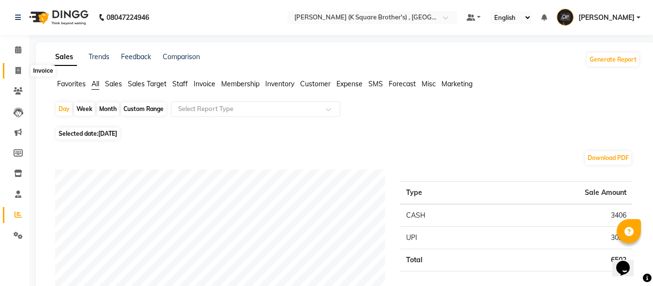
click at [21, 70] on span at bounding box center [18, 70] width 17 height 11
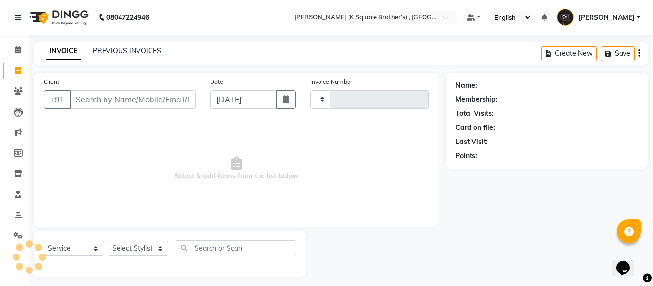
scroll to position [5, 0]
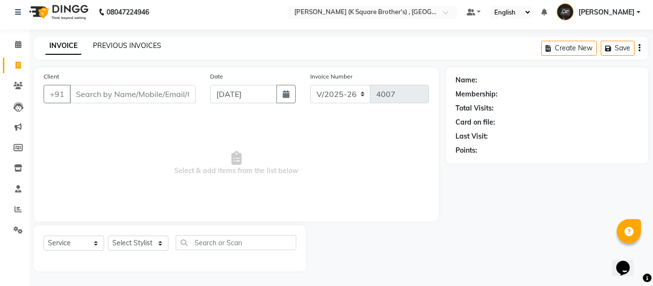
click at [117, 43] on link "PREVIOUS INVOICES" at bounding box center [127, 45] width 68 height 9
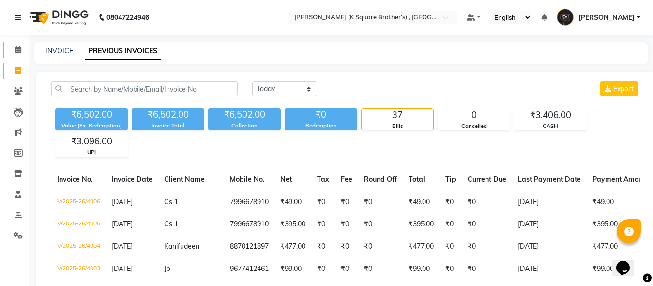
click at [16, 44] on link "Calendar" at bounding box center [14, 50] width 23 height 16
click at [17, 51] on icon at bounding box center [18, 49] width 6 height 7
